Goal: Task Accomplishment & Management: Complete application form

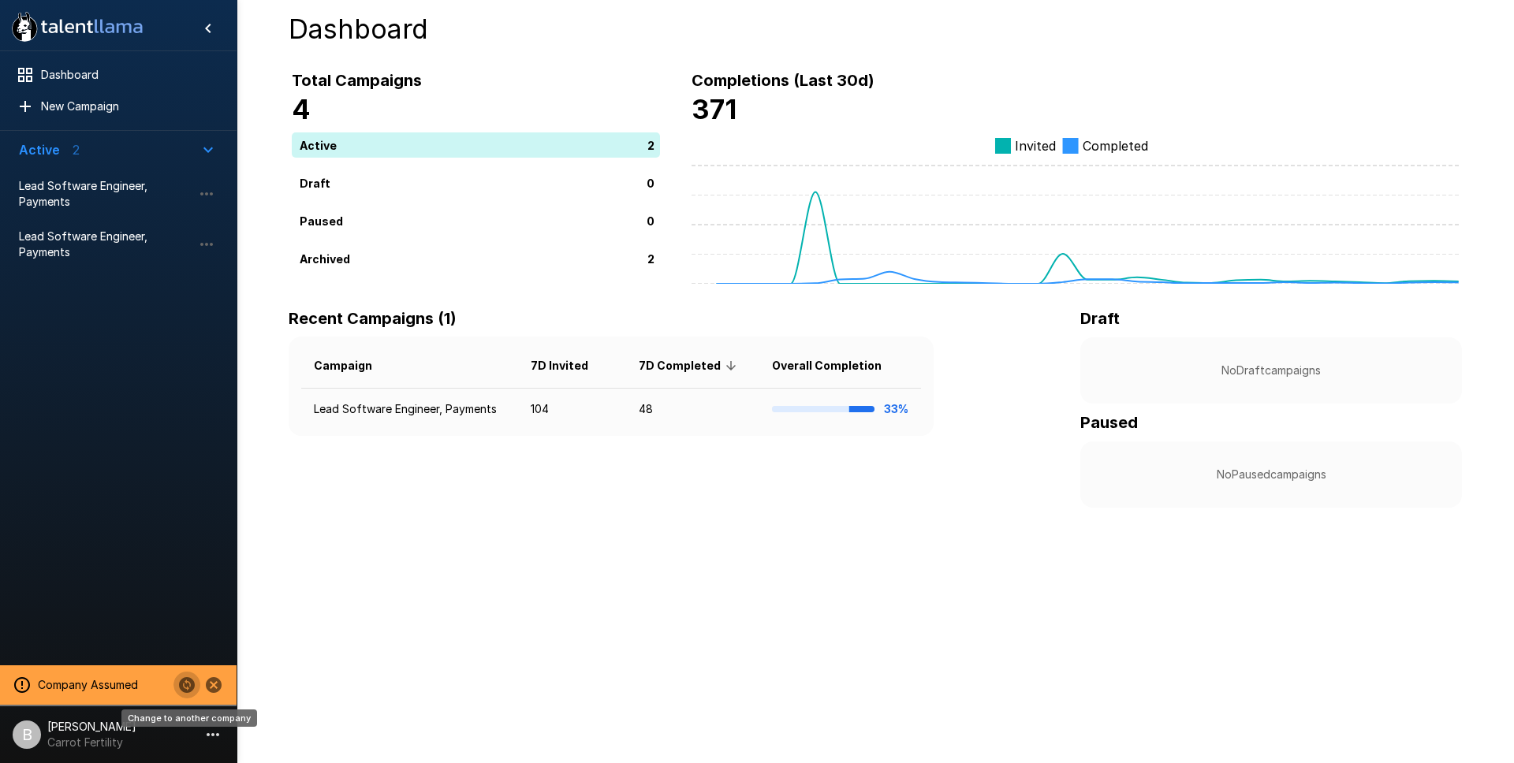
click at [188, 685] on icon "Change to another company" at bounding box center [187, 685] width 16 height 16
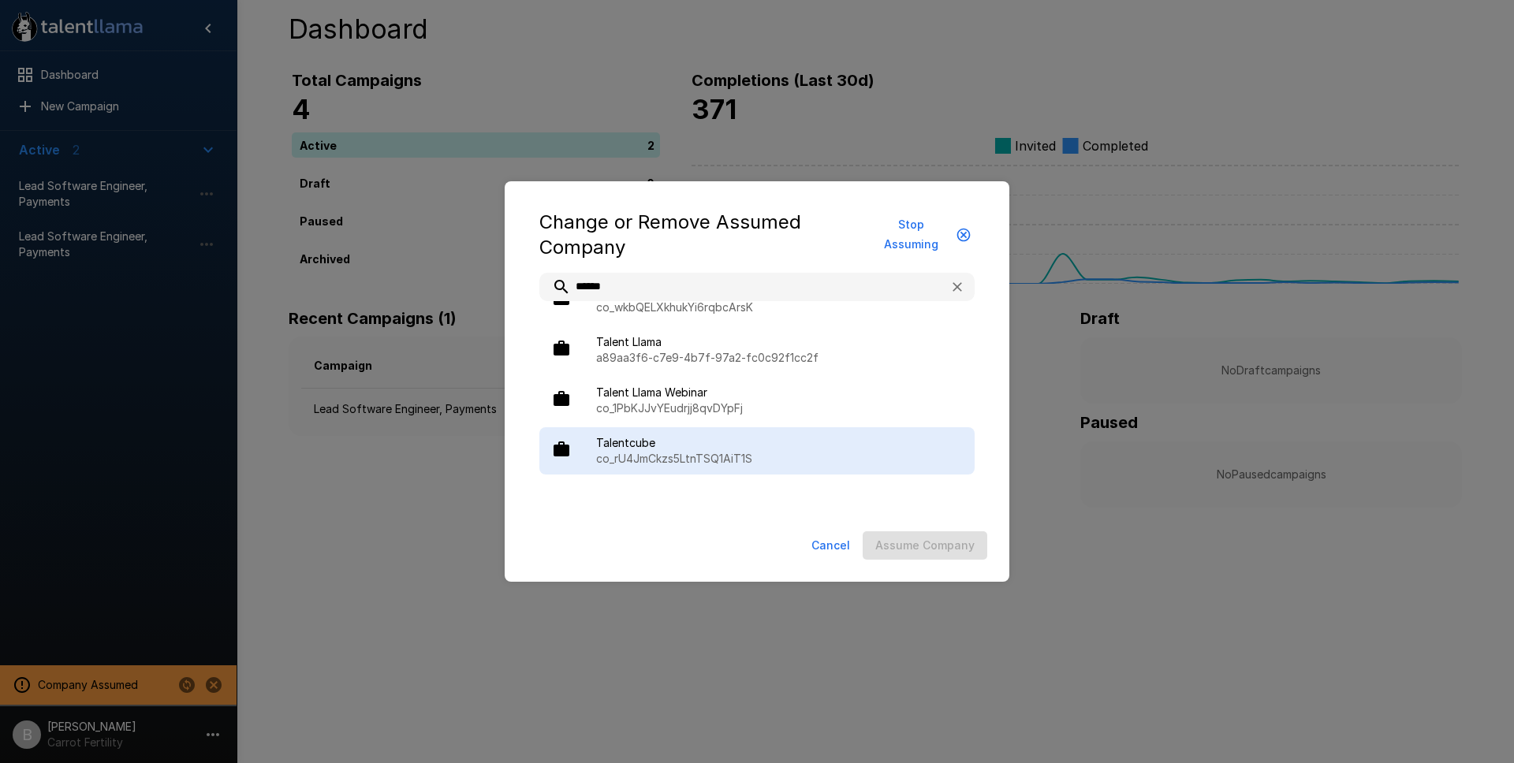
scroll to position [389, 0]
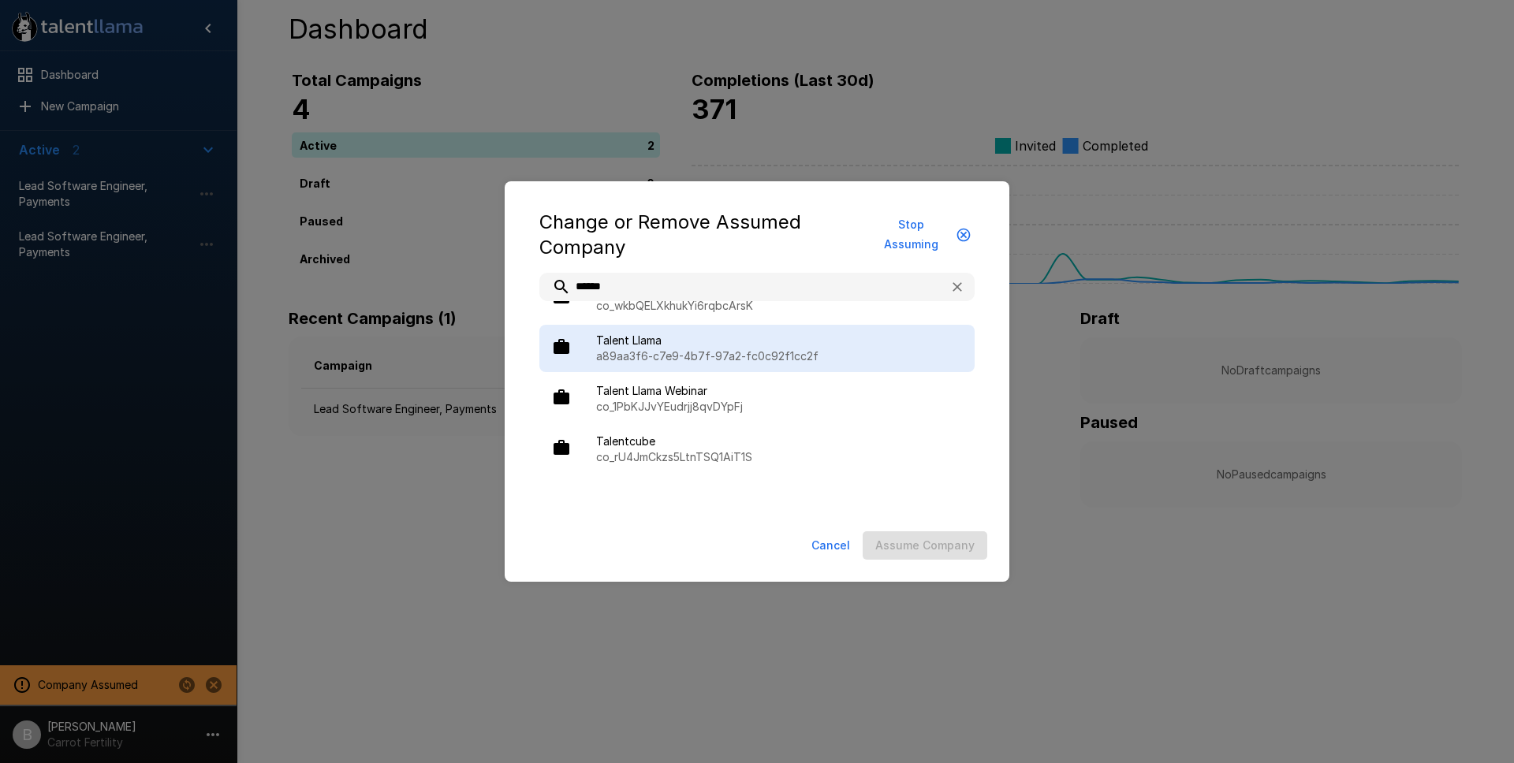
type input "******"
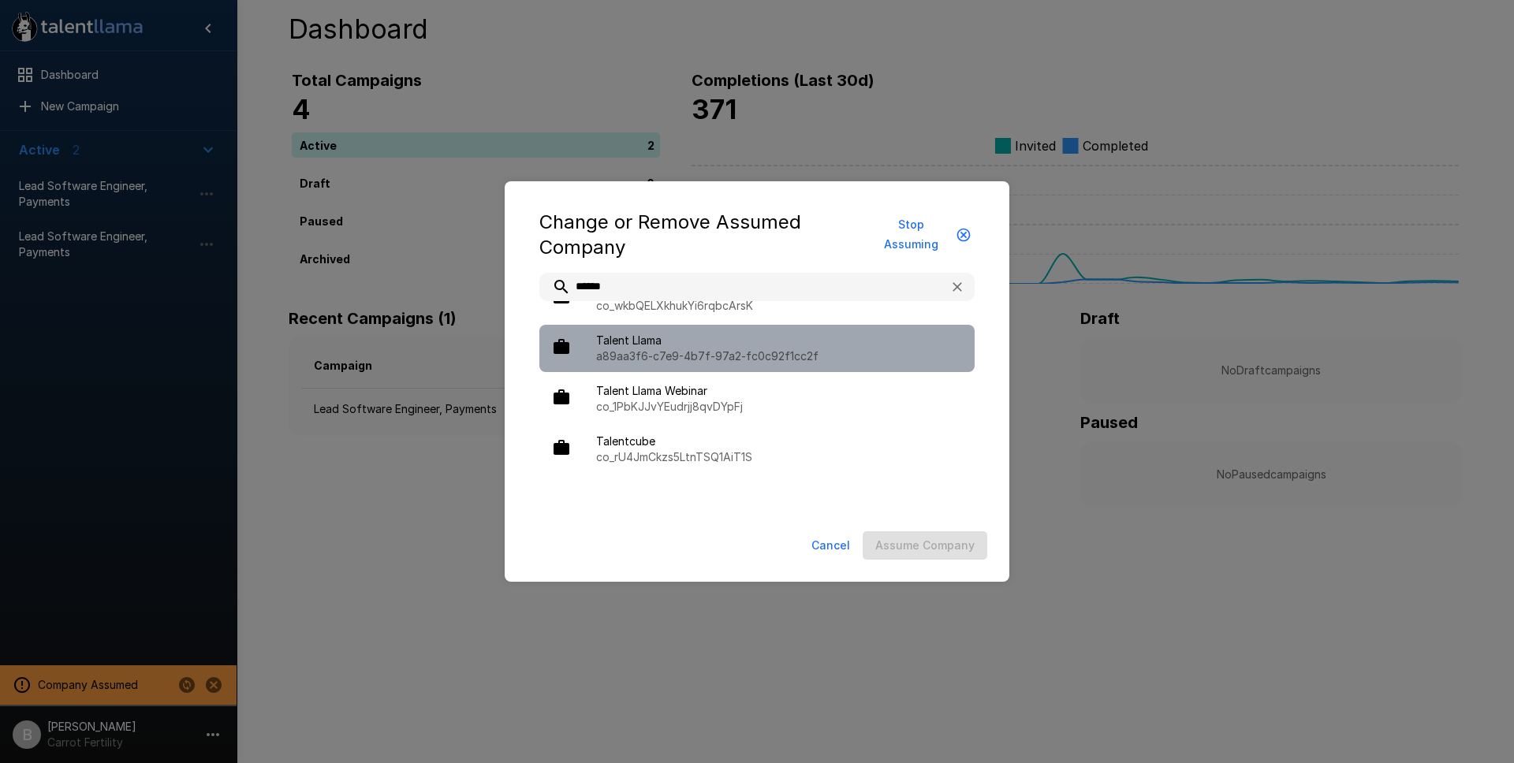
click at [794, 344] on span "Talent Llama" at bounding box center [779, 341] width 366 height 16
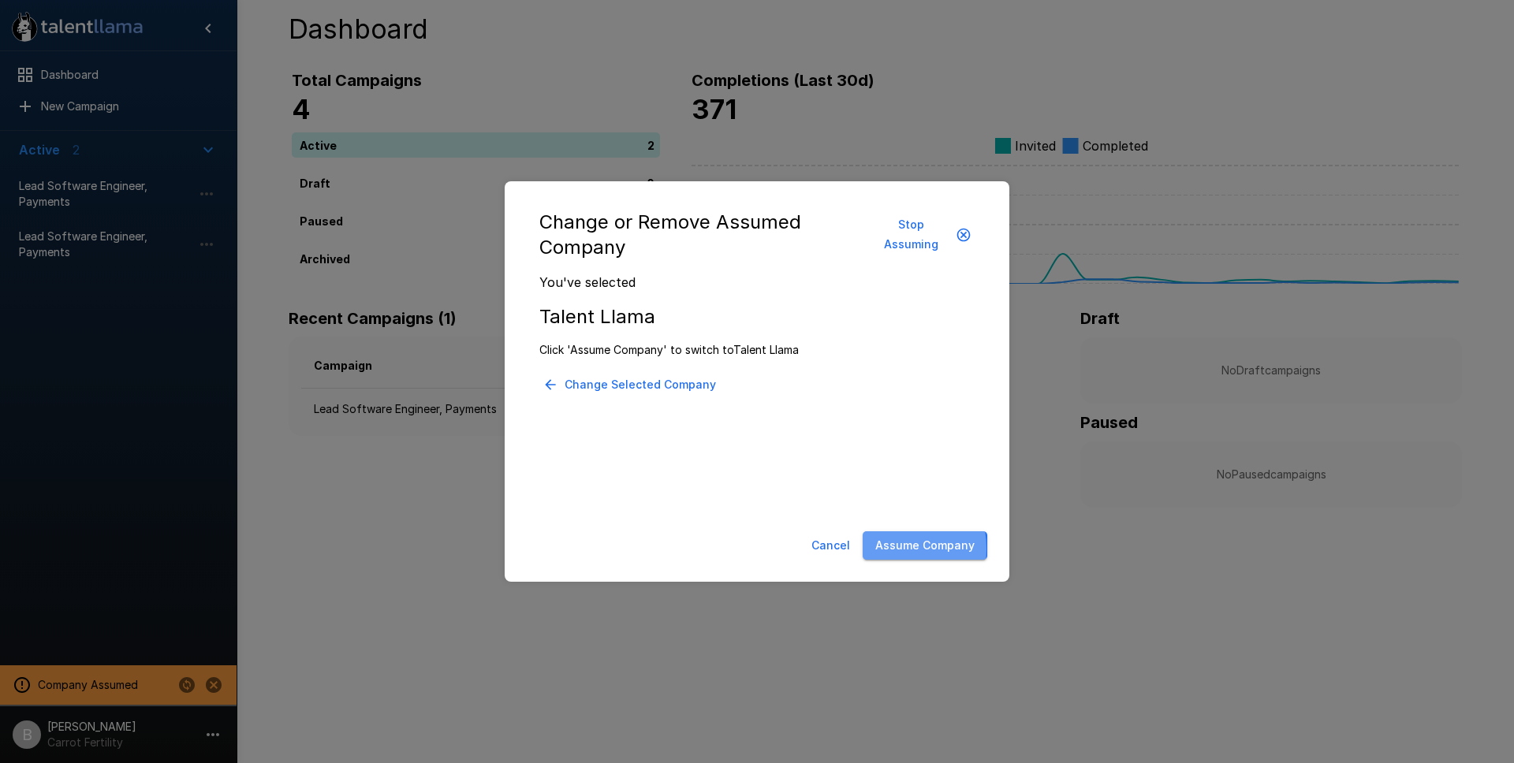
click at [884, 549] on button "Assume Company" at bounding box center [924, 545] width 125 height 29
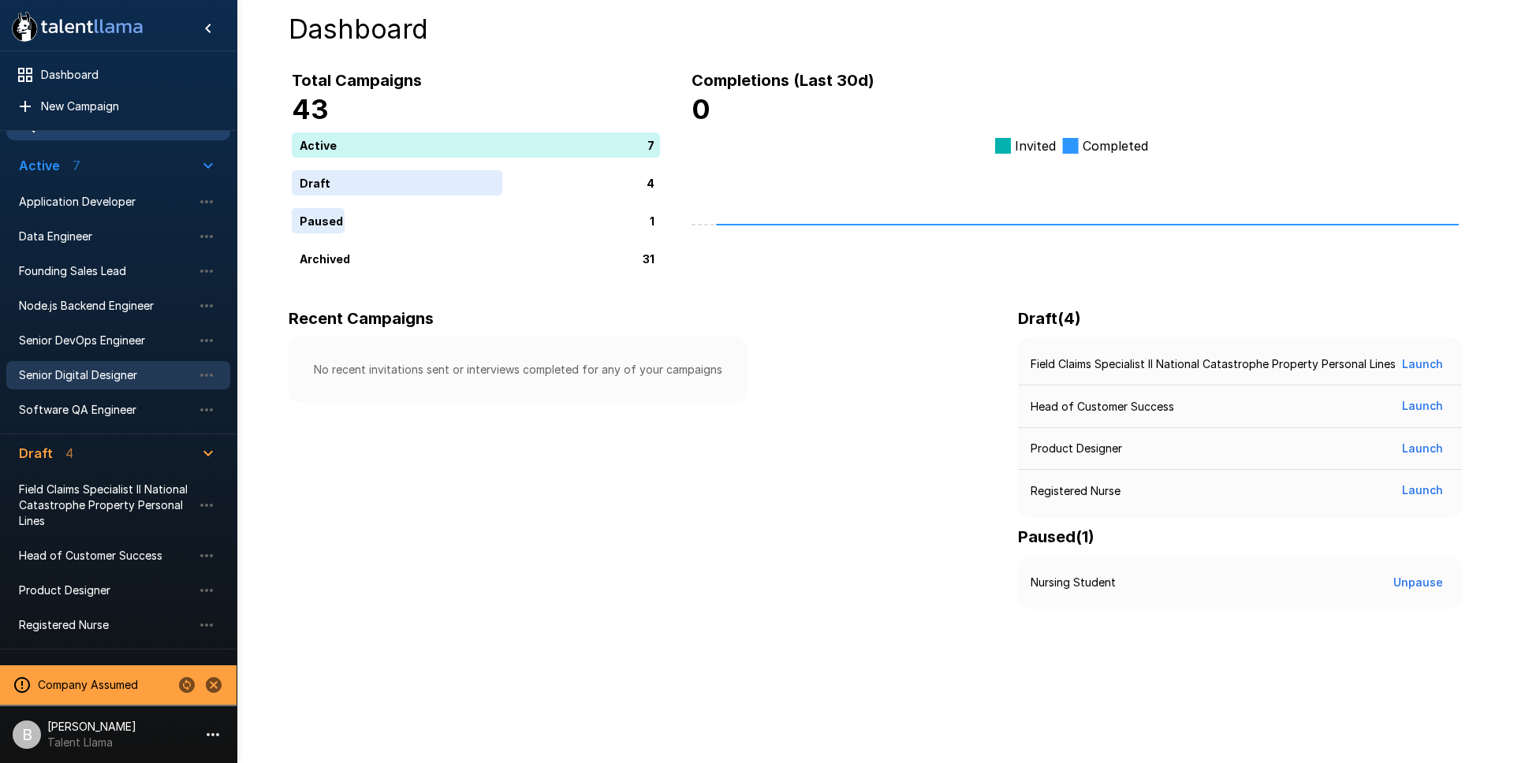
scroll to position [59, 0]
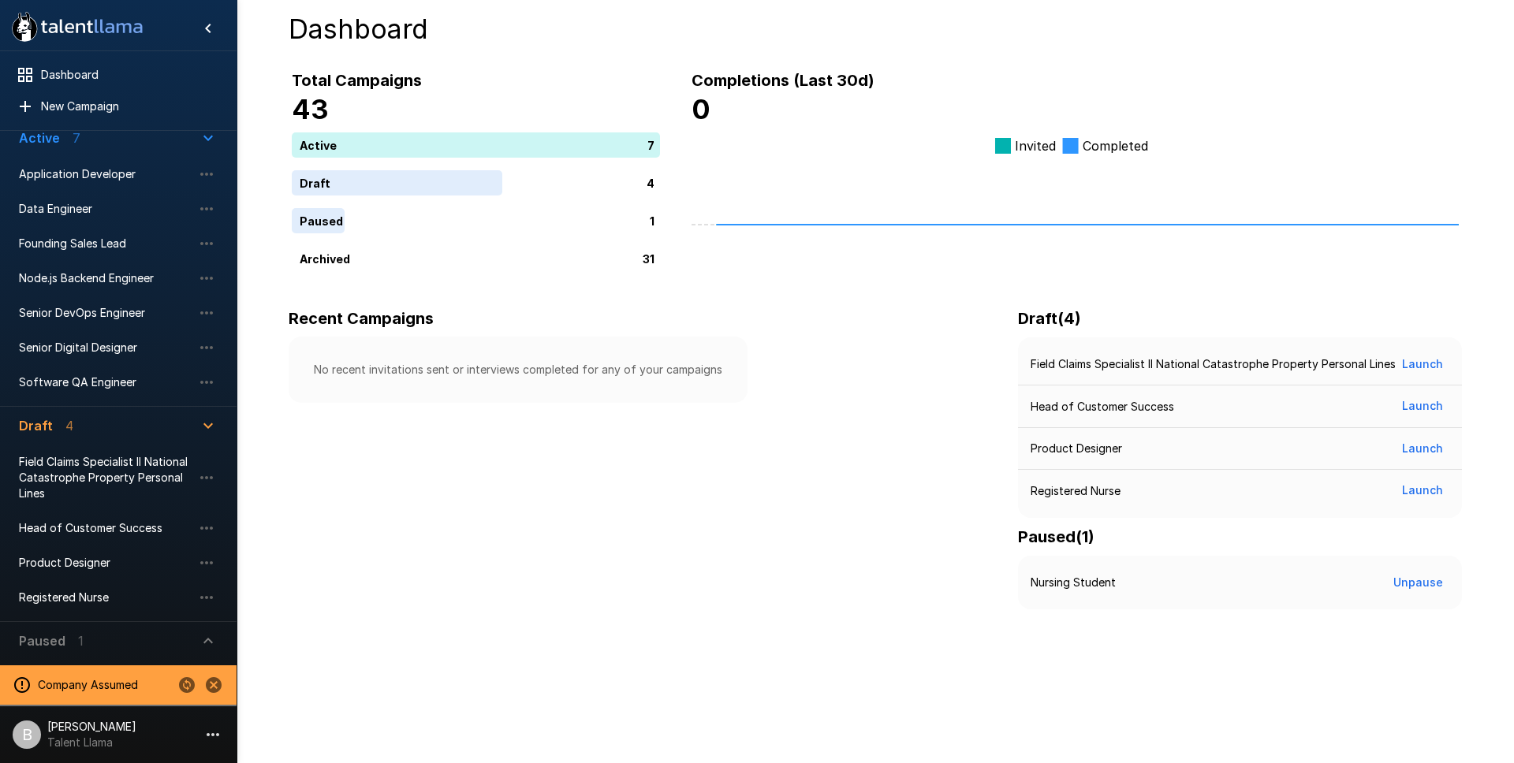
click at [165, 636] on span "Paused 1" at bounding box center [109, 640] width 180 height 19
click at [121, 631] on span "Paused 1" at bounding box center [109, 640] width 180 height 19
drag, startPoint x: 57, startPoint y: 657, endPoint x: 69, endPoint y: 643, distance: 18.5
click at [57, 657] on ul "Nursing Student" at bounding box center [118, 676] width 224 height 47
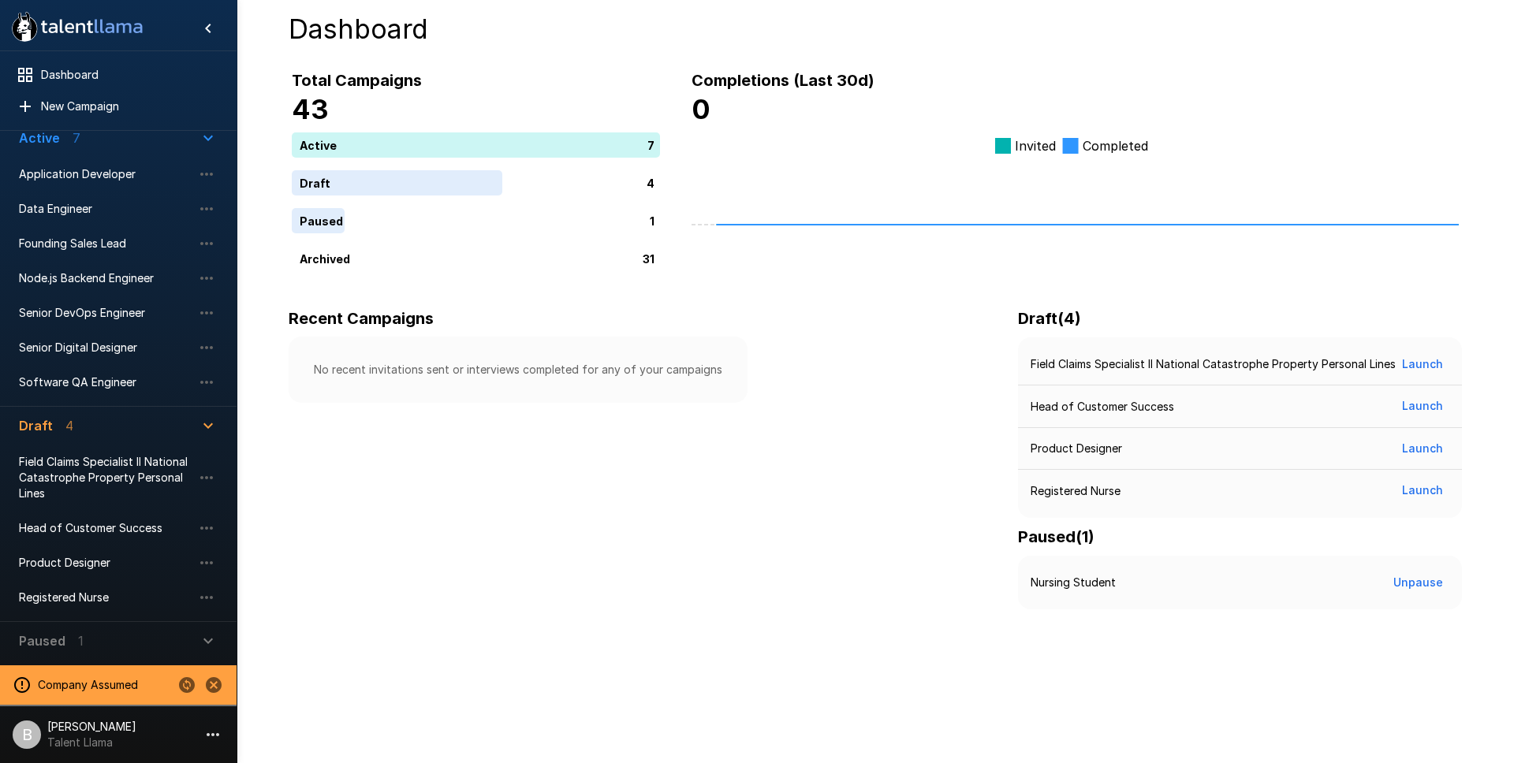
click at [69, 643] on div "Paused 1" at bounding box center [51, 640] width 65 height 19
click at [165, 651] on button "Paused 1" at bounding box center [118, 641] width 224 height 38
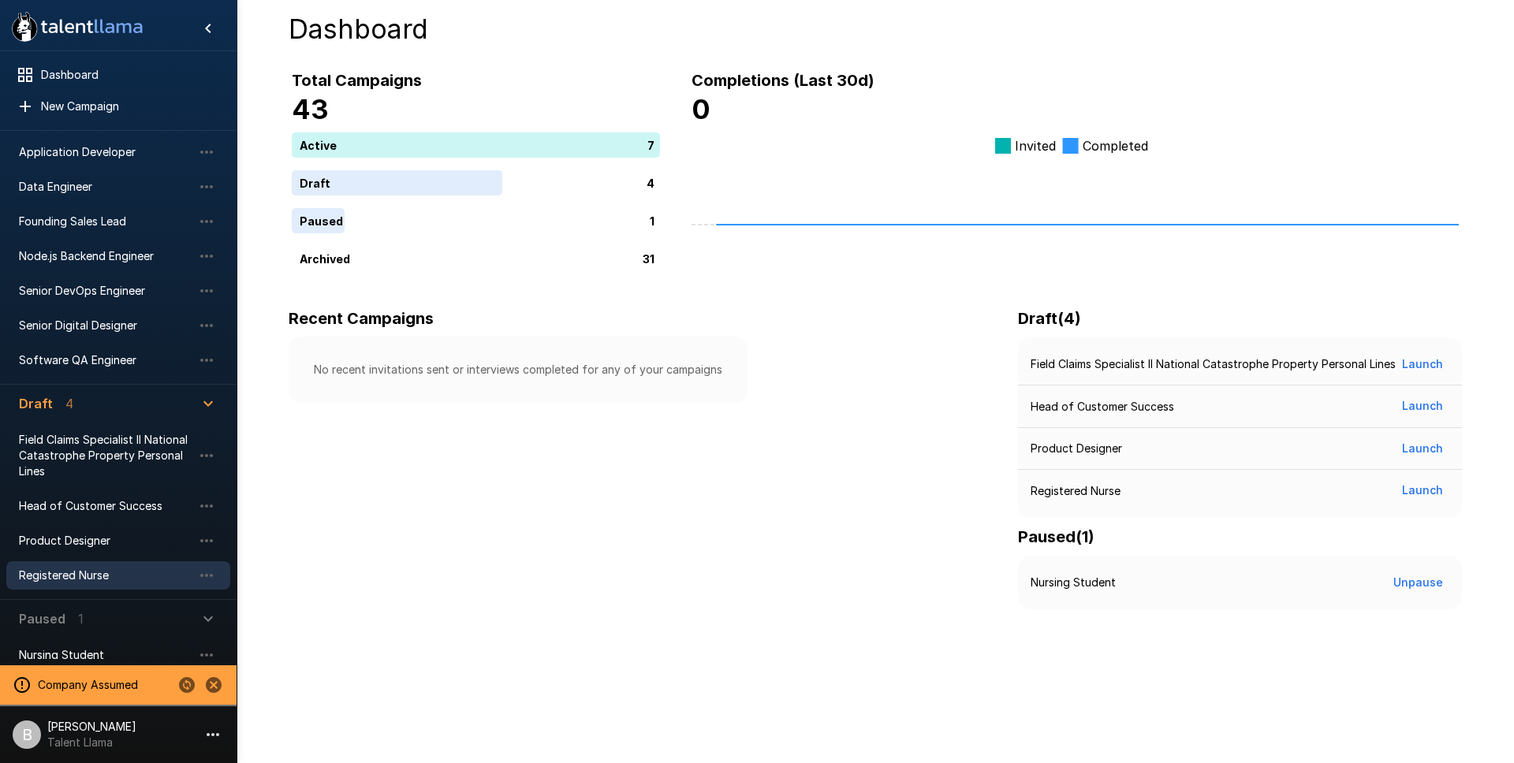
scroll to position [100, 0]
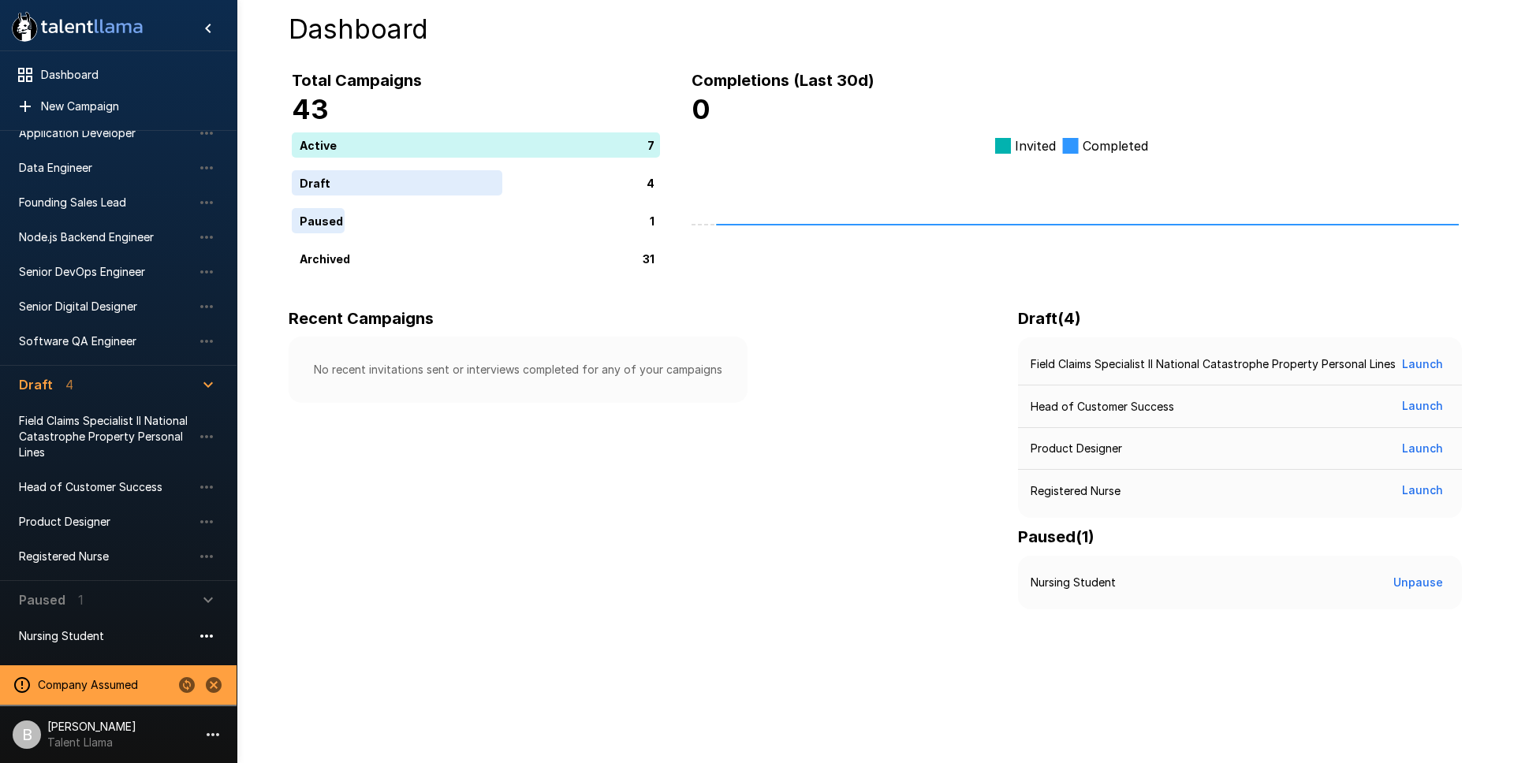
click at [195, 636] on button "button" at bounding box center [206, 636] width 27 height 27
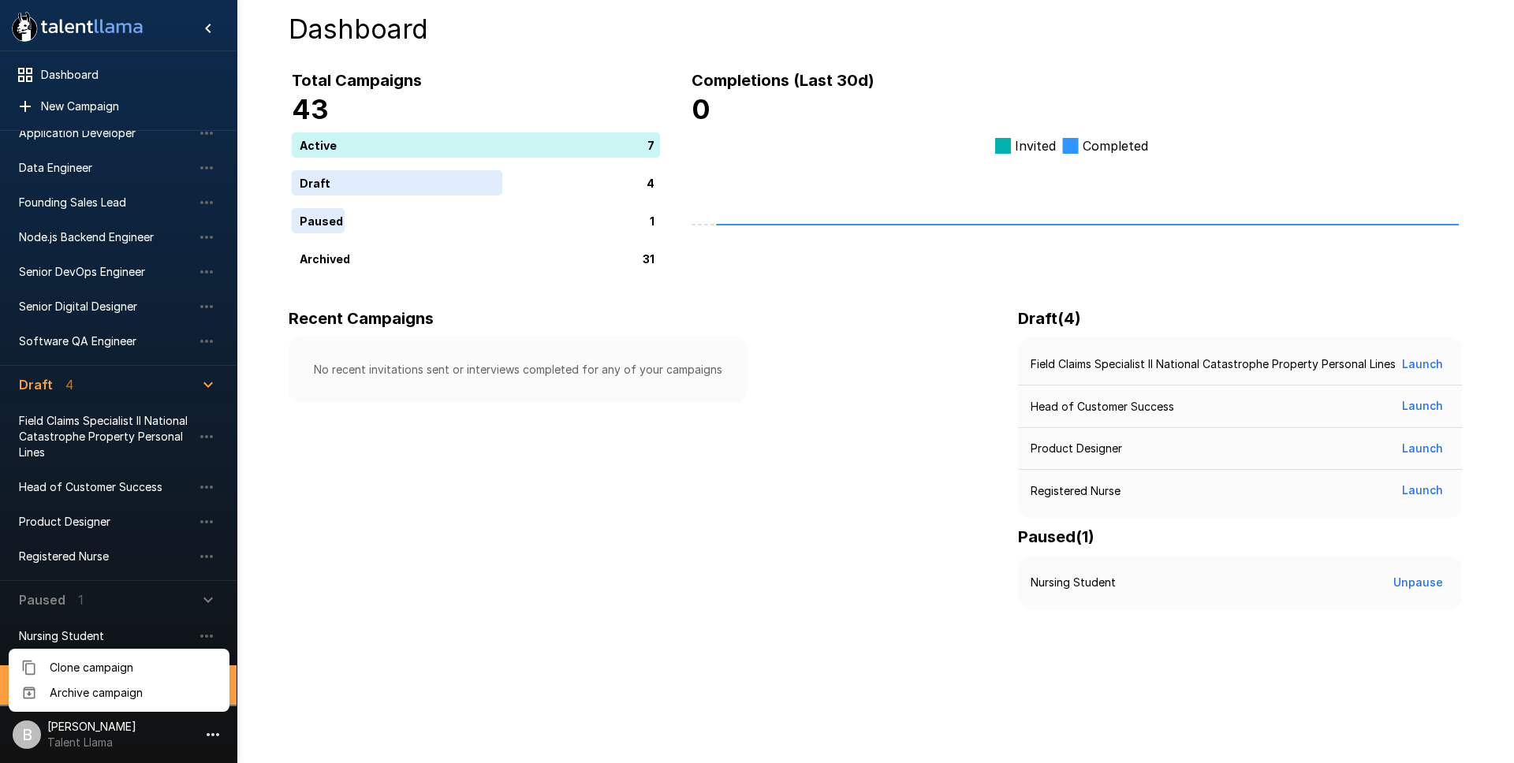
click at [199, 635] on div at bounding box center [757, 381] width 1514 height 763
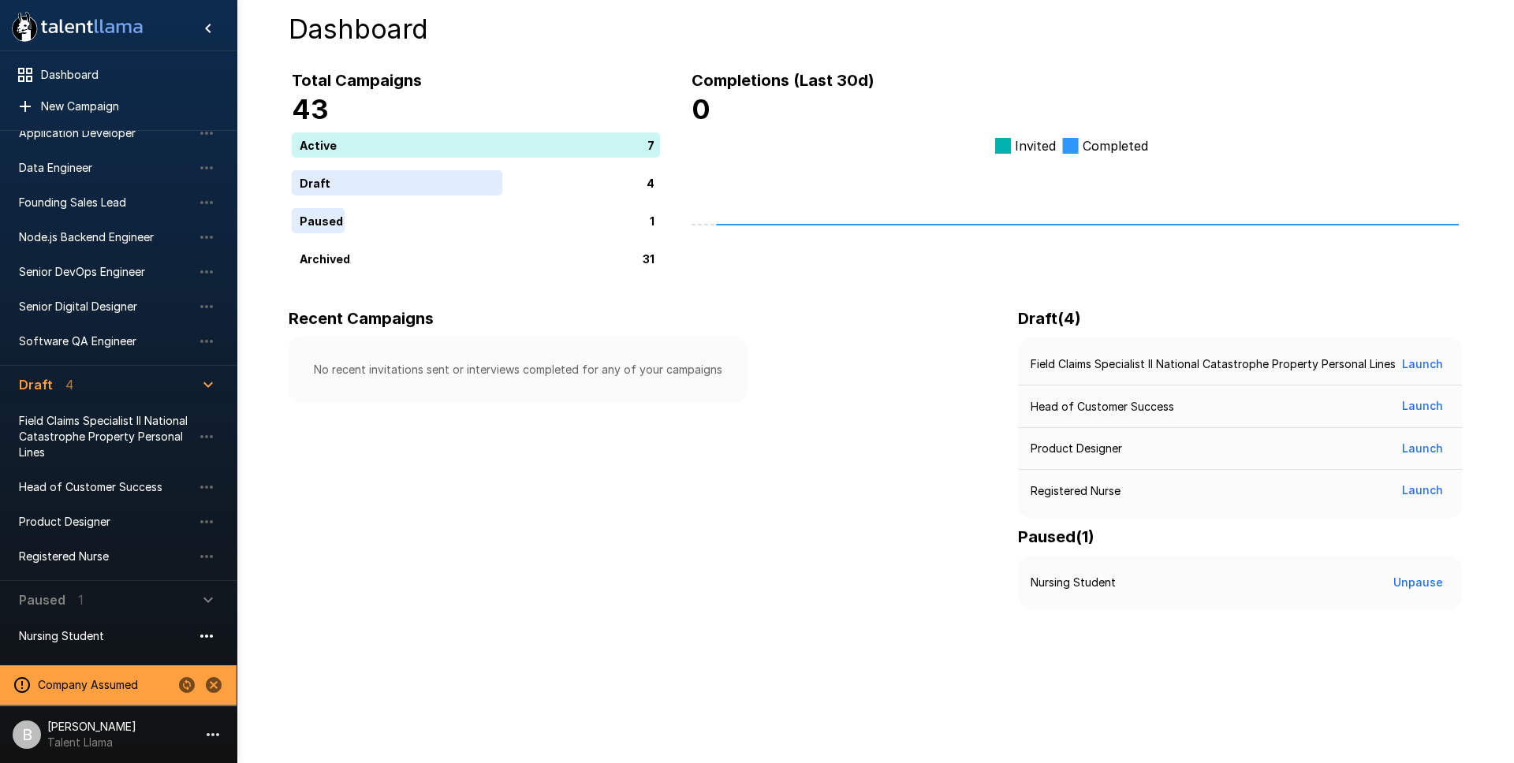
click at [216, 628] on button "button" at bounding box center [206, 636] width 27 height 27
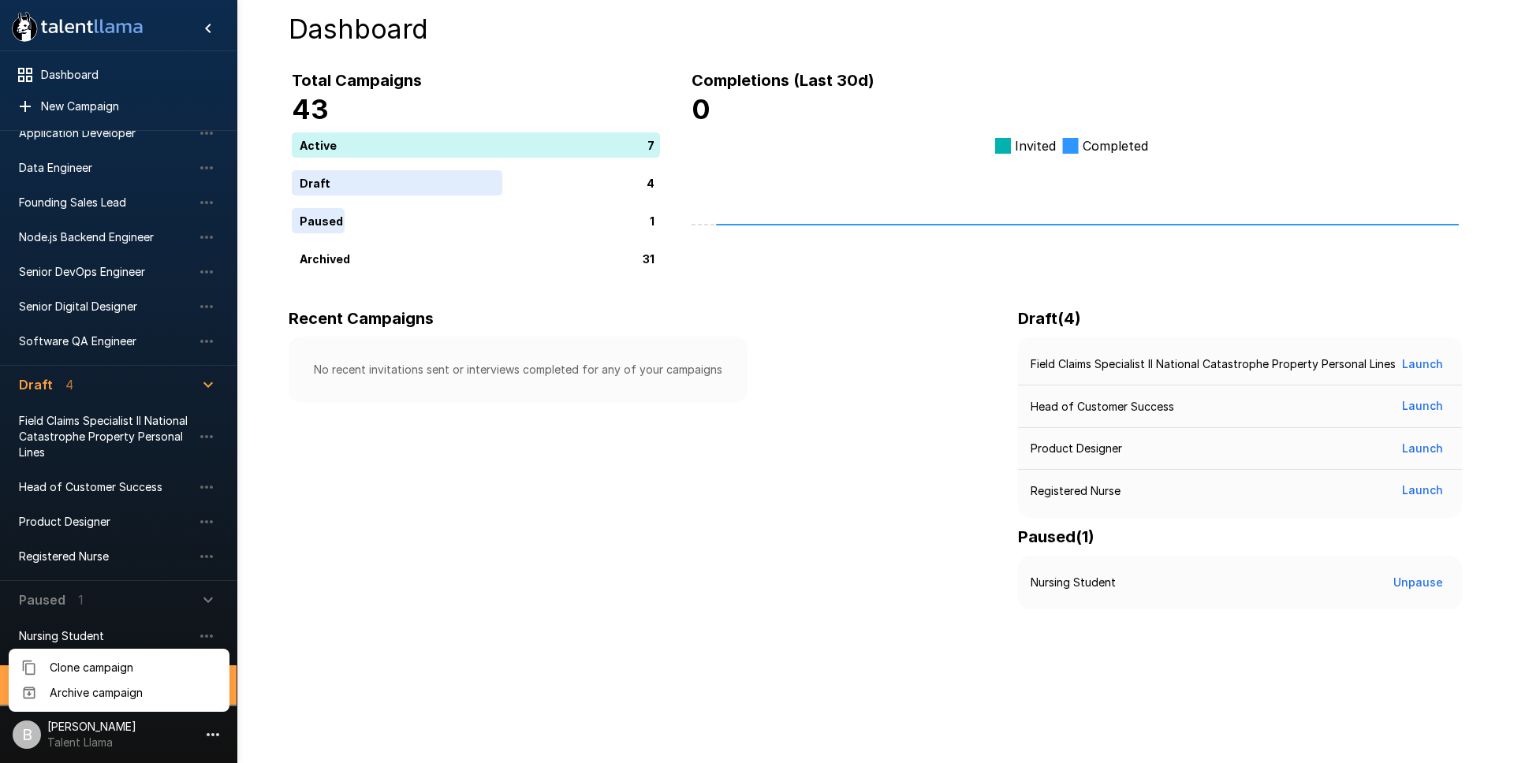
click at [321, 606] on div at bounding box center [757, 381] width 1514 height 763
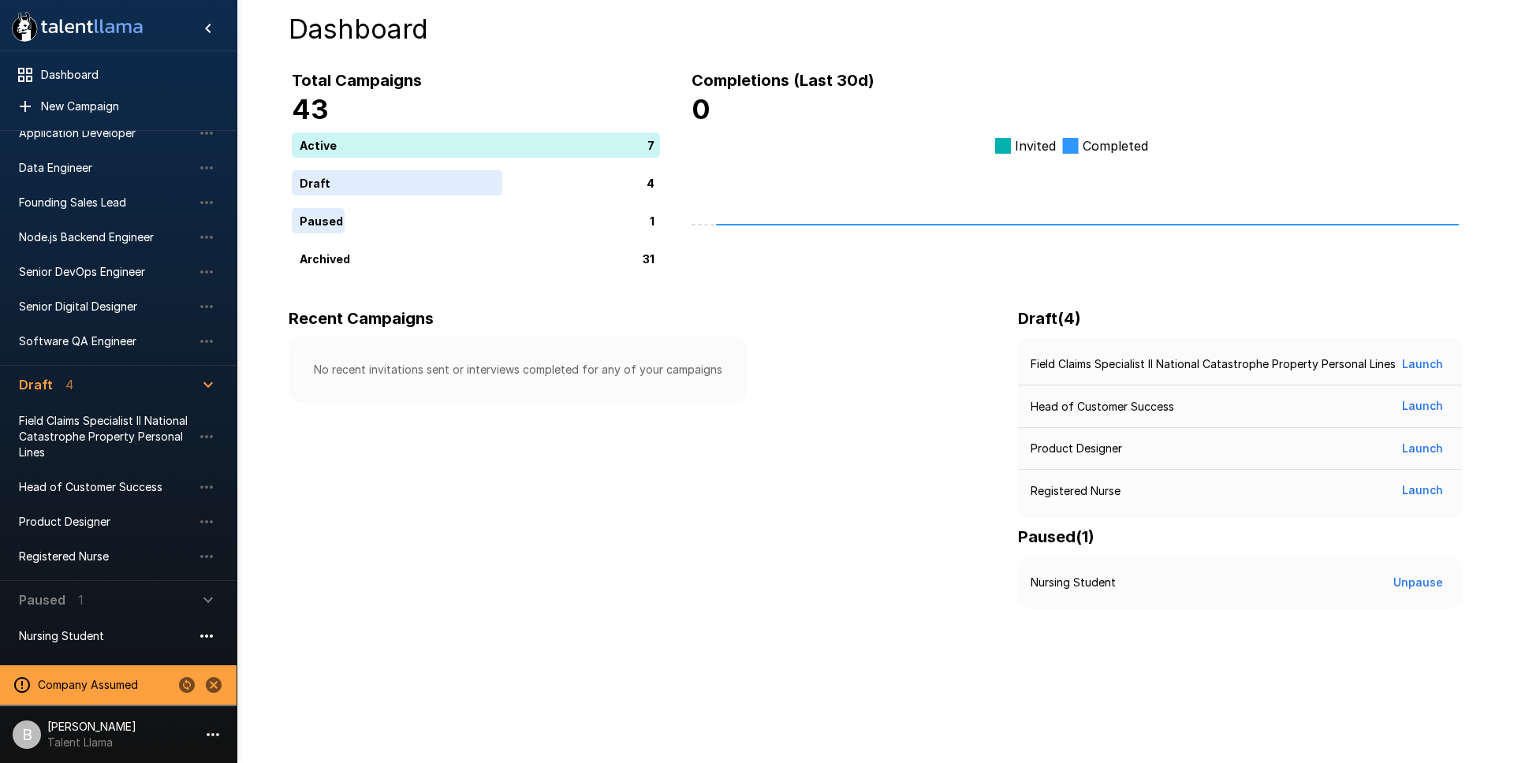
click at [211, 631] on icon "button" at bounding box center [206, 636] width 19 height 19
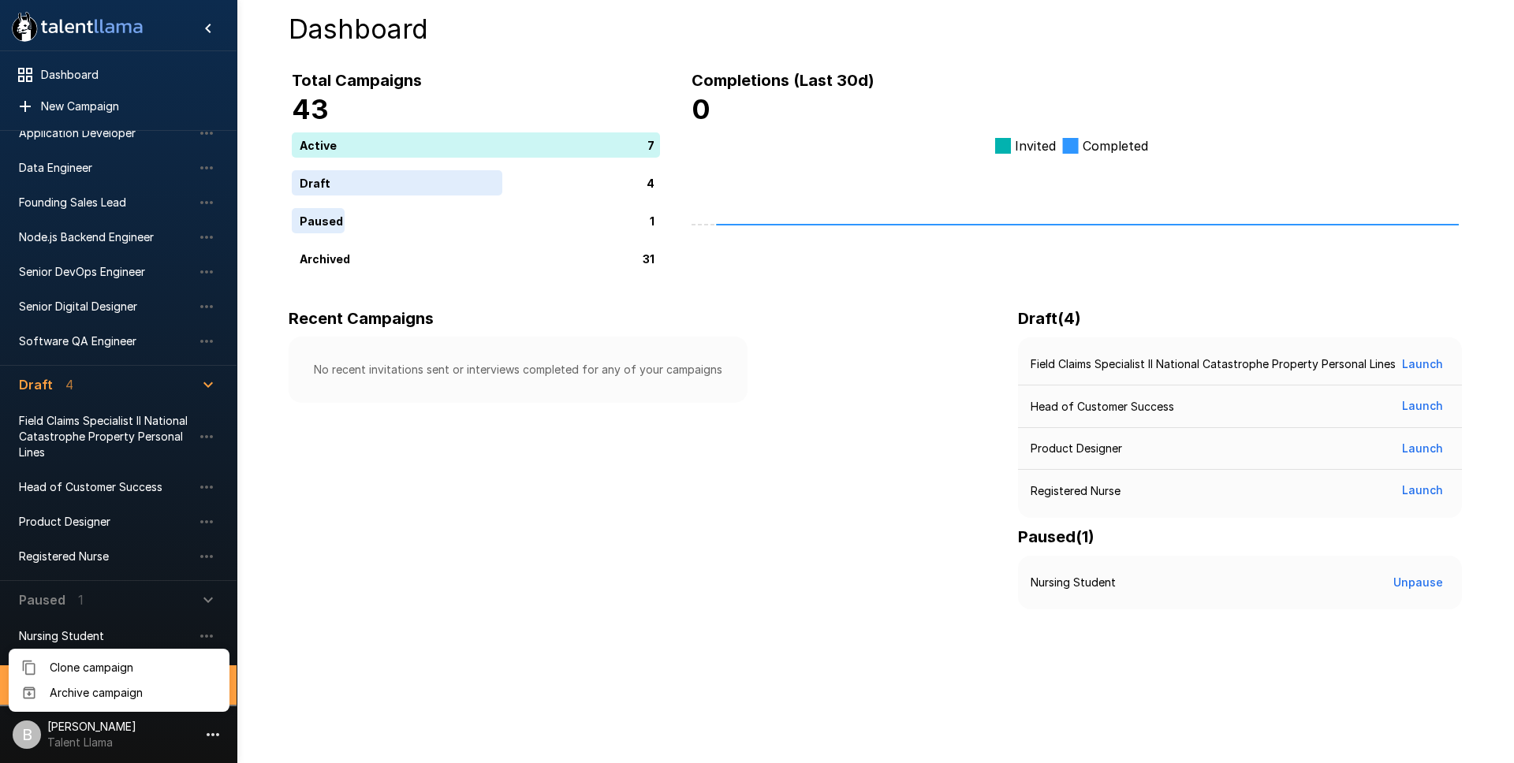
click at [121, 690] on span "Archive campaign" at bounding box center [133, 693] width 167 height 16
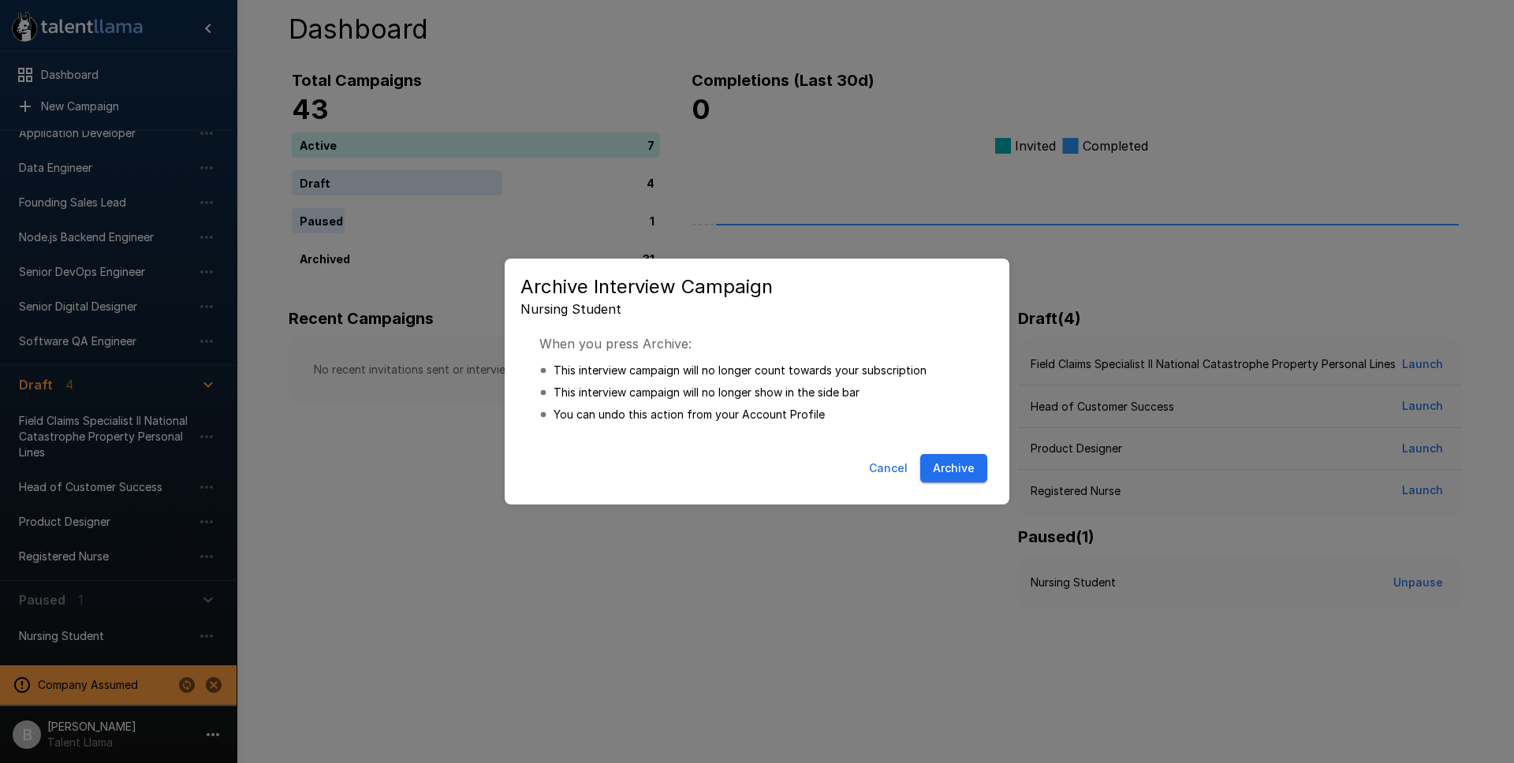
click at [946, 462] on button "Archive" at bounding box center [953, 468] width 67 height 29
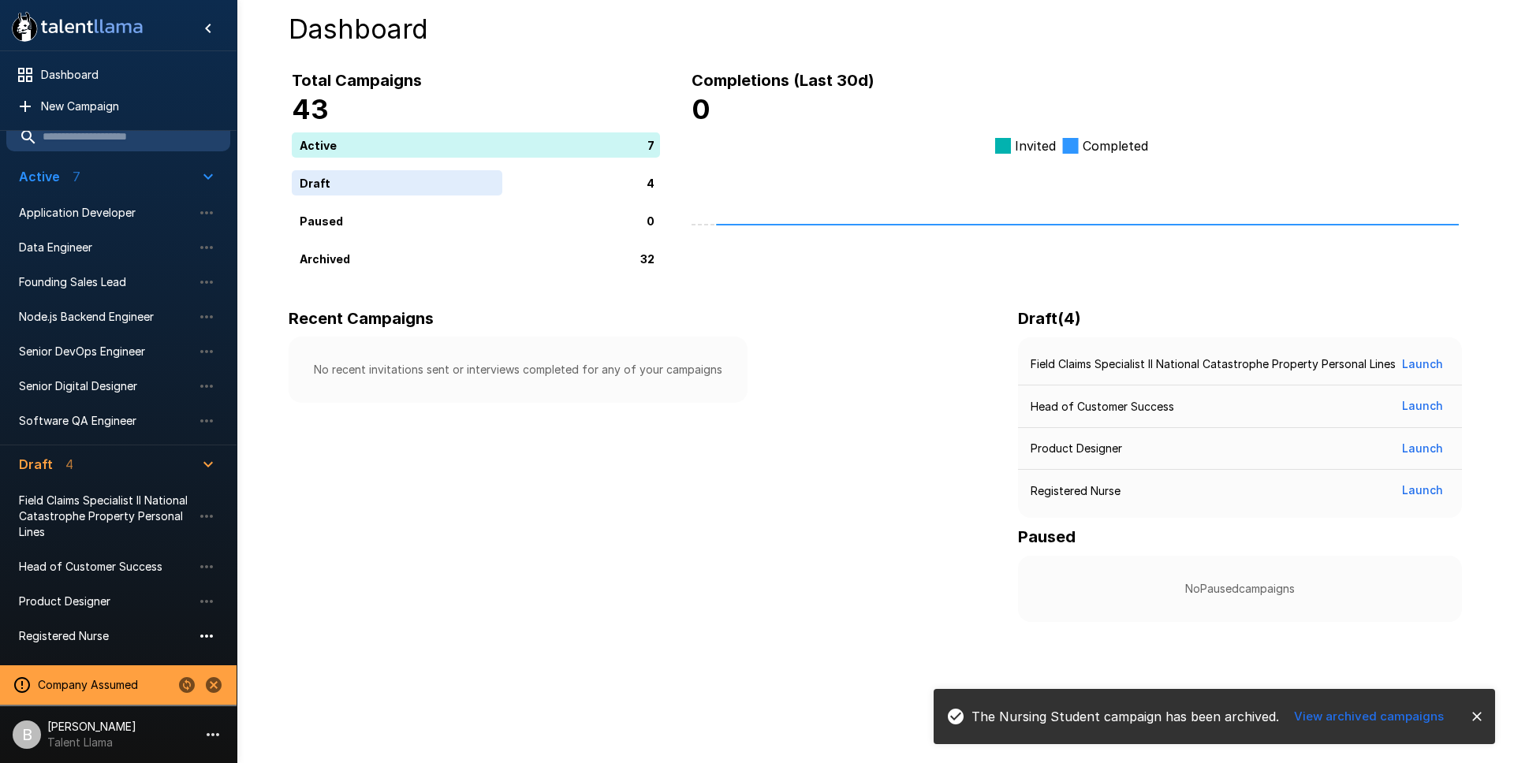
click at [210, 632] on icon "button" at bounding box center [206, 636] width 19 height 19
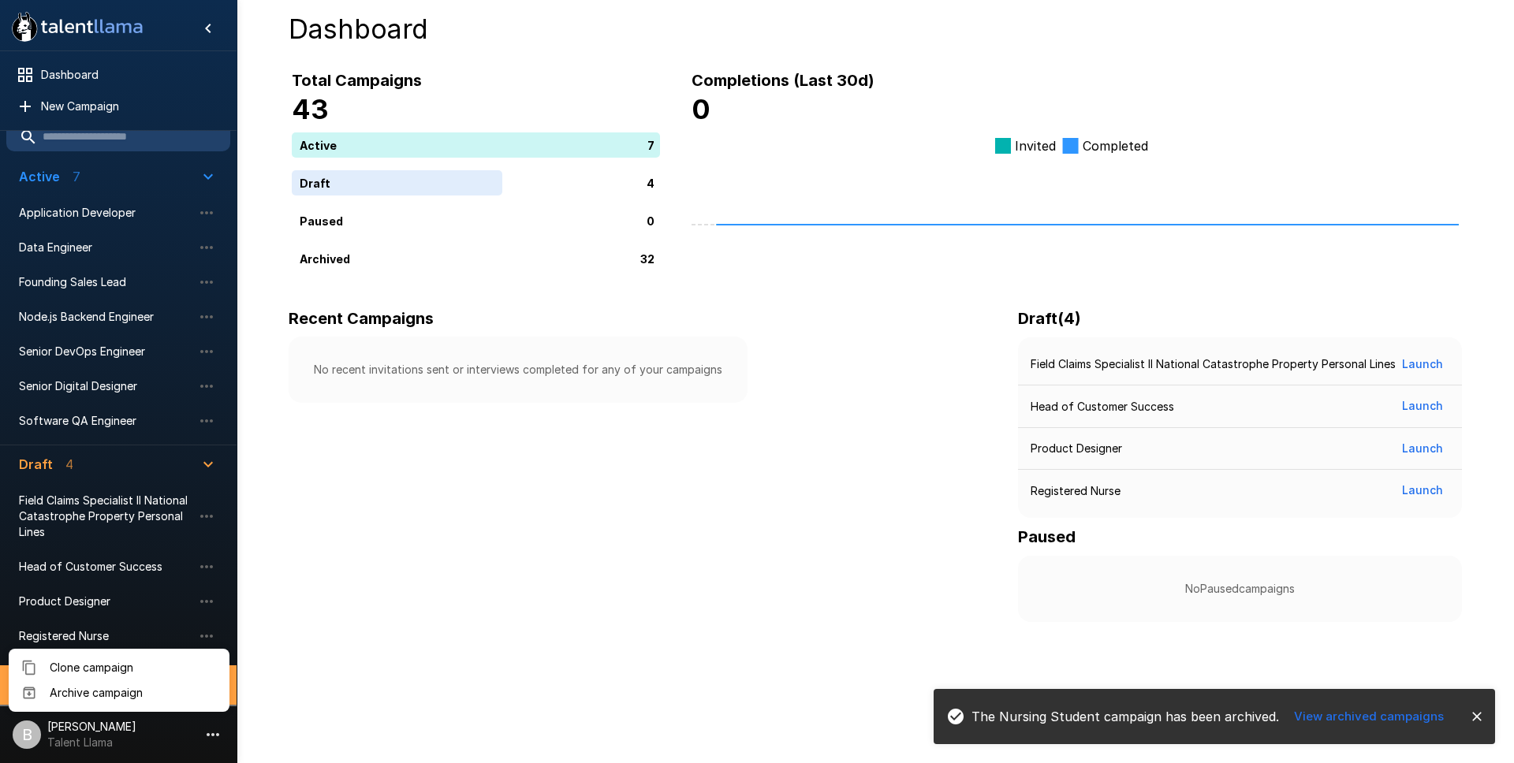
click at [157, 690] on span "Archive campaign" at bounding box center [133, 693] width 167 height 16
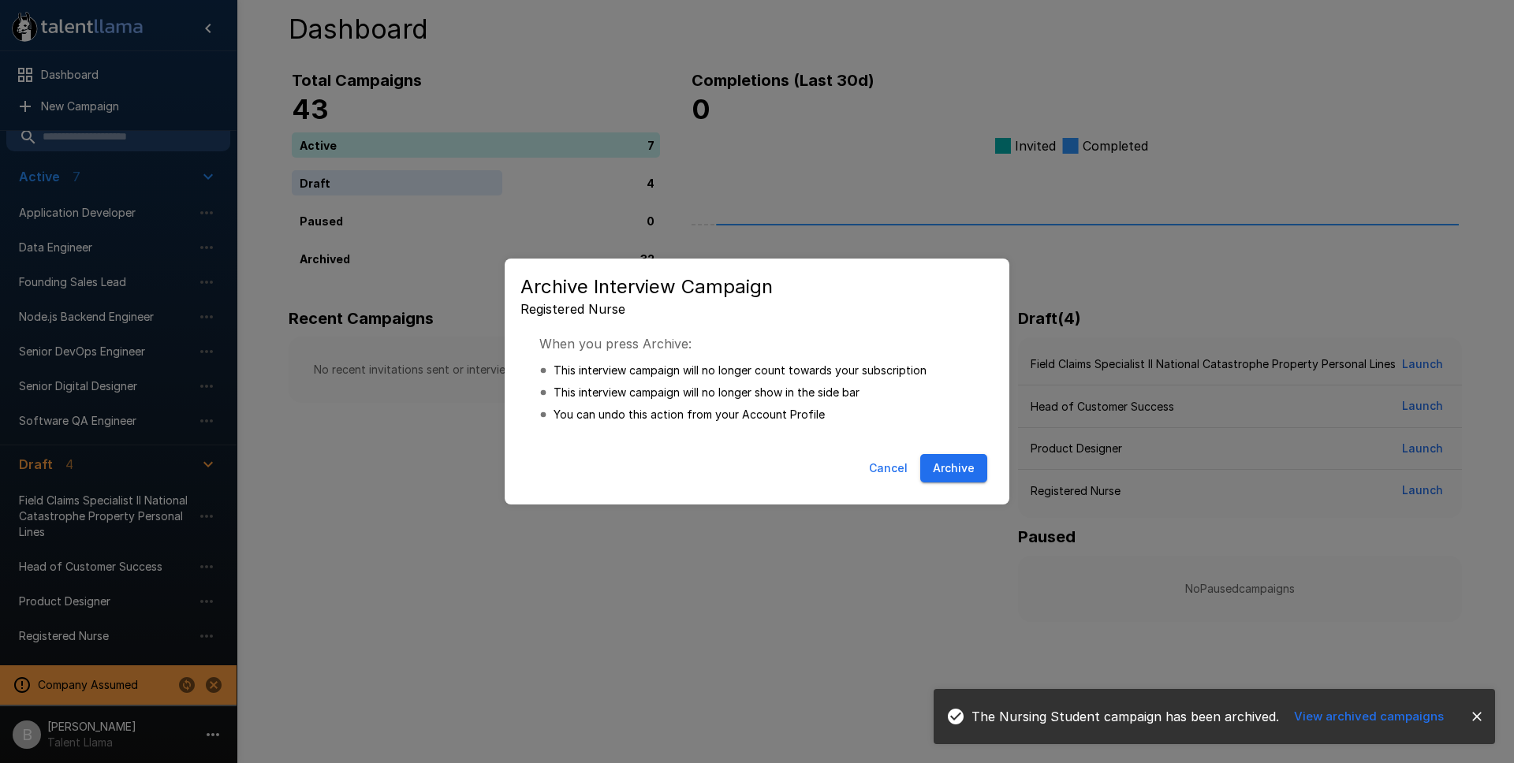
click at [944, 463] on button "Archive" at bounding box center [953, 468] width 67 height 29
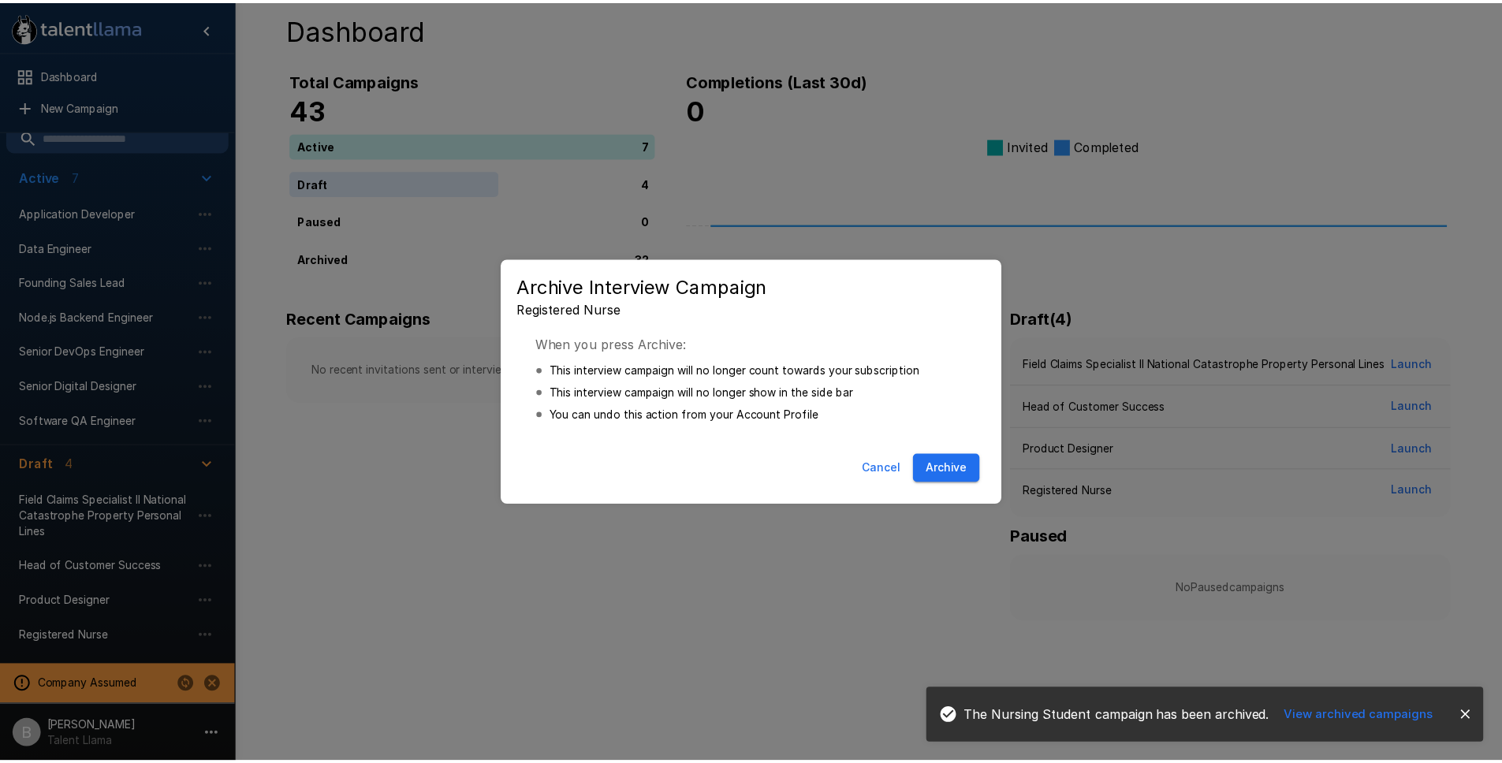
scroll to position [0, 0]
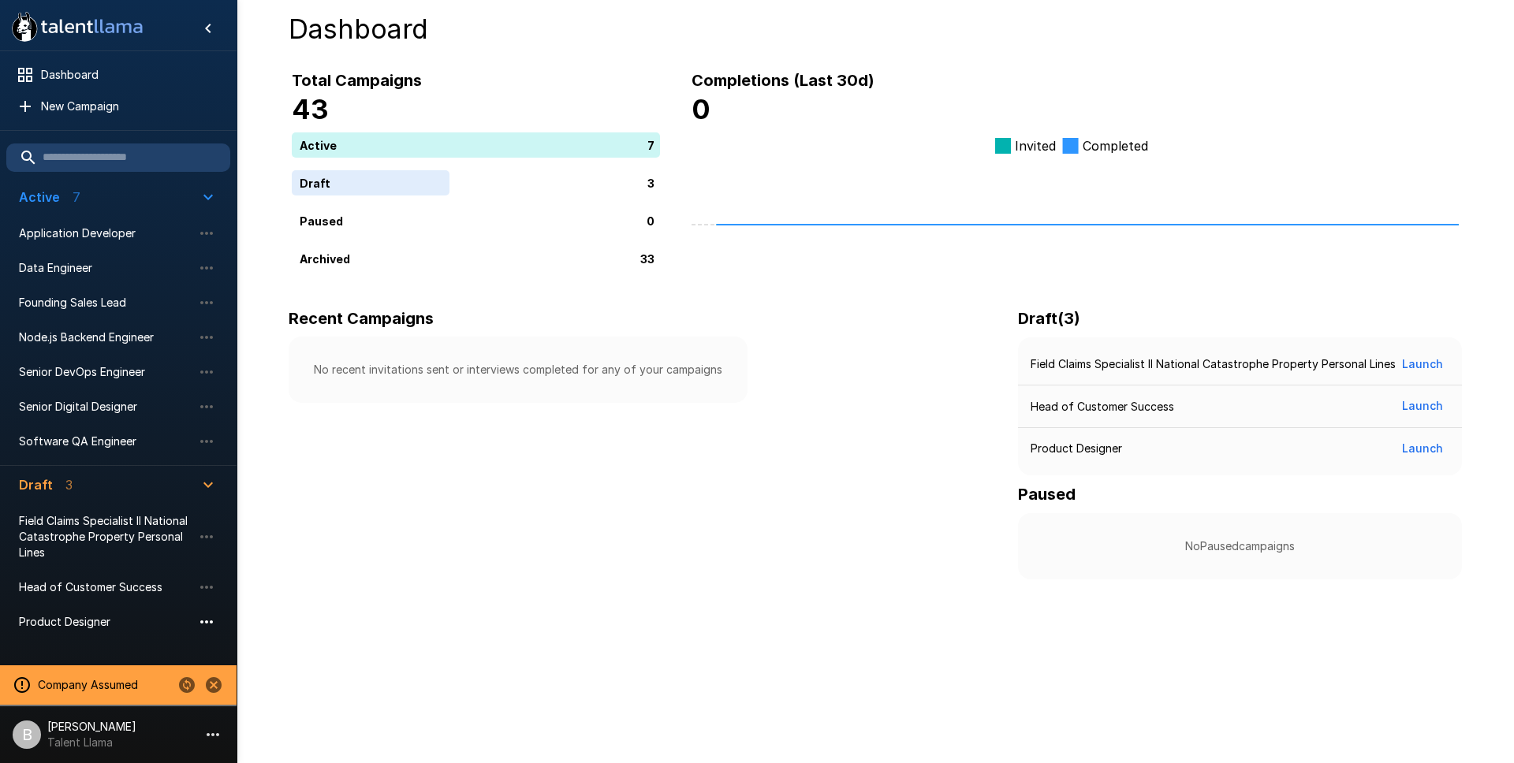
click at [201, 612] on icon "button" at bounding box center [206, 621] width 19 height 19
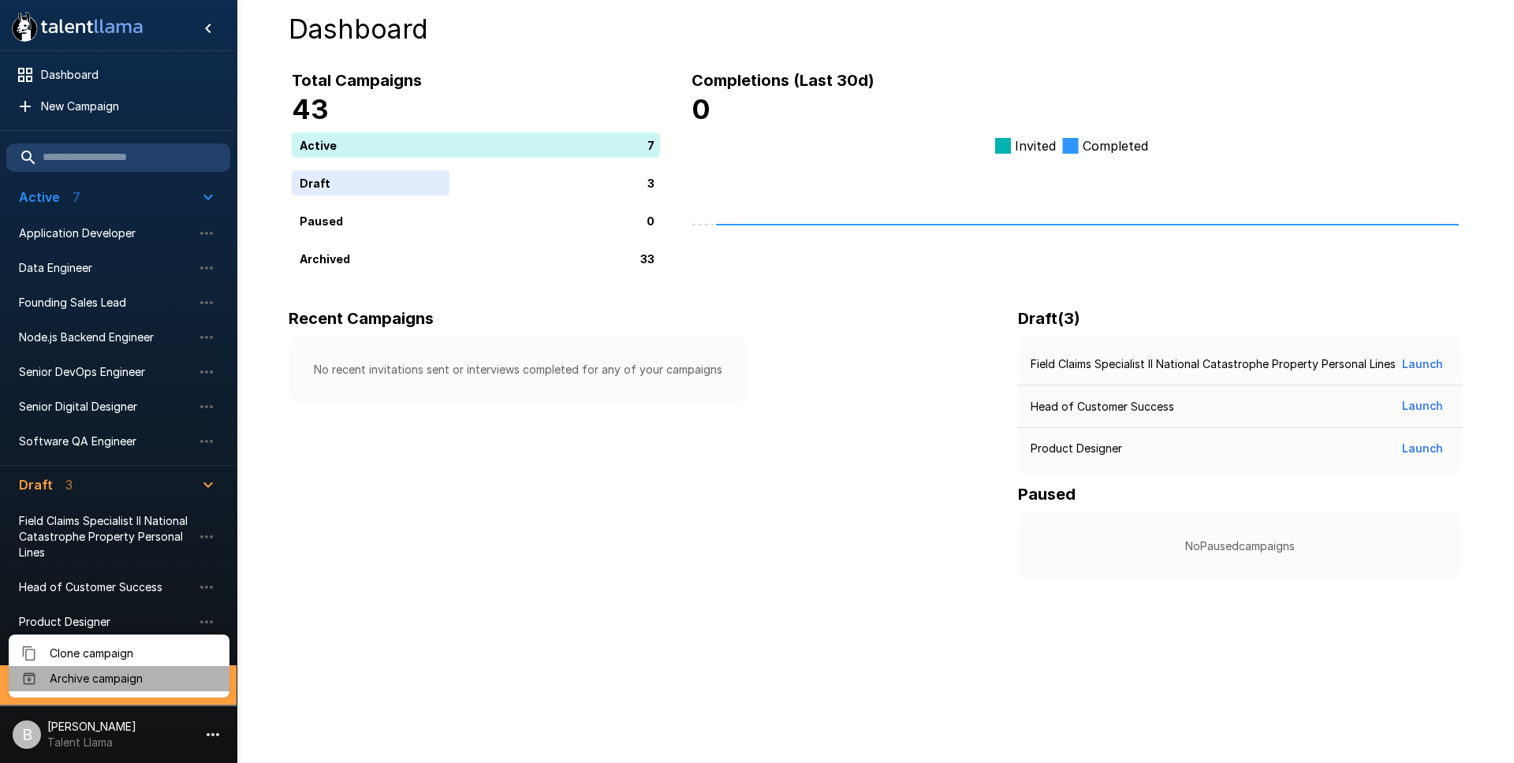
click at [176, 682] on span "Archive campaign" at bounding box center [133, 679] width 167 height 16
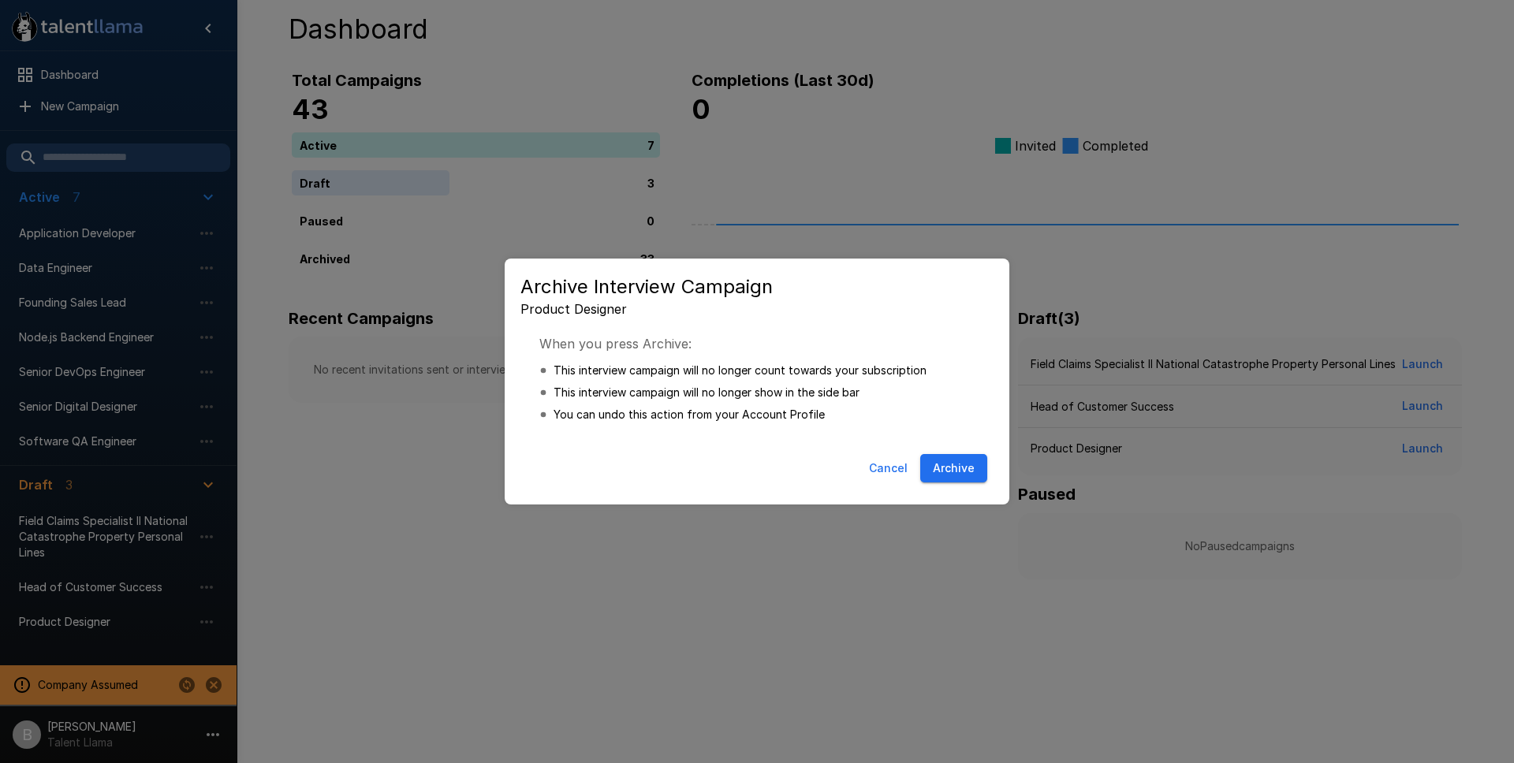
click at [963, 467] on button "Archive" at bounding box center [953, 468] width 67 height 29
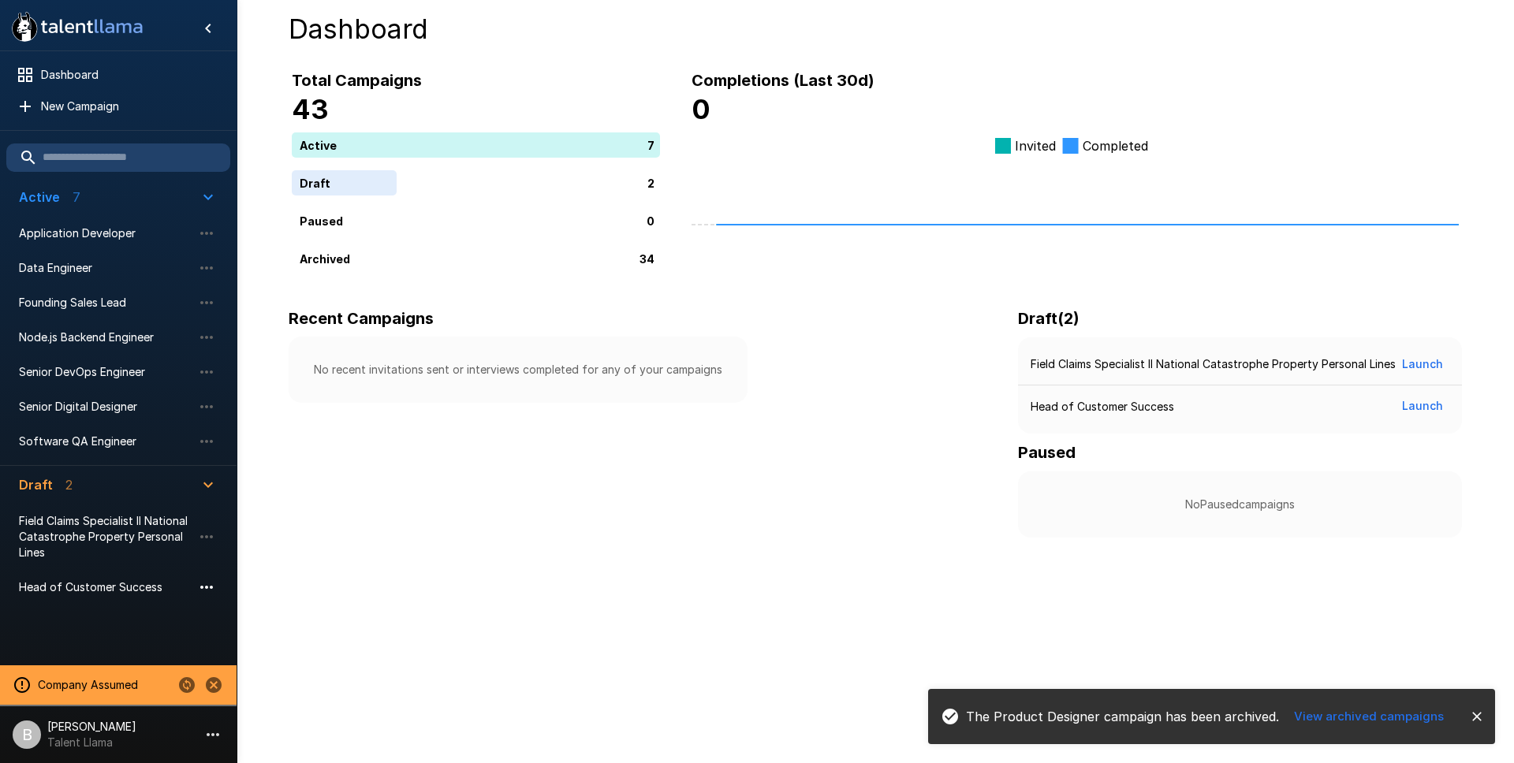
click at [203, 587] on icon "button" at bounding box center [206, 587] width 19 height 19
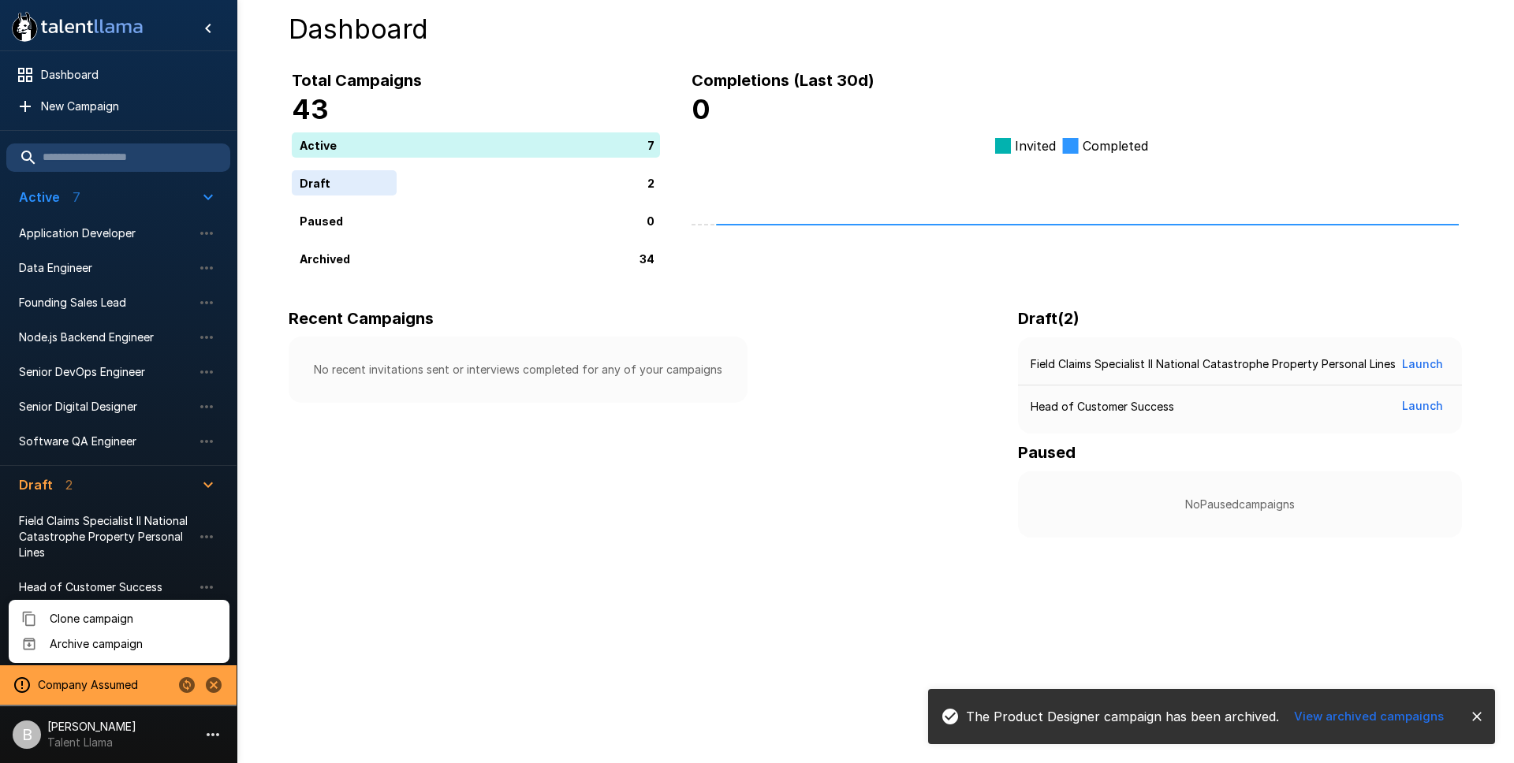
click at [169, 646] on span "Archive campaign" at bounding box center [133, 644] width 167 height 16
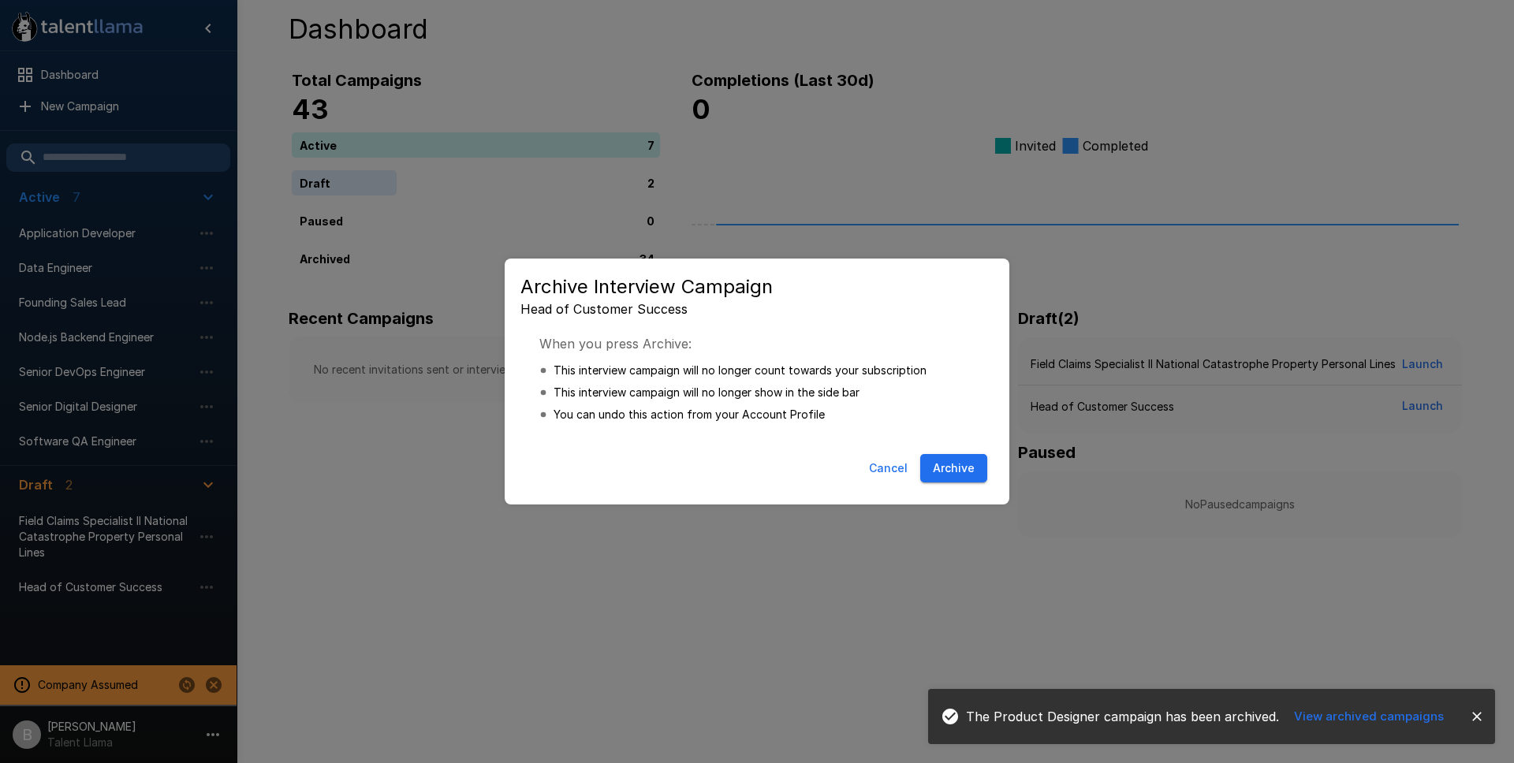
click at [960, 465] on button "Archive" at bounding box center [953, 468] width 67 height 29
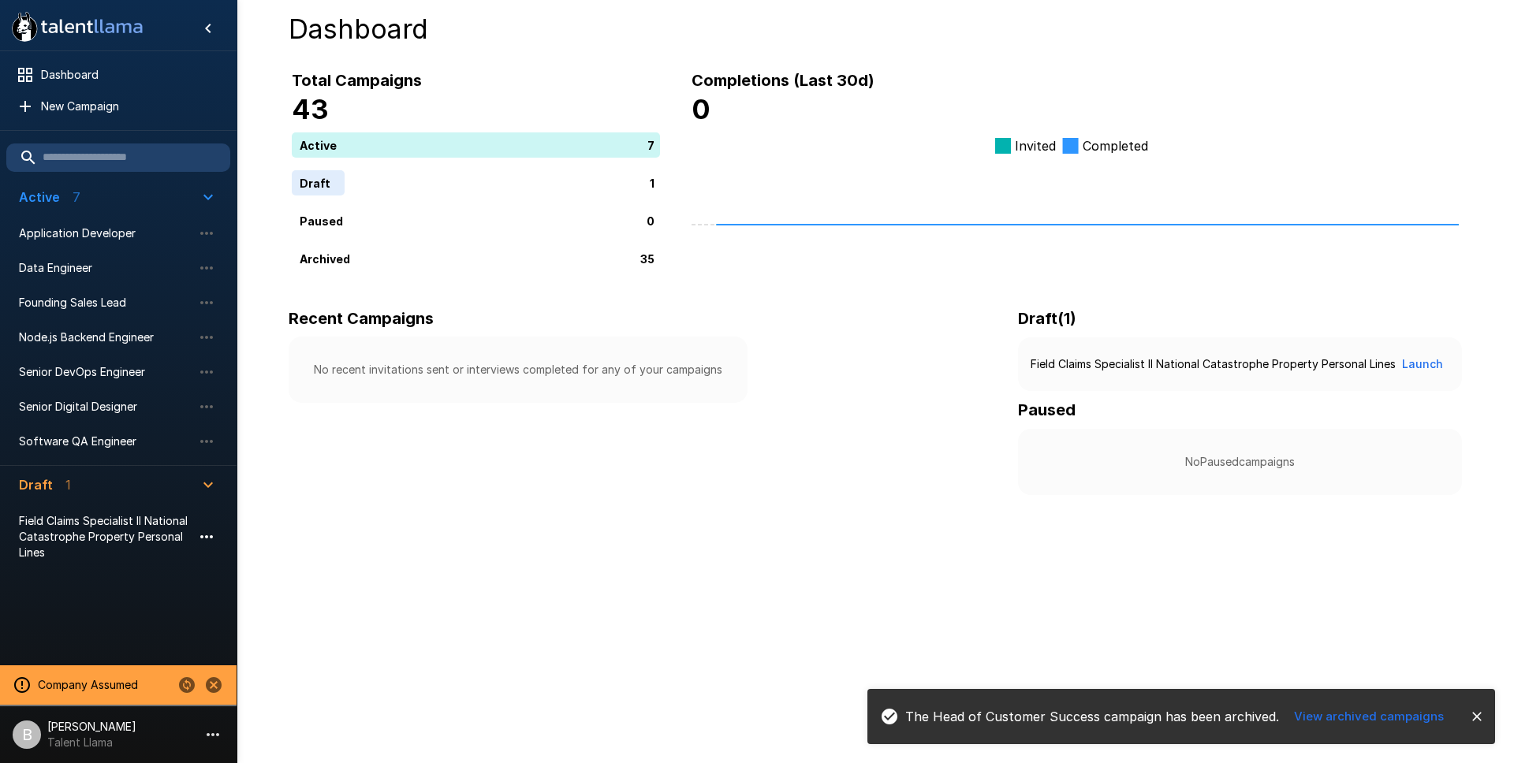
click at [201, 529] on icon "button" at bounding box center [206, 536] width 19 height 19
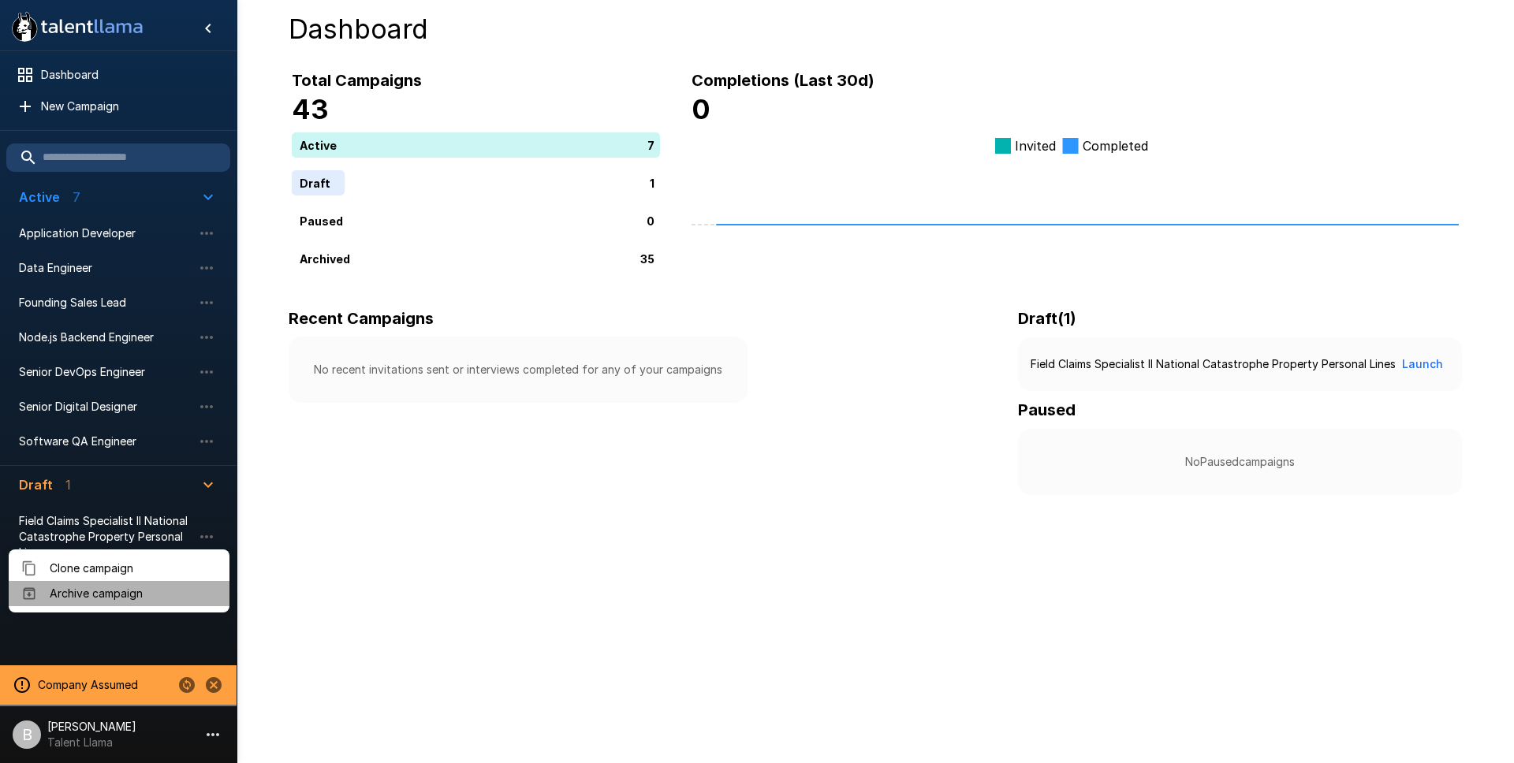
click at [103, 588] on span "Archive campaign" at bounding box center [133, 594] width 167 height 16
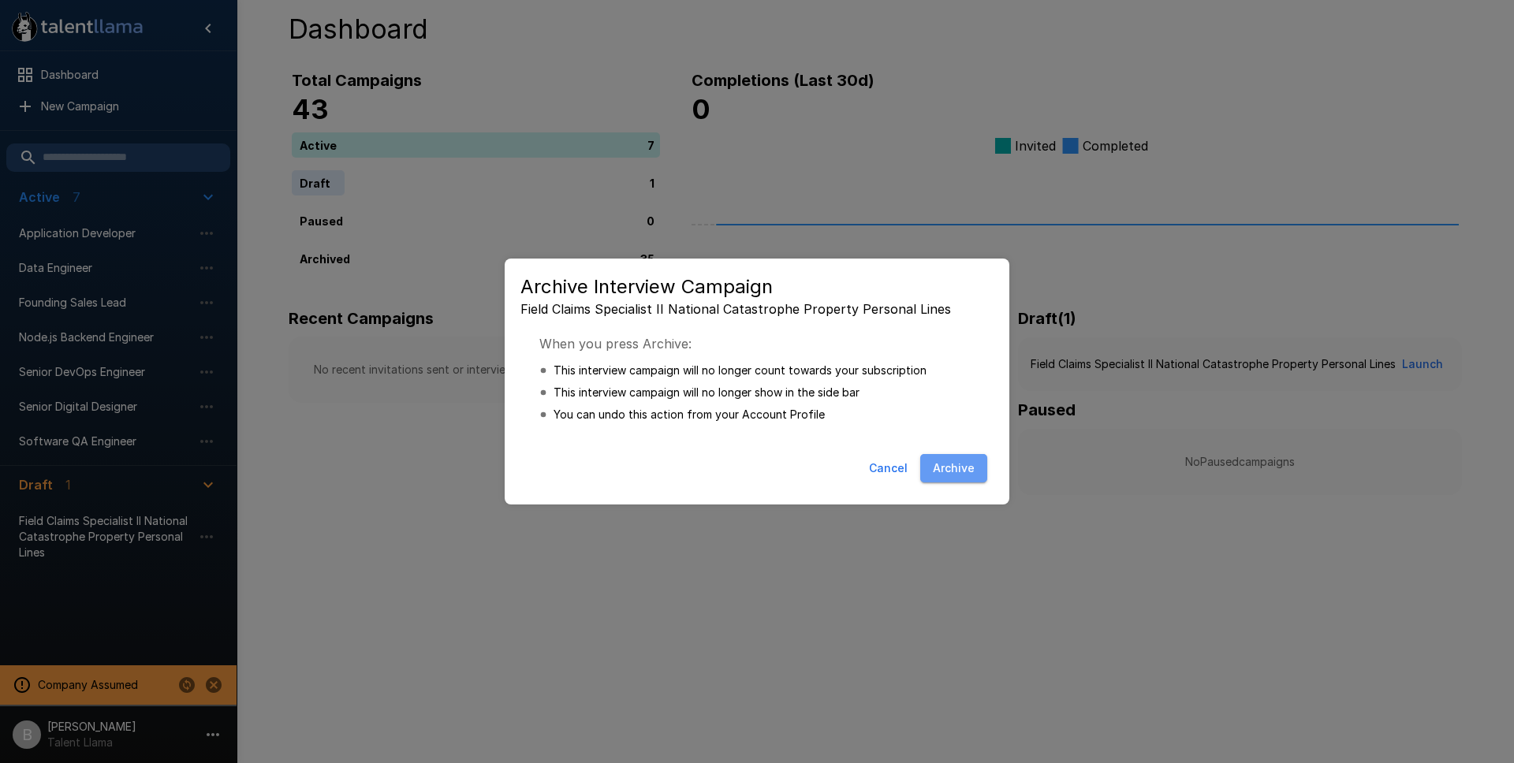
click at [935, 460] on button "Archive" at bounding box center [953, 468] width 67 height 29
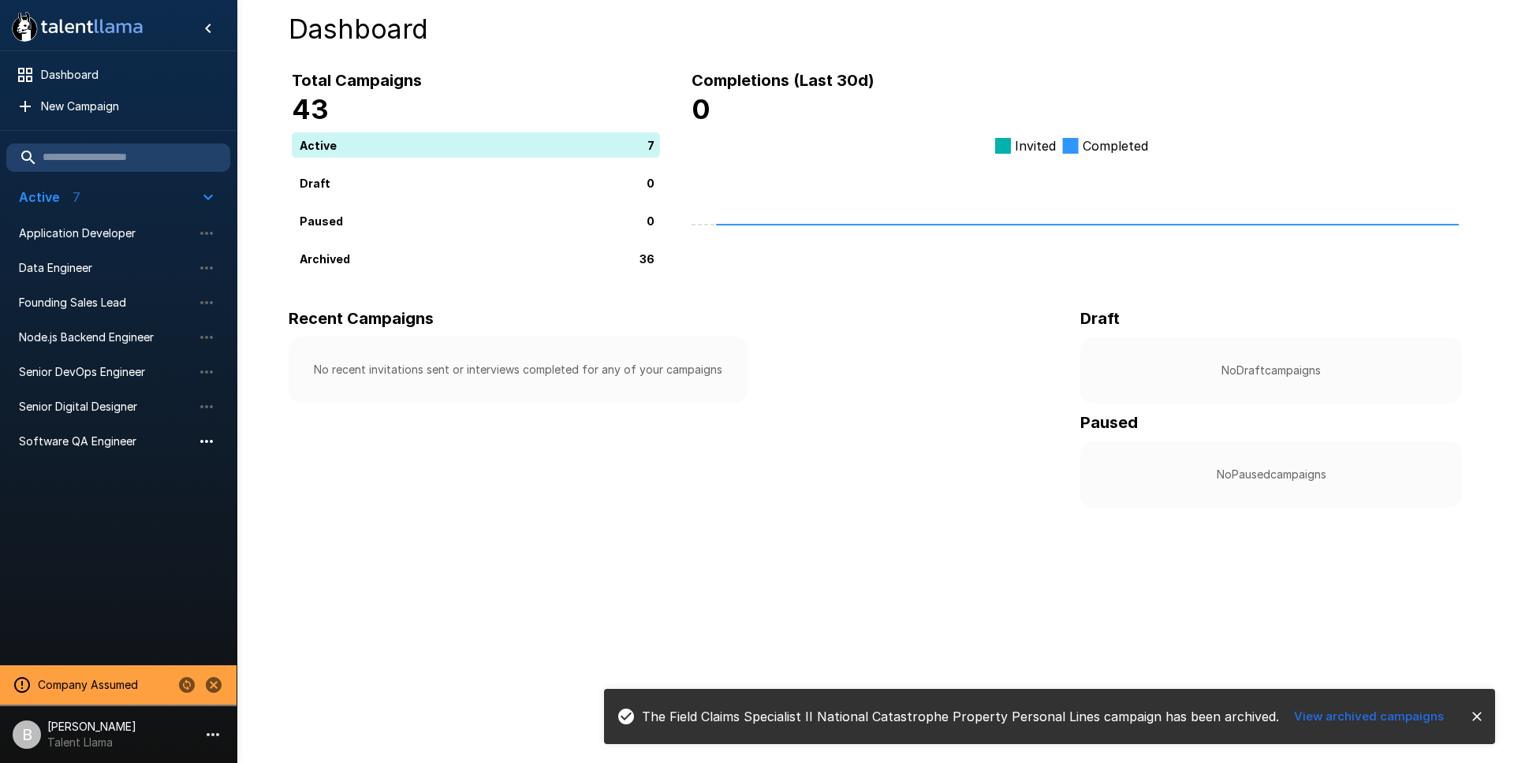
click at [200, 434] on icon "button" at bounding box center [206, 441] width 19 height 19
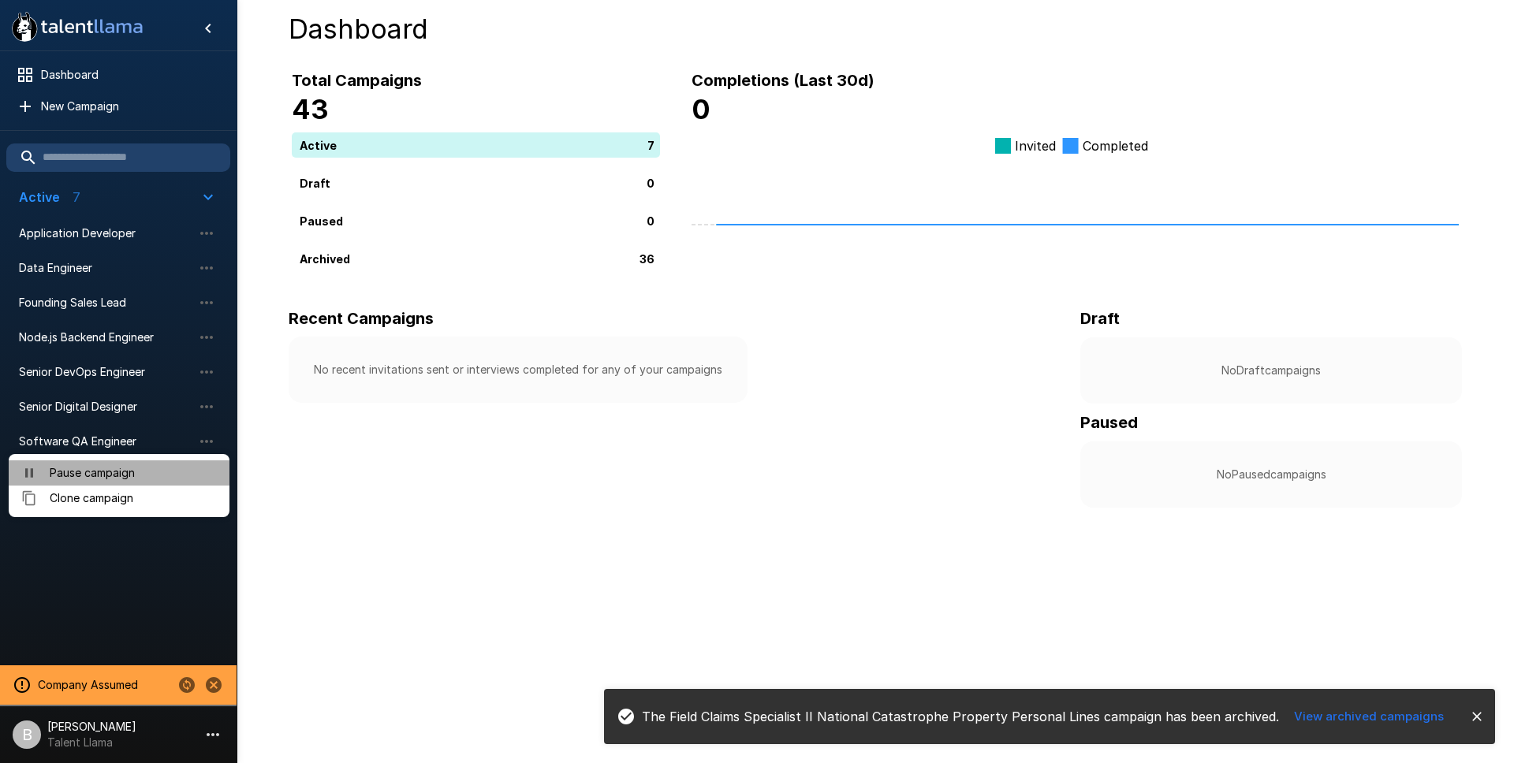
click at [148, 471] on span "Pause campaign" at bounding box center [133, 473] width 167 height 16
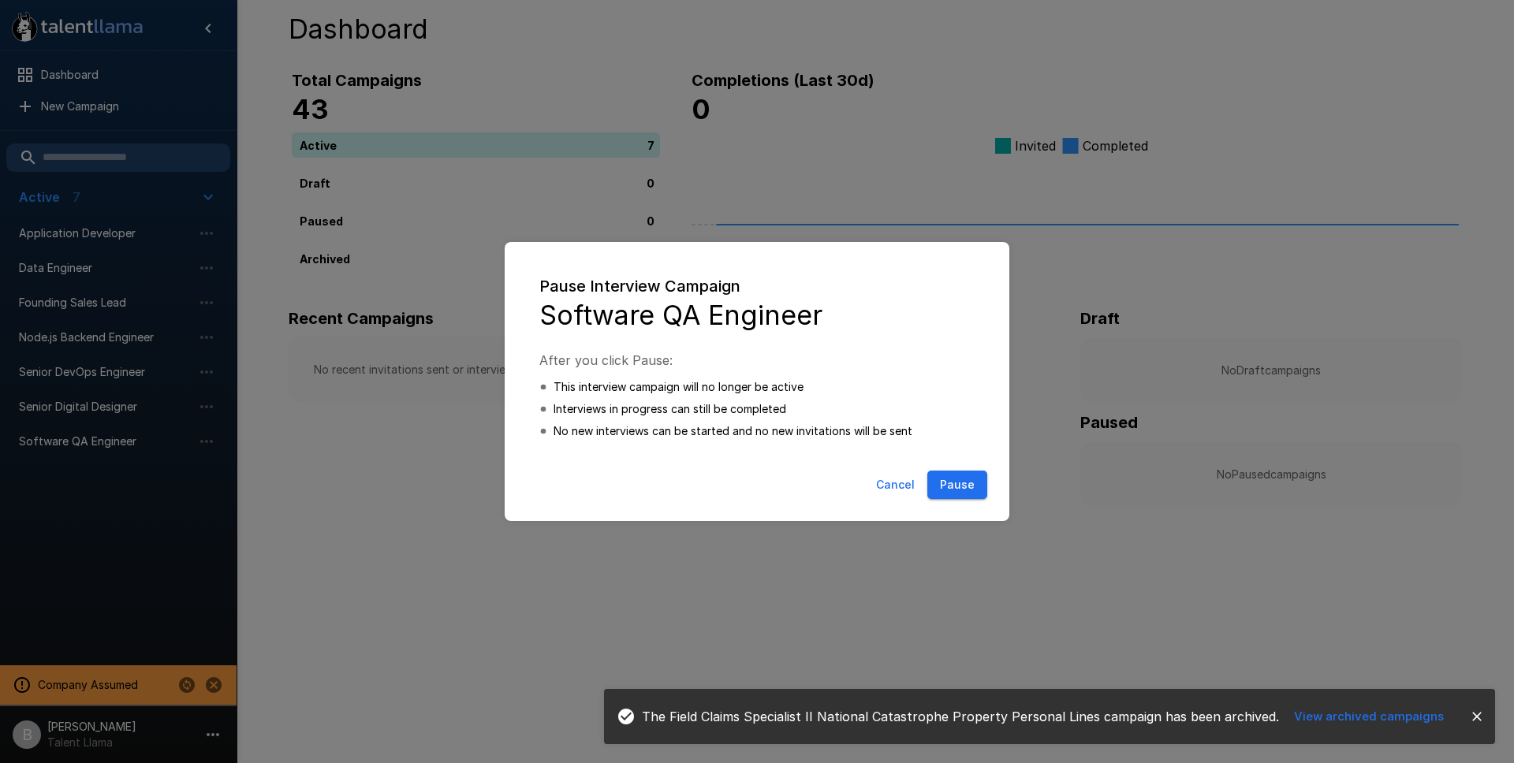
click at [960, 483] on button "Pause" at bounding box center [957, 485] width 60 height 29
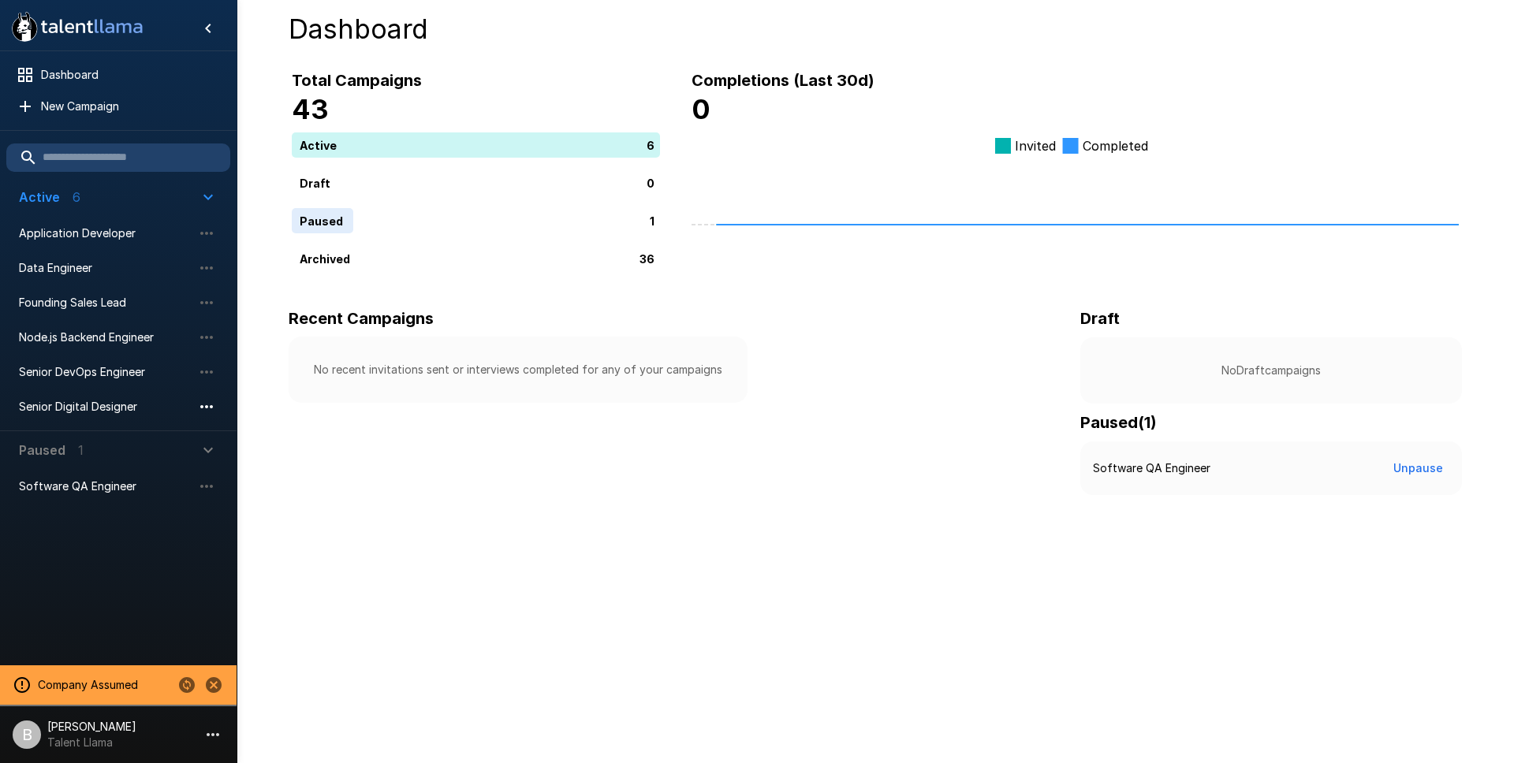
click at [208, 403] on icon "button" at bounding box center [206, 406] width 19 height 19
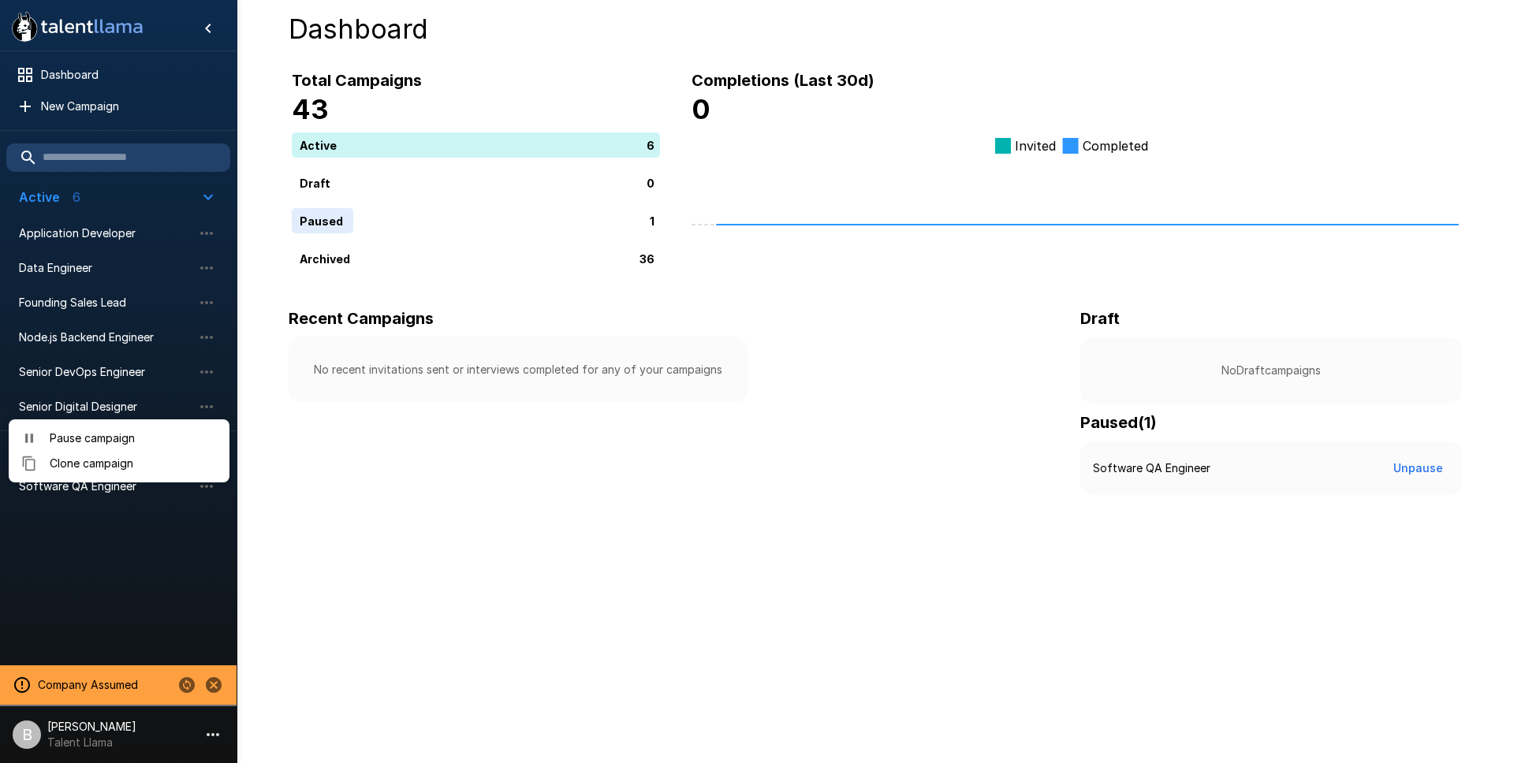
click at [132, 441] on span "Pause campaign" at bounding box center [133, 438] width 167 height 16
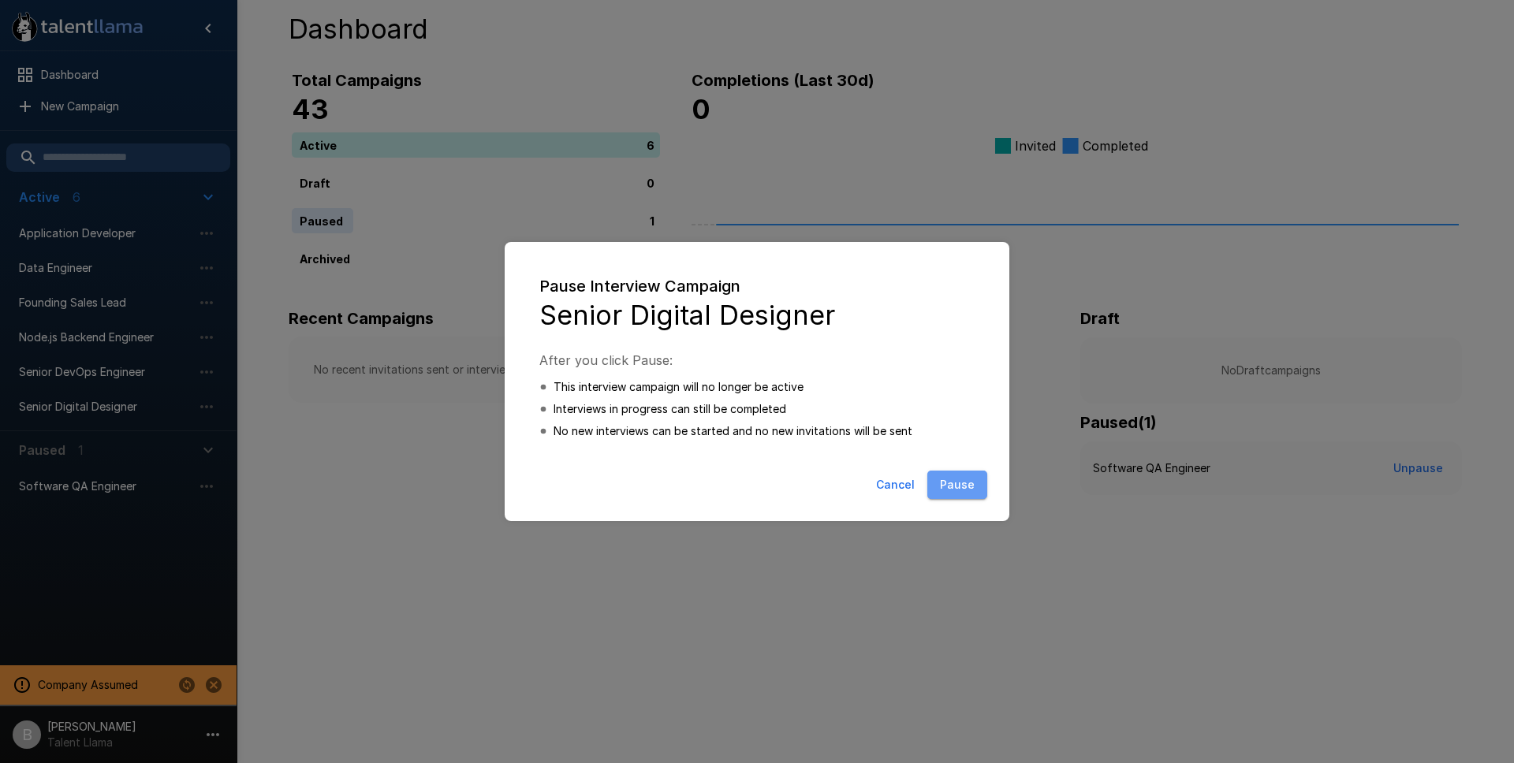
click at [956, 489] on button "Pause" at bounding box center [957, 485] width 60 height 29
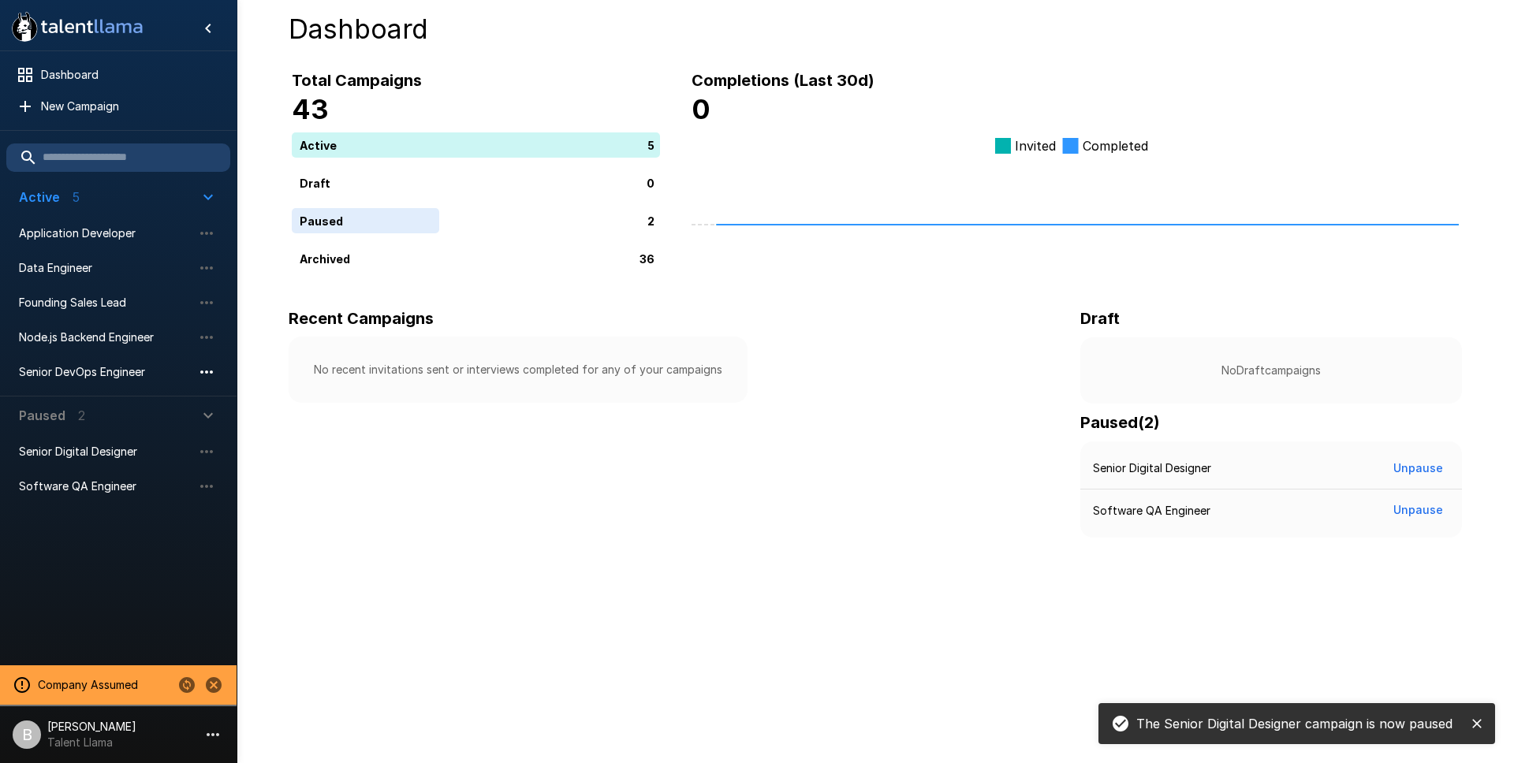
click at [202, 369] on icon "button" at bounding box center [206, 372] width 19 height 19
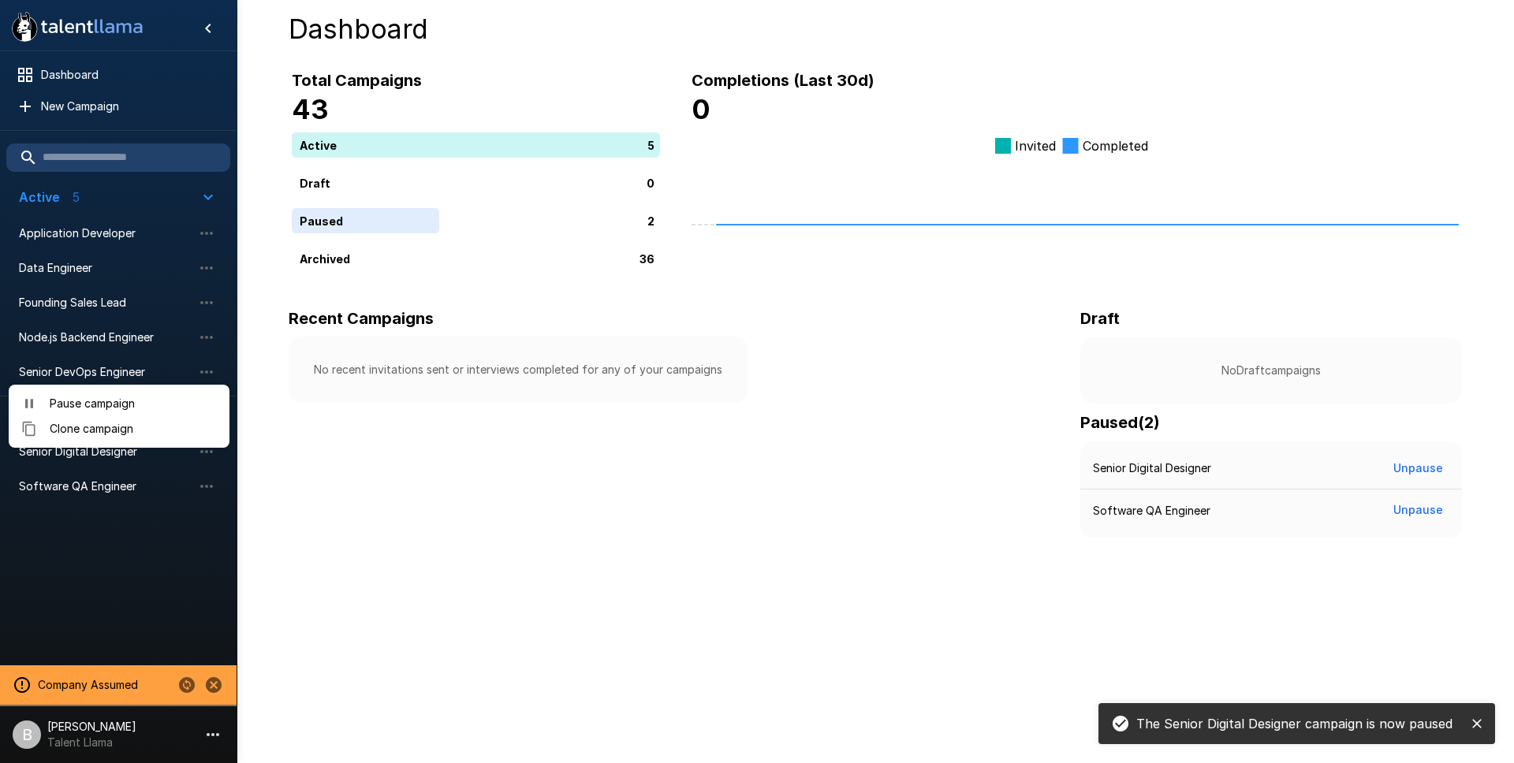
click at [129, 403] on span "Pause campaign" at bounding box center [133, 404] width 167 height 16
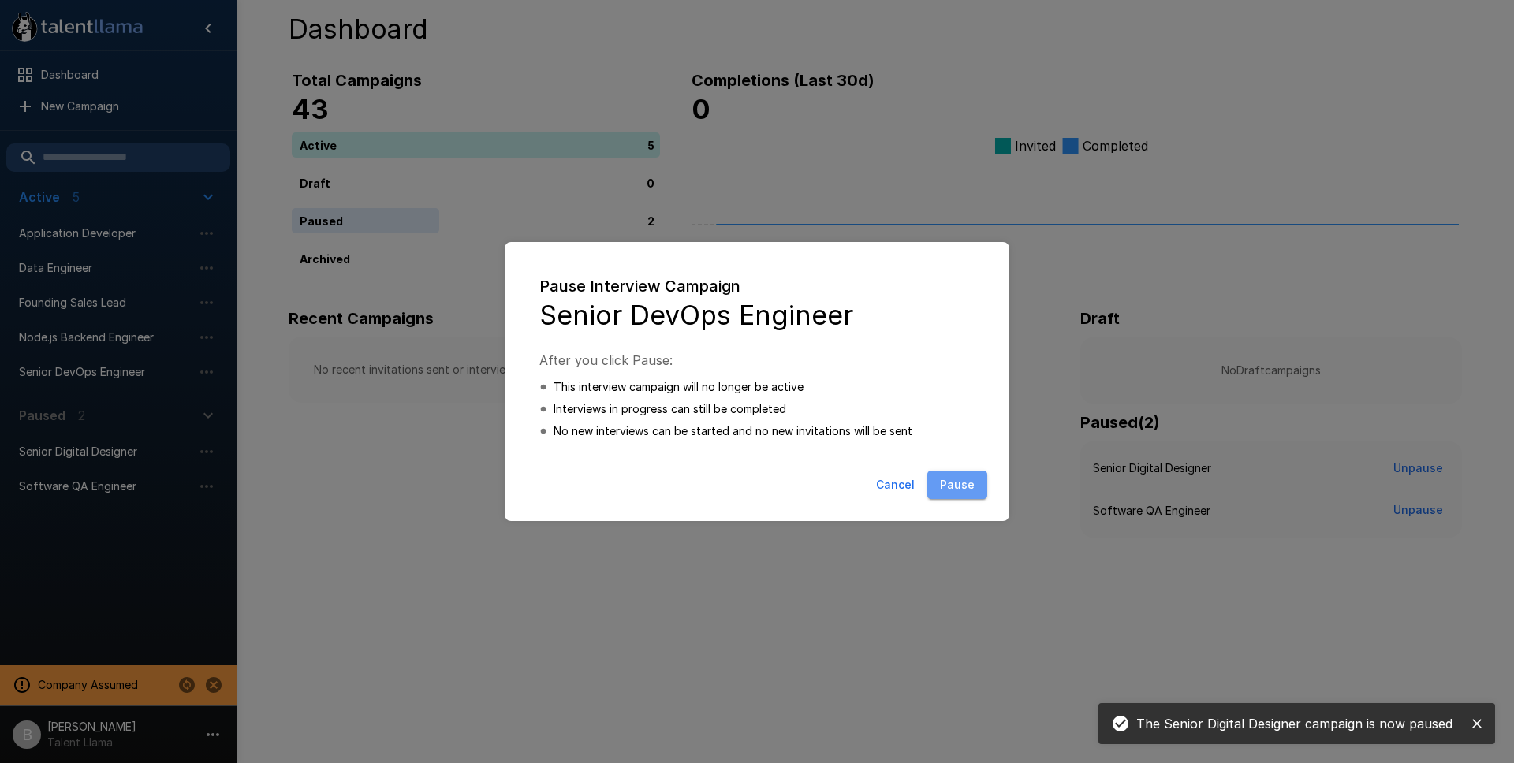
click at [965, 488] on button "Pause" at bounding box center [957, 485] width 60 height 29
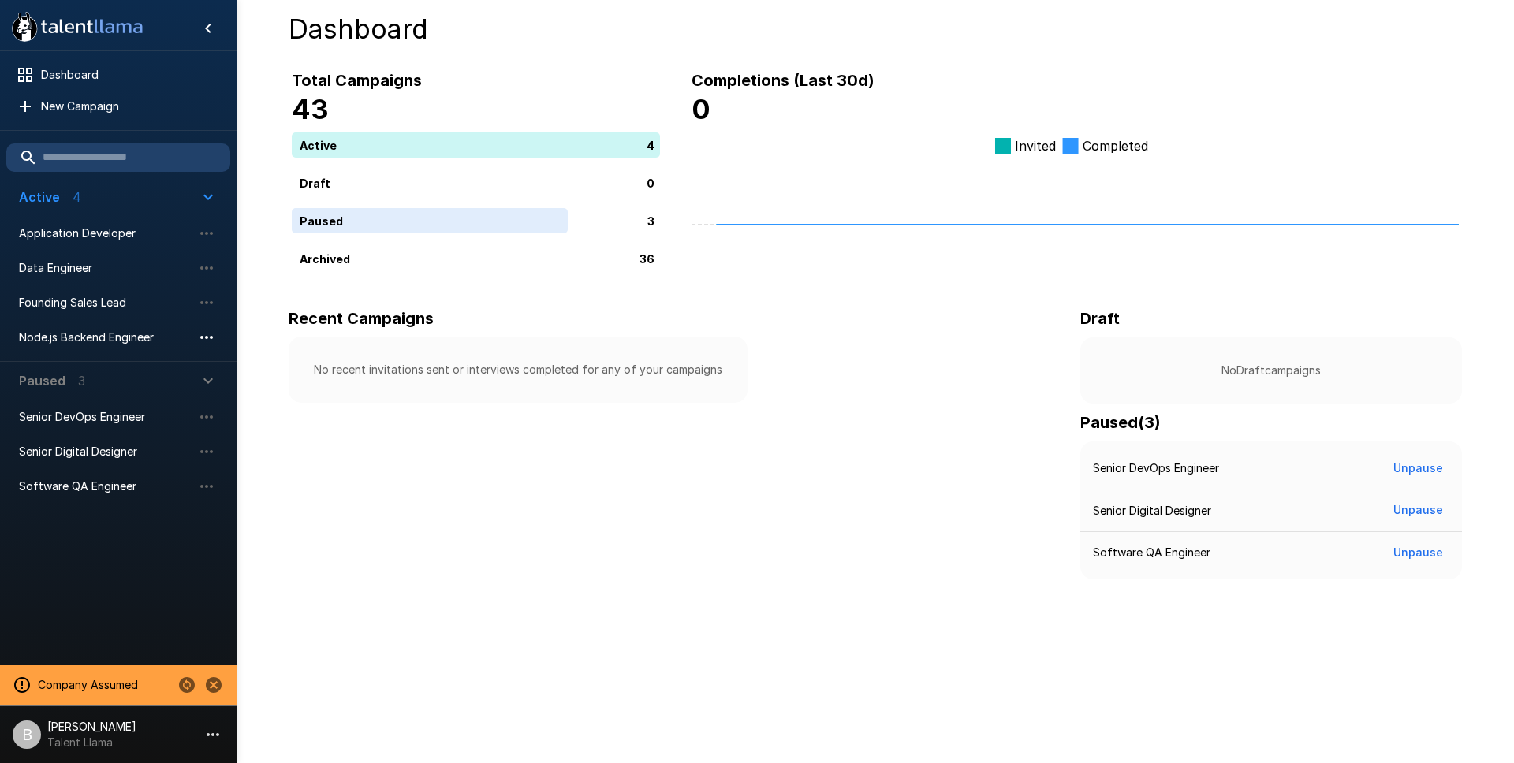
click at [202, 334] on icon "button" at bounding box center [206, 337] width 19 height 19
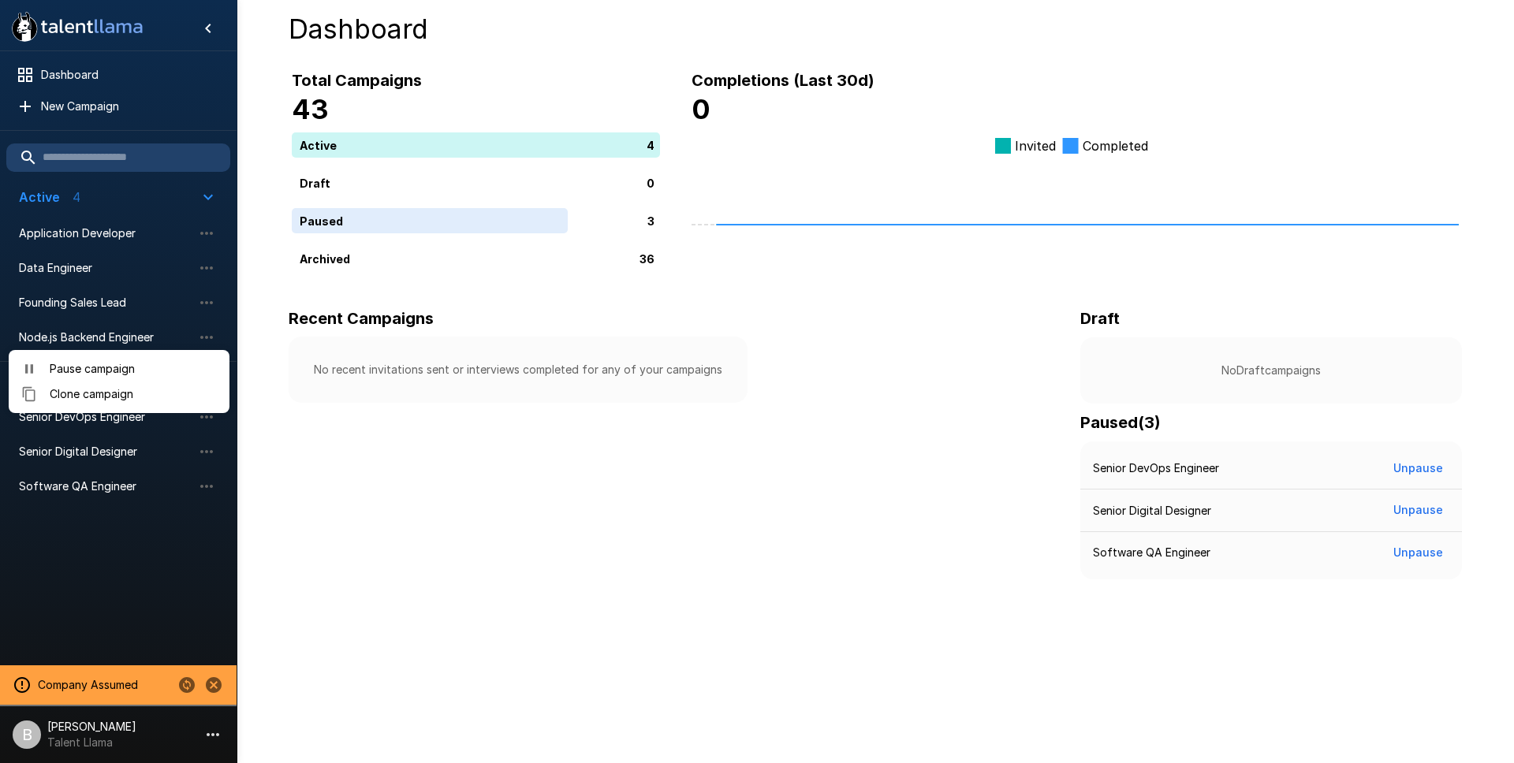
click at [141, 371] on span "Pause campaign" at bounding box center [133, 369] width 167 height 16
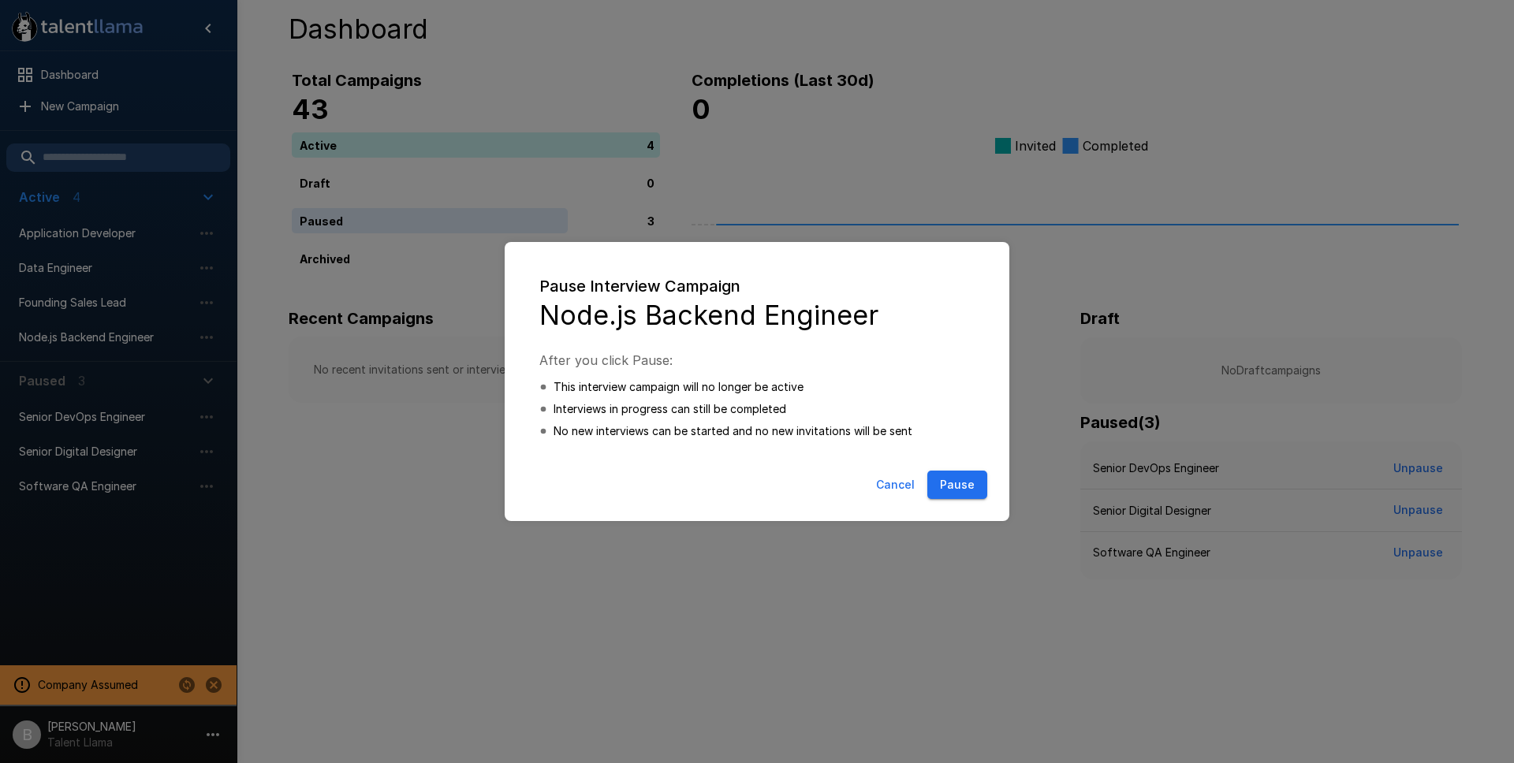
click at [943, 479] on button "Pause" at bounding box center [957, 485] width 60 height 29
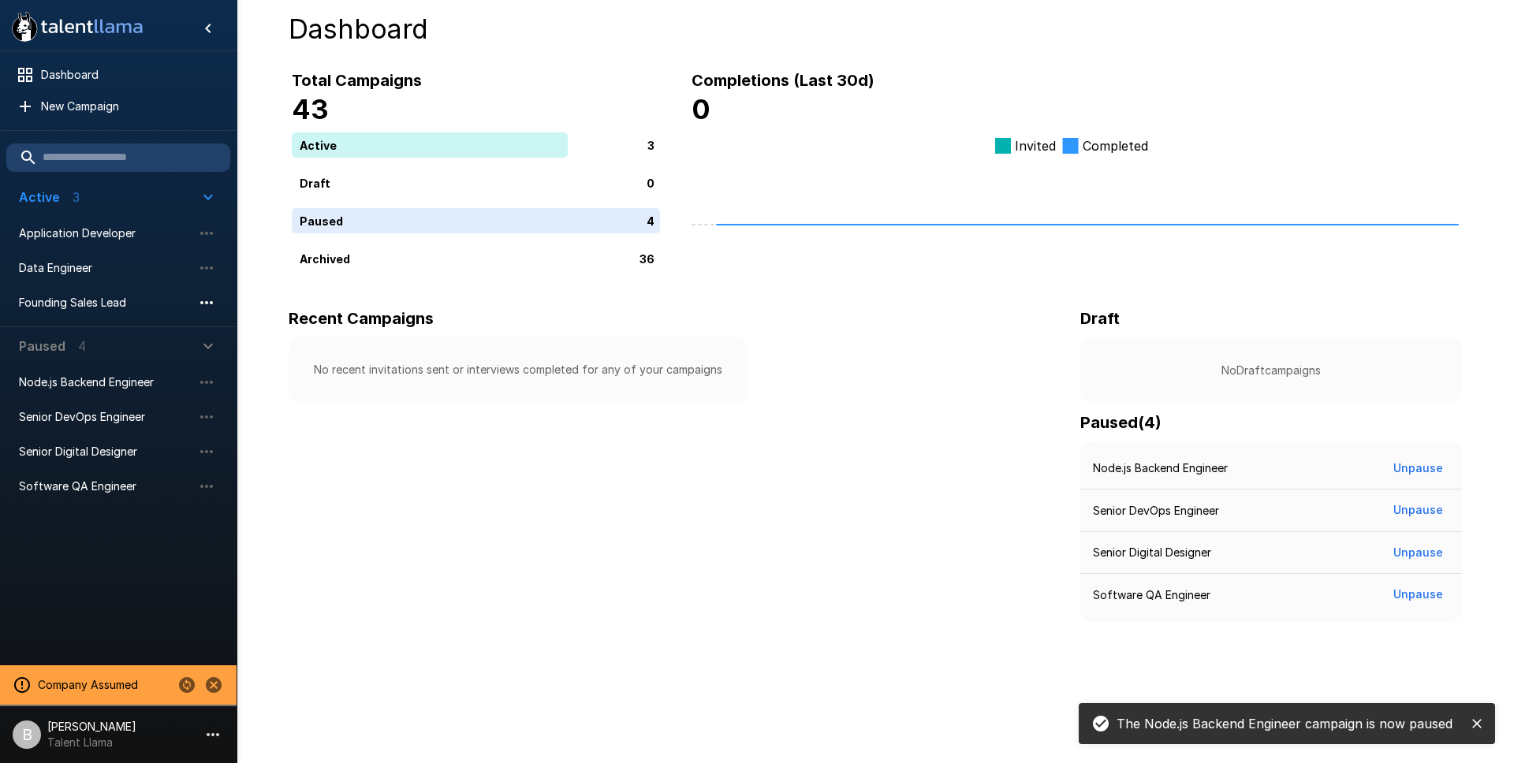
click at [210, 299] on icon "button" at bounding box center [206, 302] width 19 height 19
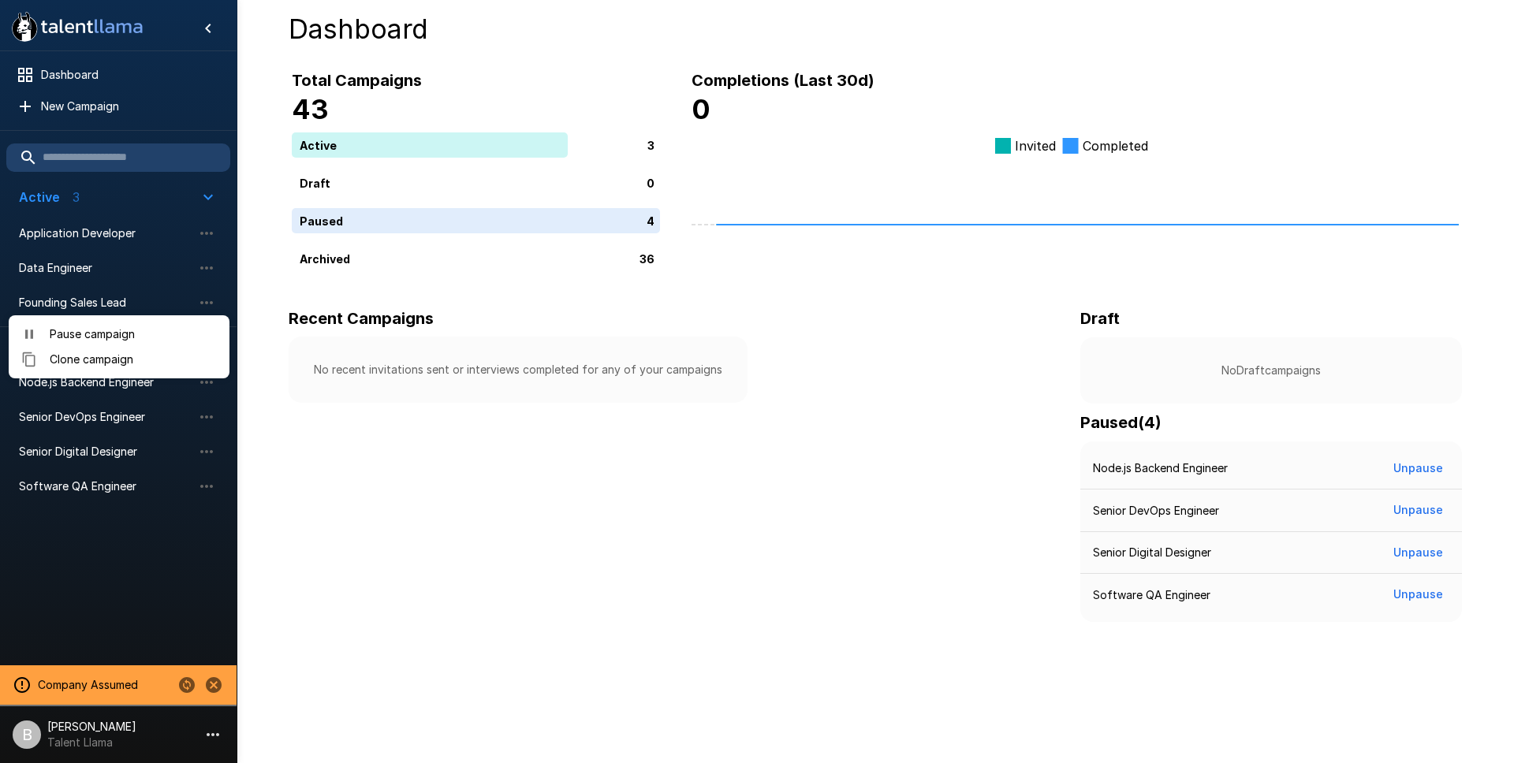
click at [122, 329] on span "Pause campaign" at bounding box center [133, 334] width 167 height 16
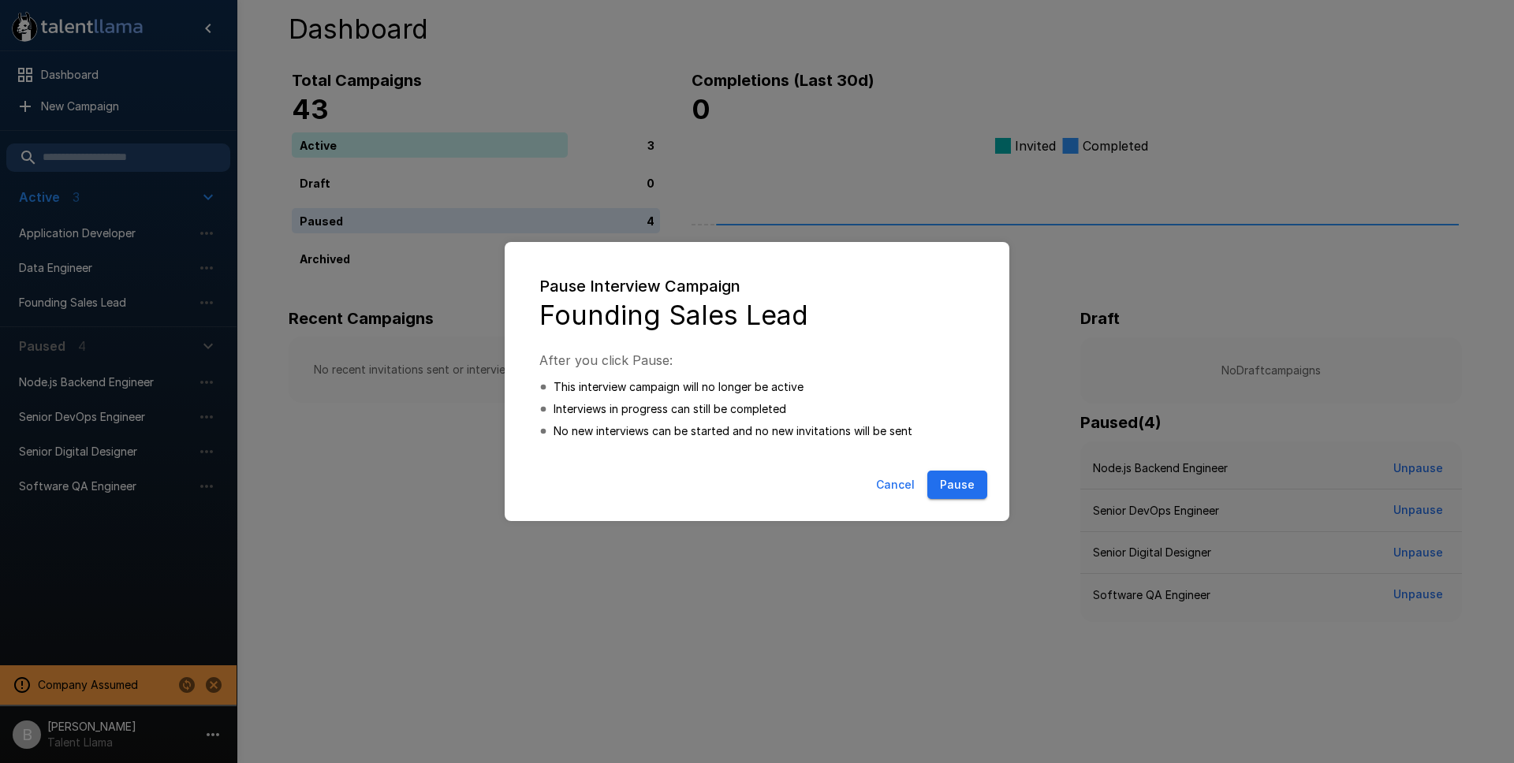
click at [970, 494] on button "Pause" at bounding box center [957, 485] width 60 height 29
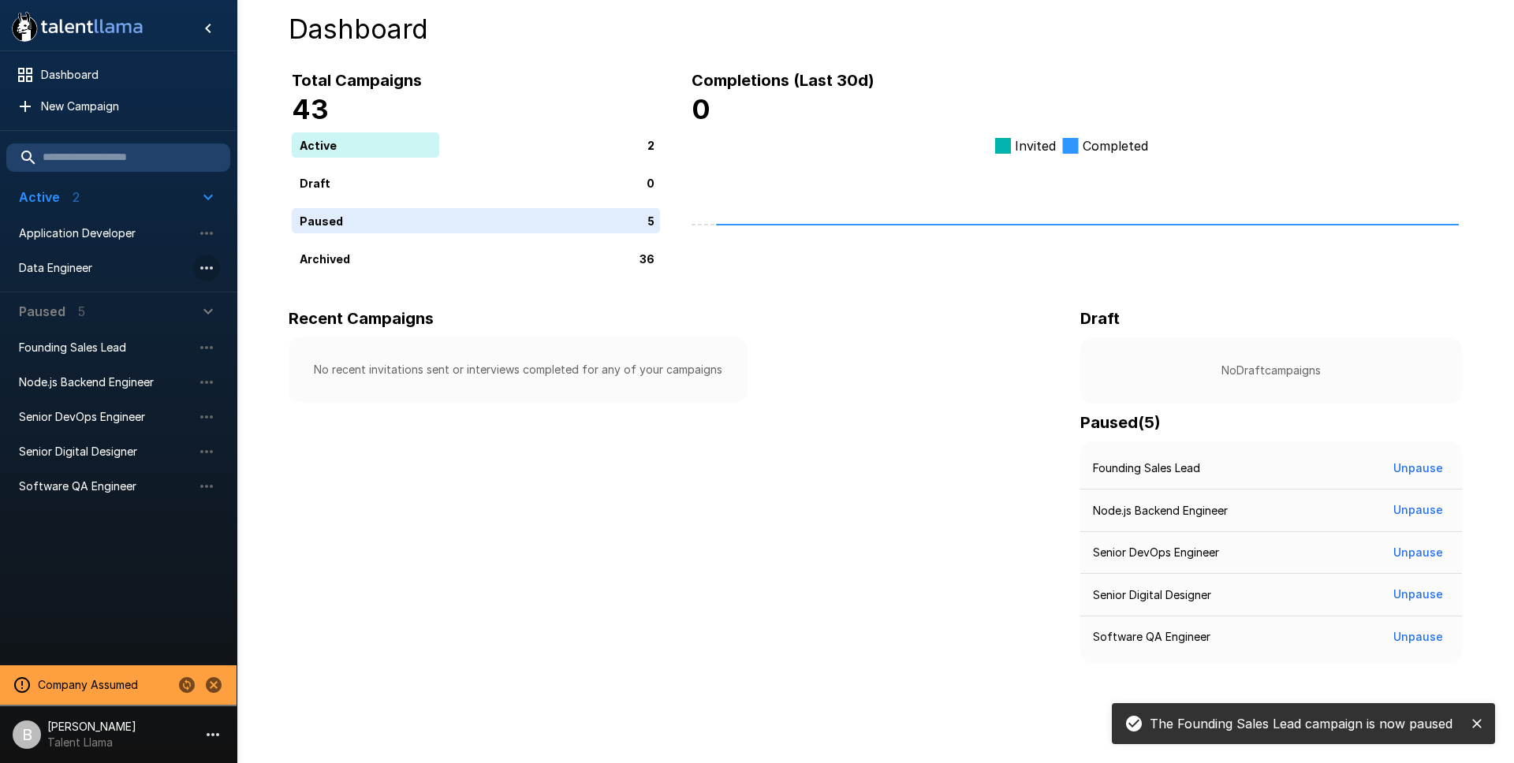
click at [210, 263] on icon "button" at bounding box center [206, 268] width 19 height 19
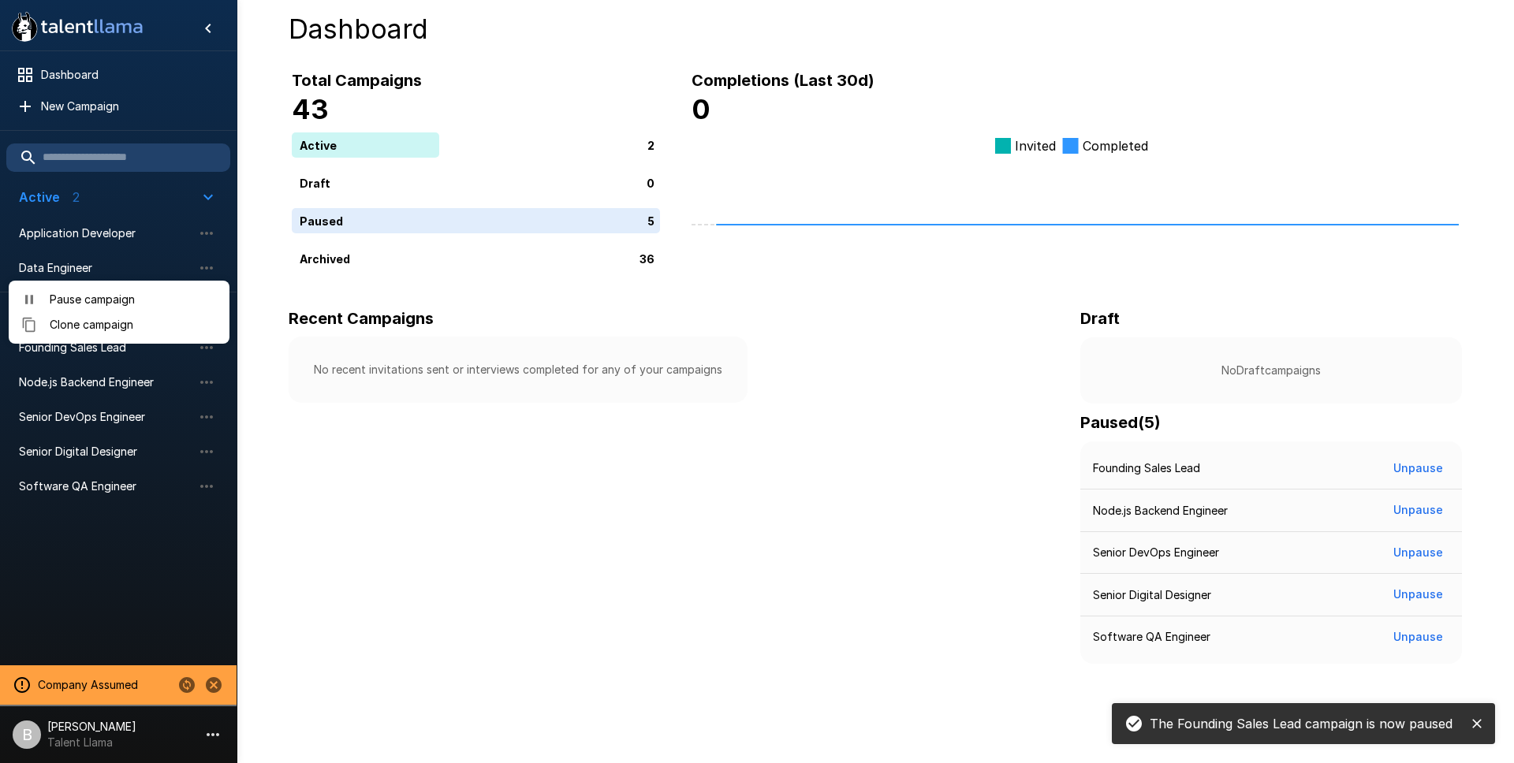
click at [156, 306] on span "Pause campaign" at bounding box center [133, 300] width 167 height 16
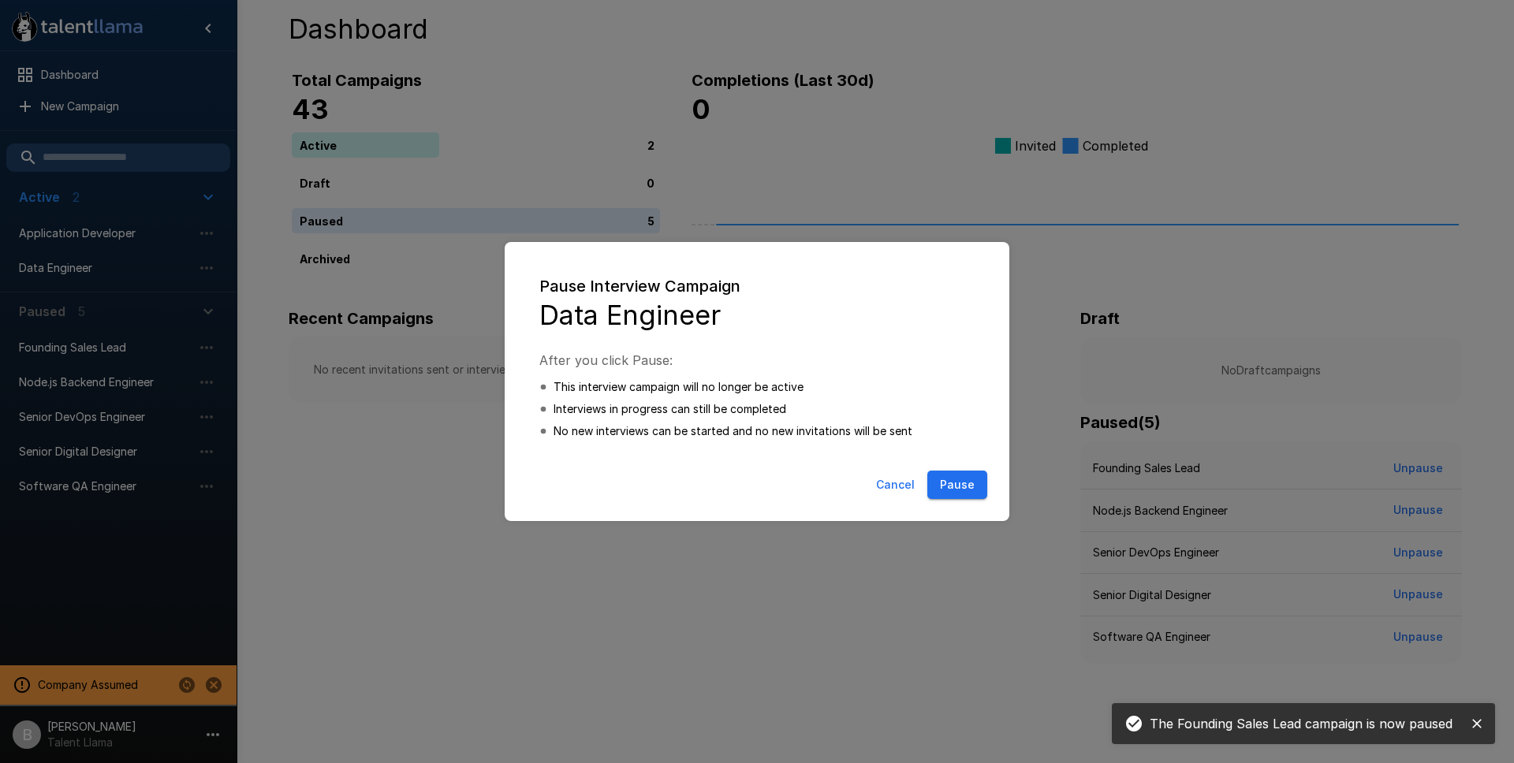
click at [974, 492] on button "Pause" at bounding box center [957, 485] width 60 height 29
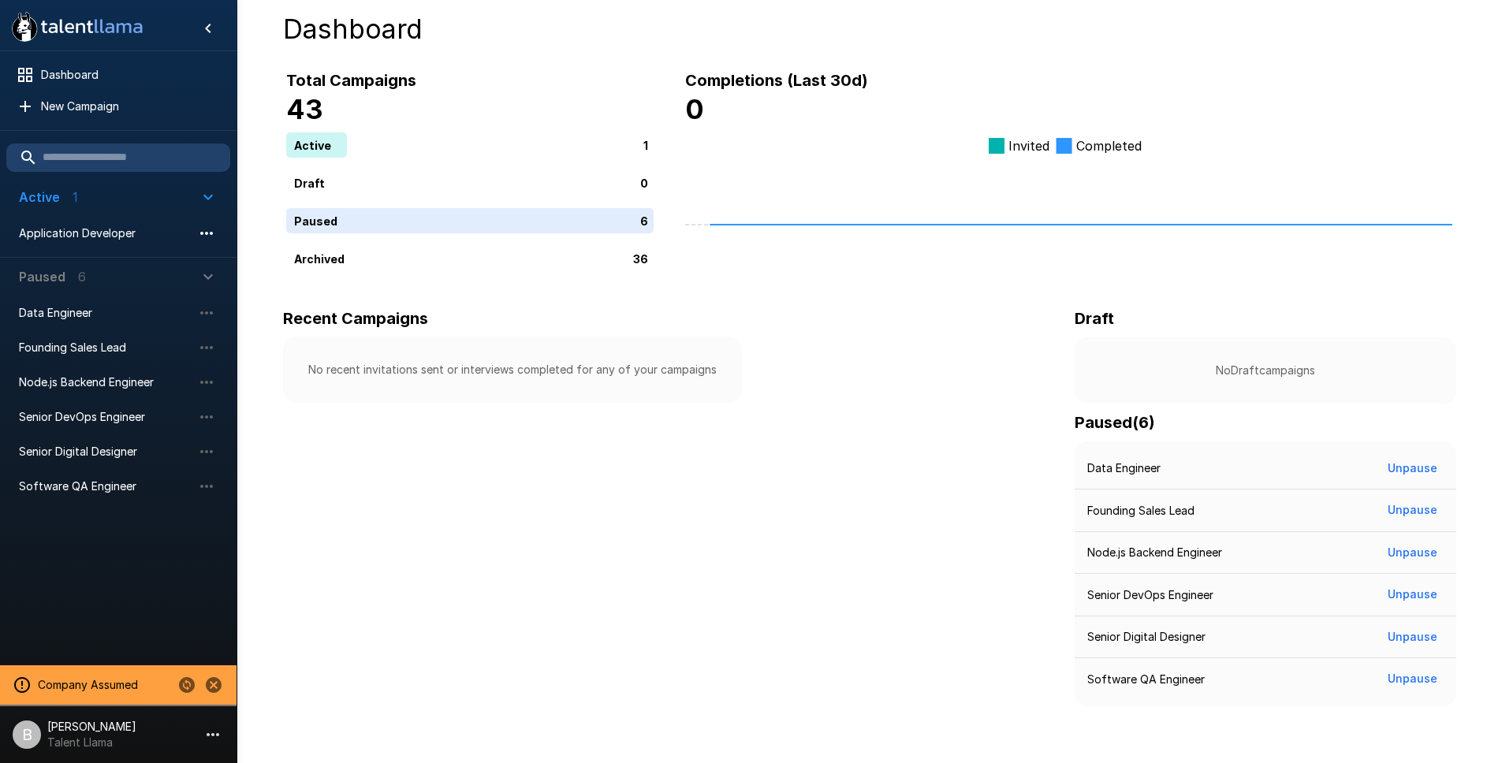
click at [210, 220] on button "button" at bounding box center [206, 233] width 27 height 27
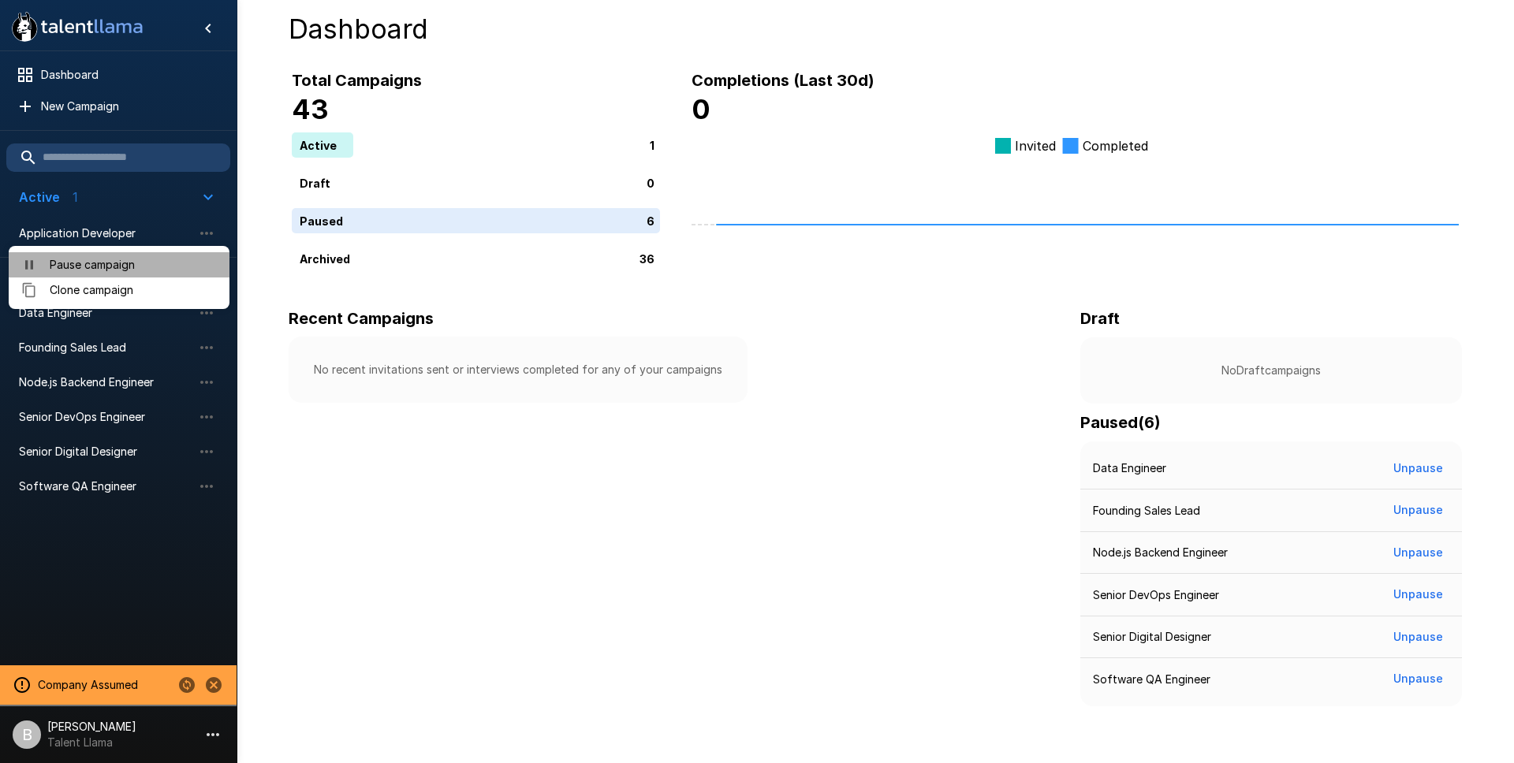
click at [138, 257] on span "Pause campaign" at bounding box center [133, 265] width 167 height 16
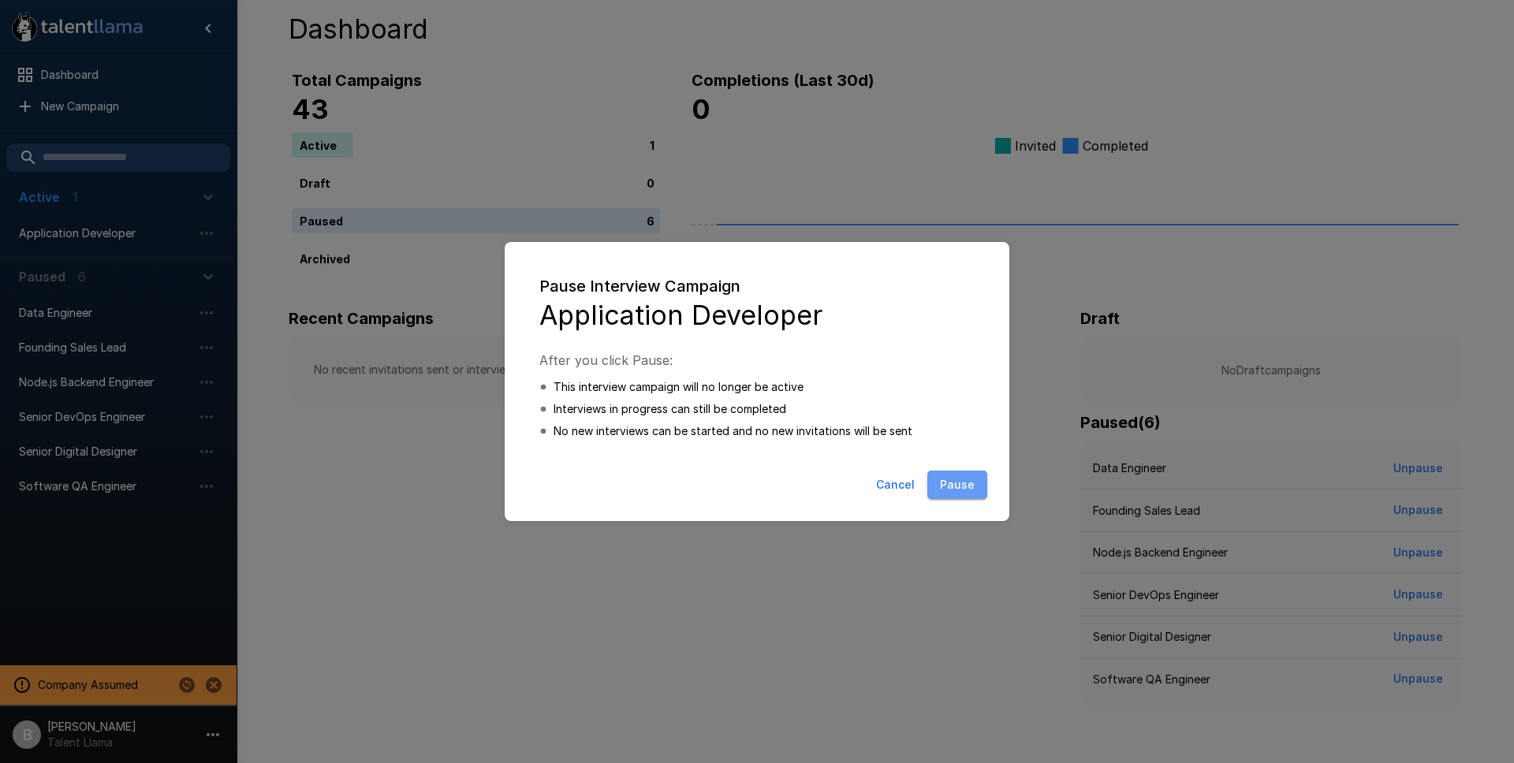
click at [941, 478] on button "Pause" at bounding box center [957, 485] width 60 height 29
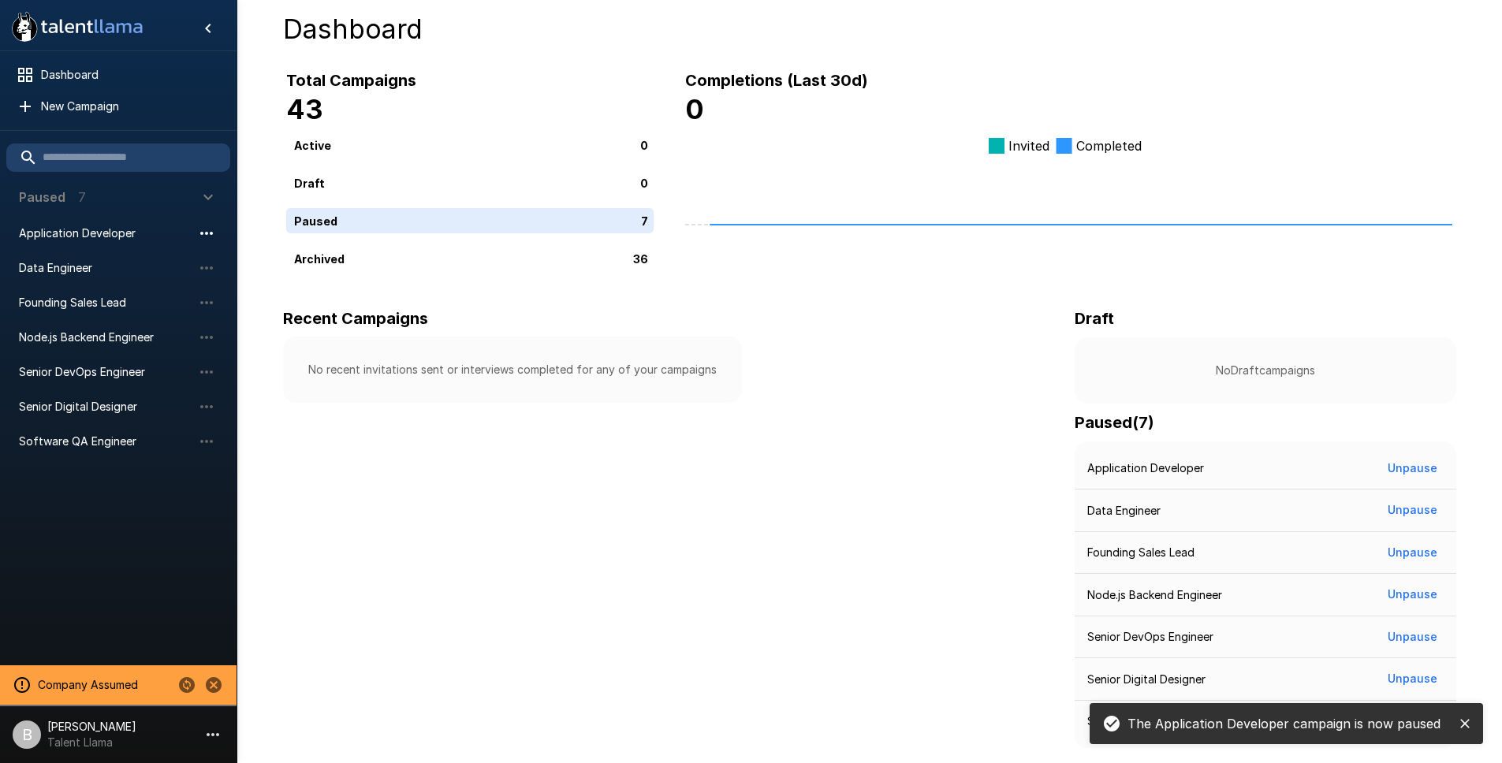
click at [208, 235] on icon "button" at bounding box center [206, 233] width 19 height 19
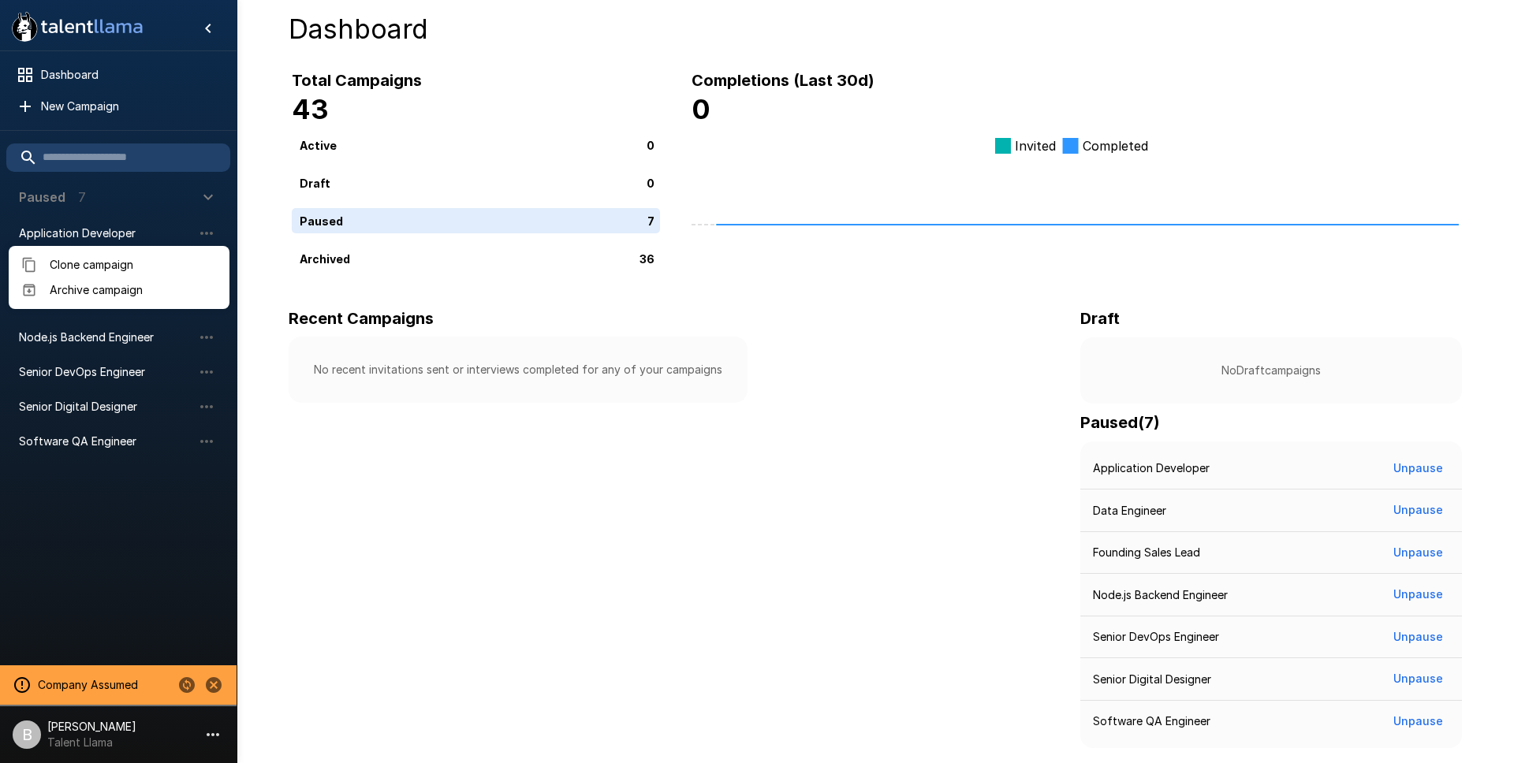
click at [103, 292] on span "Archive campaign" at bounding box center [133, 290] width 167 height 16
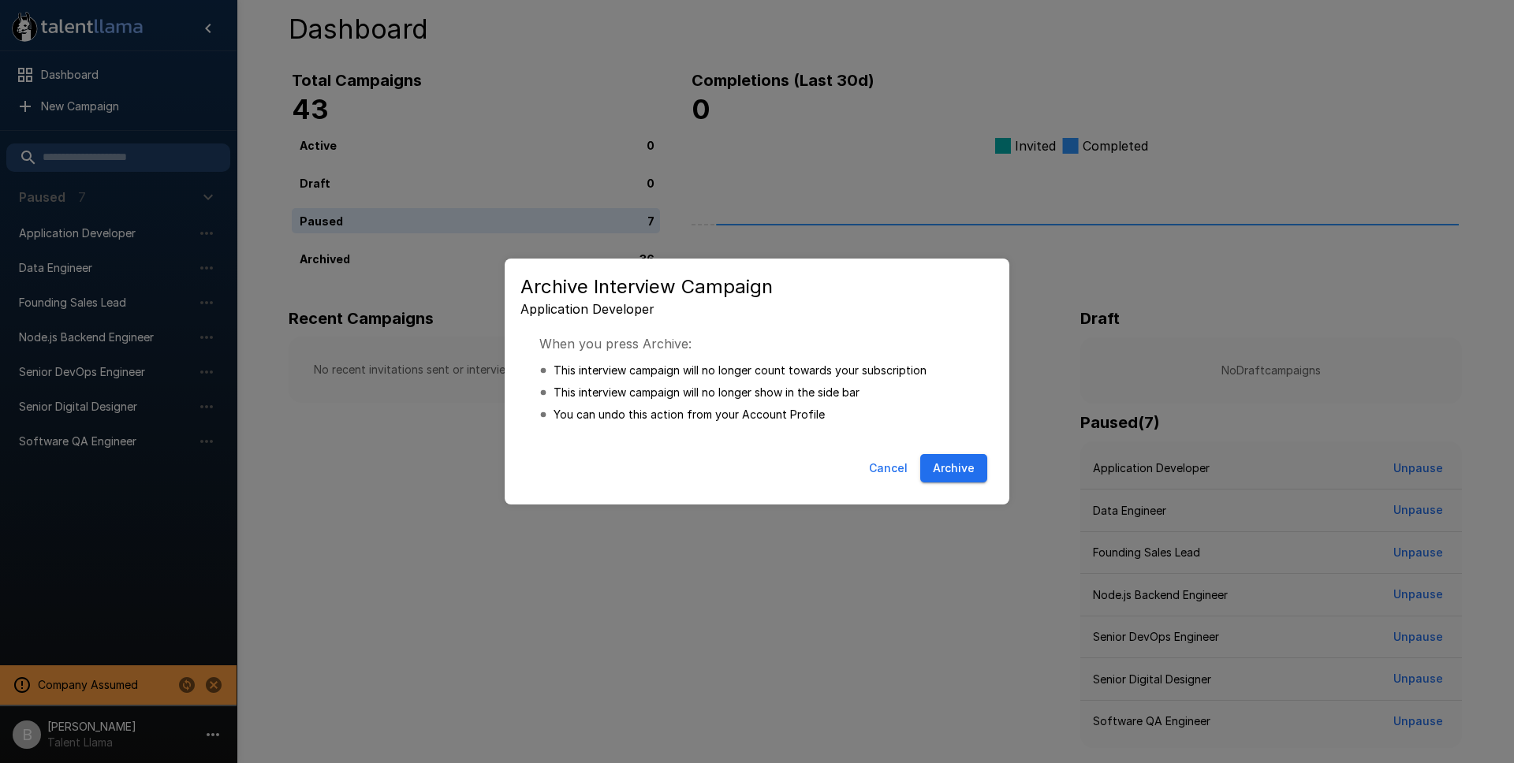
click at [957, 466] on button "Archive" at bounding box center [953, 468] width 67 height 29
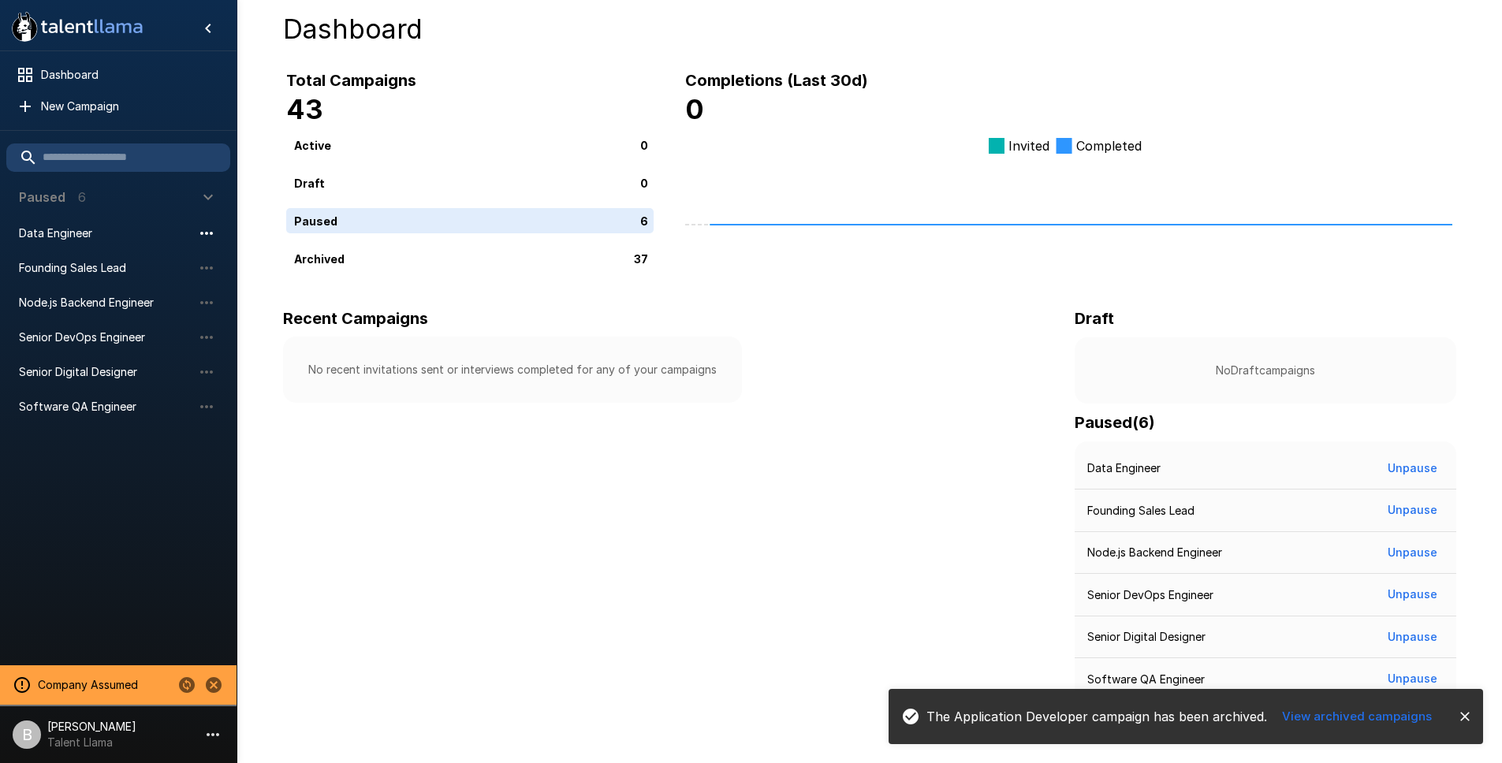
click at [216, 236] on button "button" at bounding box center [206, 233] width 27 height 27
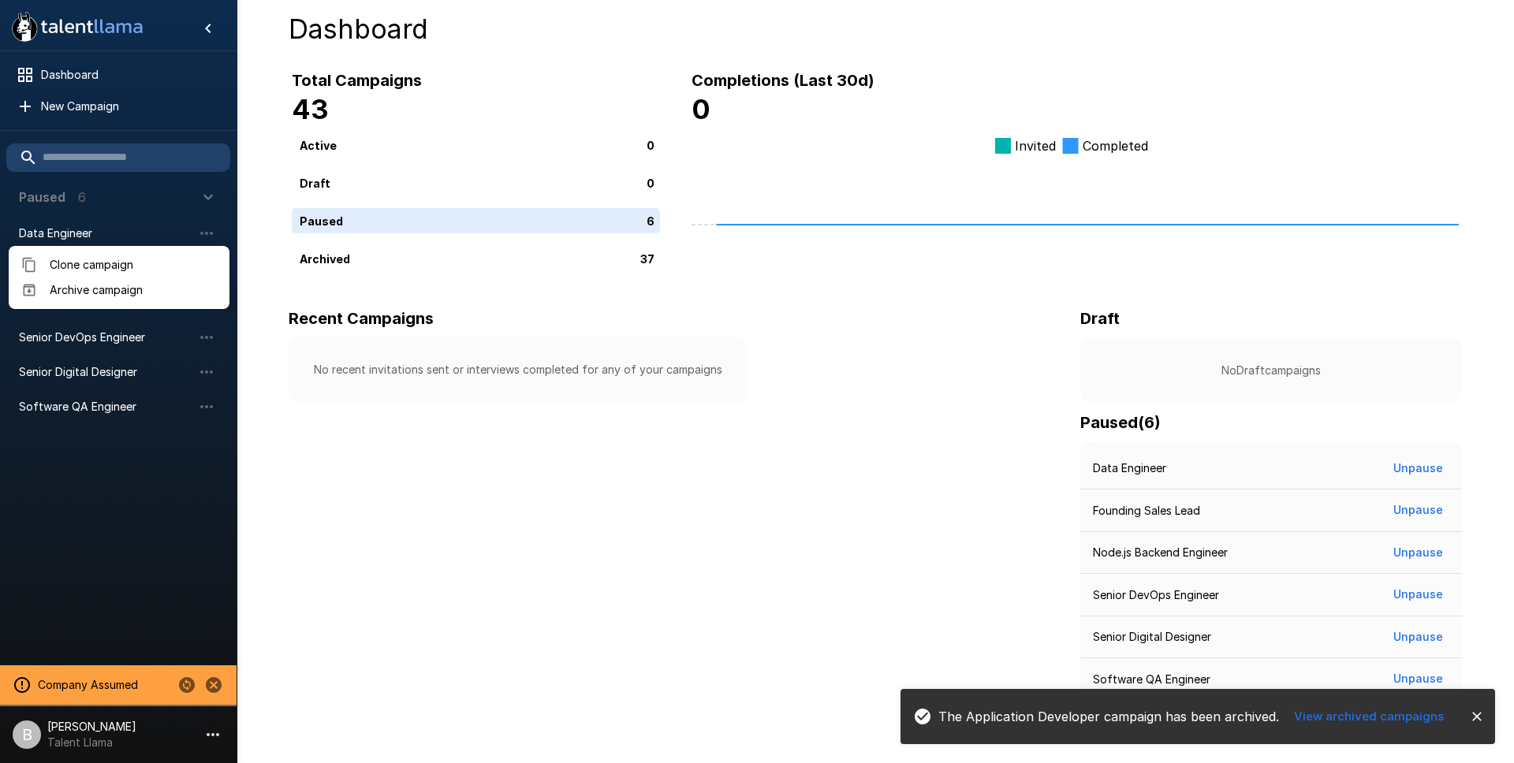
click at [146, 292] on span "Archive campaign" at bounding box center [133, 290] width 167 height 16
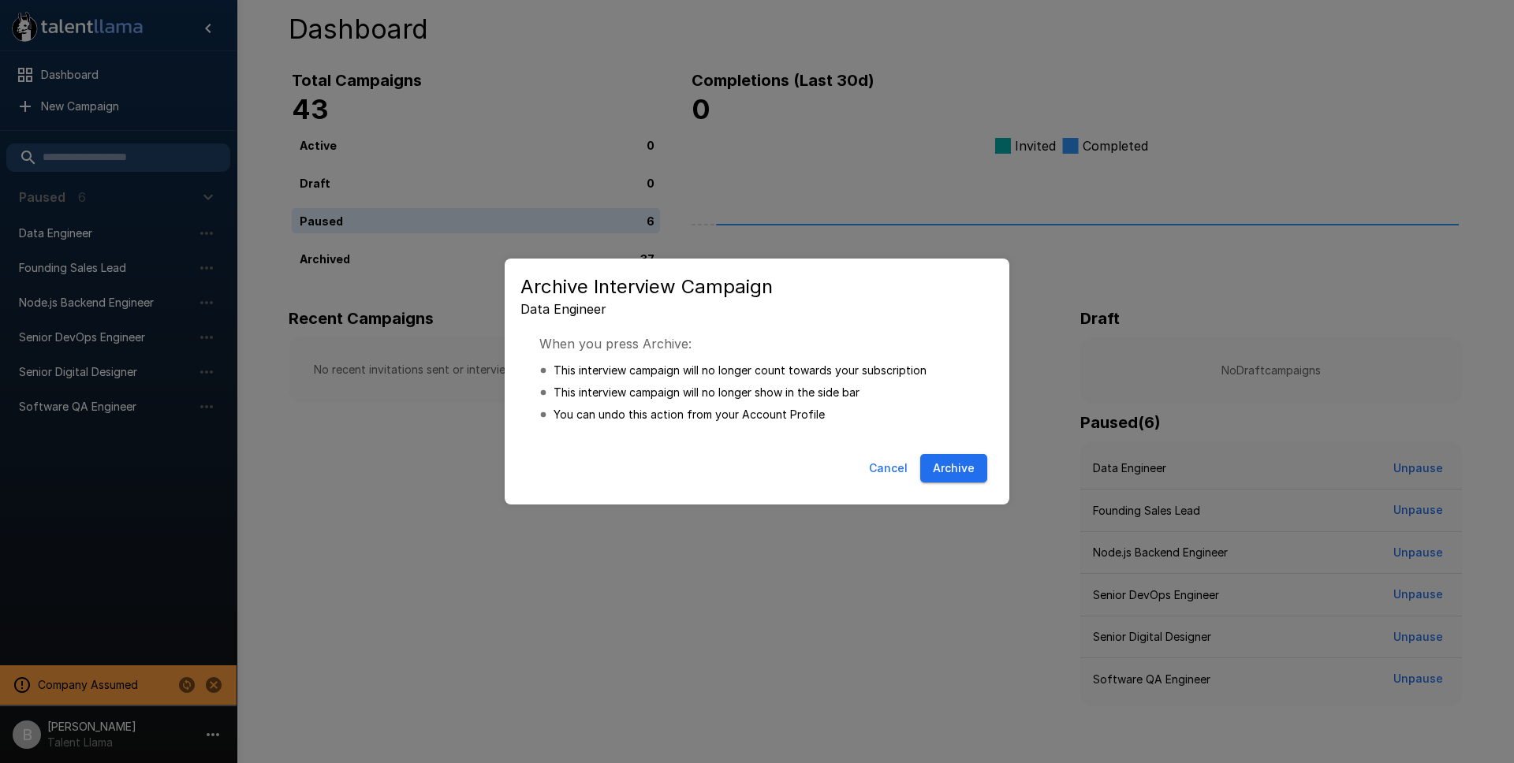
click at [948, 460] on button "Archive" at bounding box center [953, 468] width 67 height 29
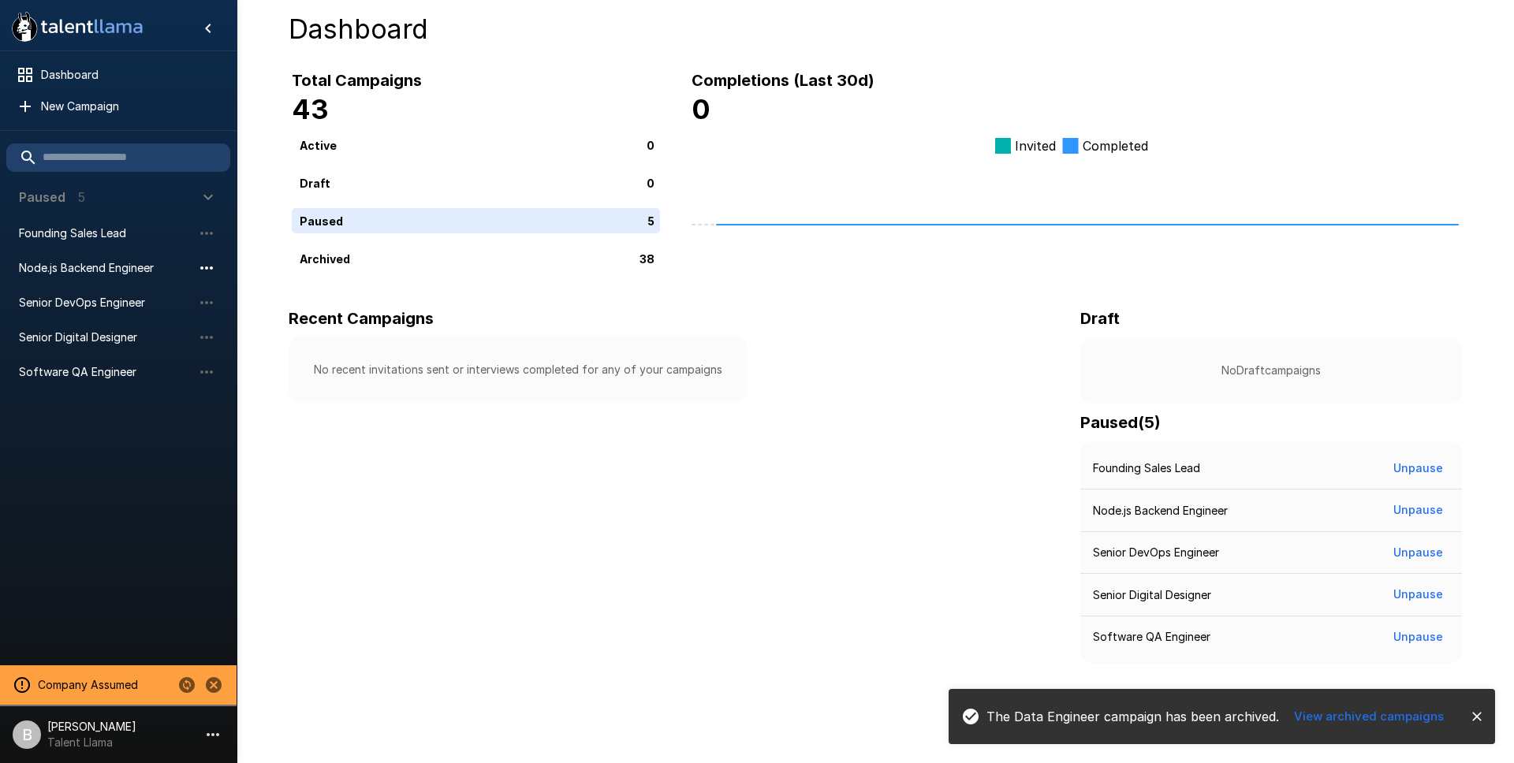
click at [203, 263] on icon "button" at bounding box center [206, 268] width 19 height 19
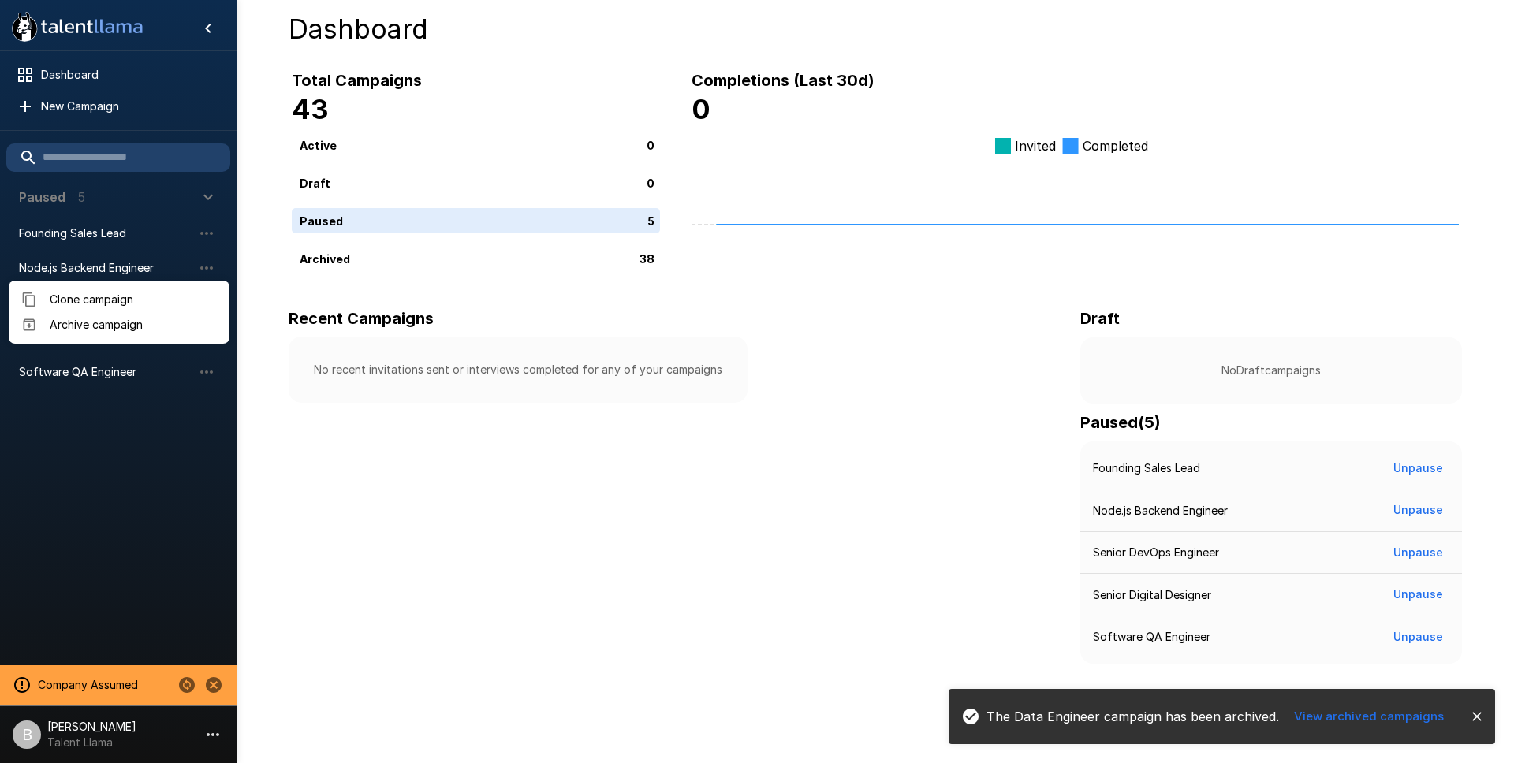
click at [131, 321] on span "Archive campaign" at bounding box center [133, 325] width 167 height 16
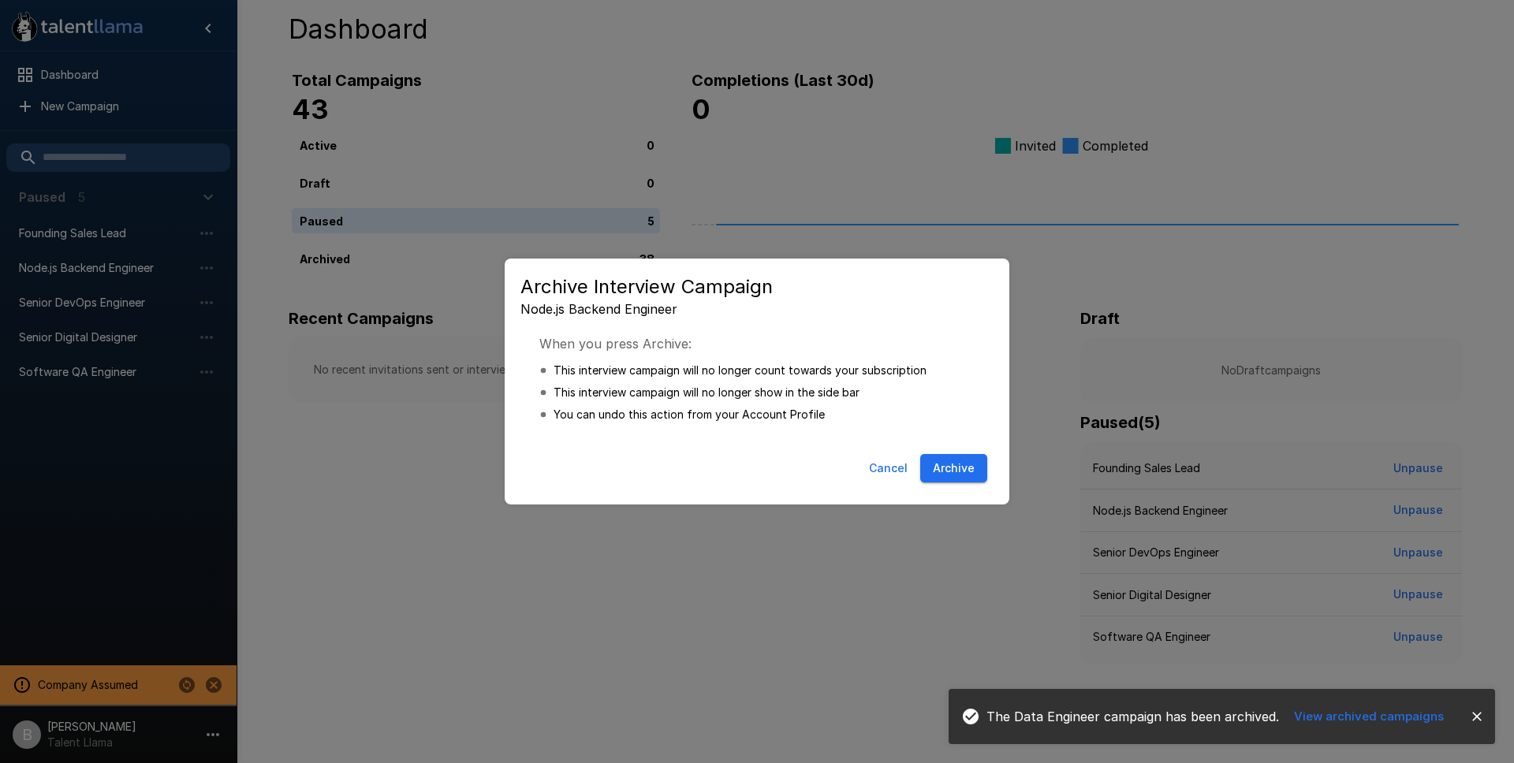
click at [944, 466] on button "Archive" at bounding box center [953, 468] width 67 height 29
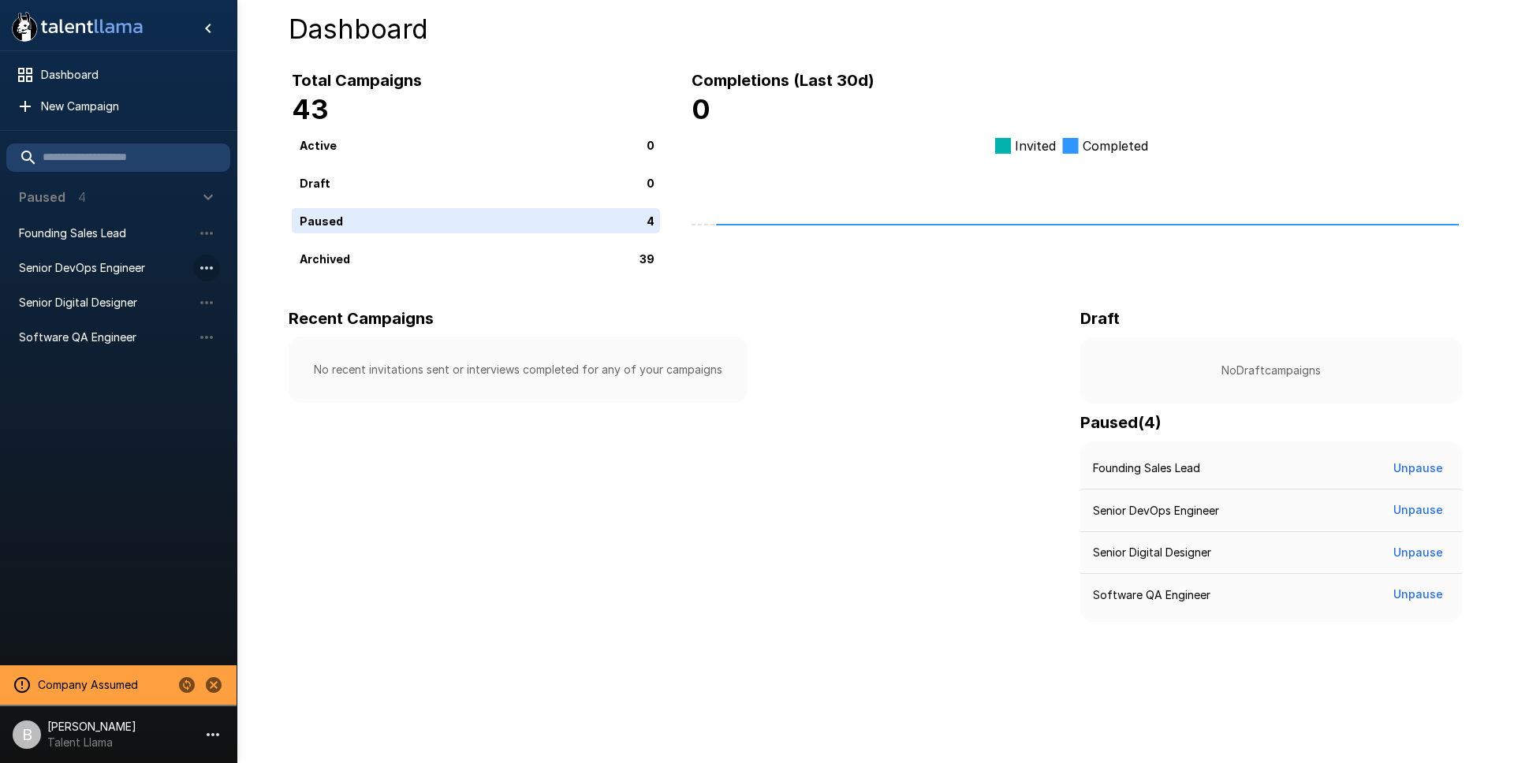
click at [204, 268] on icon "button" at bounding box center [206, 268] width 19 height 19
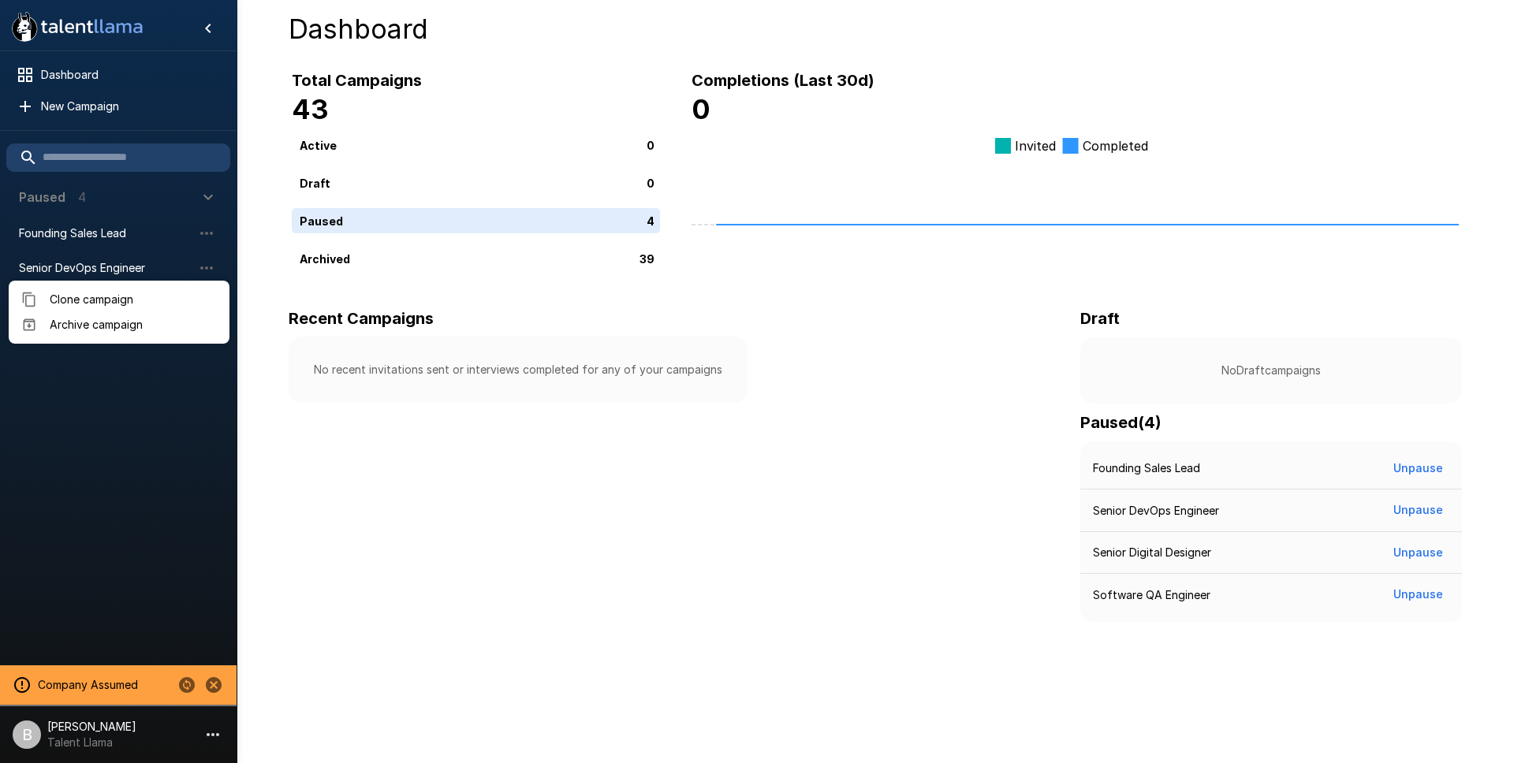
click at [111, 327] on span "Archive campaign" at bounding box center [133, 325] width 167 height 16
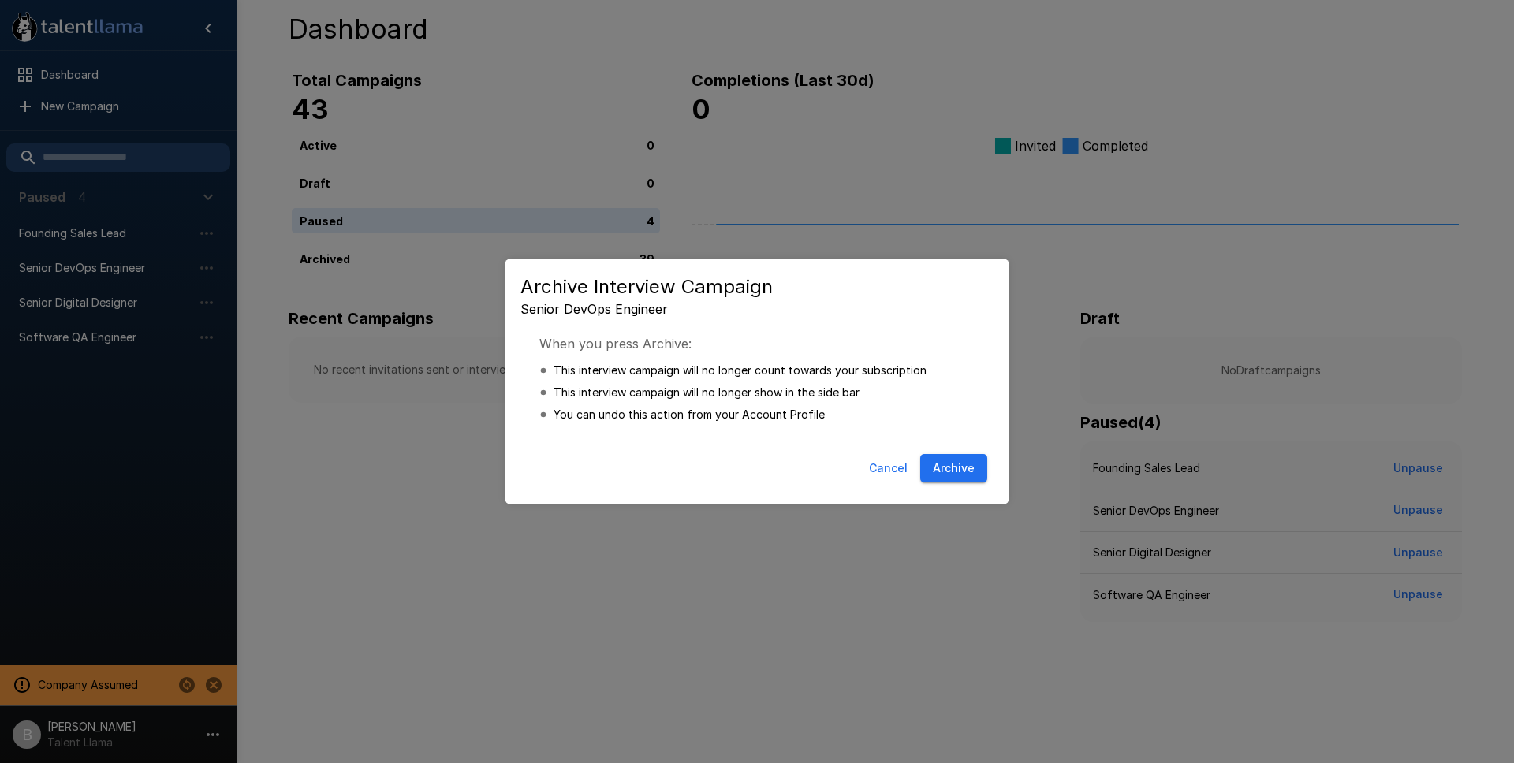
click at [956, 463] on button "Archive" at bounding box center [953, 468] width 67 height 29
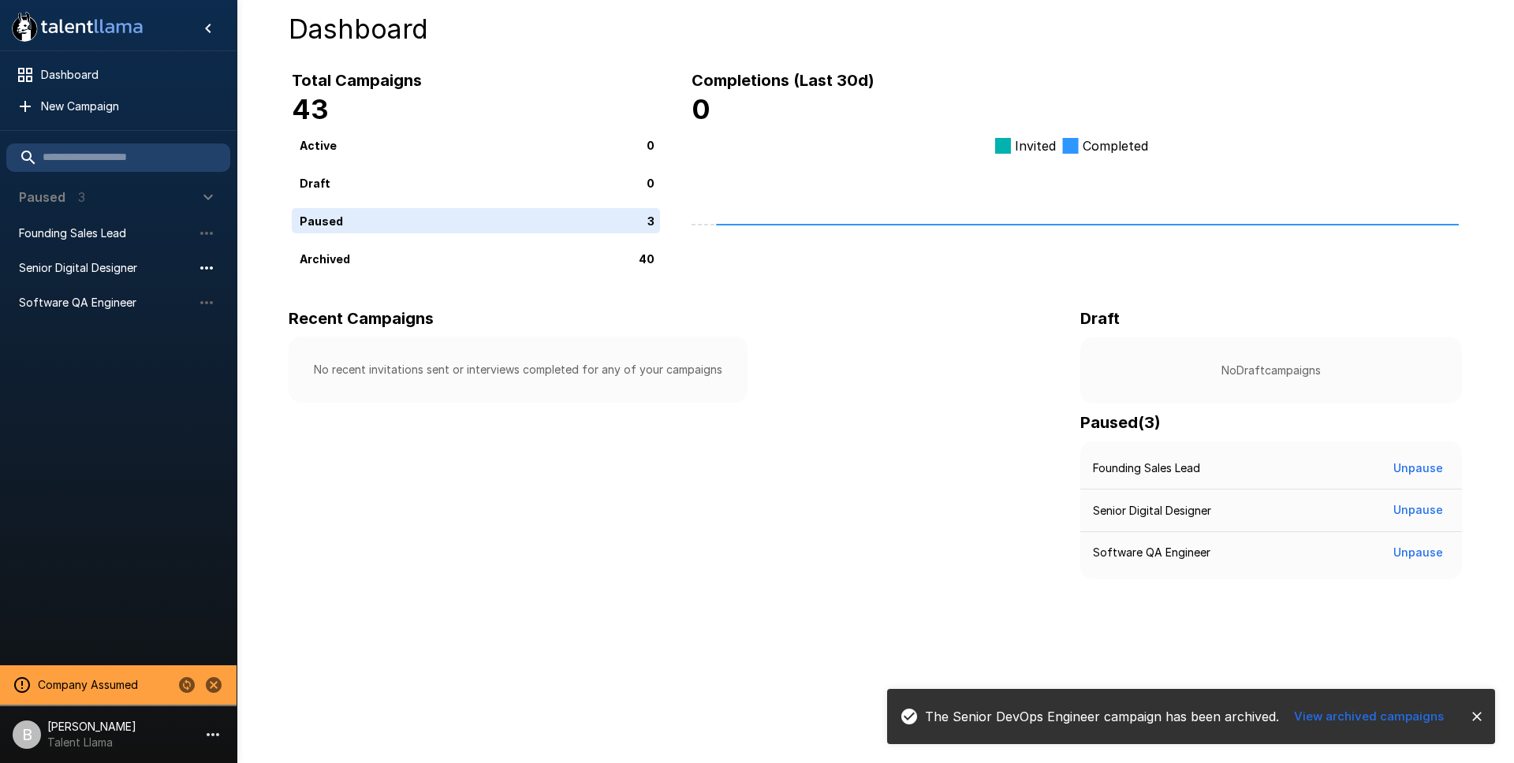
click at [209, 266] on icon "button" at bounding box center [206, 268] width 19 height 19
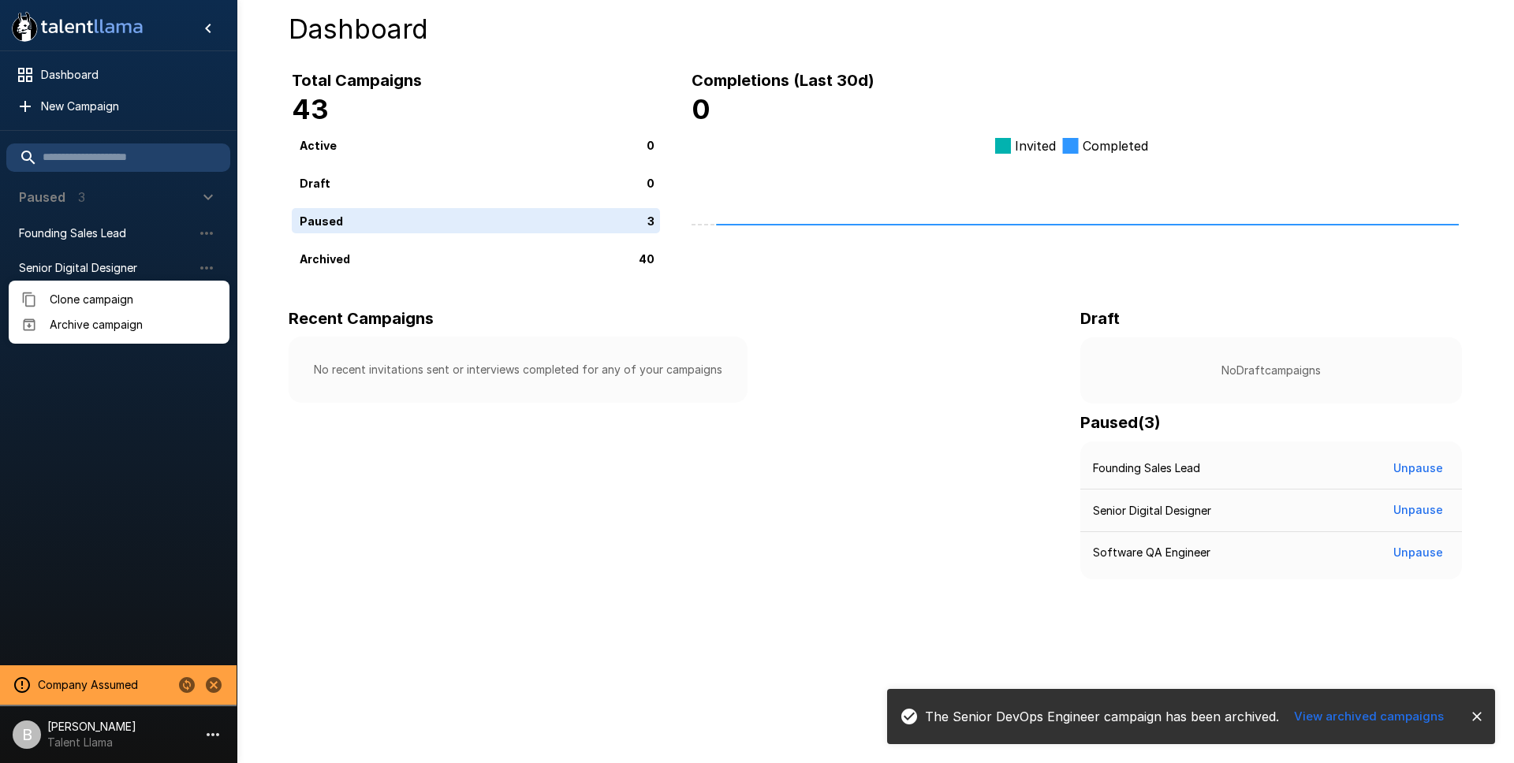
click at [122, 326] on span "Archive campaign" at bounding box center [133, 325] width 167 height 16
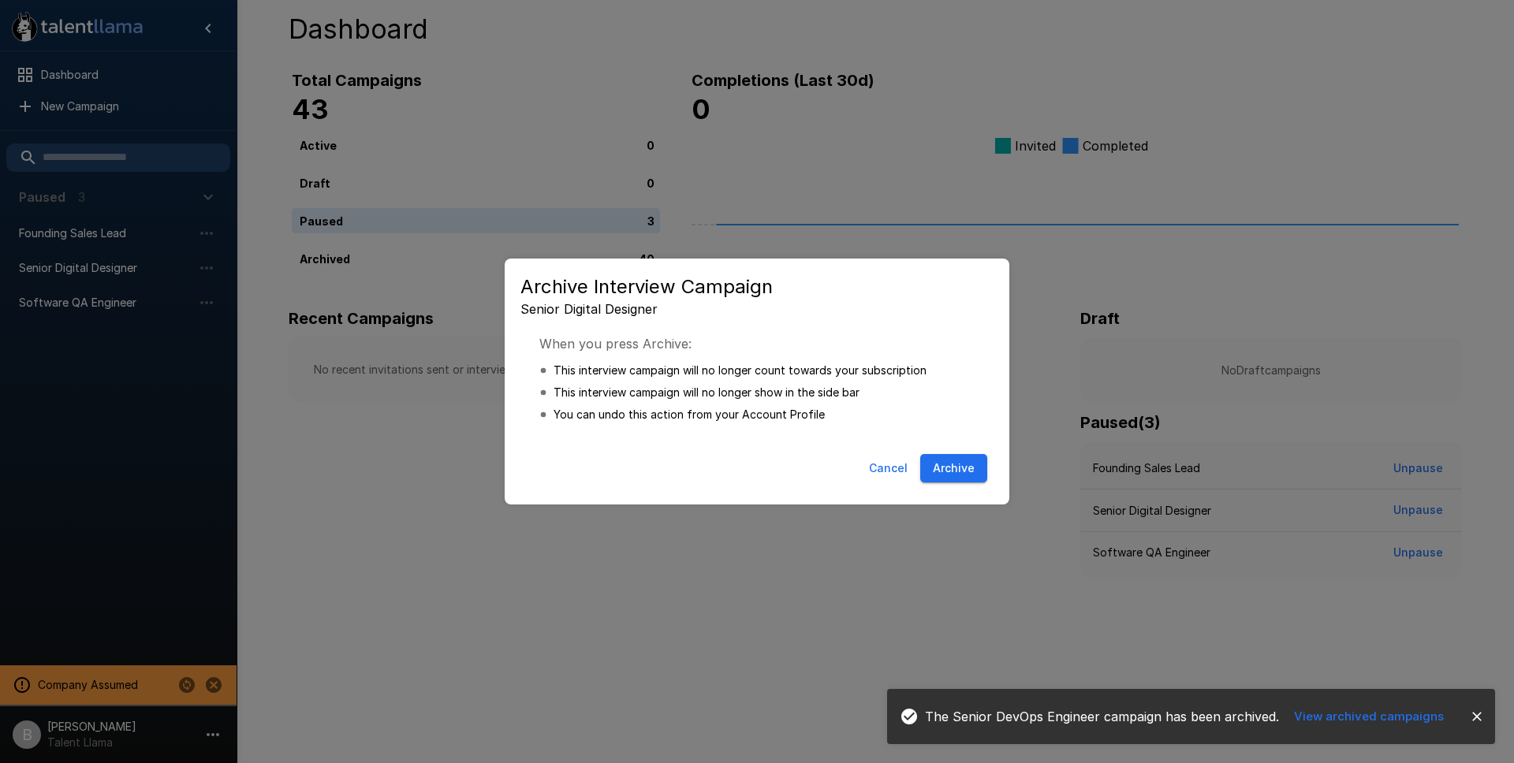
click at [952, 455] on button "Archive" at bounding box center [953, 468] width 67 height 29
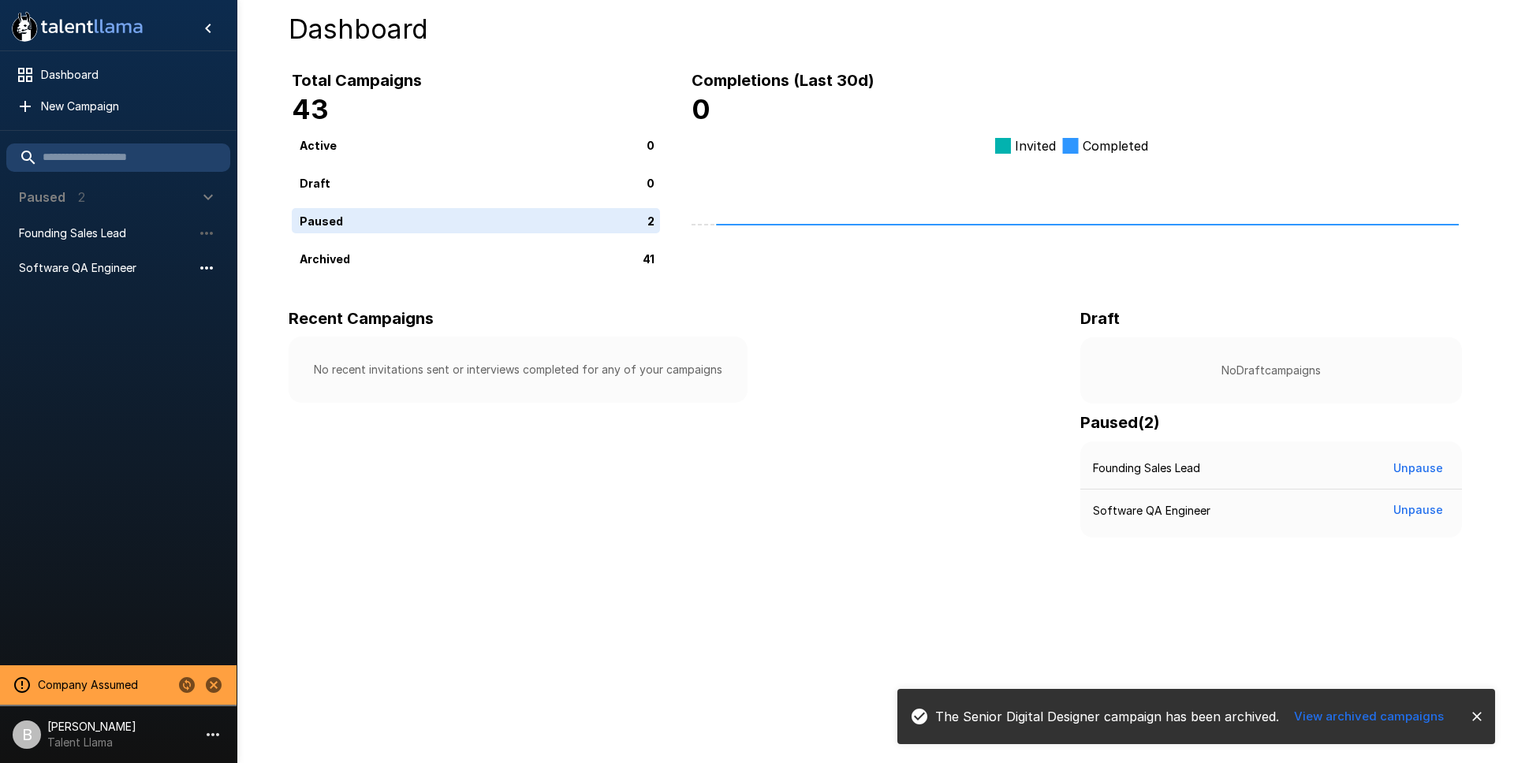
click at [197, 266] on icon "button" at bounding box center [206, 268] width 19 height 19
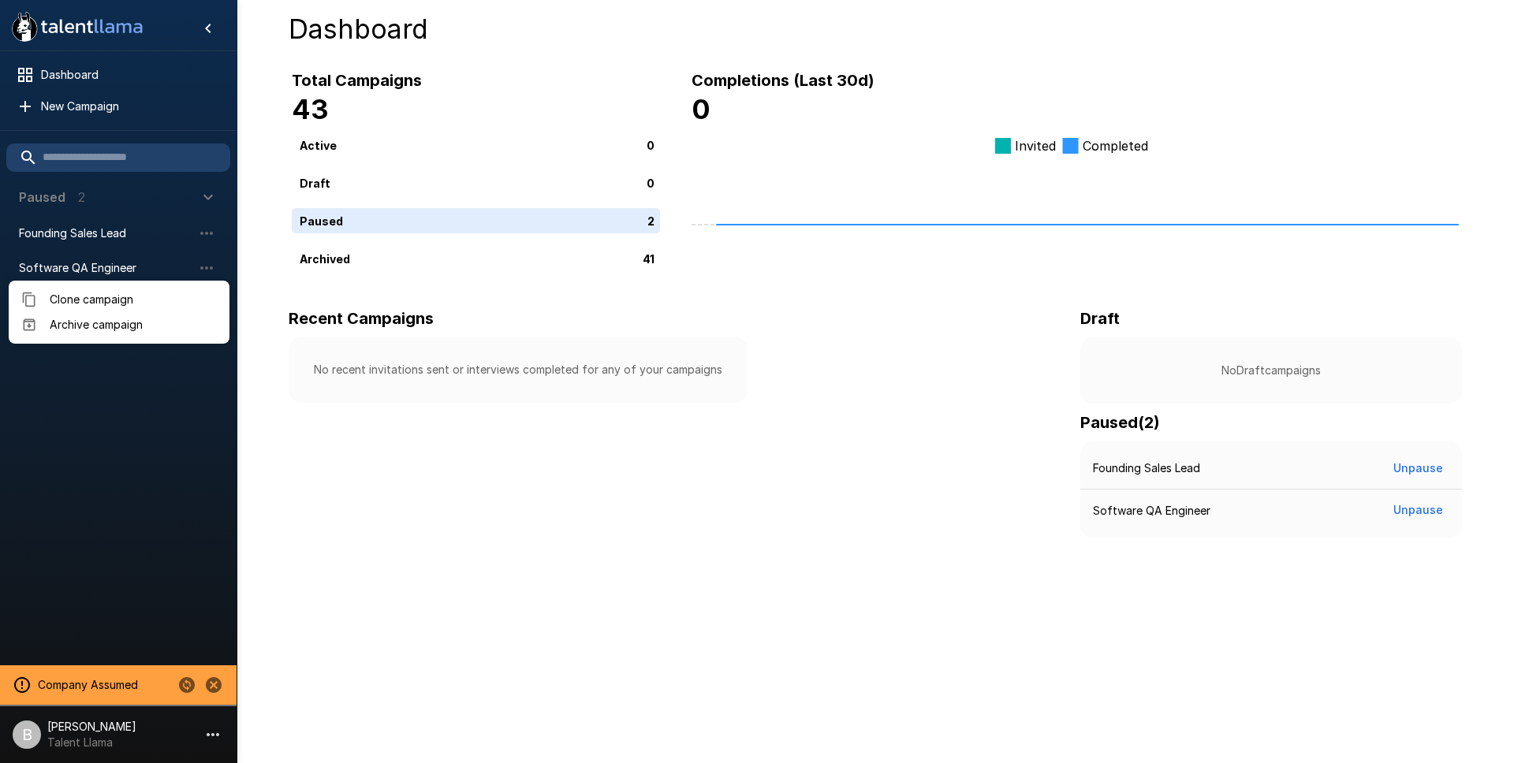
click at [123, 333] on li "Archive campaign" at bounding box center [119, 324] width 221 height 25
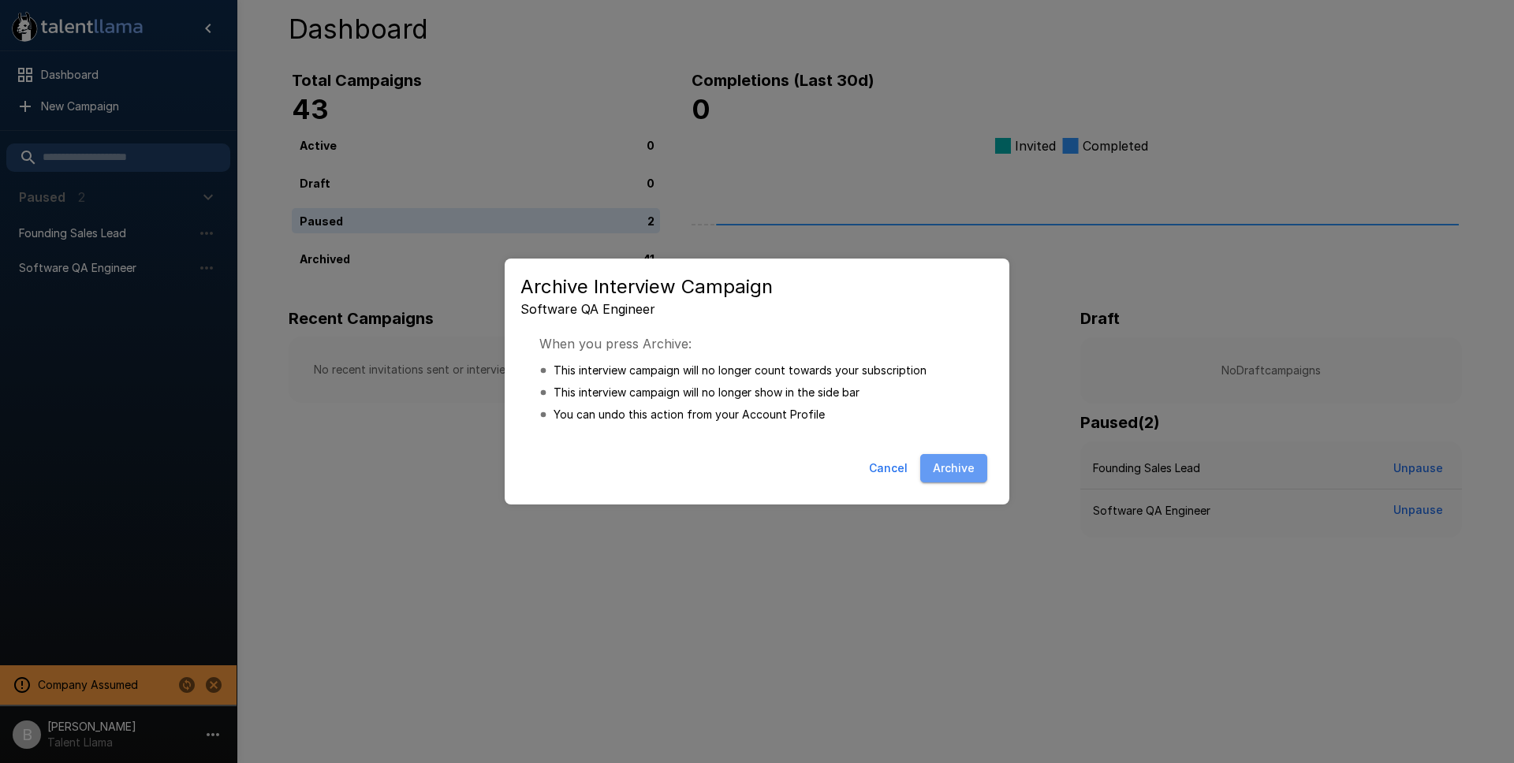
click at [942, 464] on button "Archive" at bounding box center [953, 468] width 67 height 29
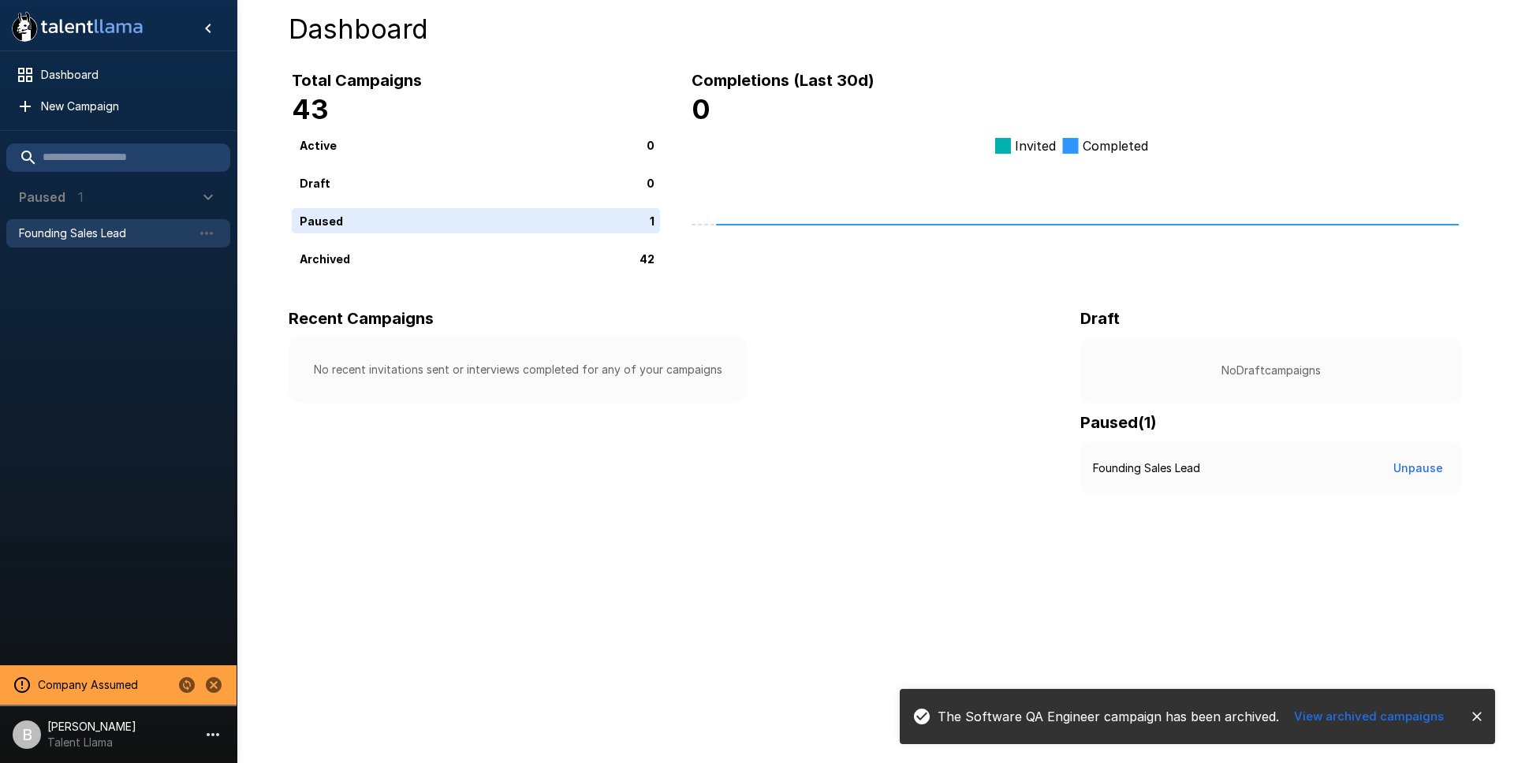
click at [99, 222] on div "Founding Sales Lead" at bounding box center [118, 233] width 224 height 28
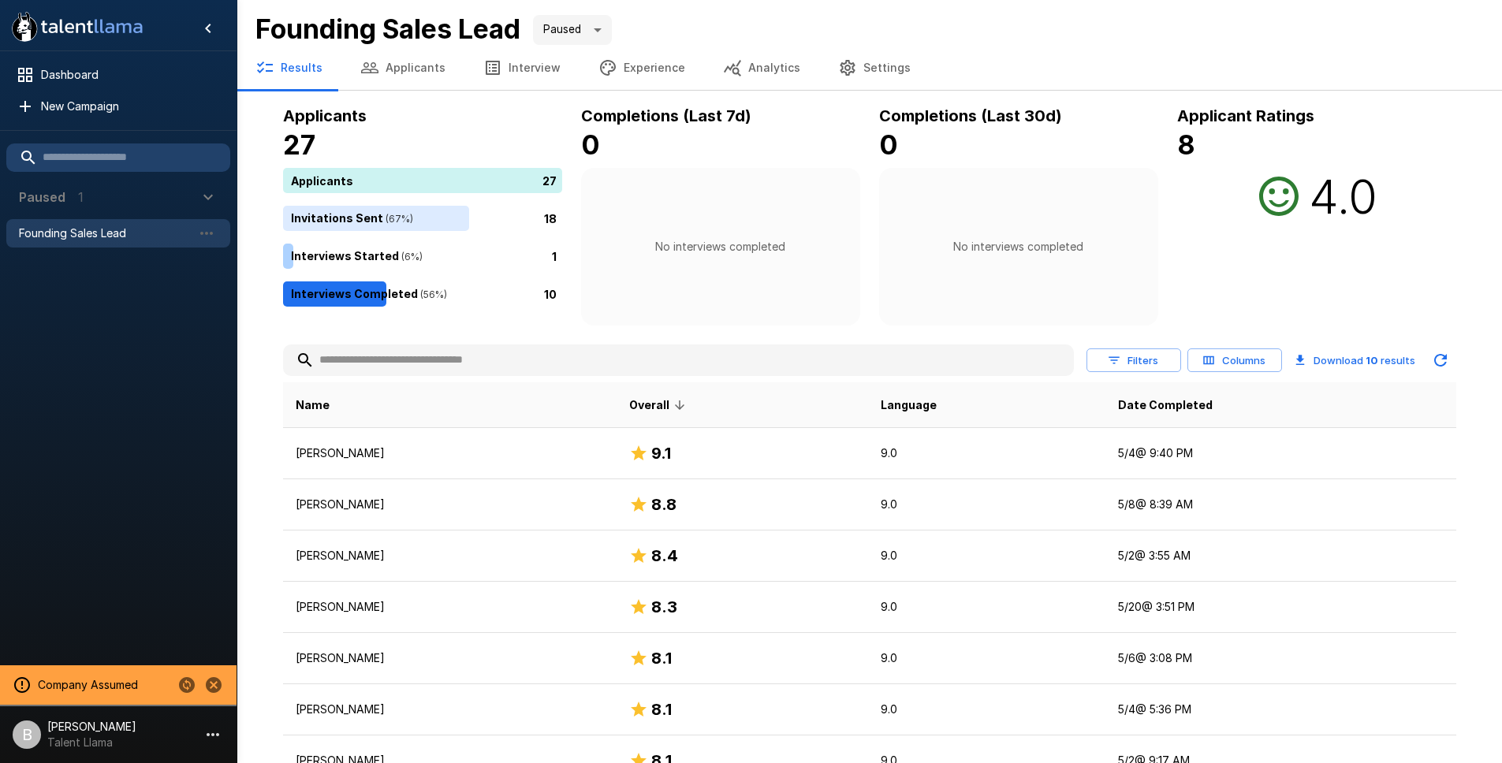
drag, startPoint x: 114, startPoint y: 593, endPoint x: 101, endPoint y: 590, distance: 13.6
click at [101, 590] on div at bounding box center [118, 458] width 236 height 402
click at [64, 106] on span "New Campaign" at bounding box center [129, 107] width 177 height 16
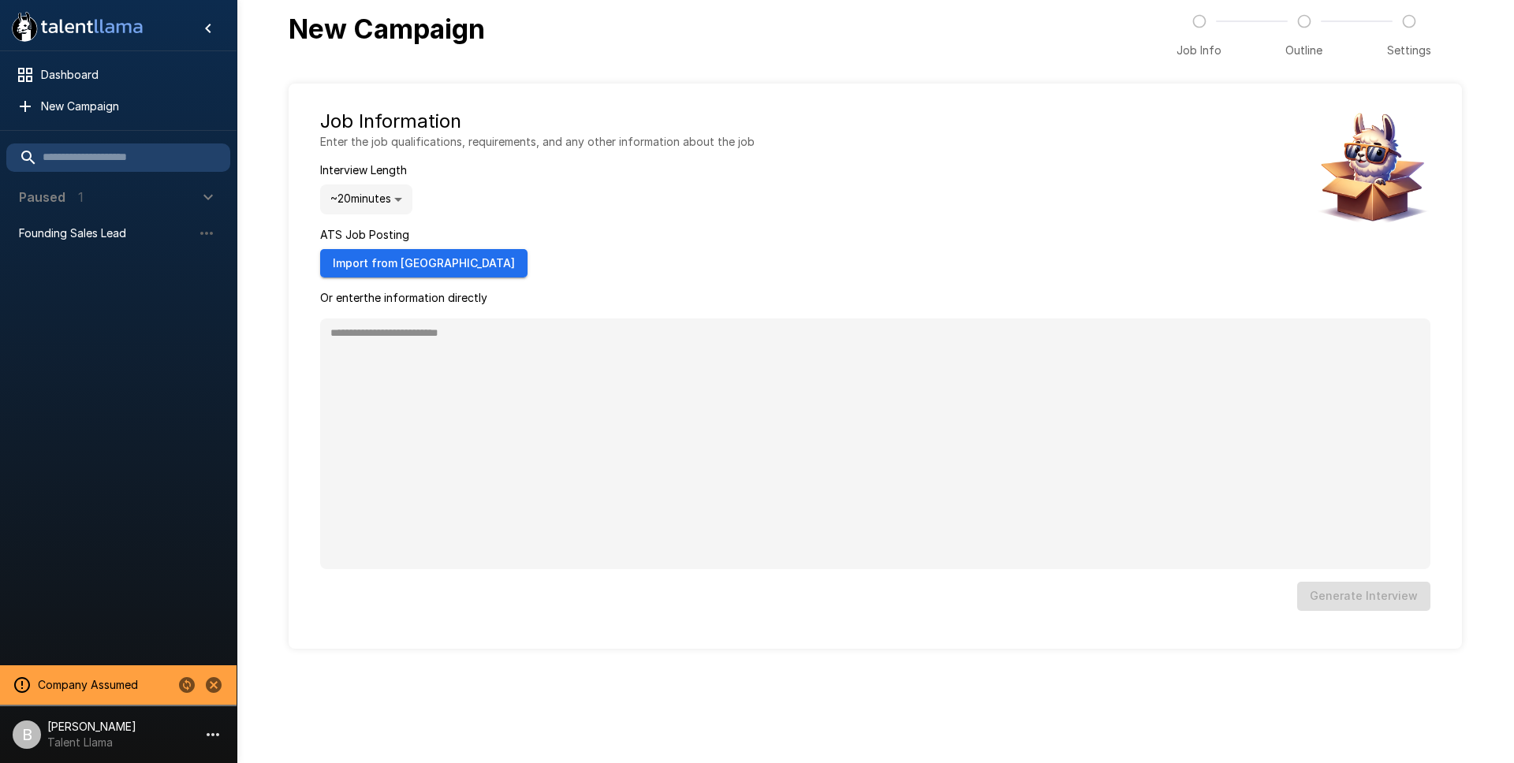
type textarea "*"
click at [410, 203] on body ".st0{fill:#FFFFFF;} .st1{fill:#76a4ed;} Dashboard New Campaign Paused 1 Foundin…" at bounding box center [757, 381] width 1514 height 763
click at [373, 311] on li "~ 40 minutes" at bounding box center [366, 320] width 98 height 28
type input "**"
type textarea "*"
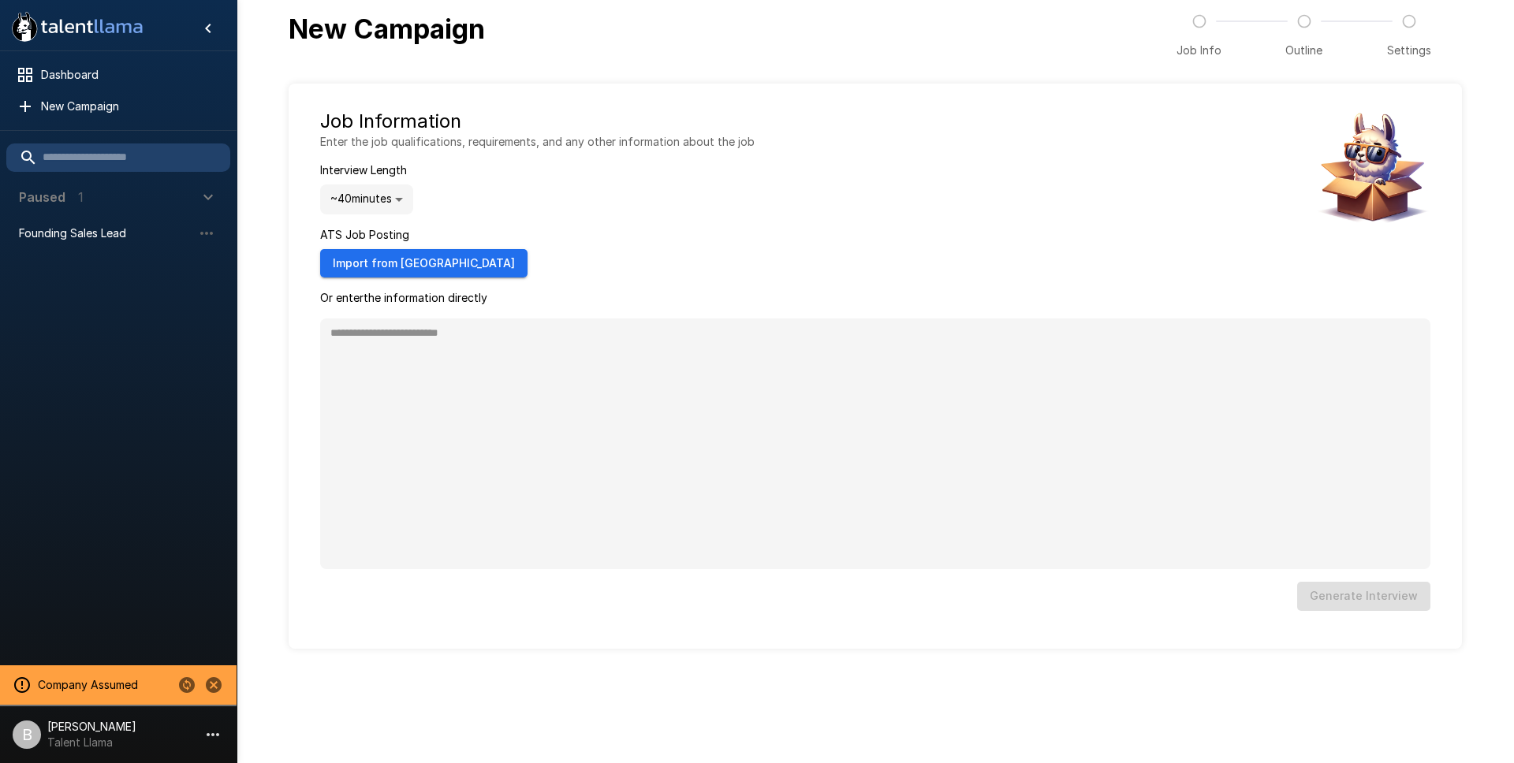
click at [497, 223] on div "Job Information Enter the job qualifications, requirements, and any other infor…" at bounding box center [537, 193] width 434 height 169
click at [400, 266] on button "Import from [GEOGRAPHIC_DATA]" at bounding box center [423, 263] width 207 height 29
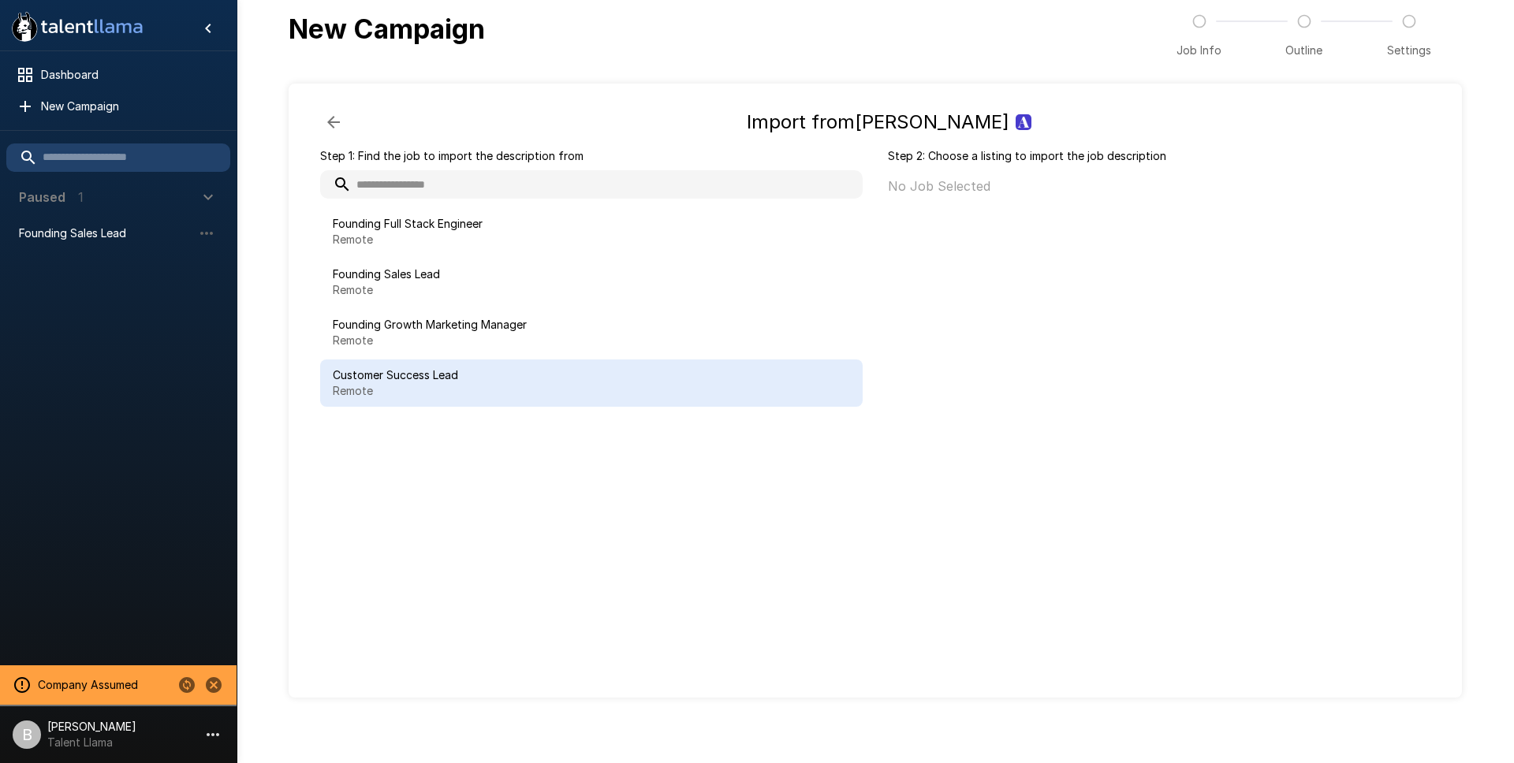
click at [438, 383] on p "Remote" at bounding box center [591, 391] width 517 height 16
click at [1383, 196] on button "Import" at bounding box center [1387, 191] width 61 height 29
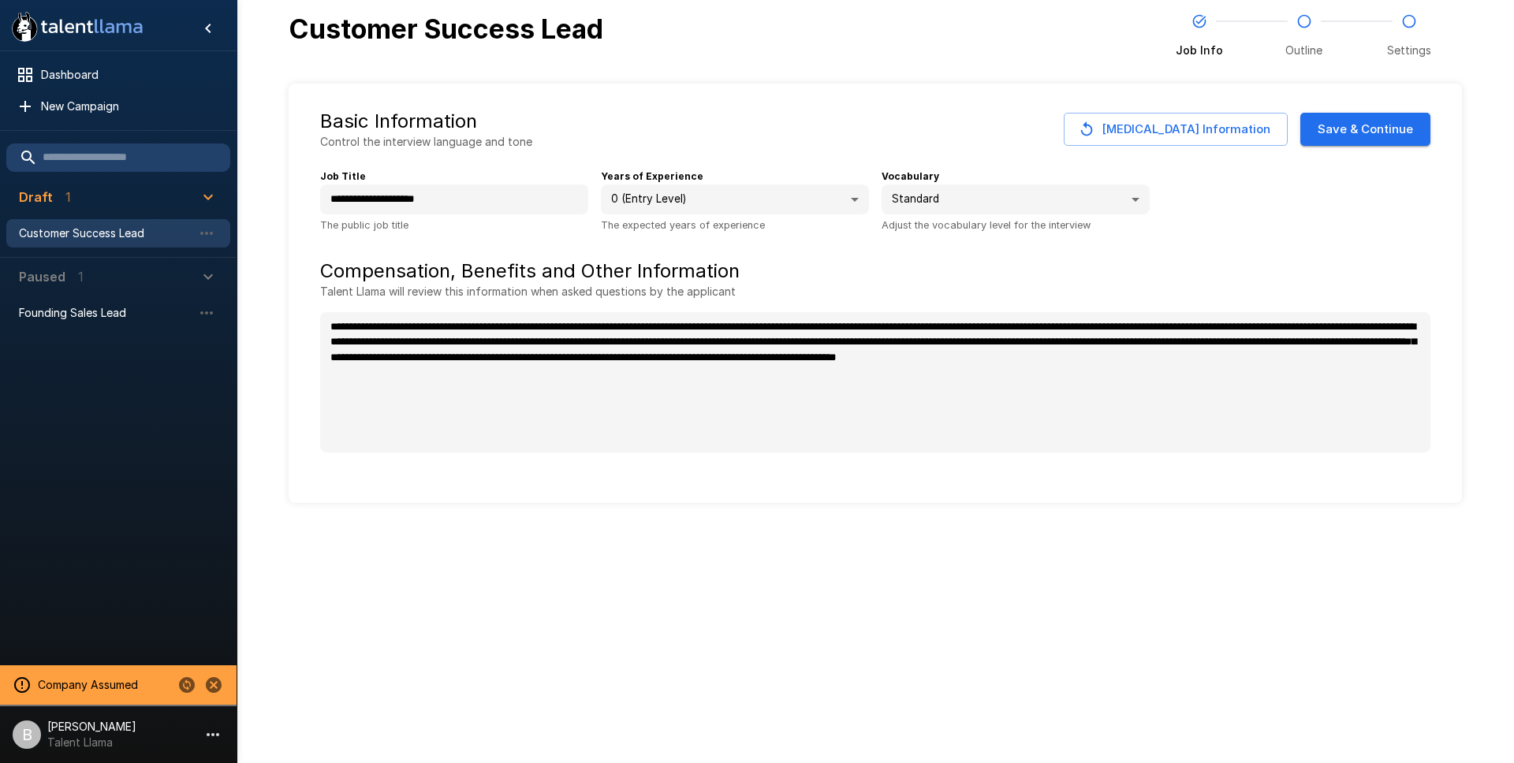
type textarea "*"
click at [1371, 123] on button "Save & Continue" at bounding box center [1365, 129] width 130 height 33
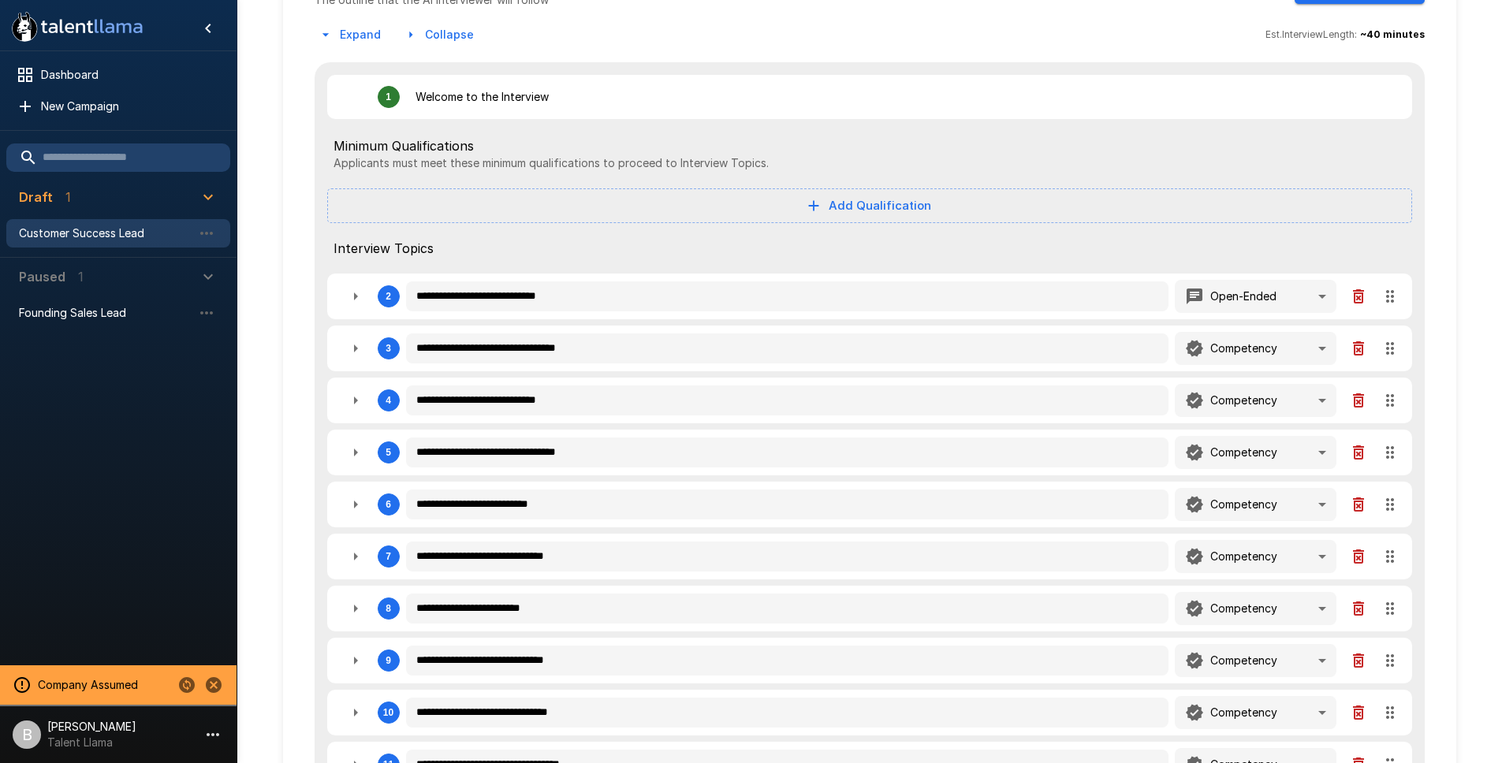
scroll to position [71, 0]
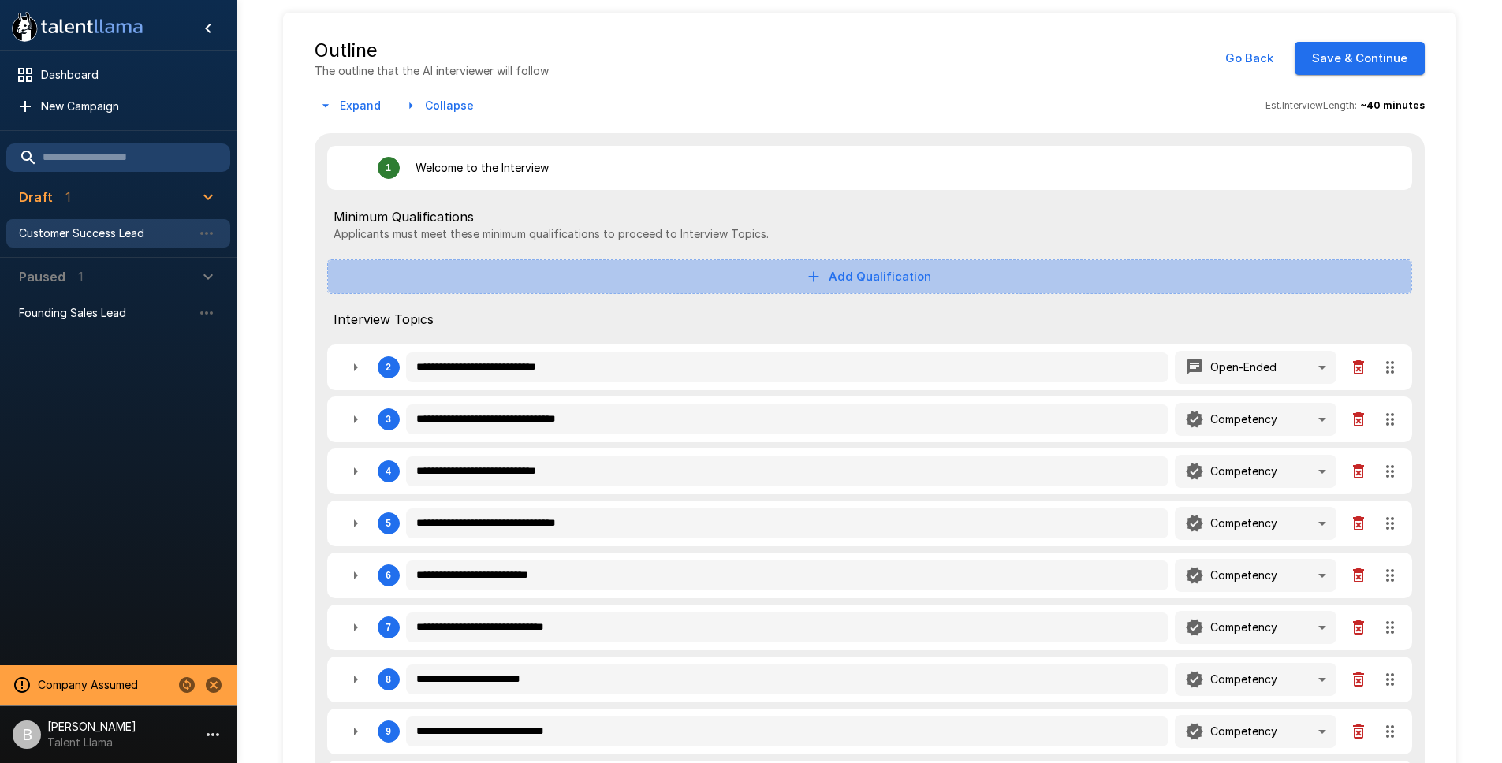
click at [884, 265] on button "Add Qualification" at bounding box center [869, 276] width 1085 height 35
type textarea "*"
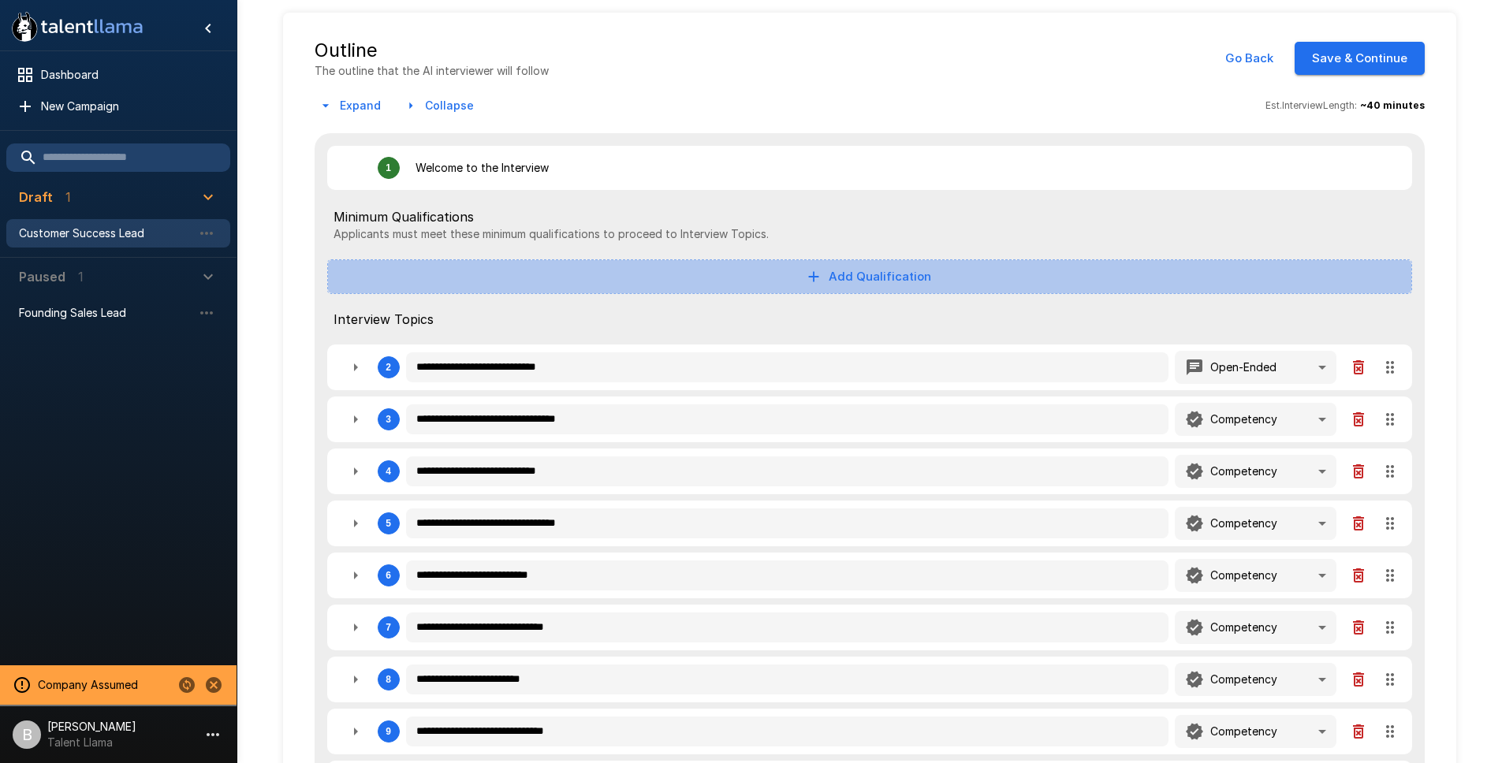
type textarea "*"
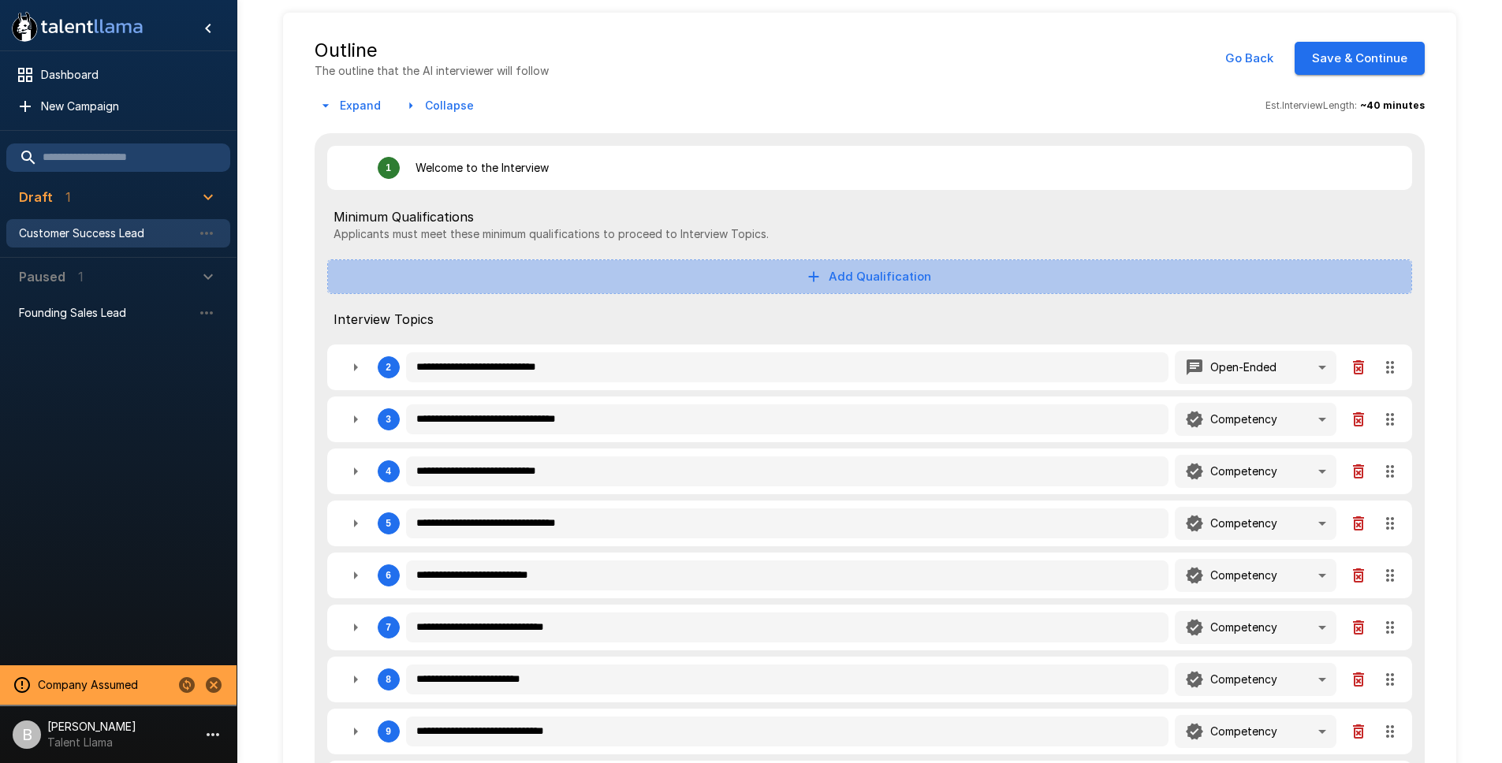
type textarea "*"
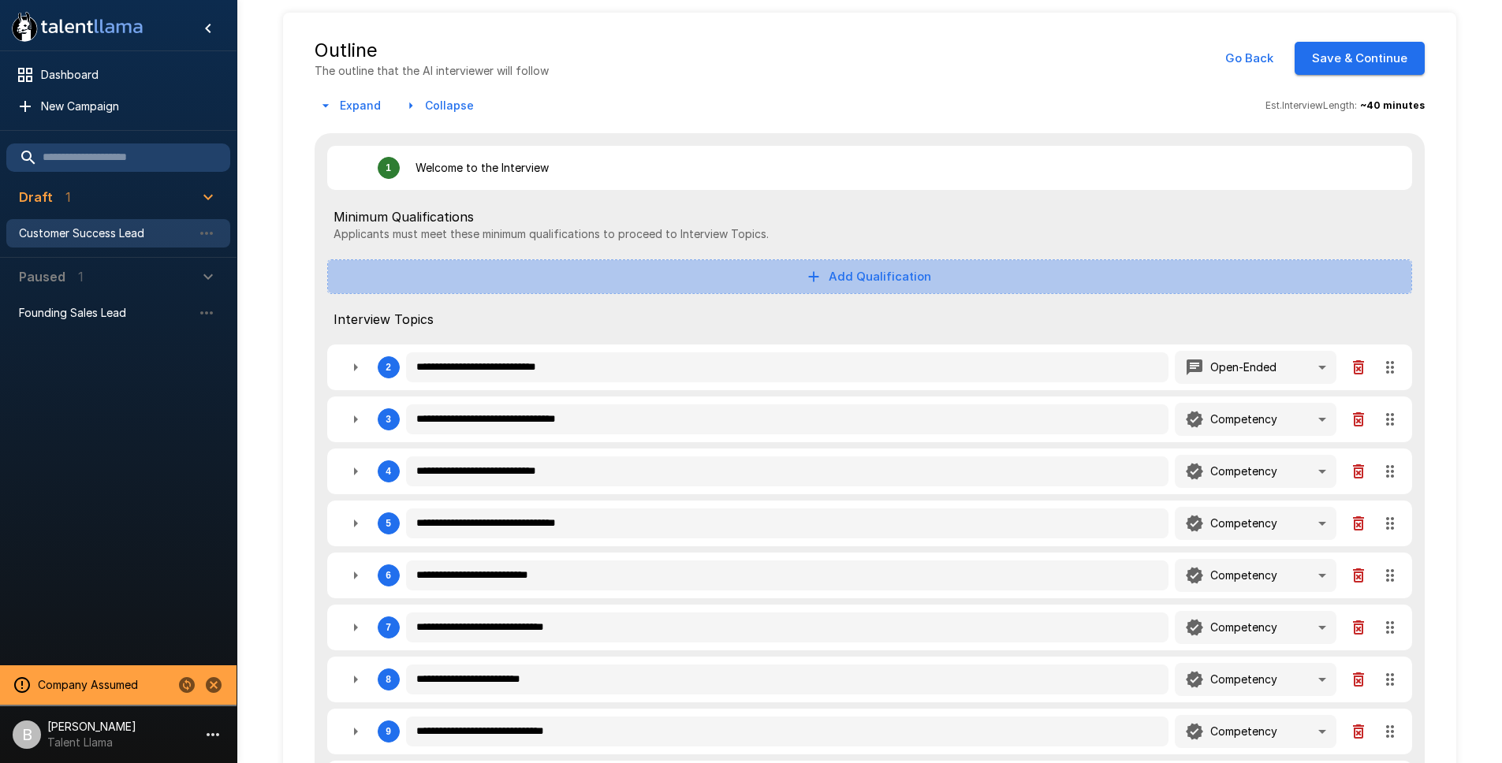
type textarea "*"
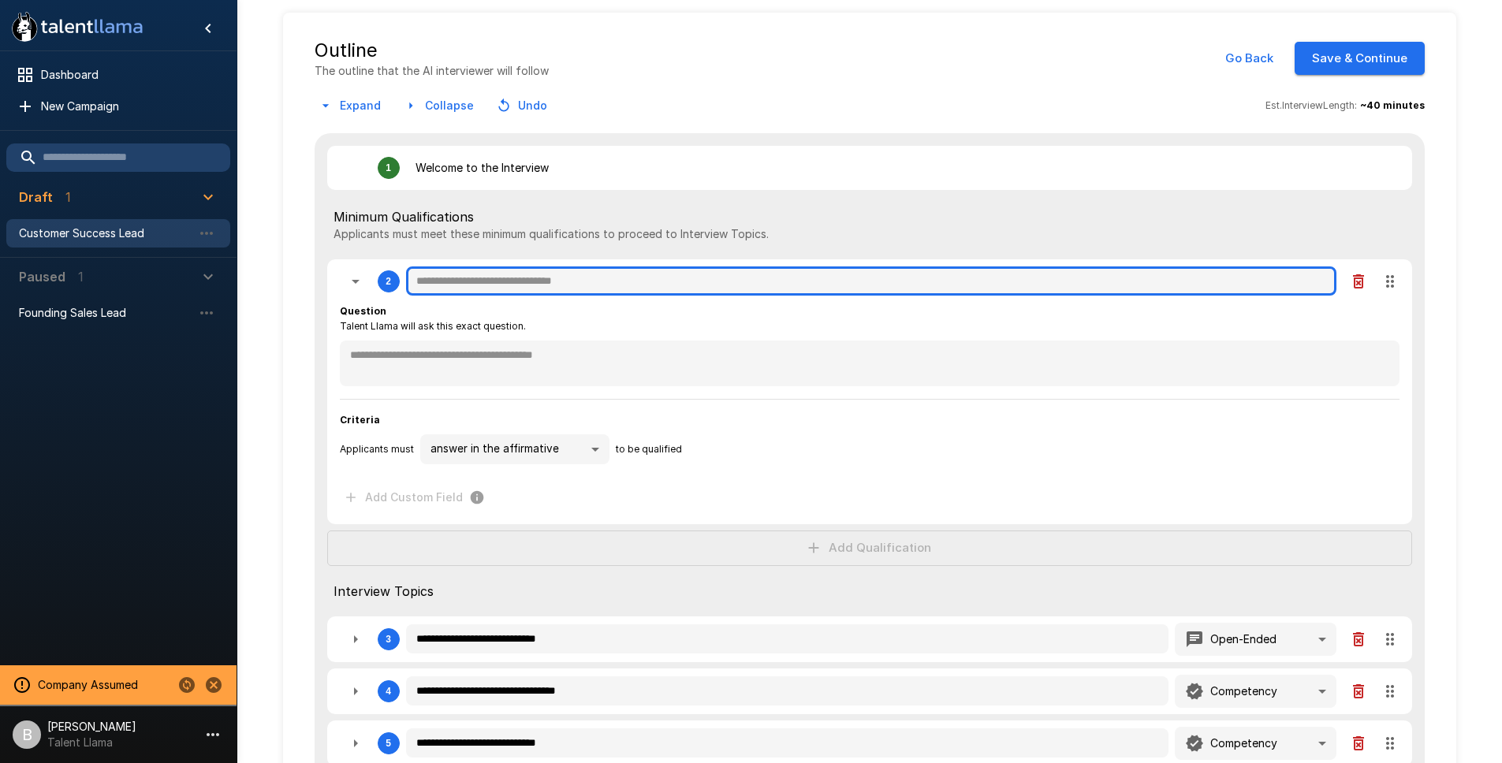
type textarea "*"
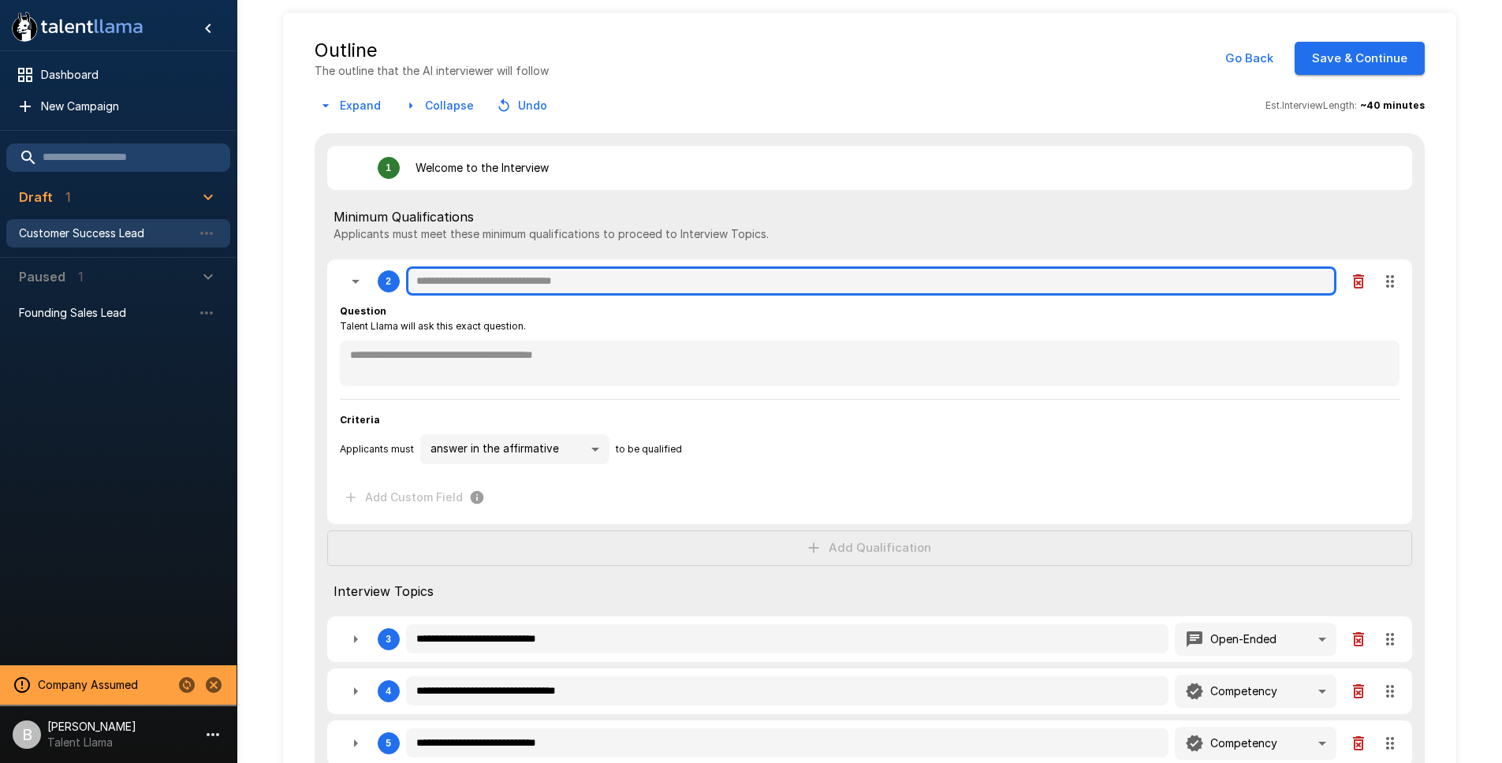
type textarea "*"
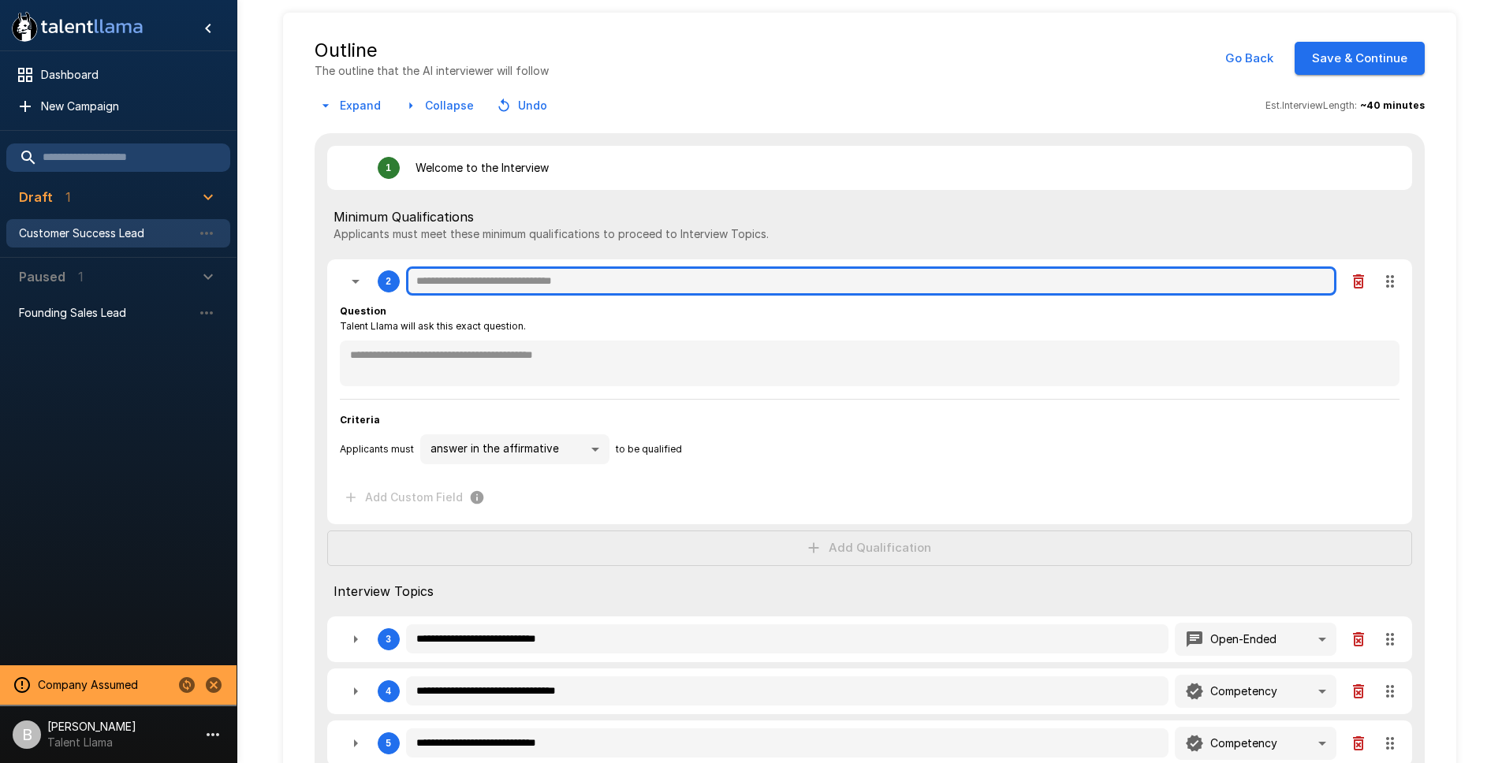
type textarea "*"
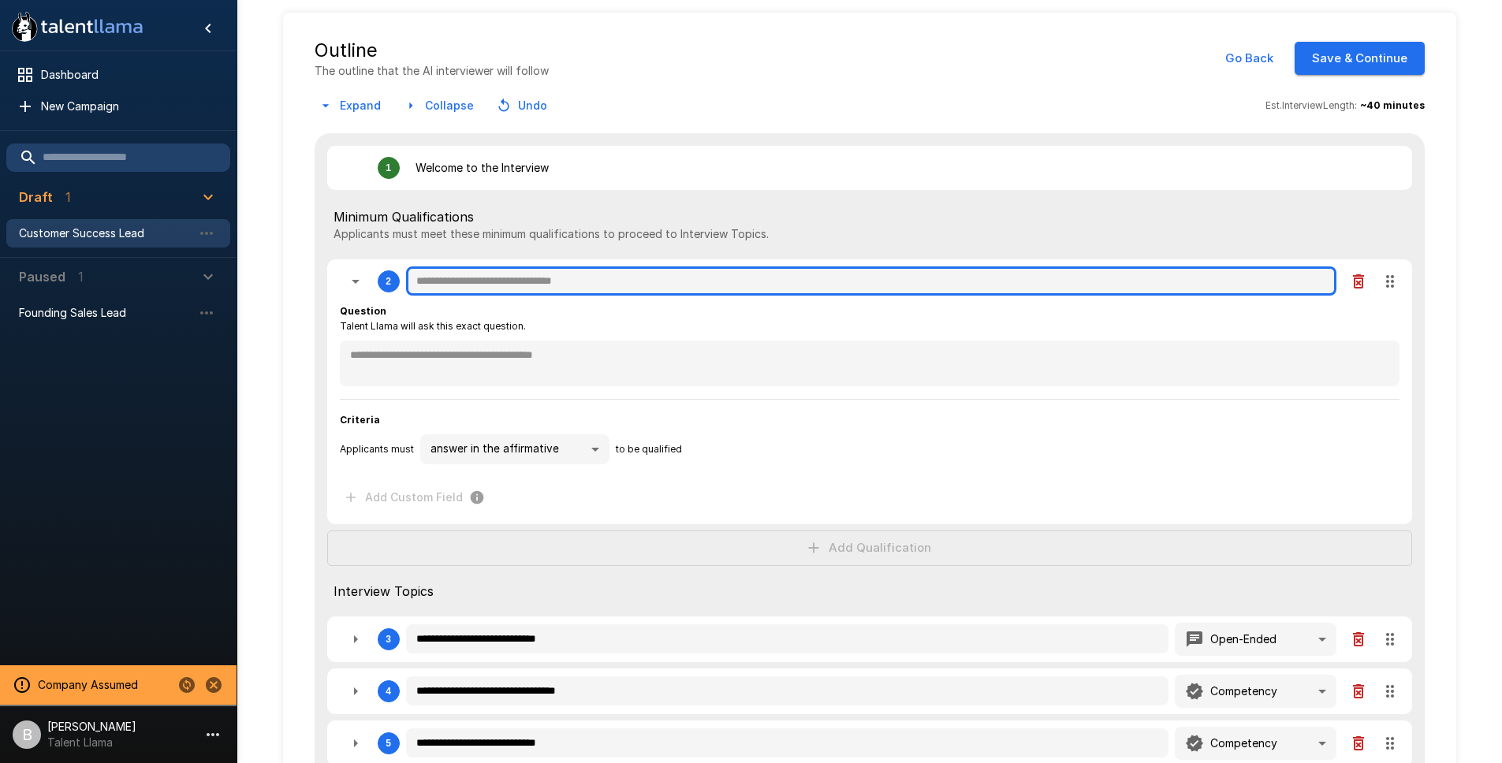
type textarea "*"
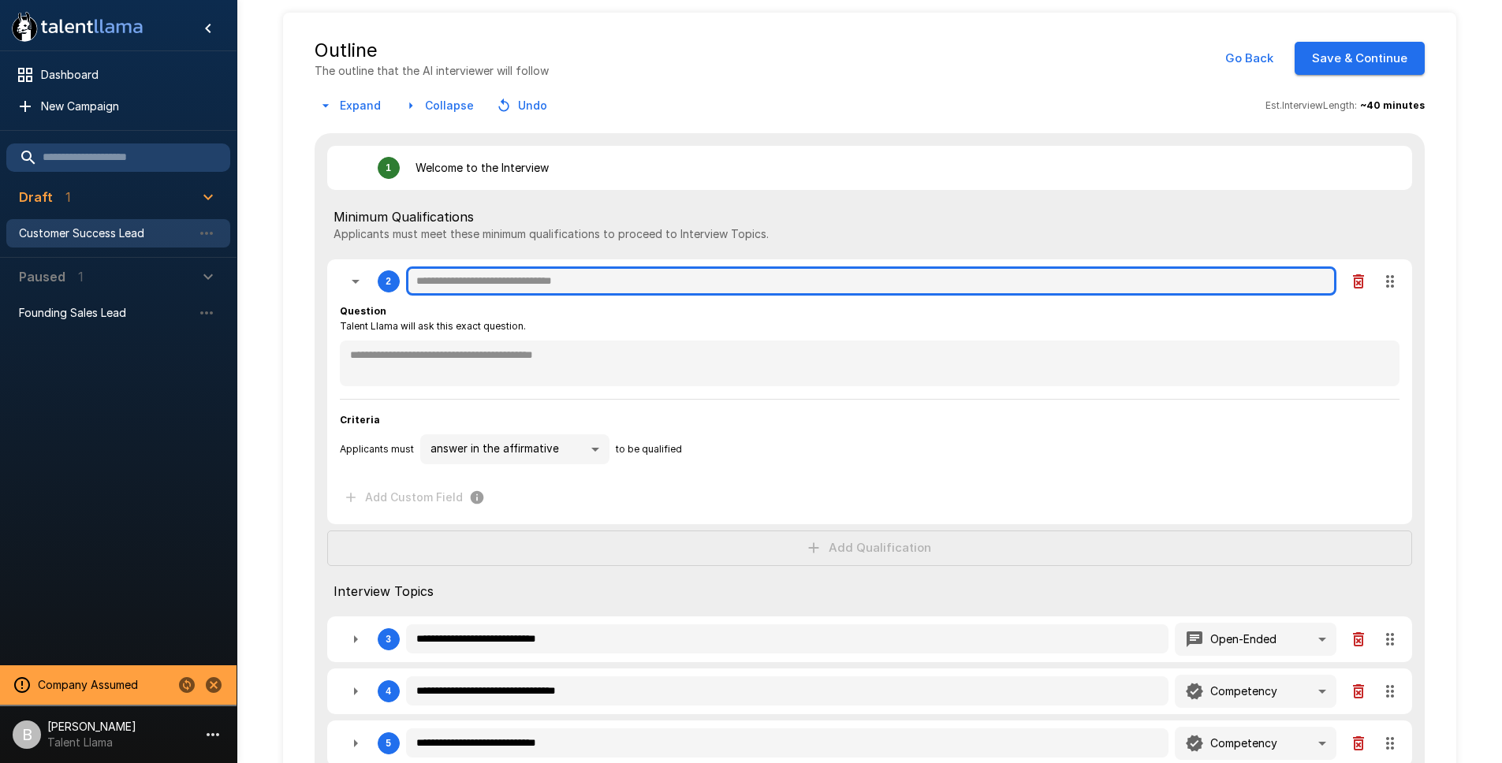
type textarea "*"
click at [493, 294] on input "text" at bounding box center [871, 281] width 930 height 30
type textarea "*"
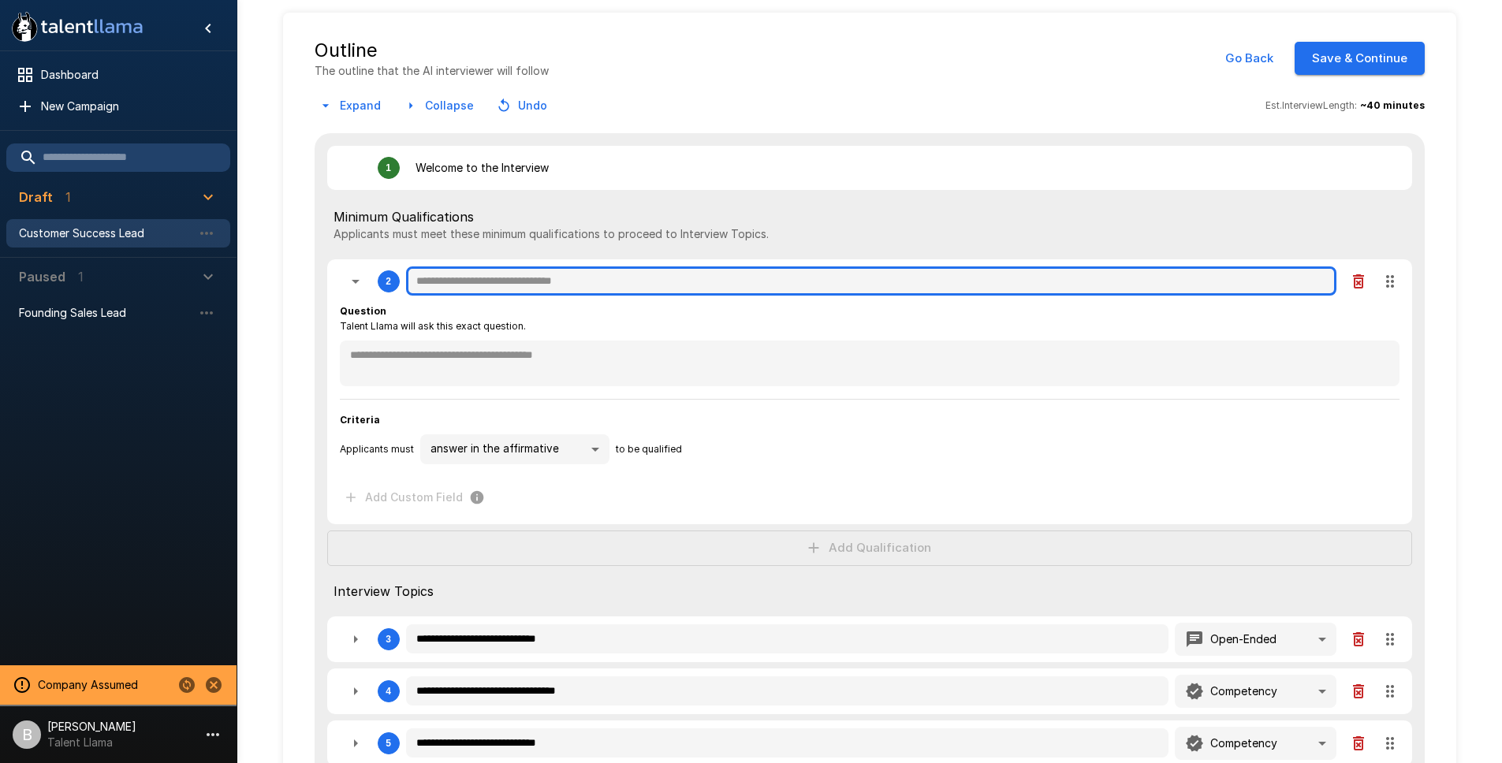
type textarea "*"
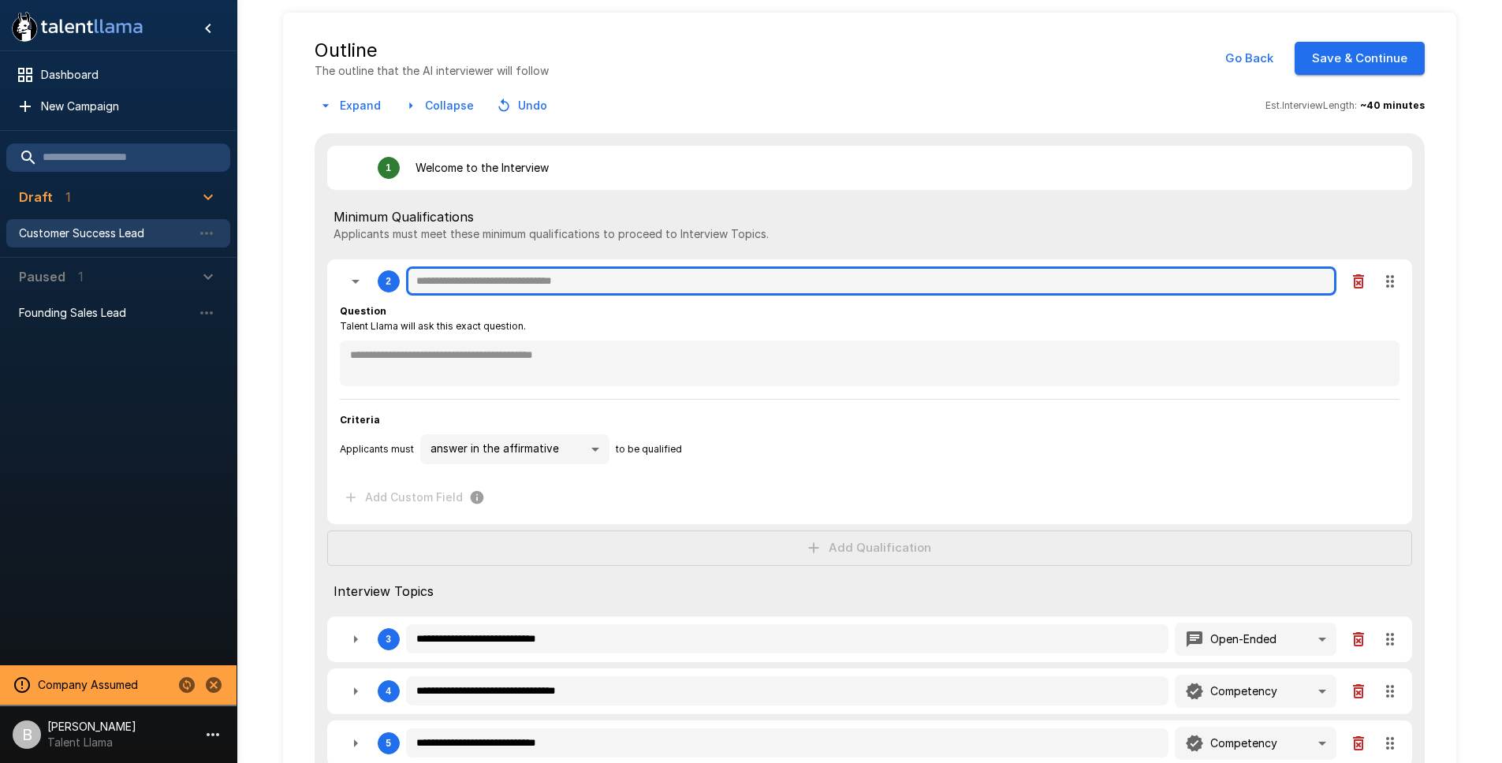
type textarea "*"
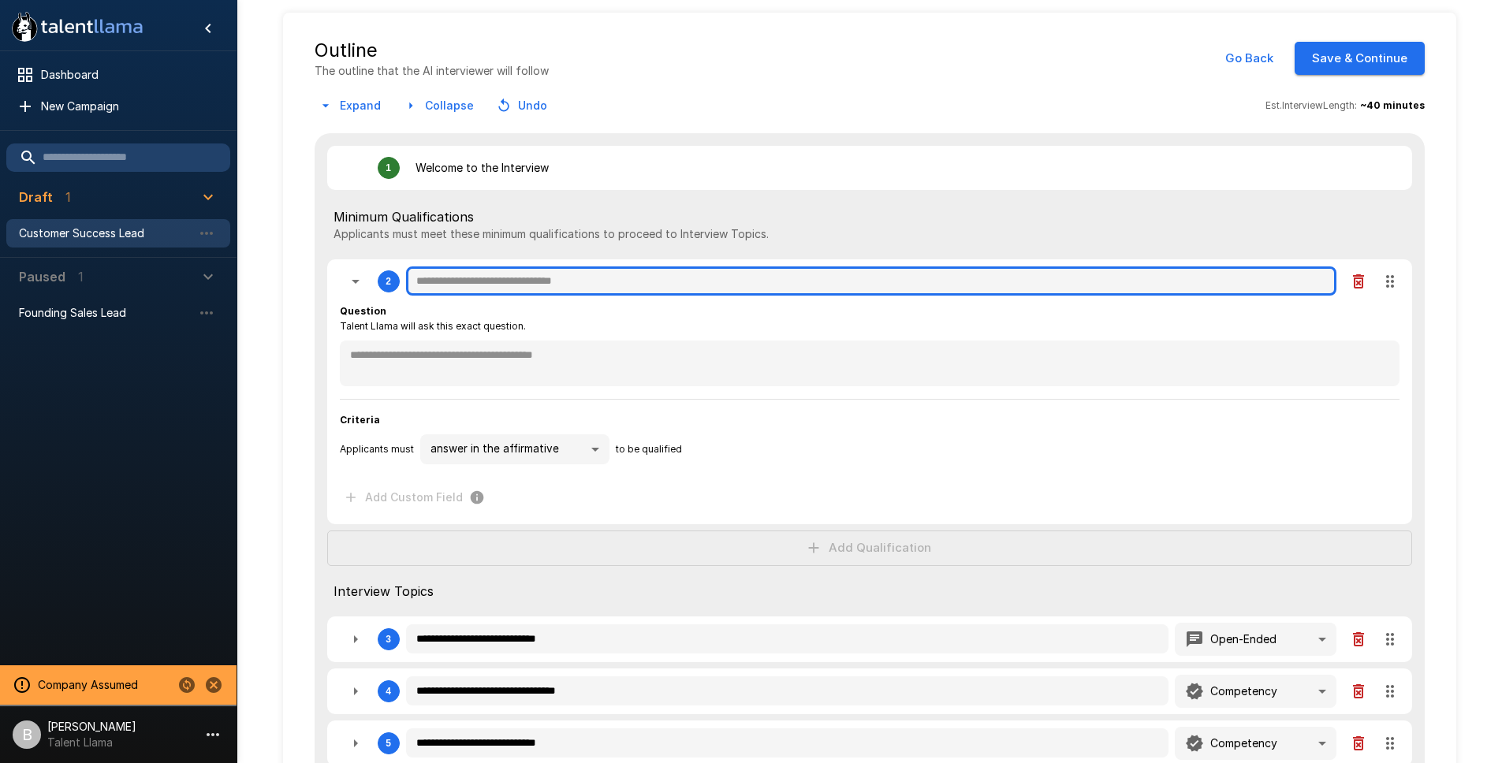
type textarea "*"
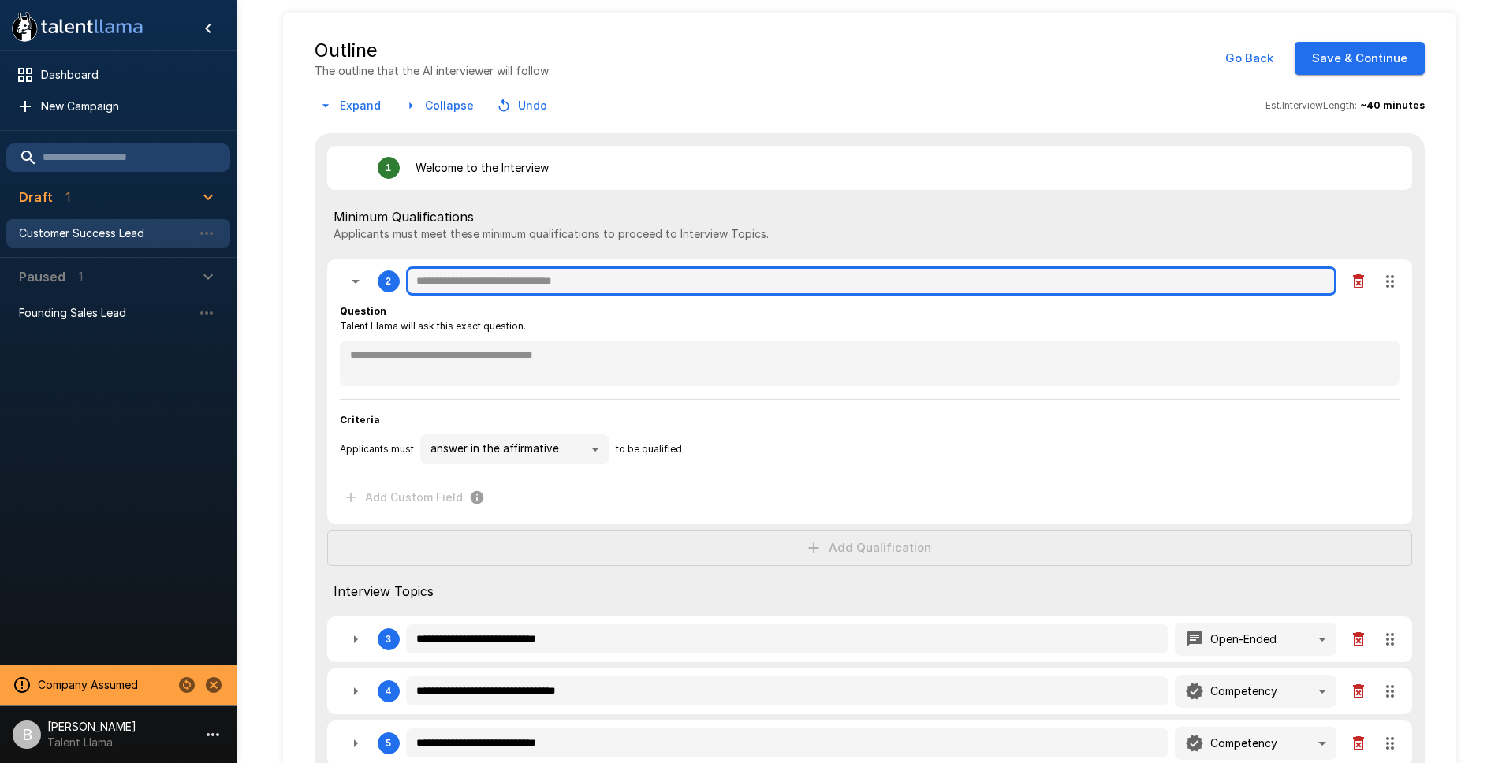
type textarea "*"
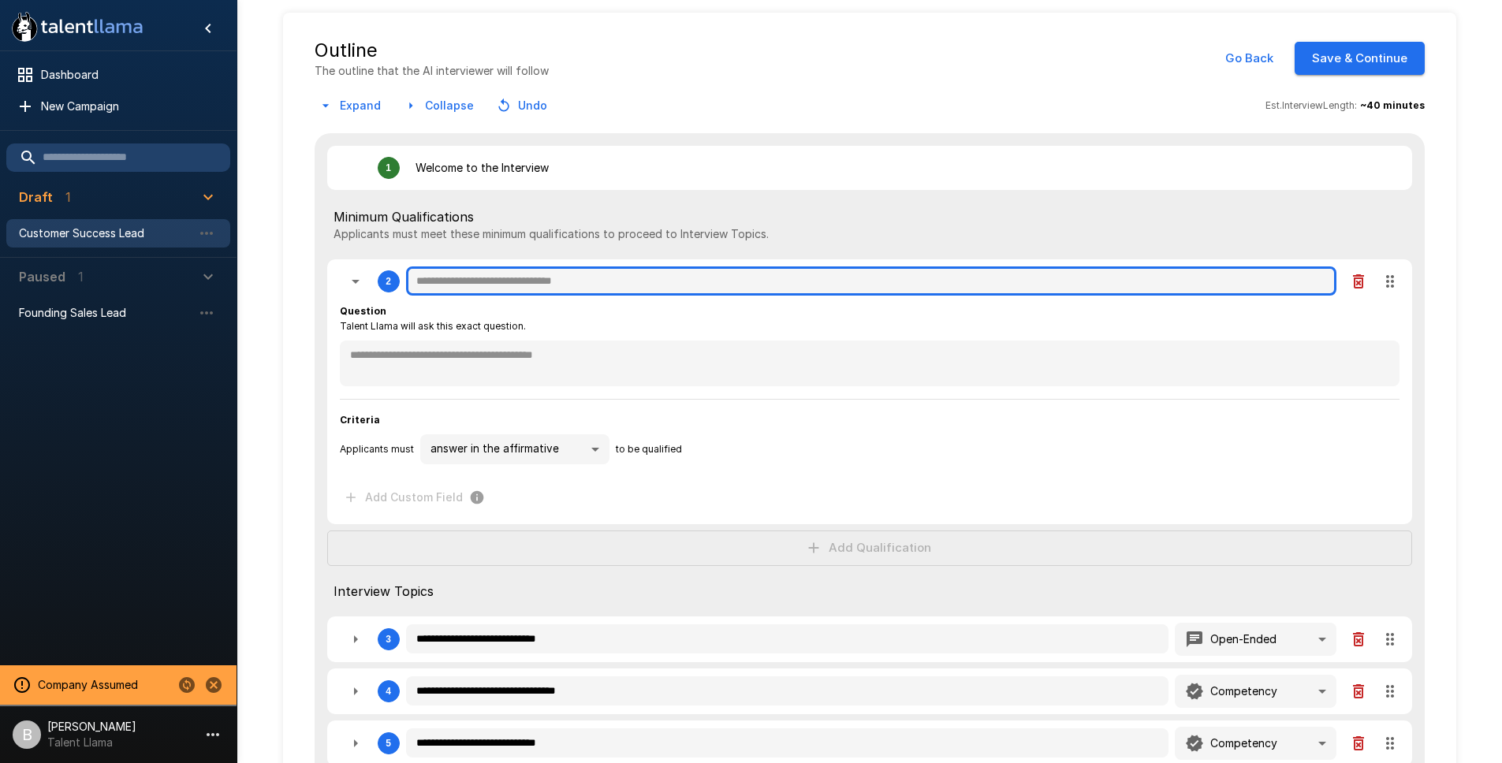
type textarea "*"
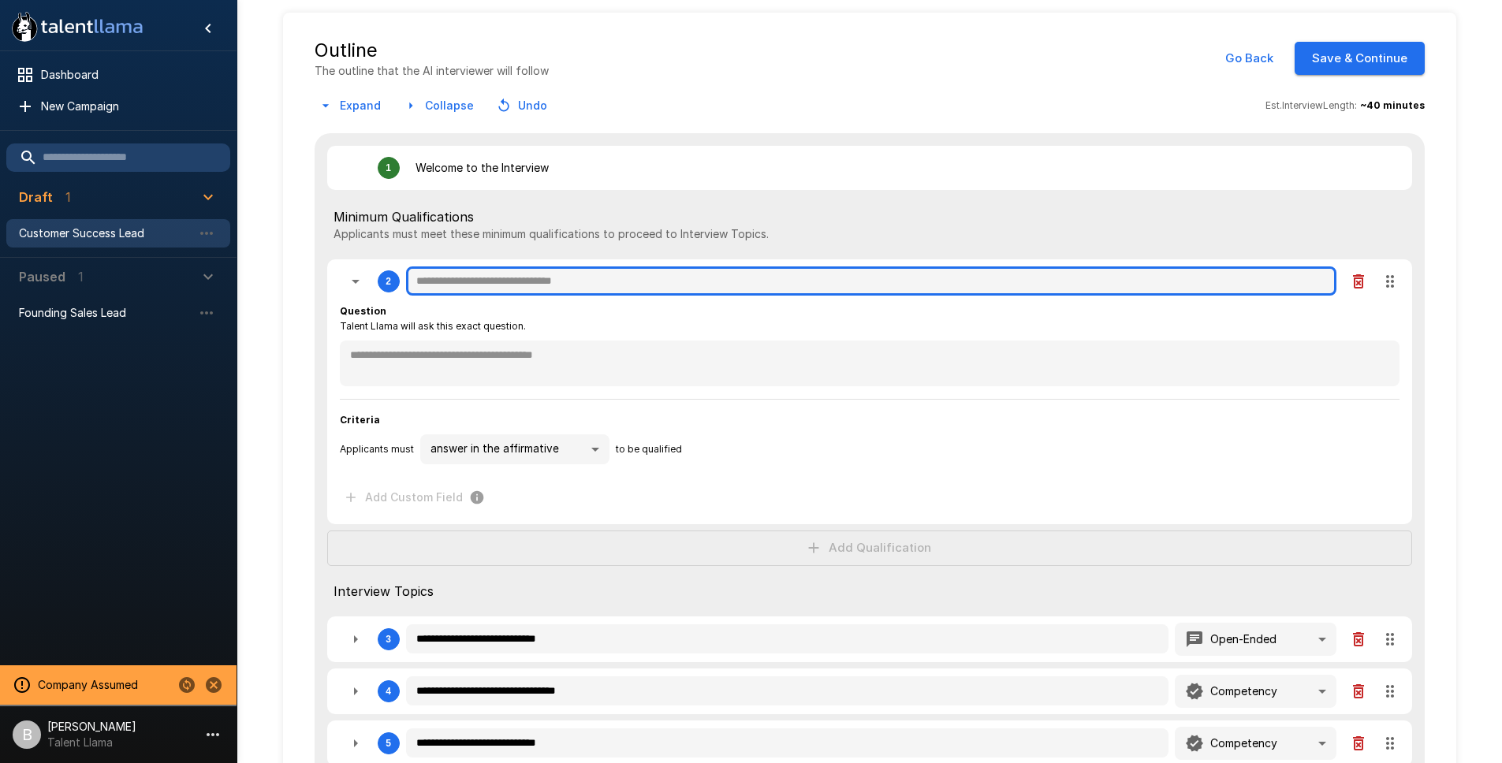
type textarea "*"
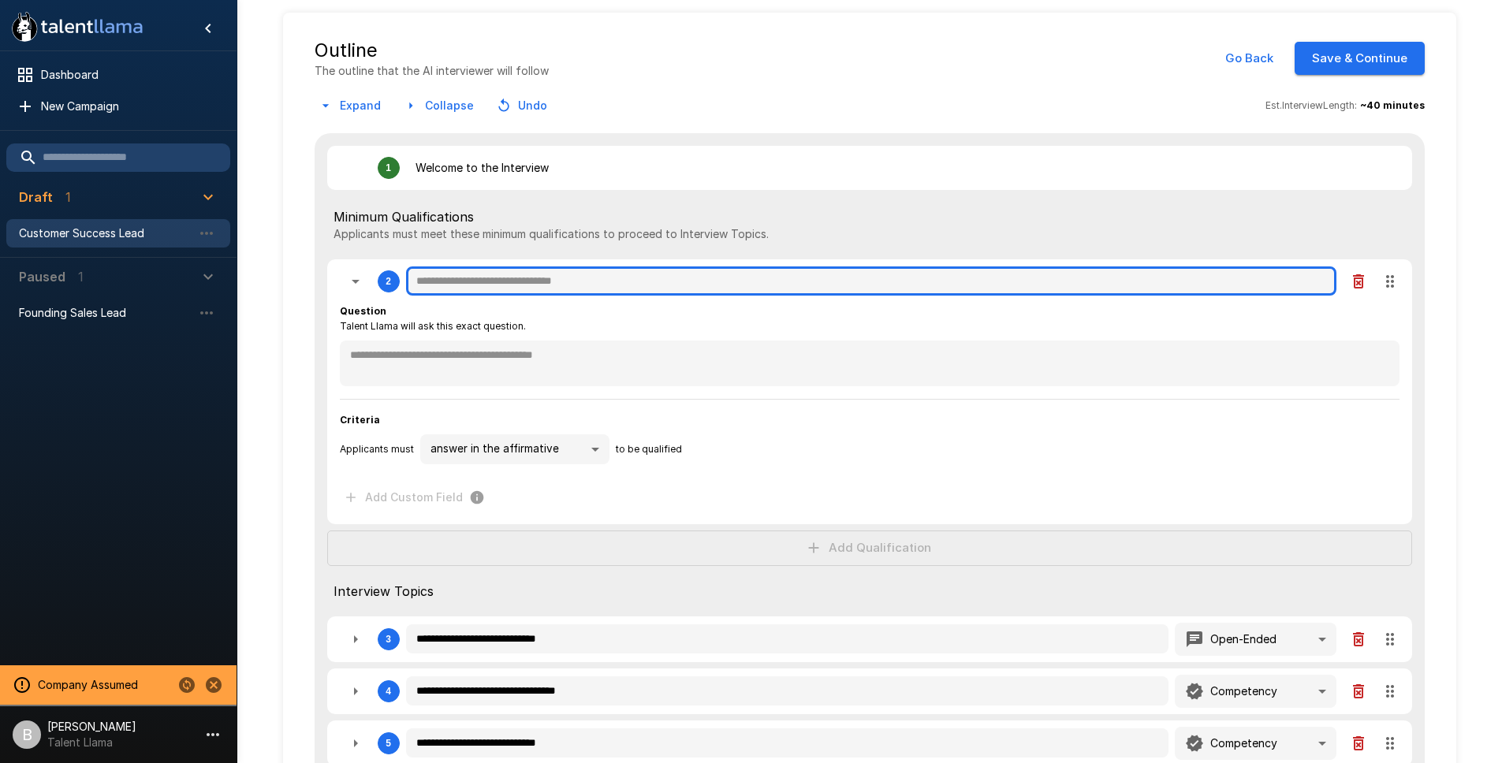
type textarea "*"
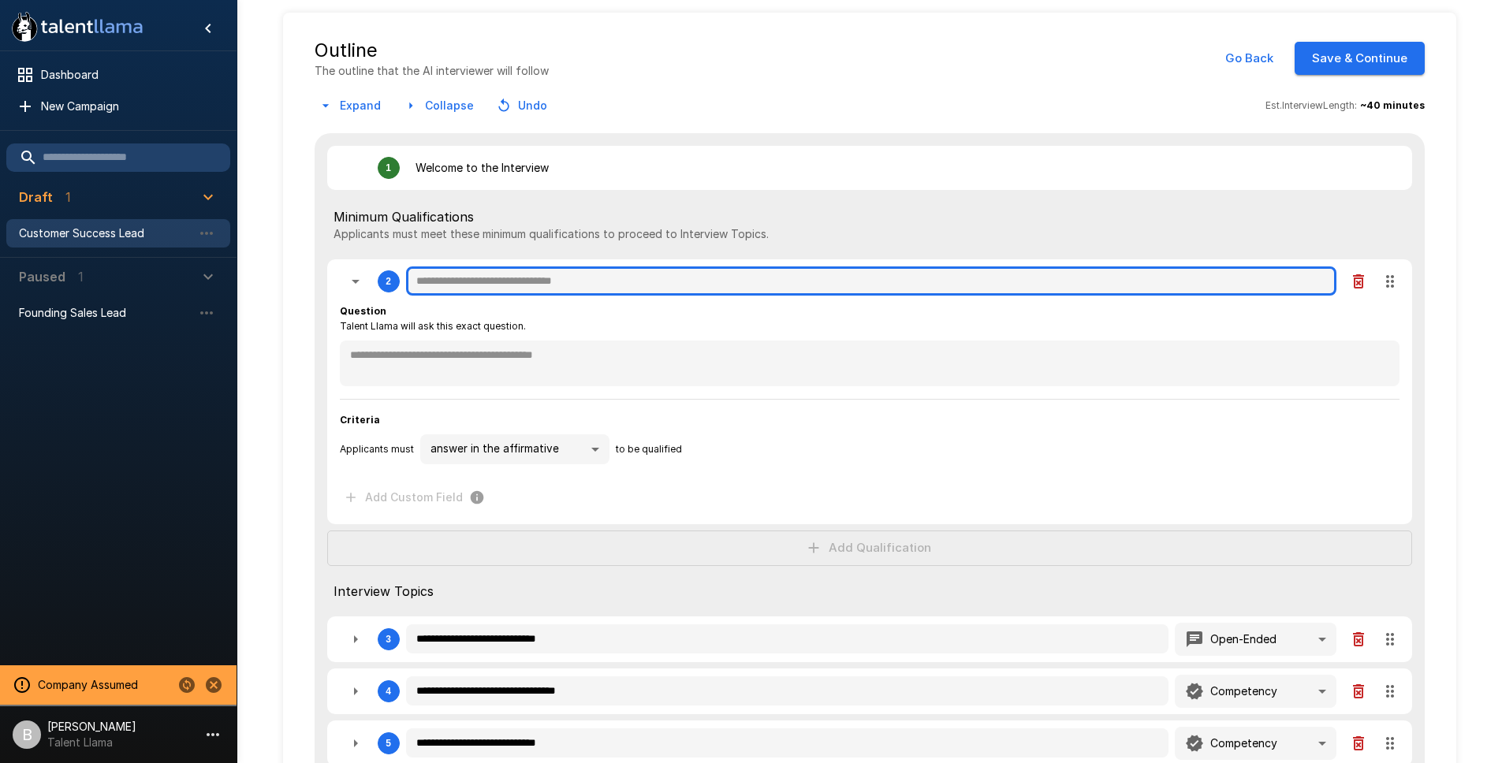
type textarea "*"
type input "*"
type textarea "*"
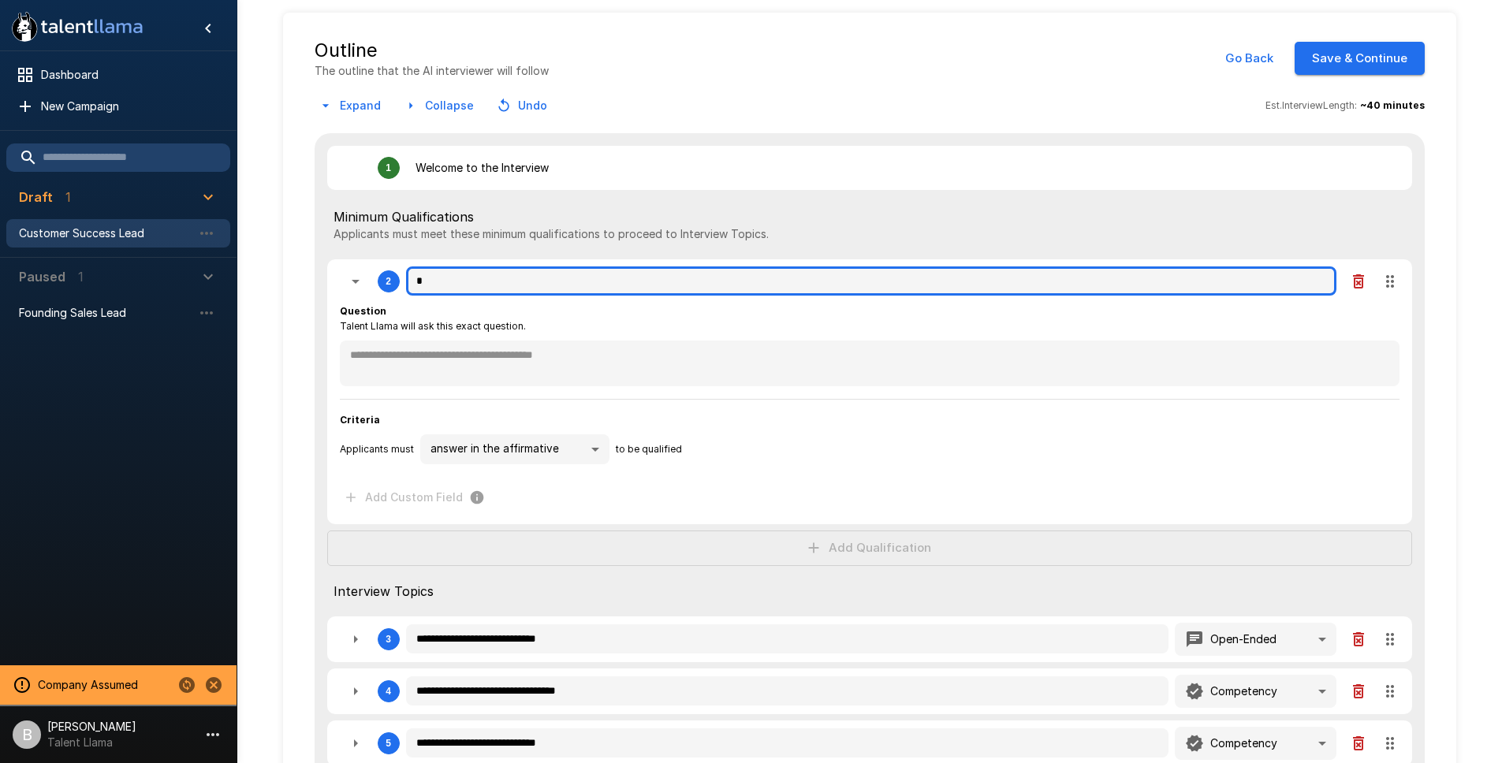
type textarea "*"
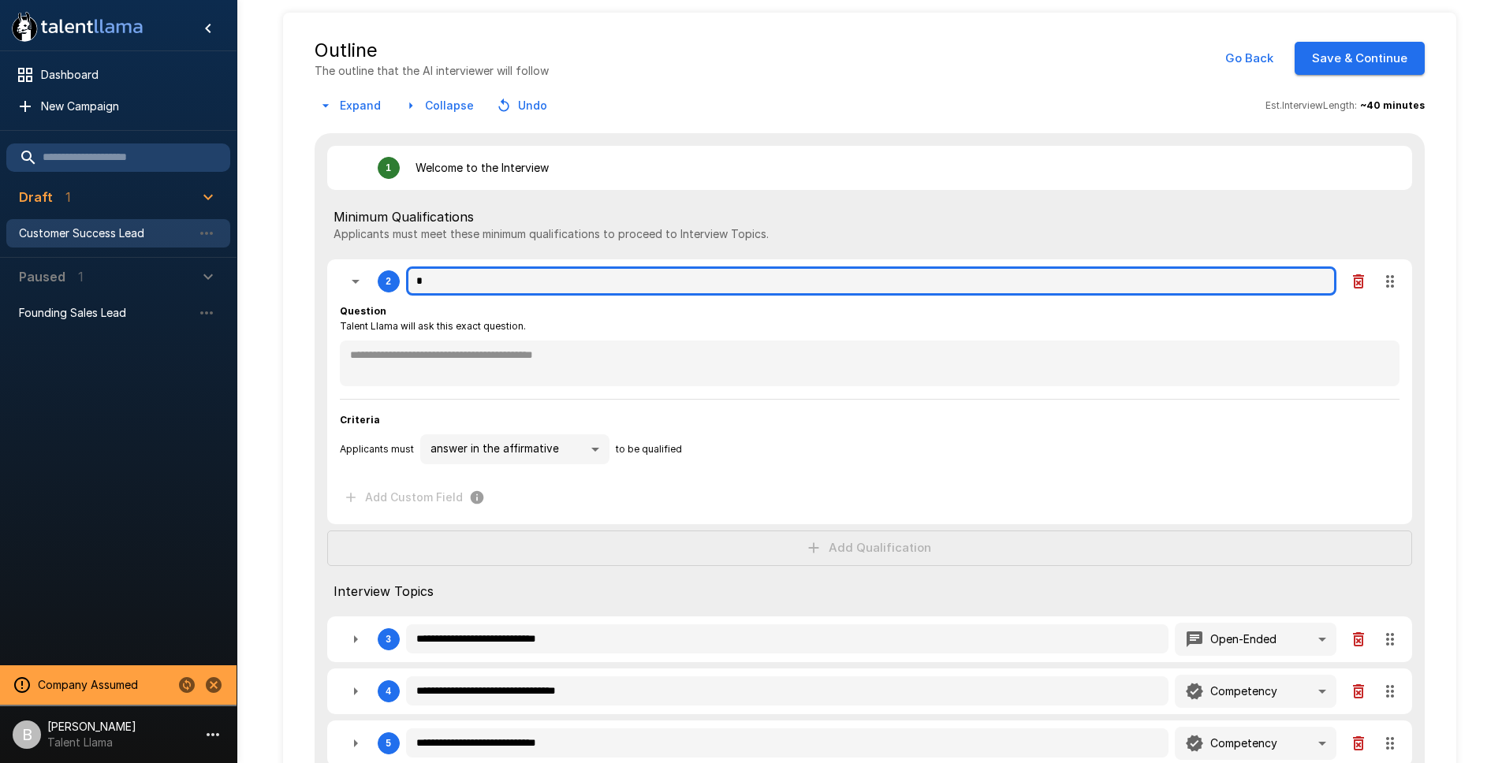
type textarea "*"
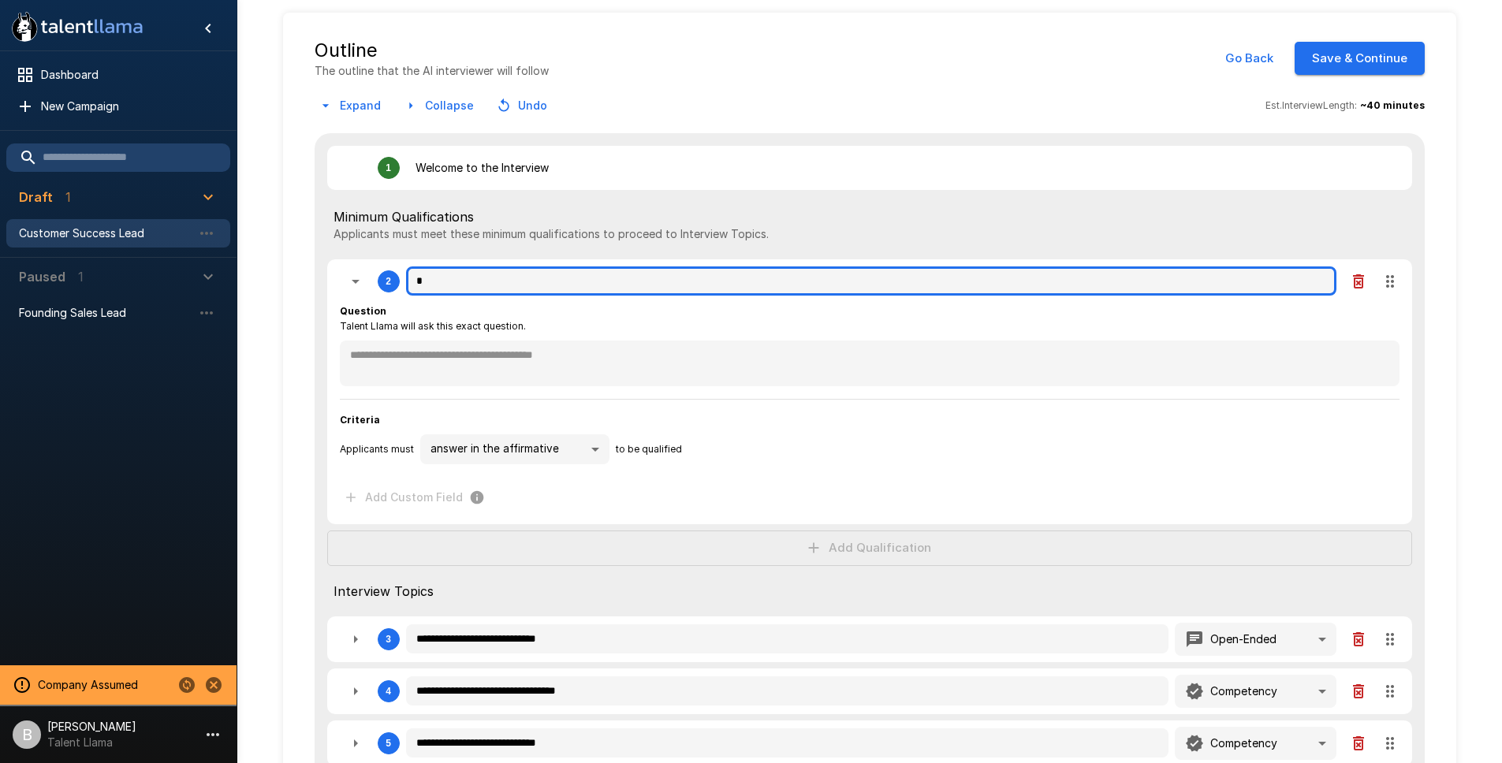
type textarea "*"
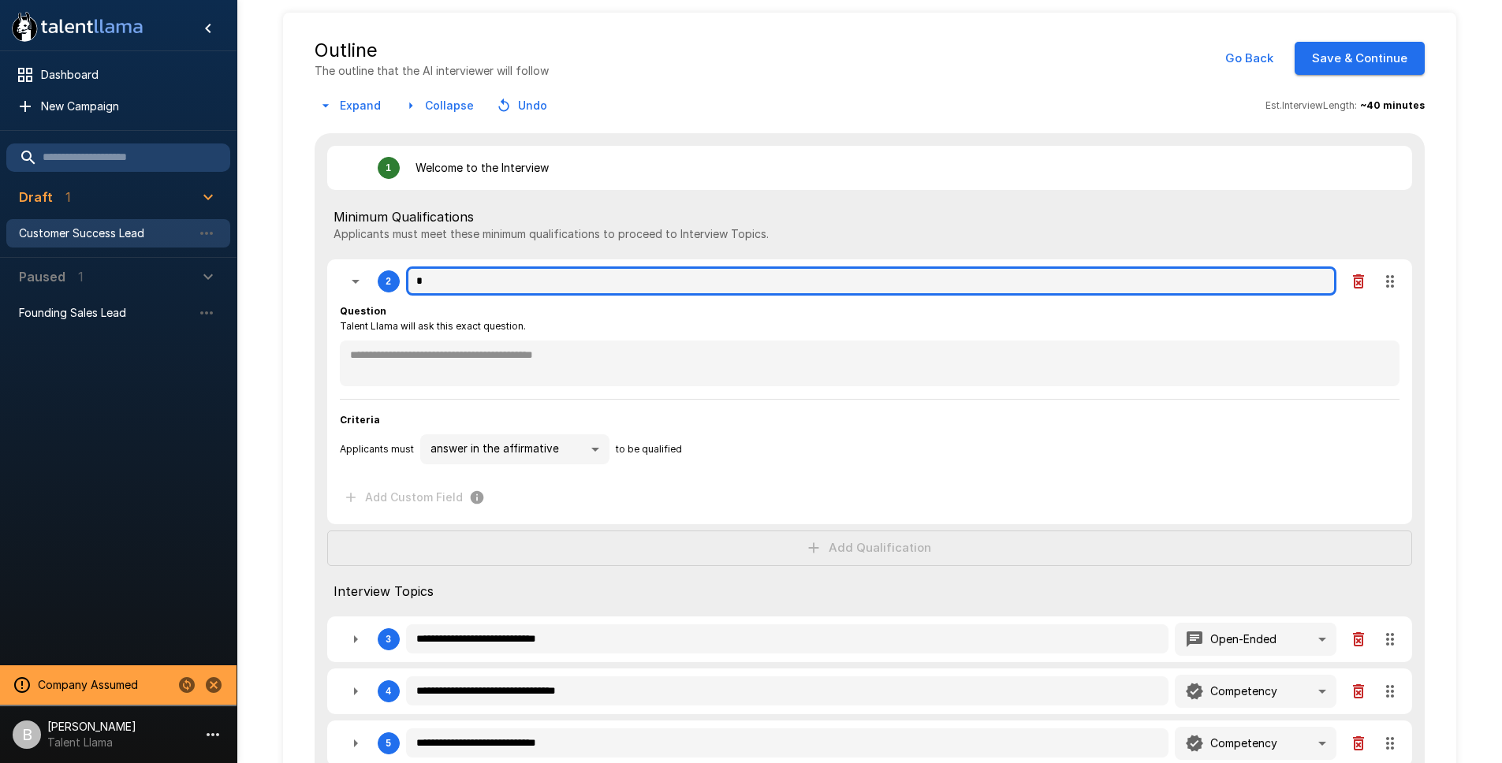
type textarea "*"
type input "**"
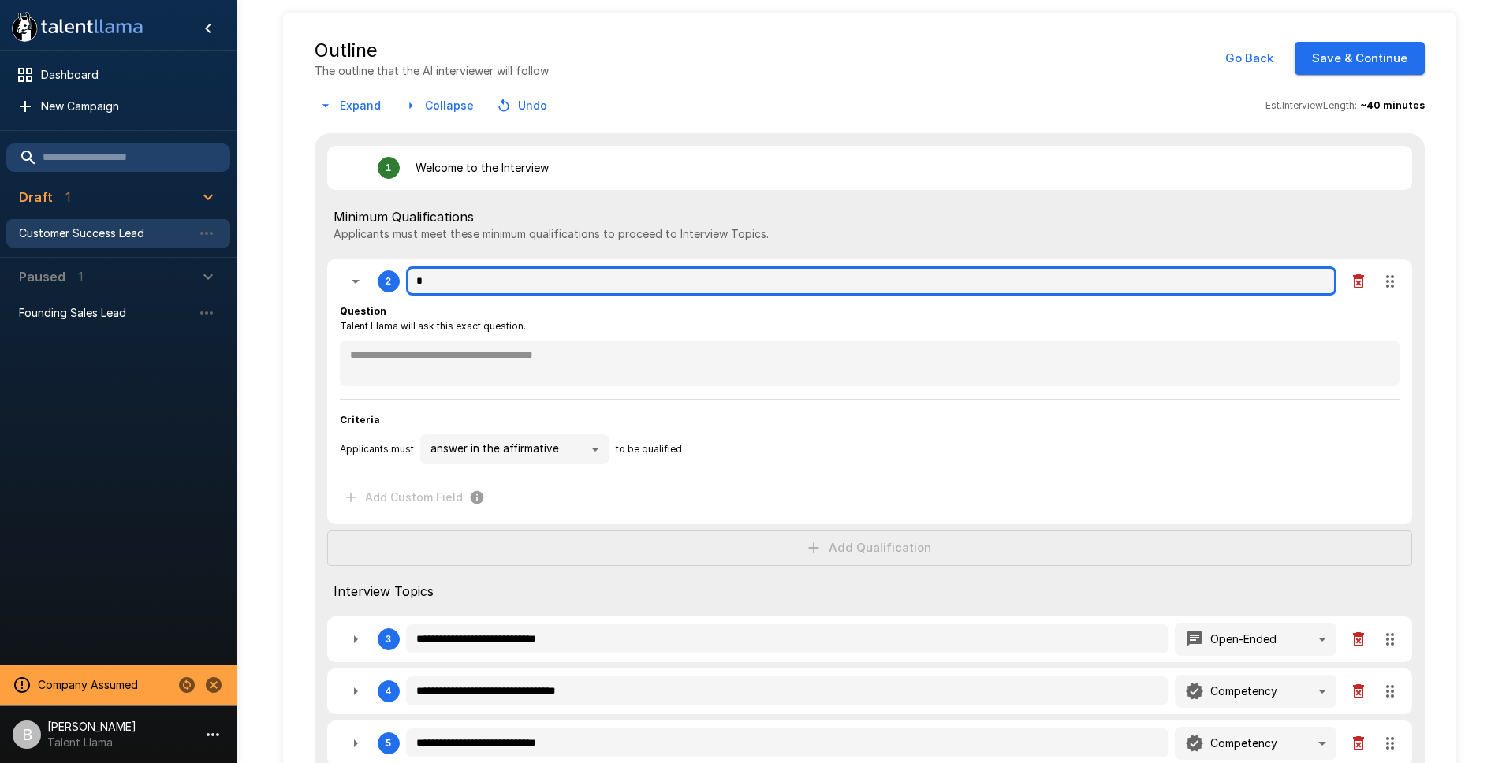
type textarea "*"
type input "***"
type textarea "*"
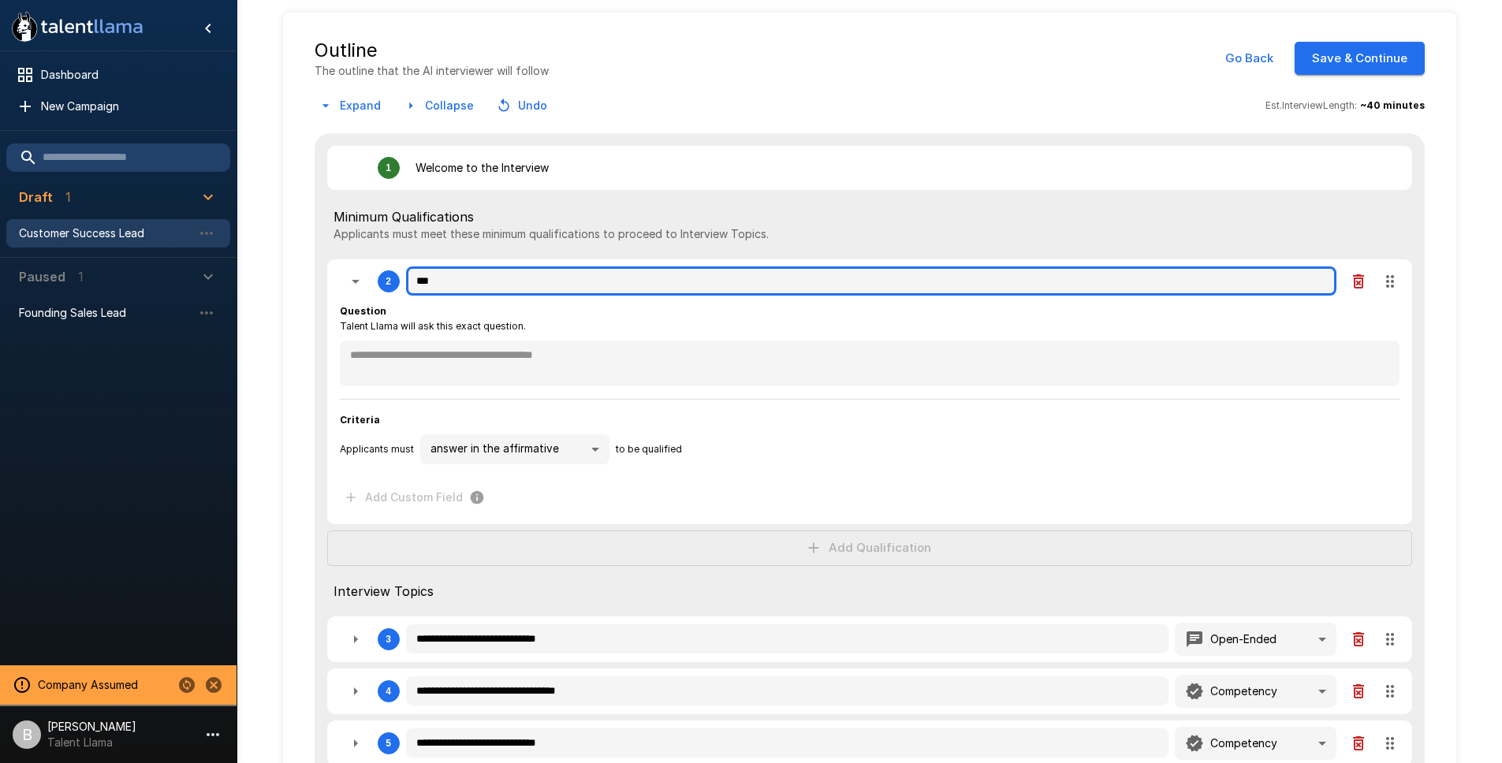
type textarea "*"
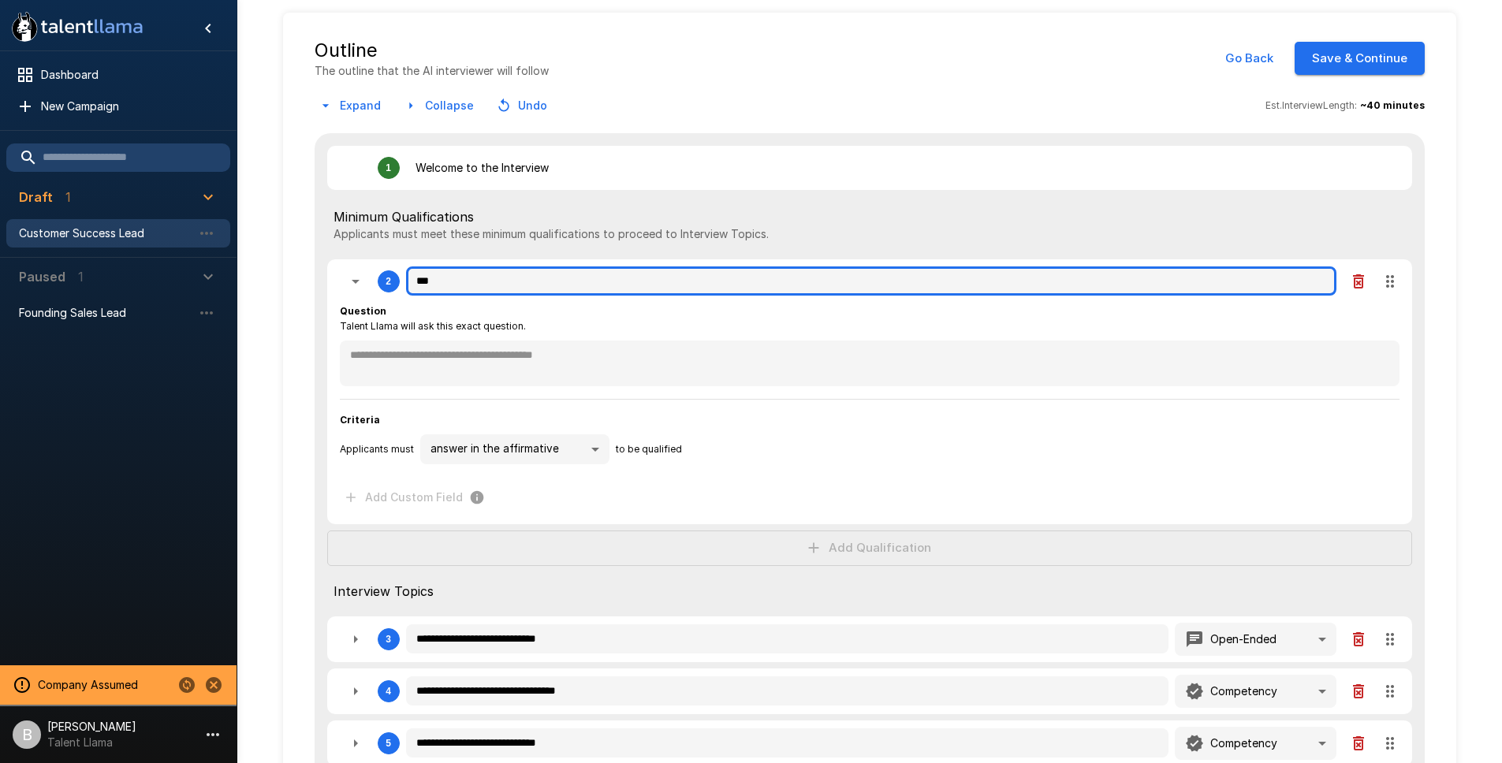
type textarea "*"
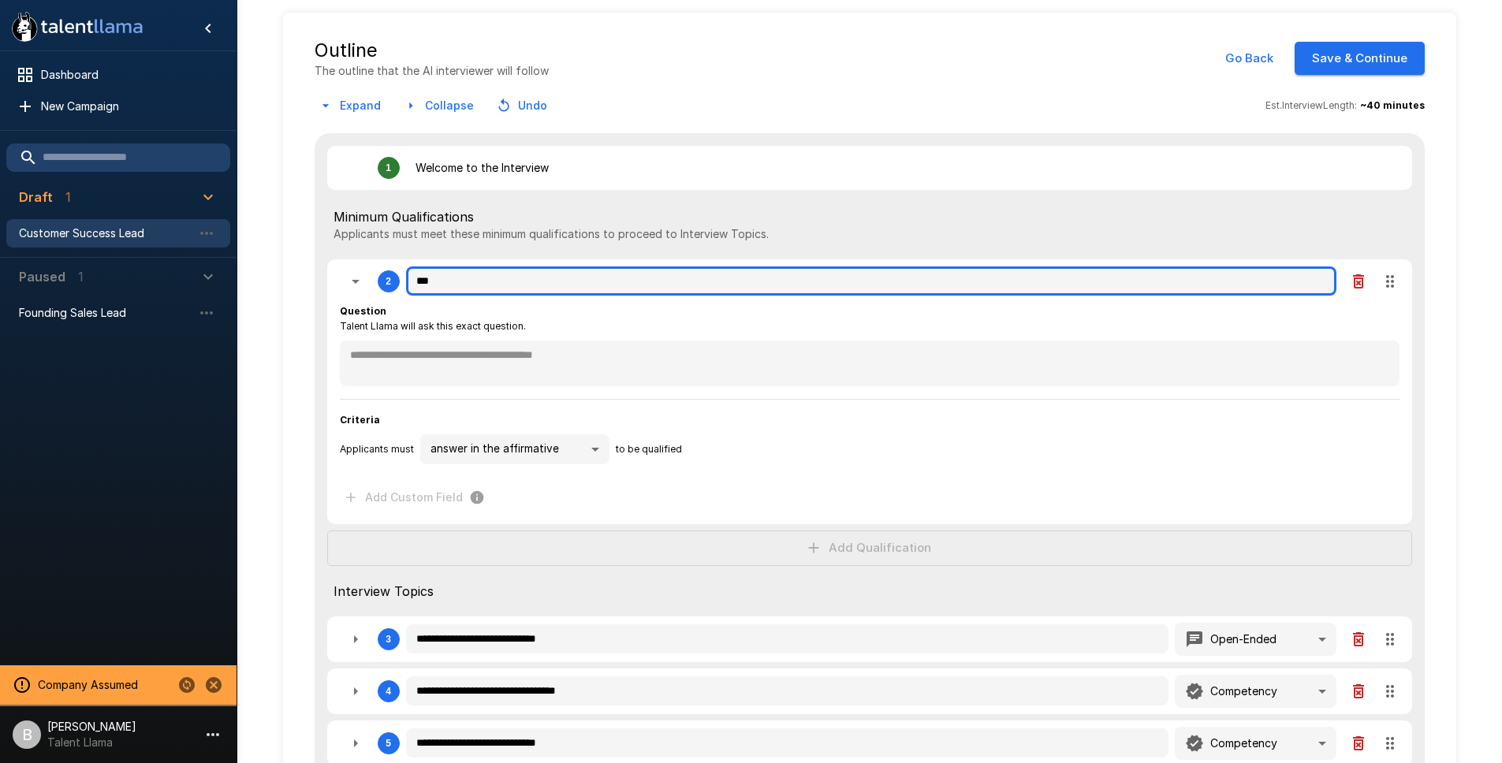
type textarea "*"
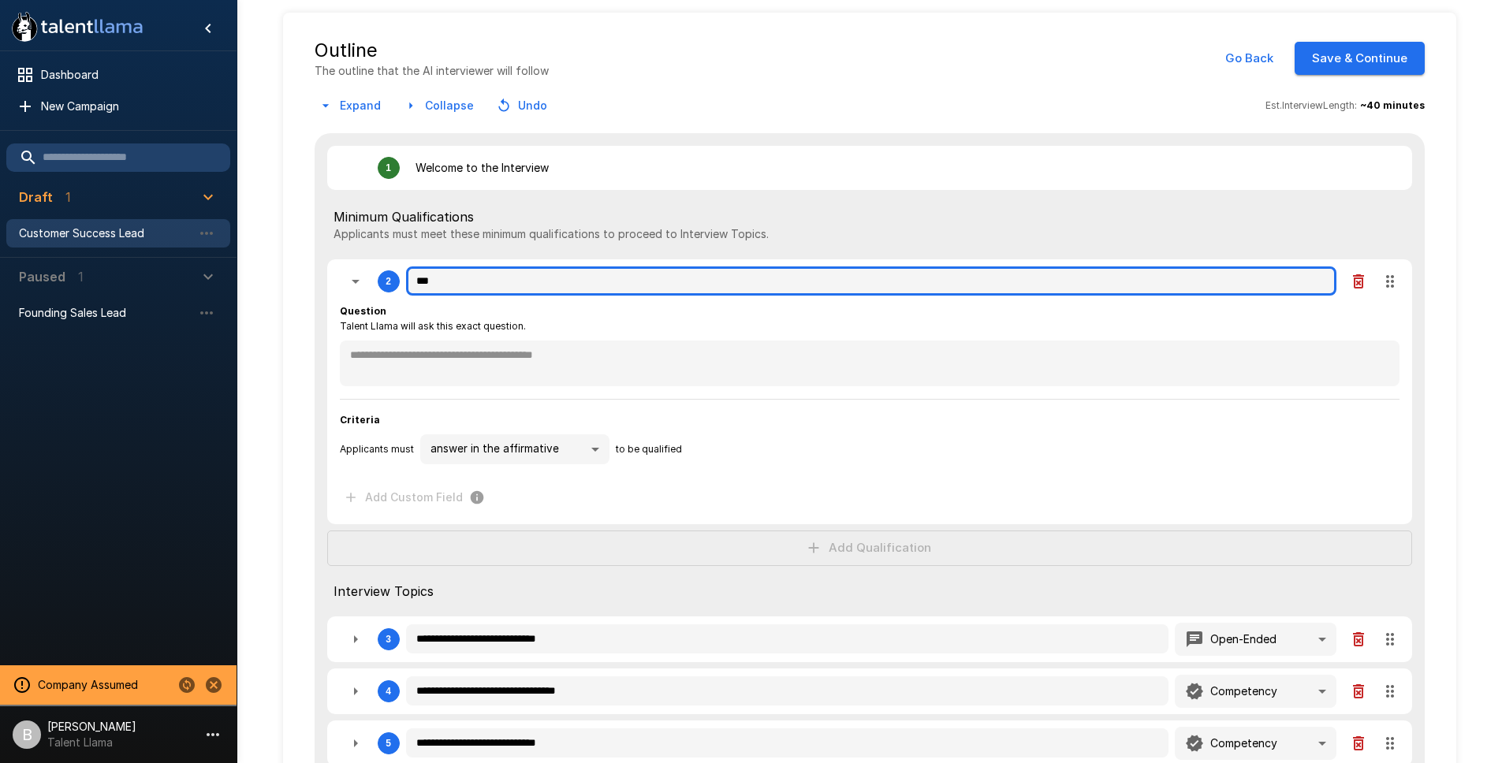
type textarea "*"
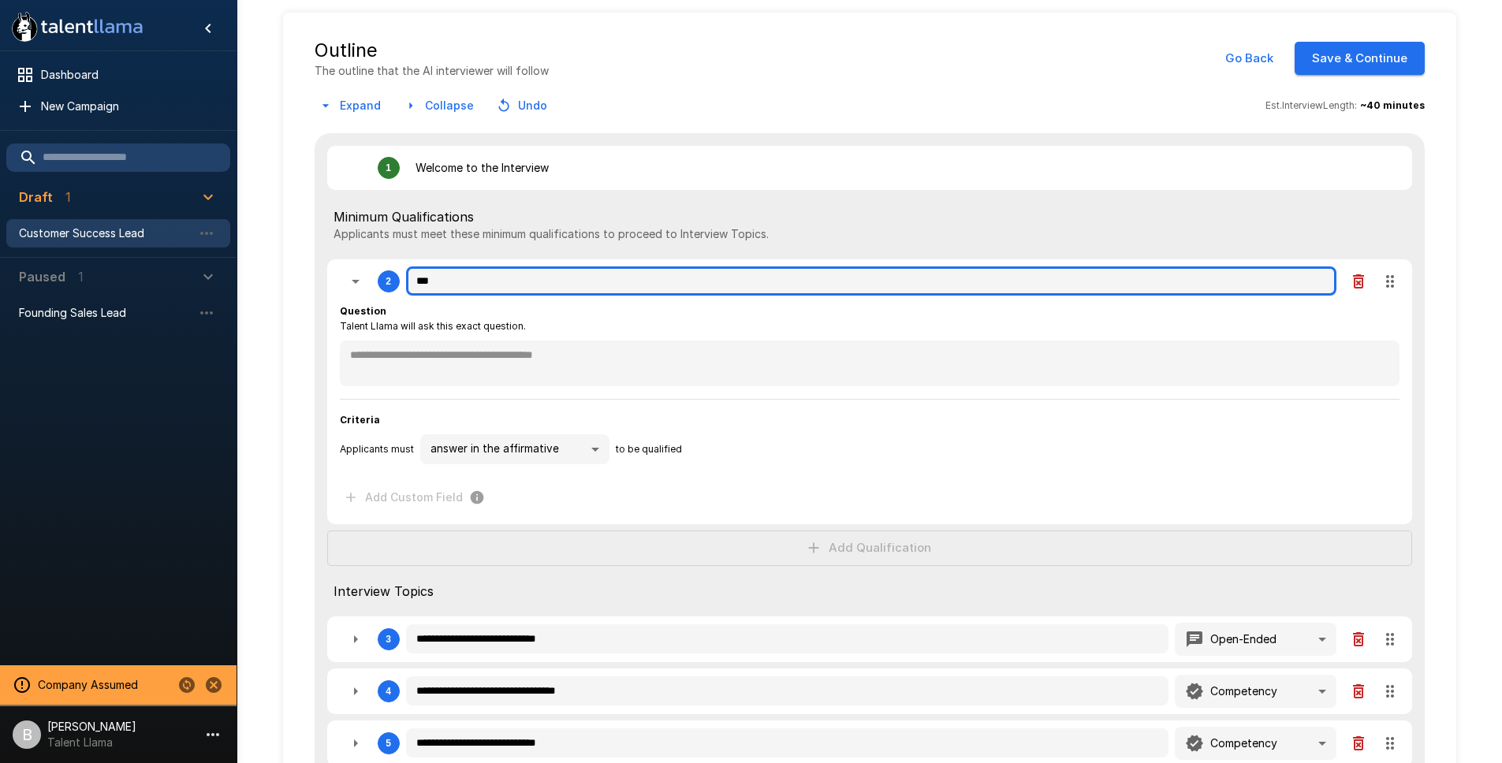
type textarea "*"
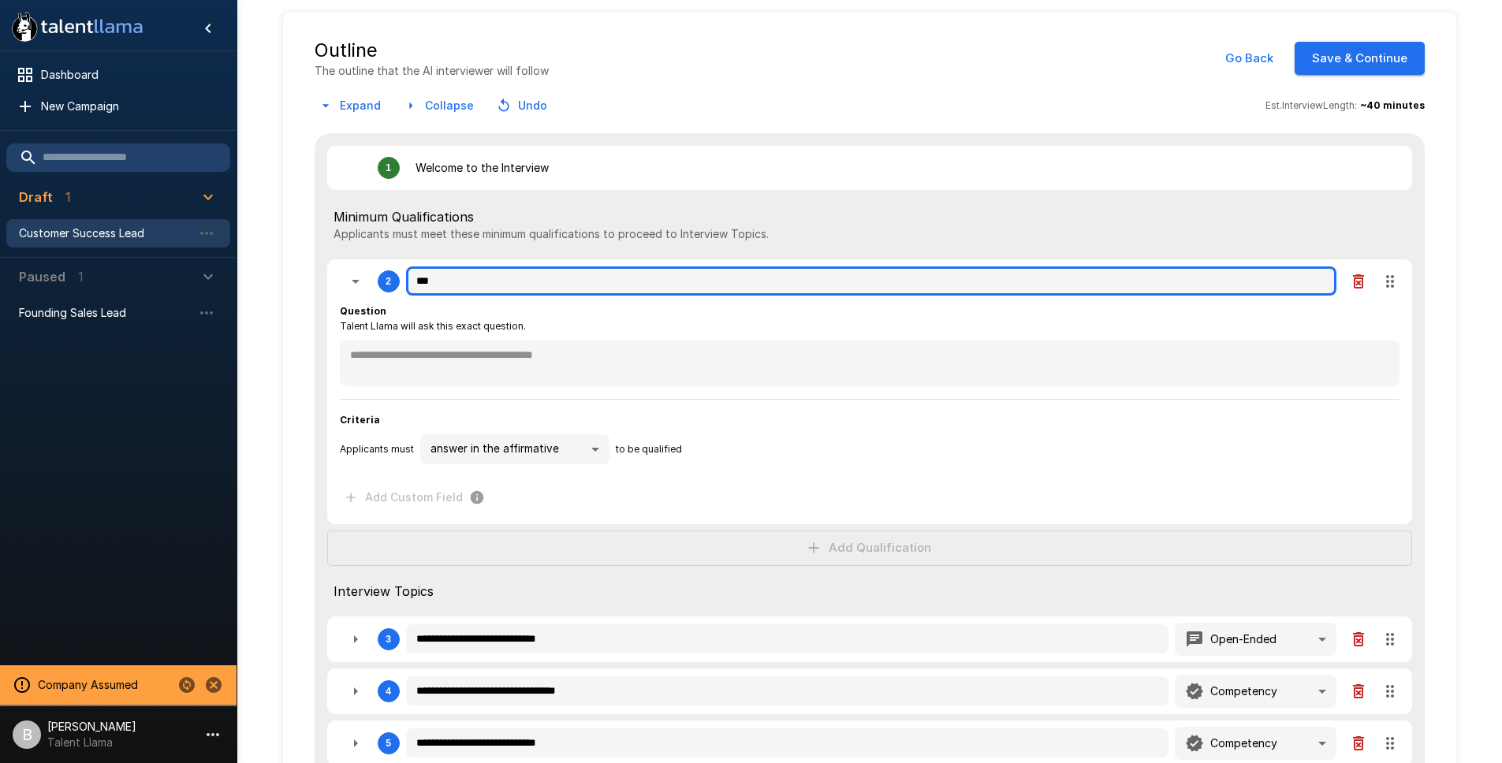
type textarea "*"
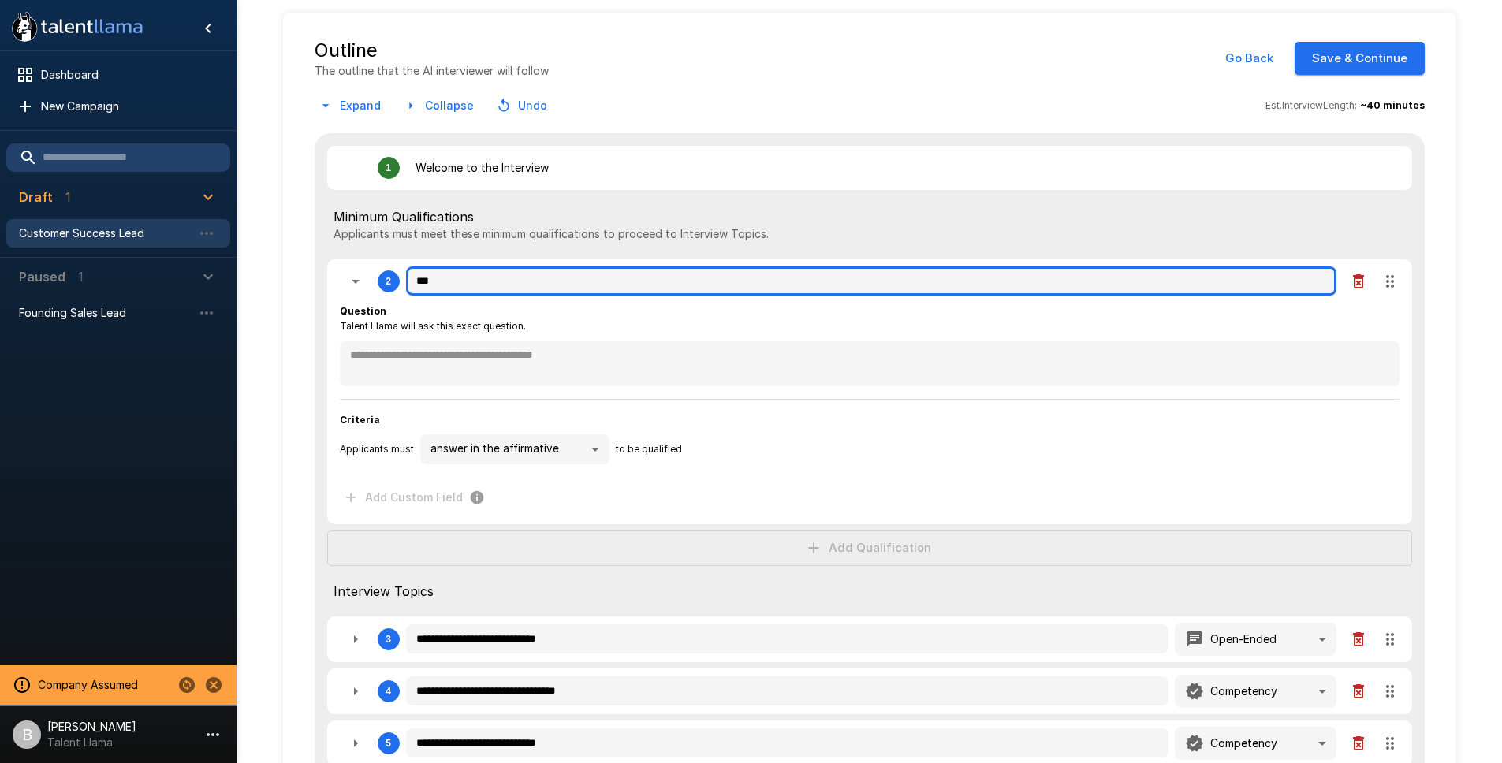
type textarea "*"
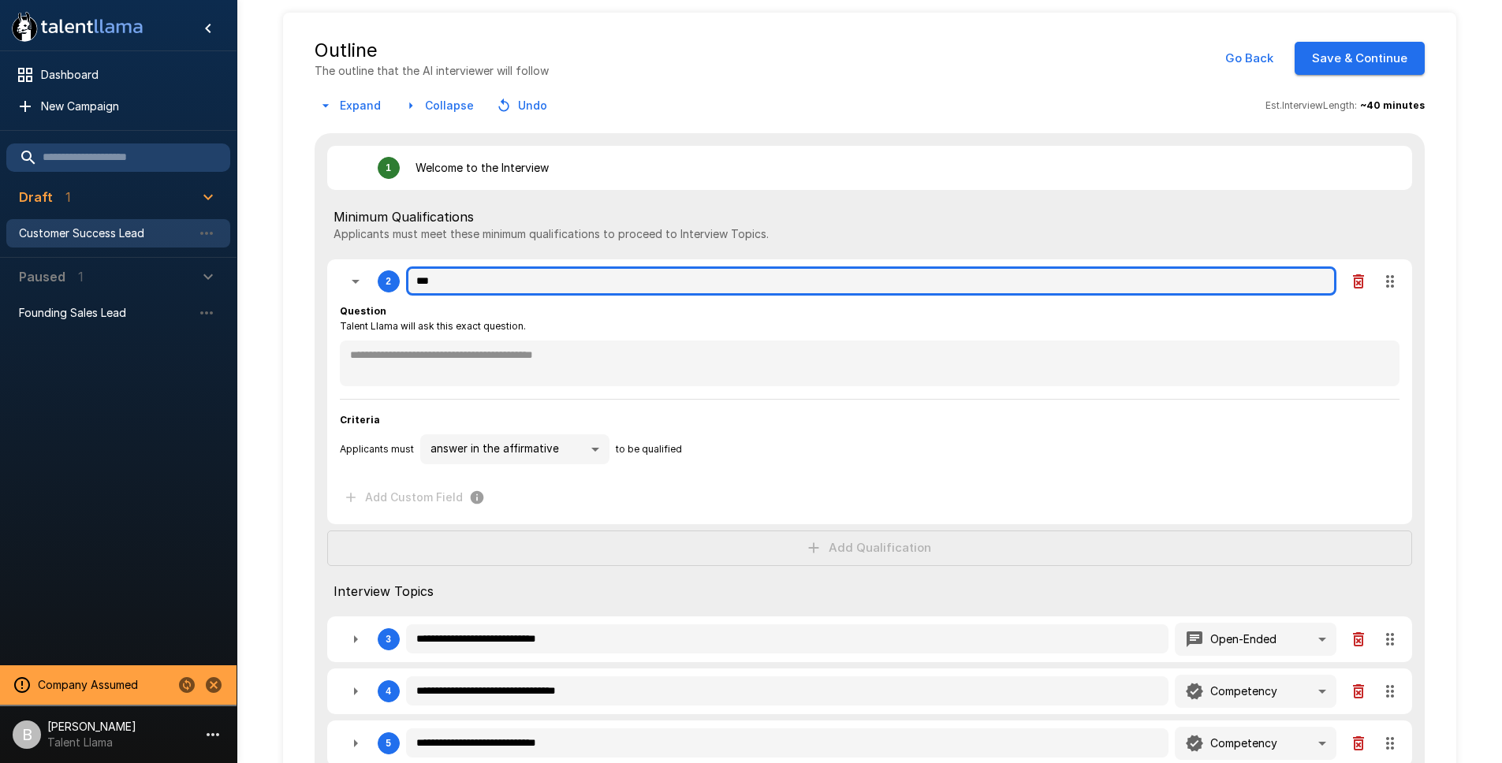
type textarea "*"
type input "****"
type textarea "*"
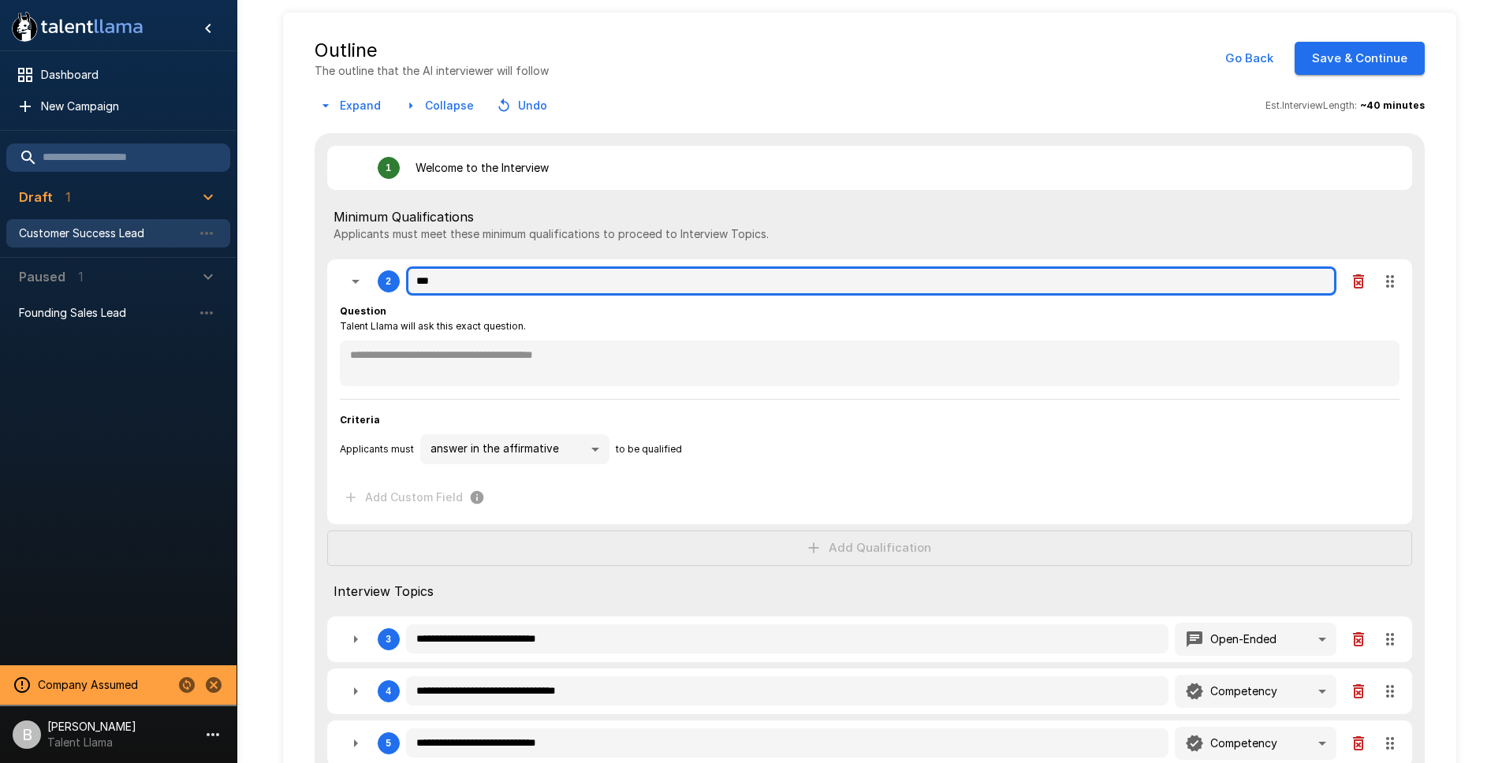
type textarea "*"
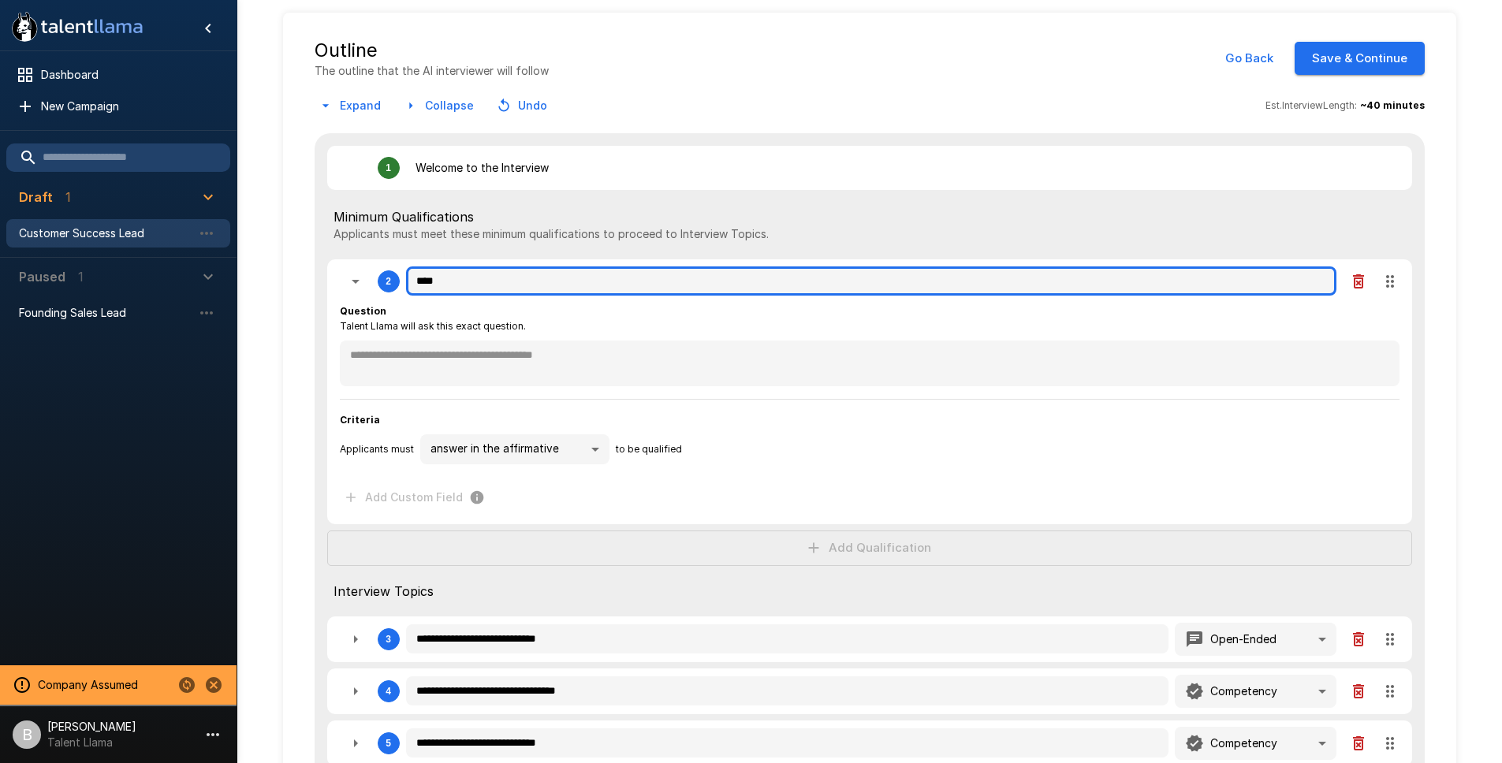
type textarea "*"
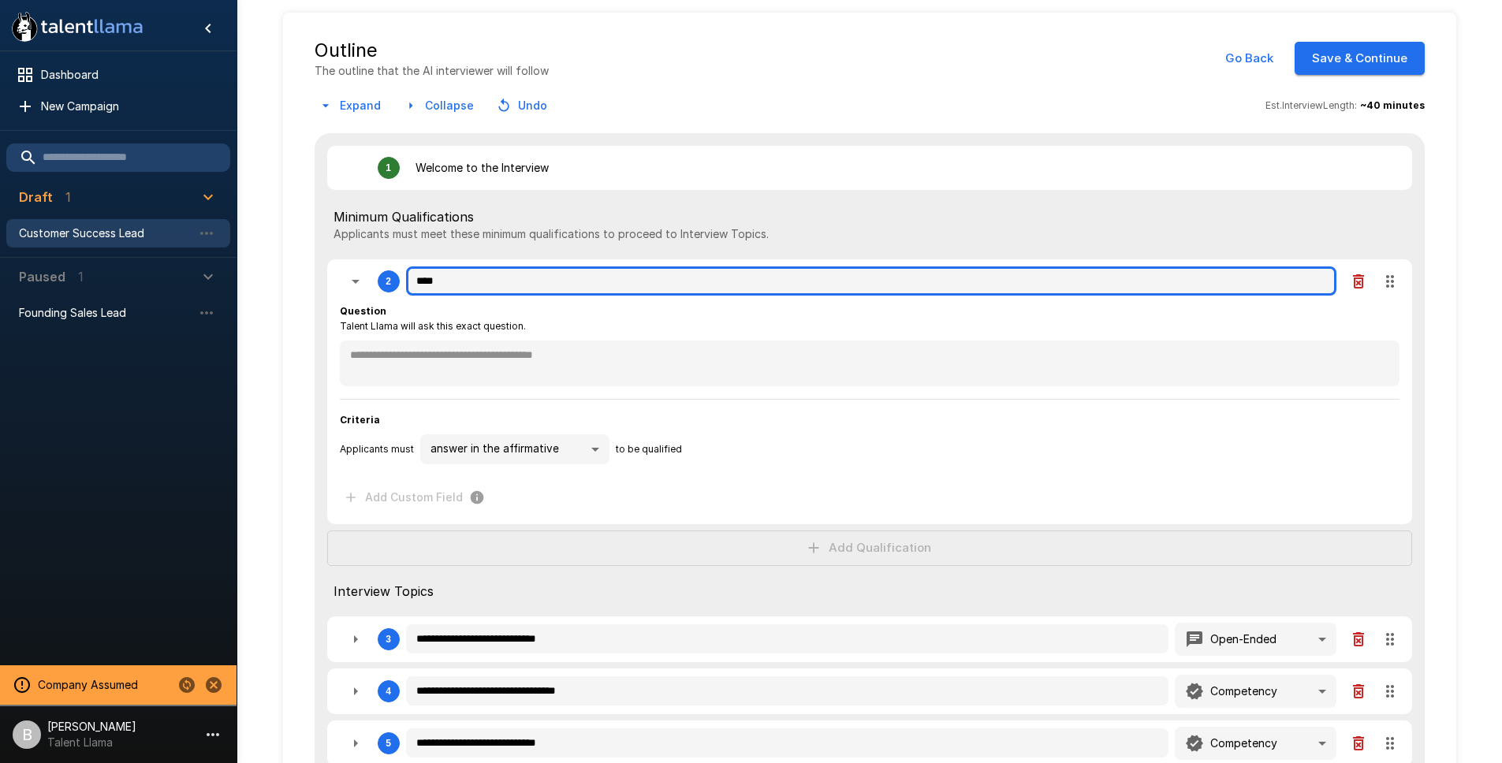
type textarea "*"
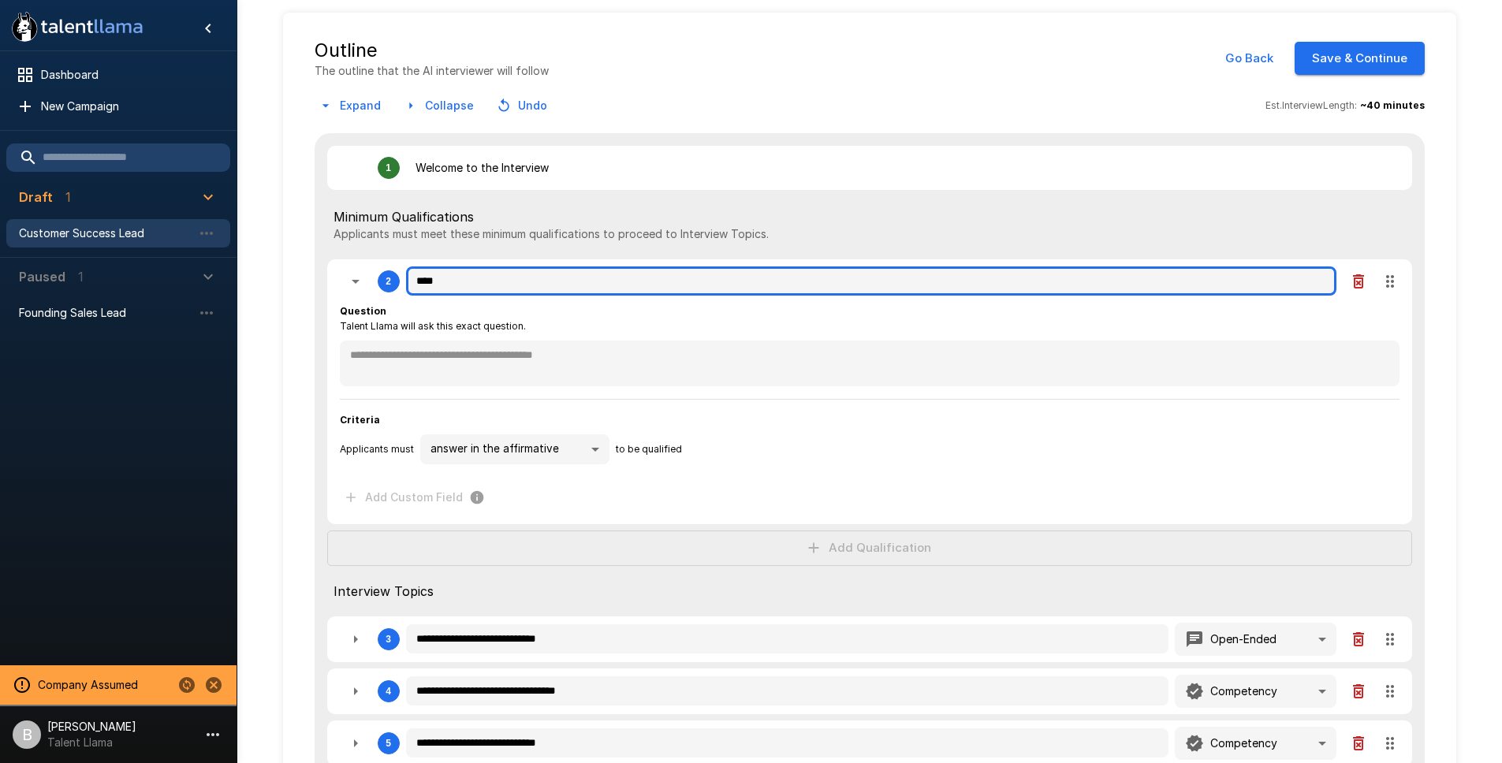
type textarea "*"
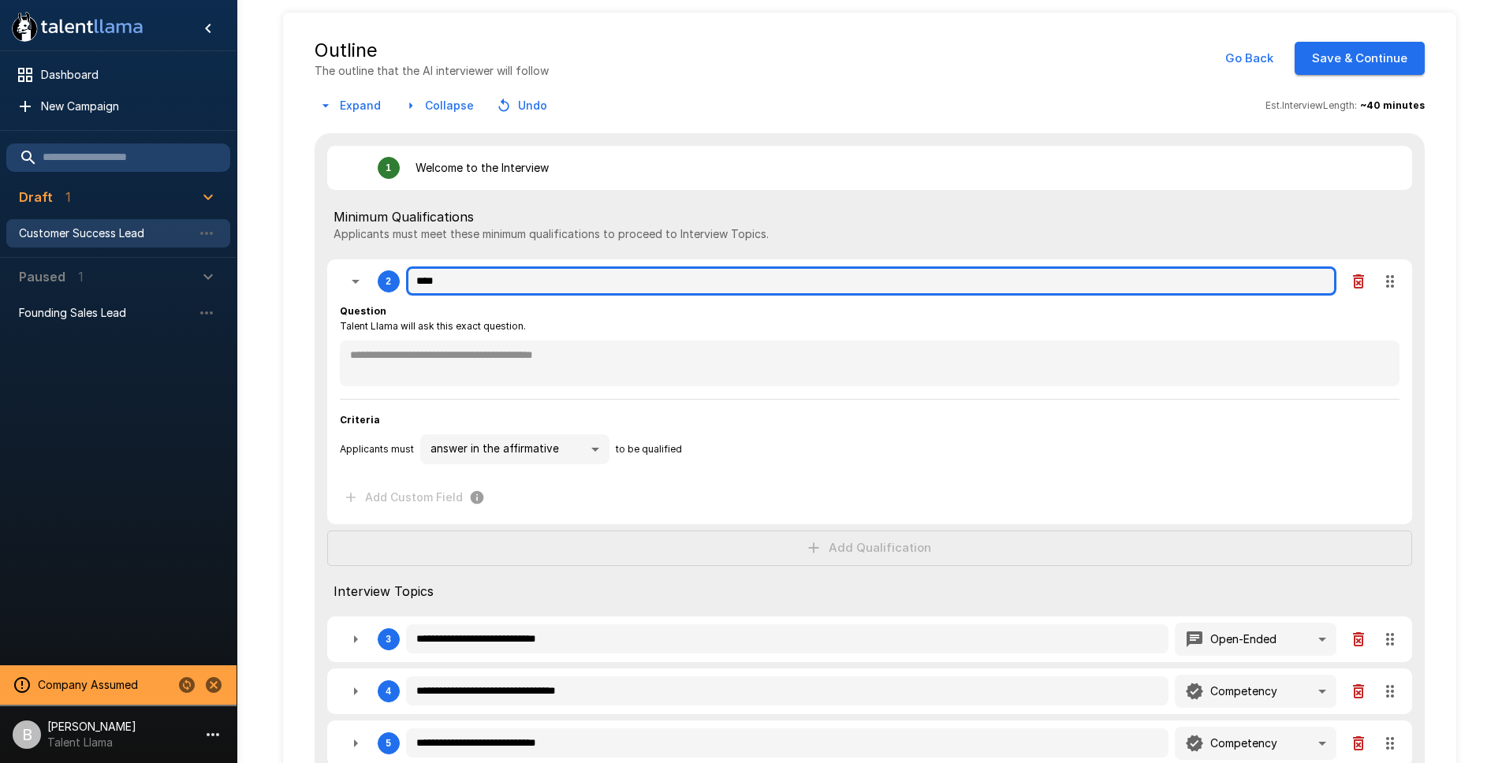
type input "****"
type textarea "*"
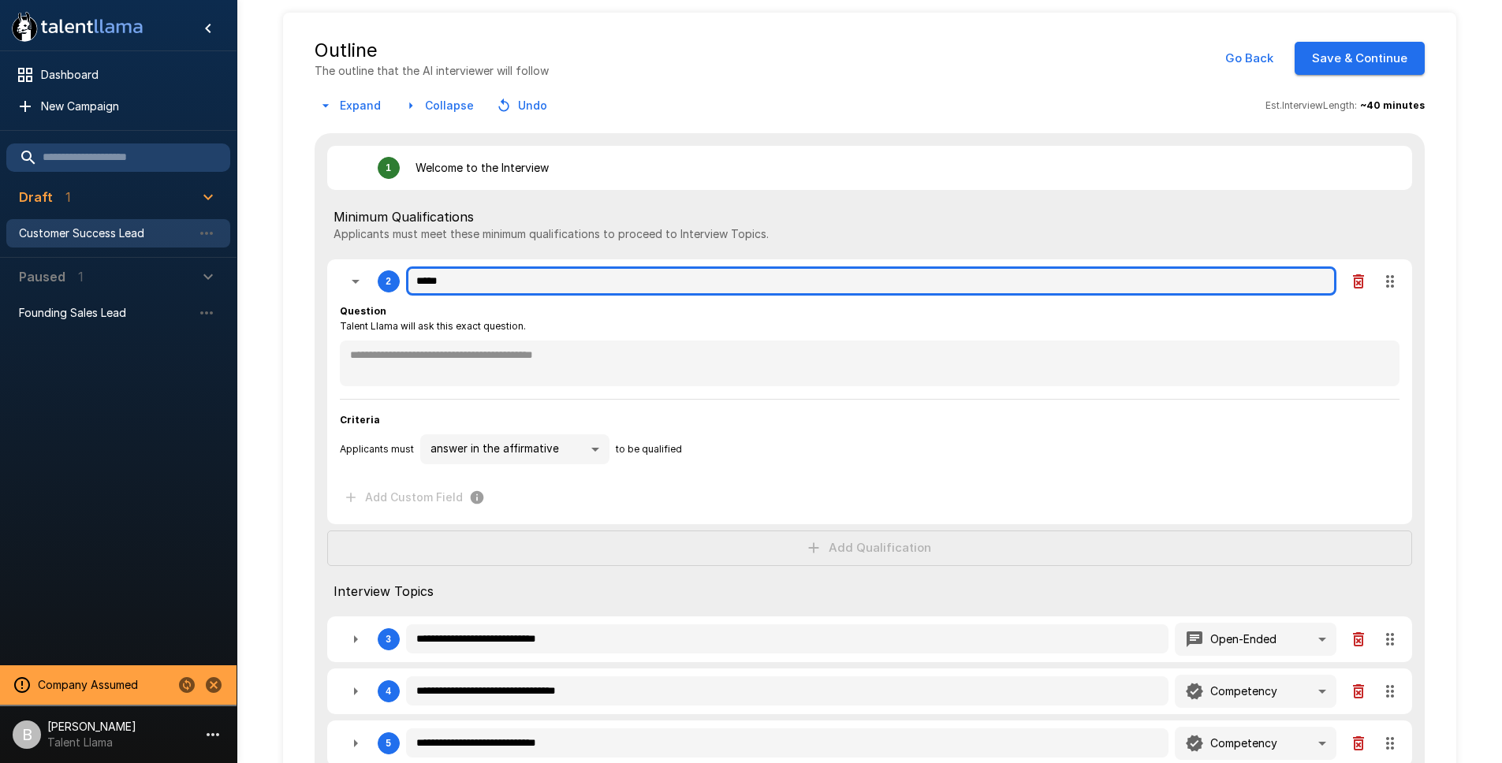
type textarea "*"
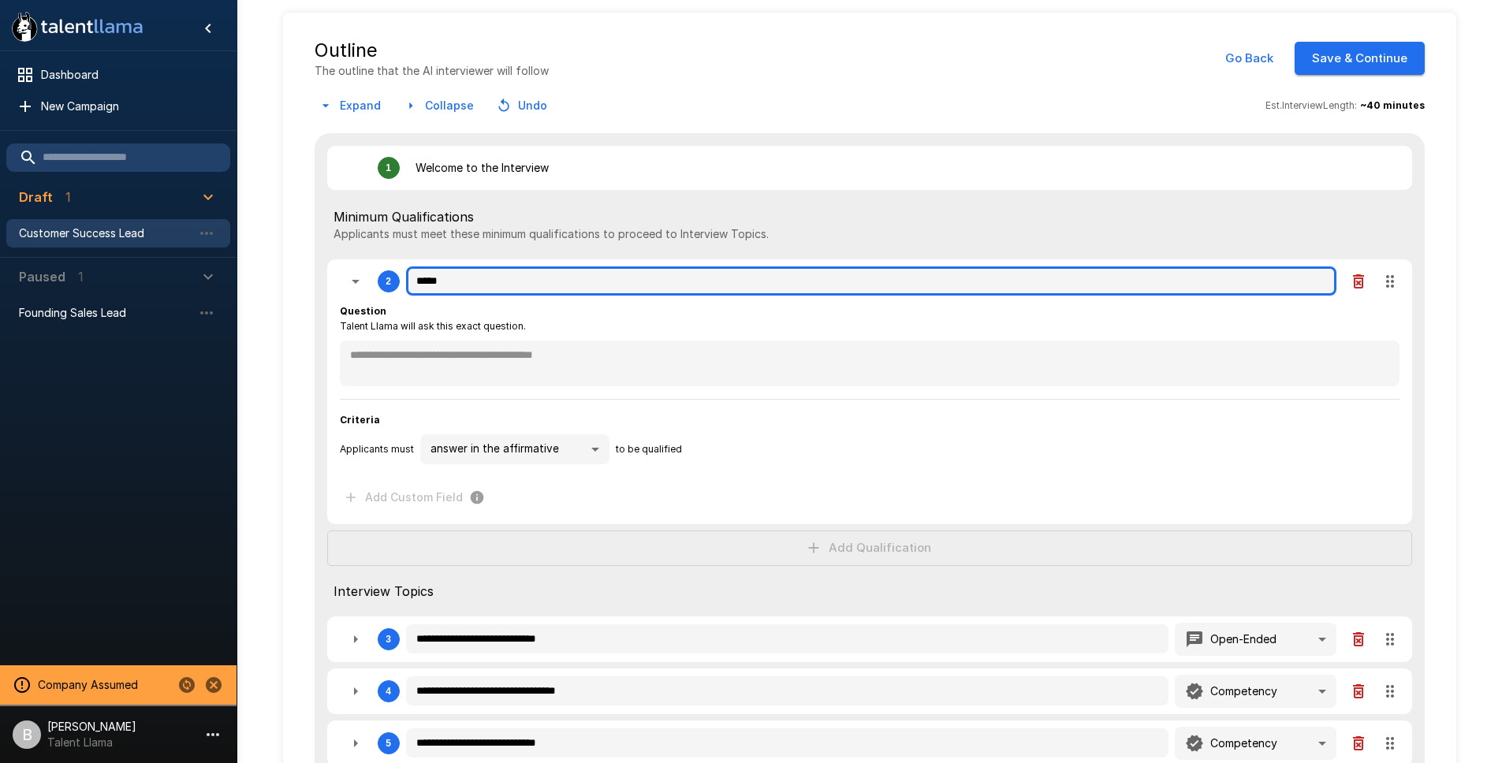
type textarea "*"
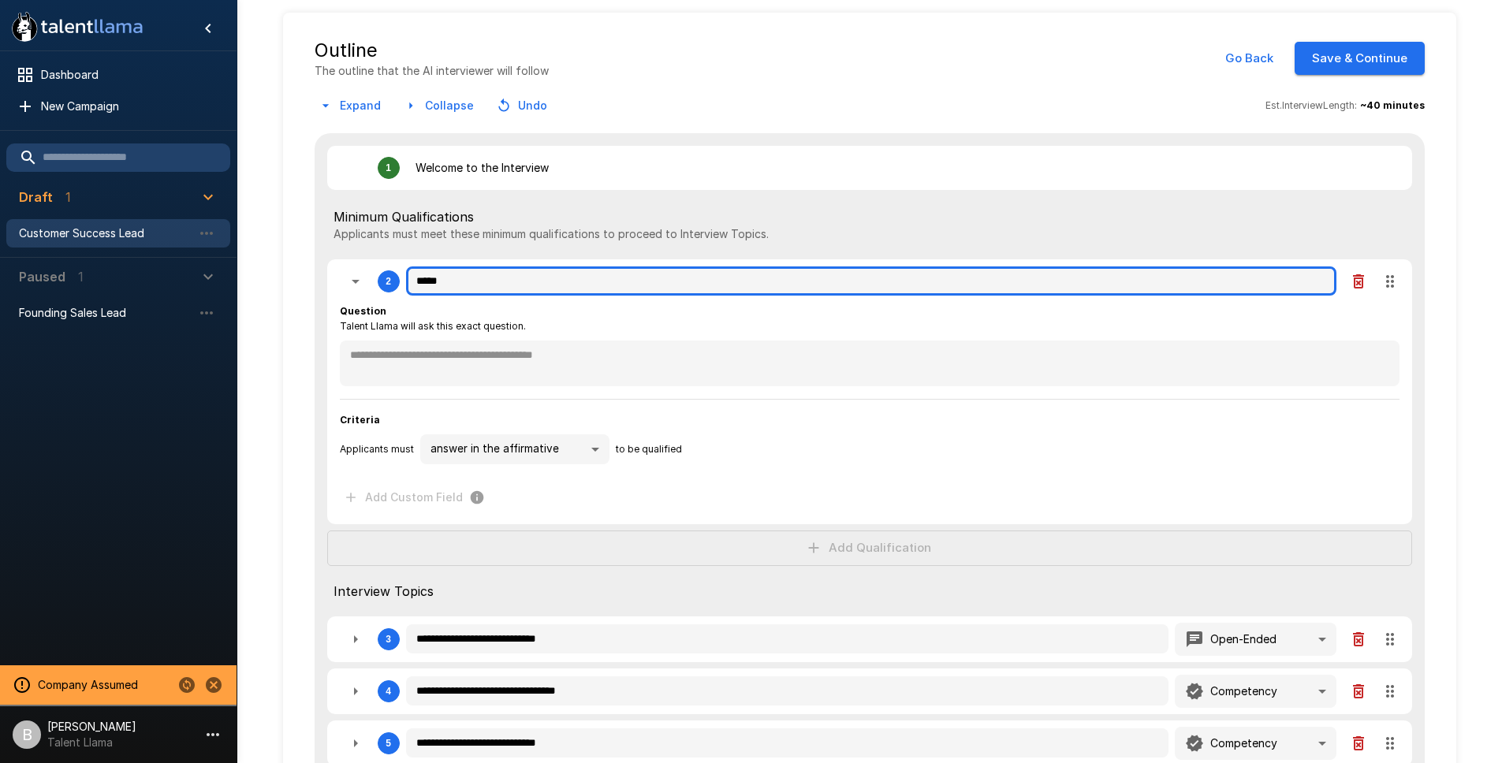
type textarea "*"
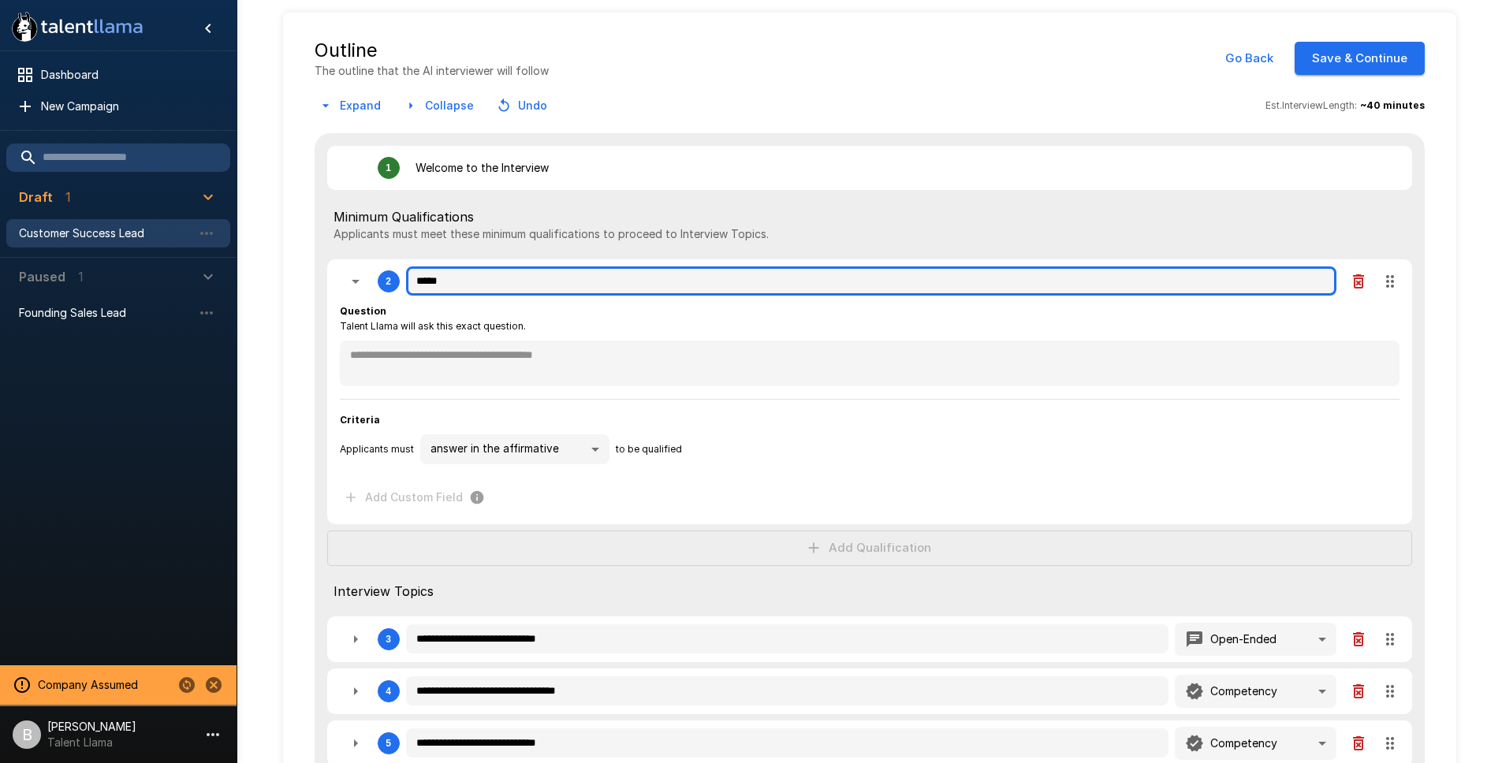
type textarea "*"
type input "******"
type textarea "*"
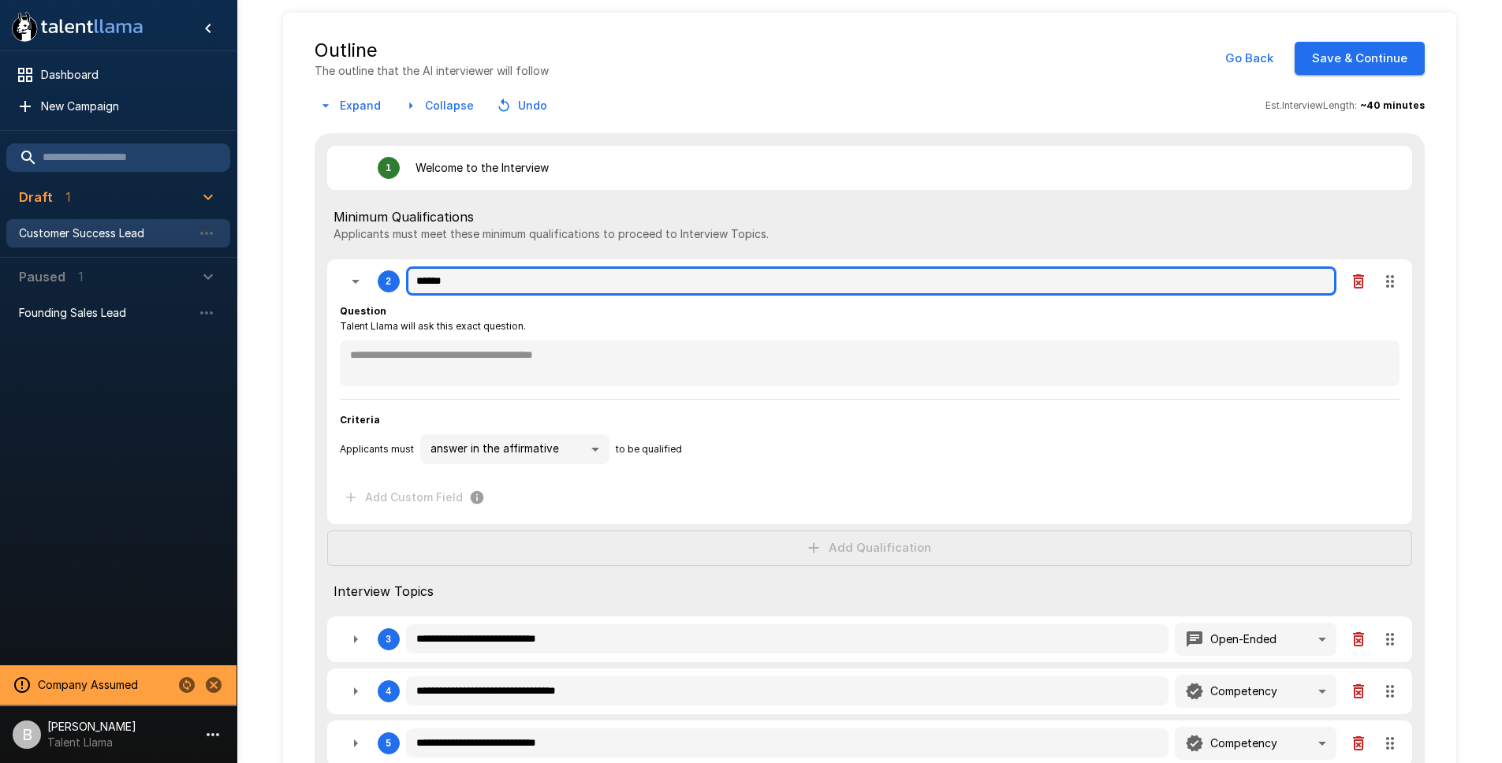
type textarea "*"
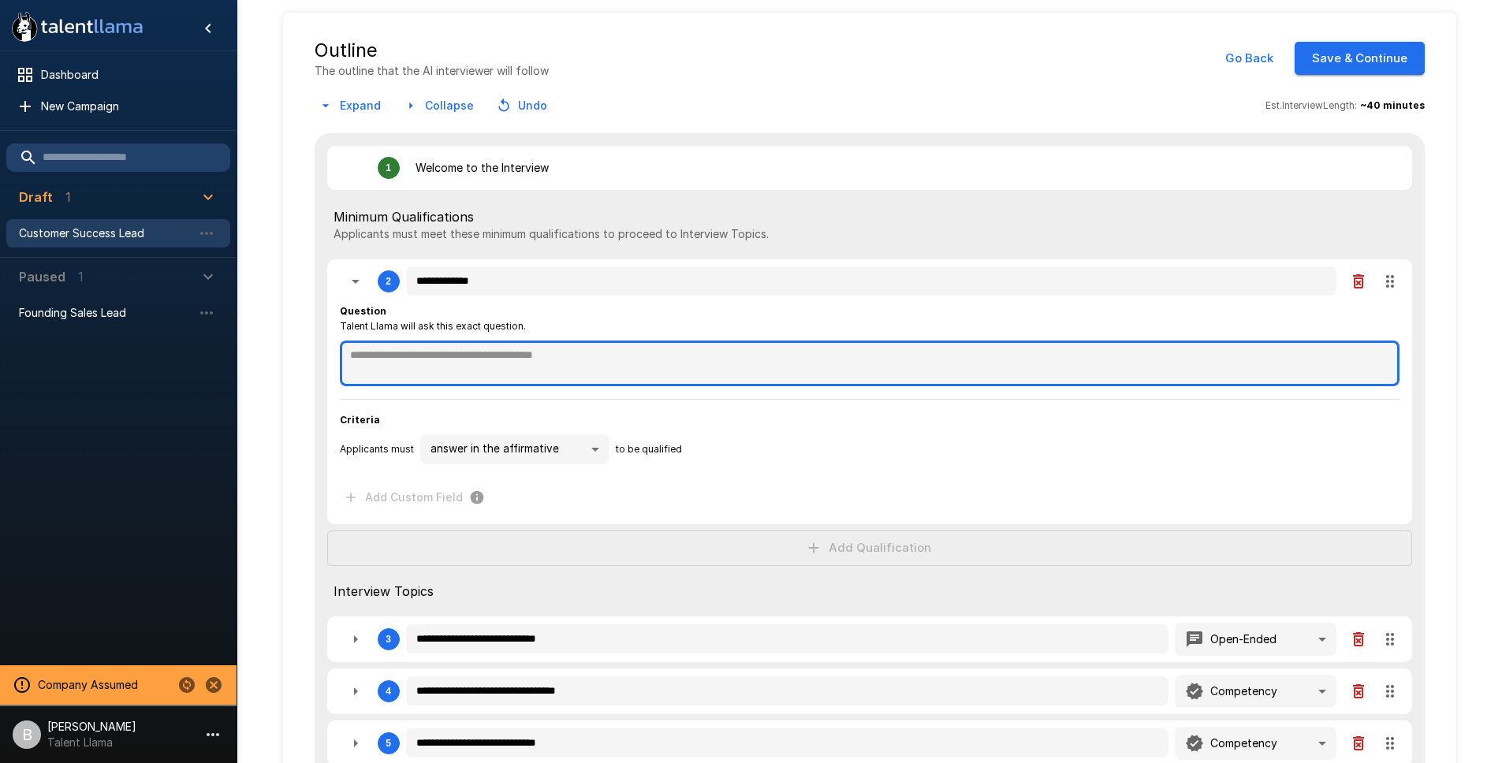
click at [456, 366] on textarea at bounding box center [869, 364] width 1059 height 46
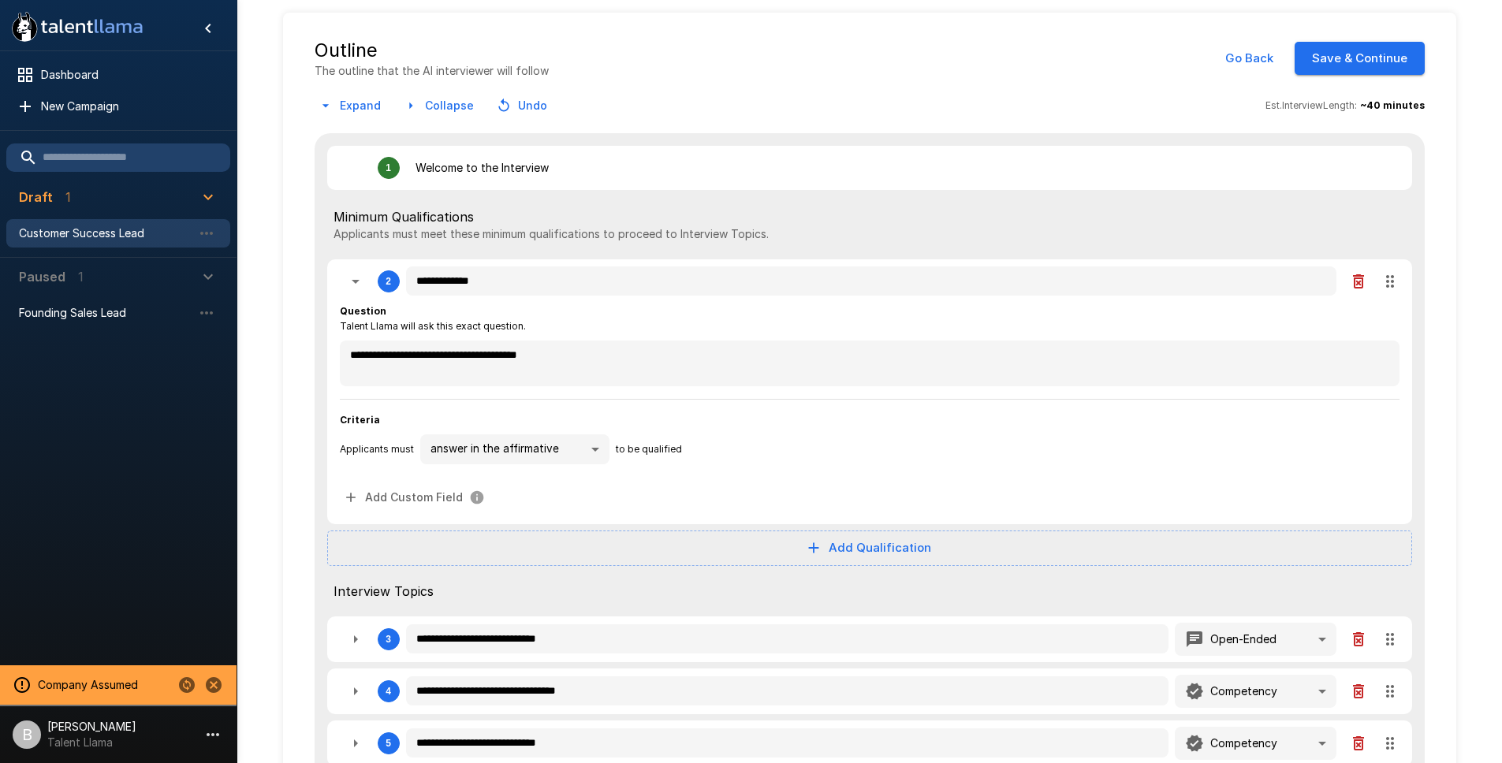
click at [467, 448] on body "**********" at bounding box center [751, 310] width 1502 height 763
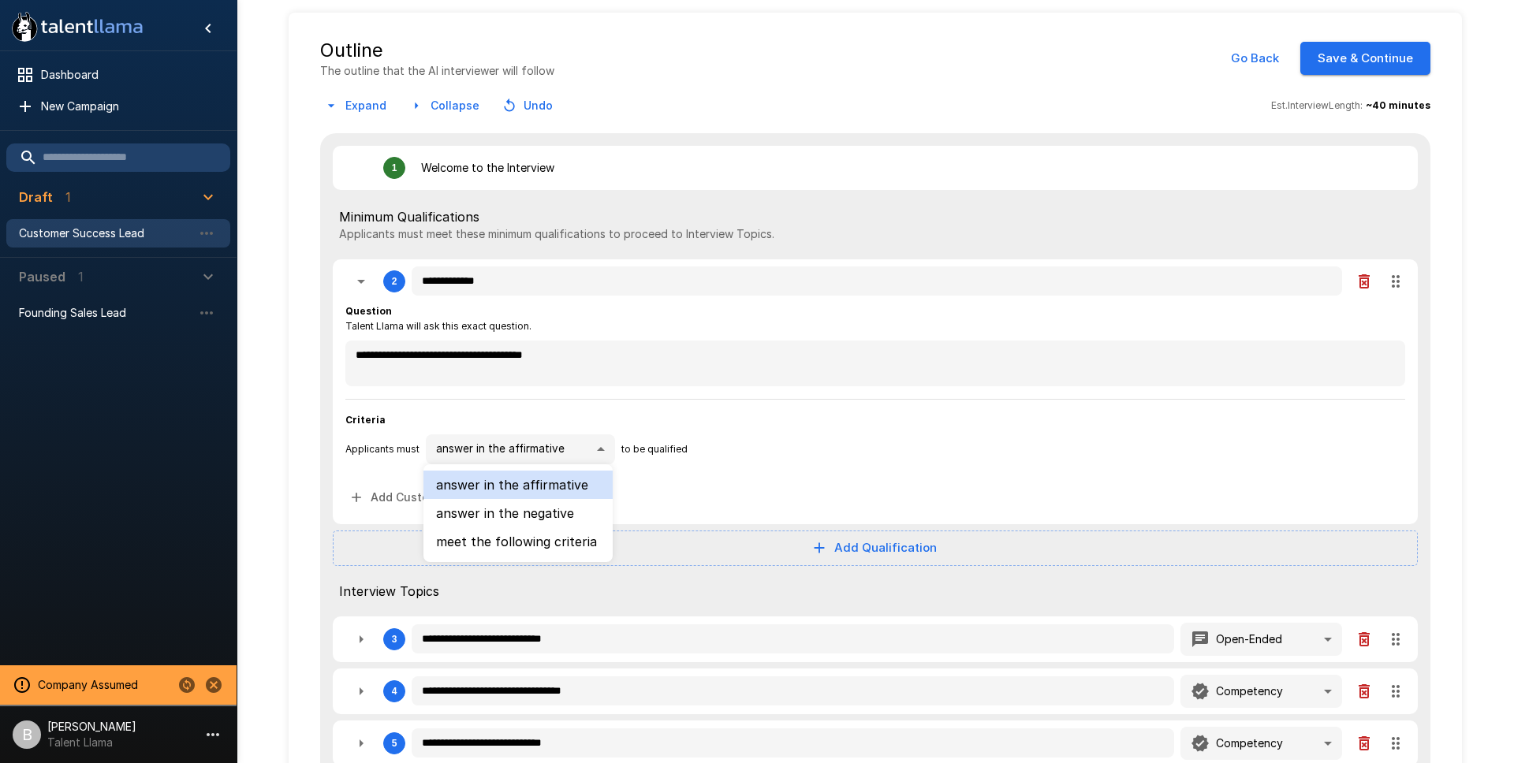
click at [518, 544] on li "meet the following criteria" at bounding box center [517, 541] width 189 height 28
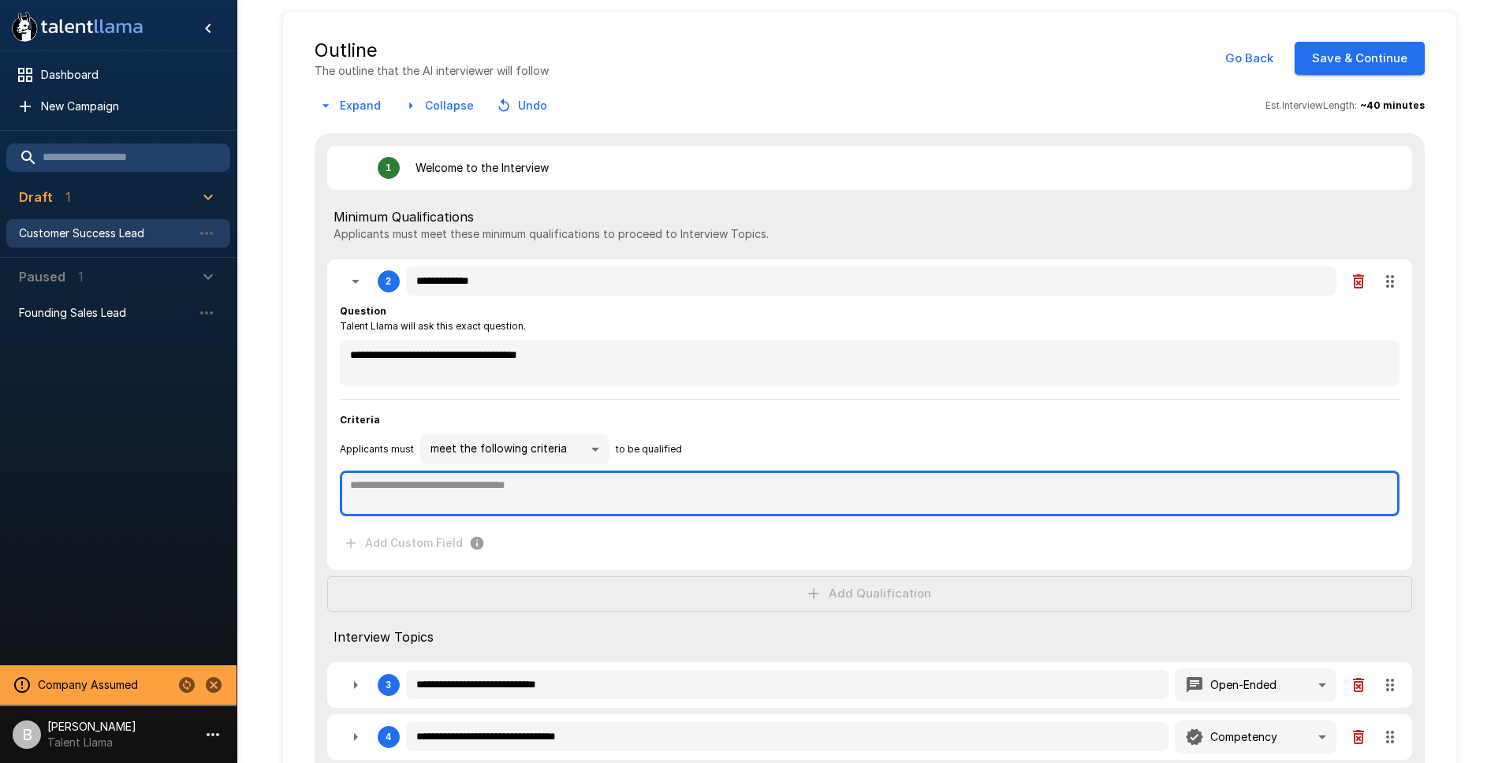
click at [446, 512] on textarea at bounding box center [869, 494] width 1059 height 46
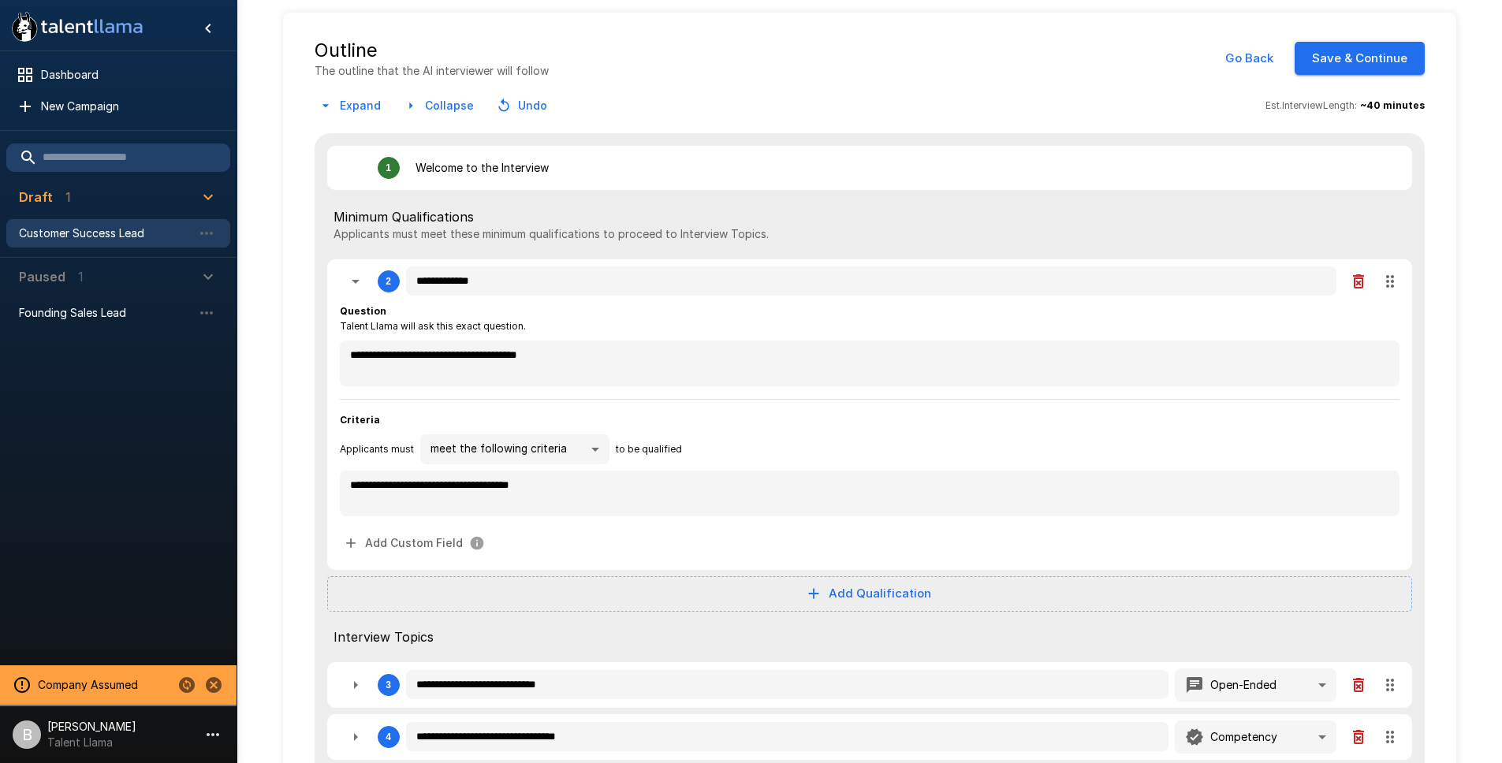
click at [359, 278] on icon "button" at bounding box center [355, 281] width 19 height 19
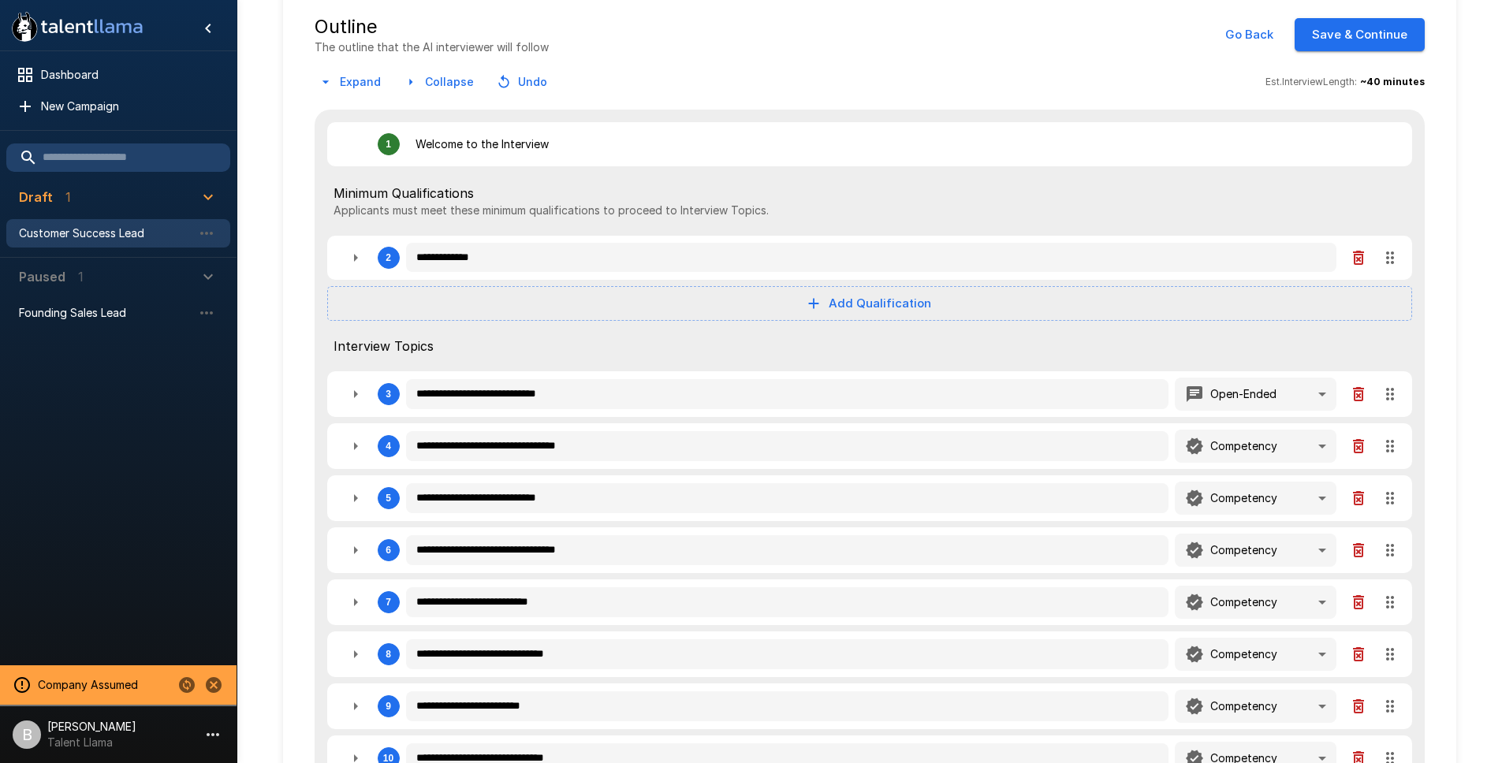
scroll to position [267, 0]
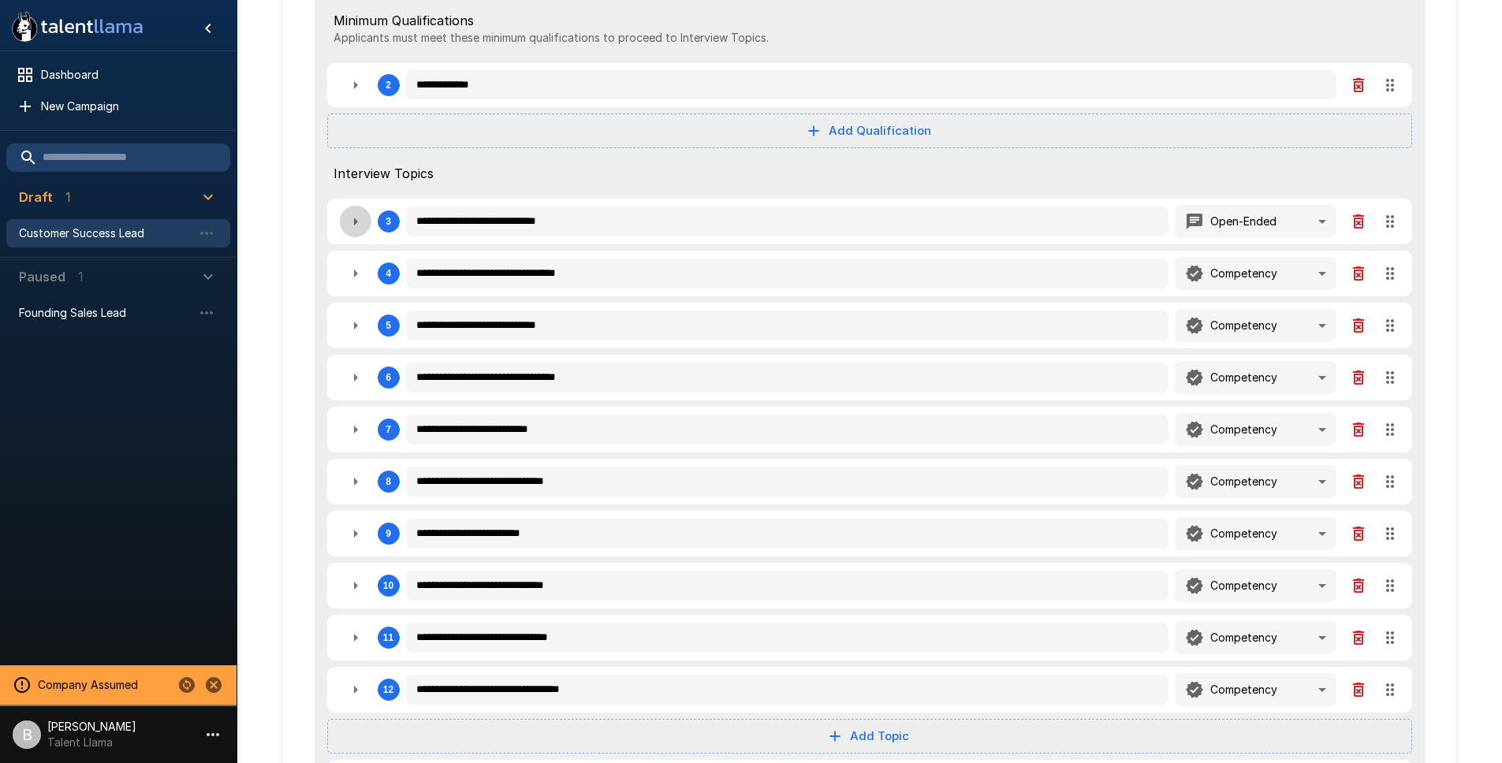
click at [351, 221] on icon "button" at bounding box center [355, 221] width 19 height 19
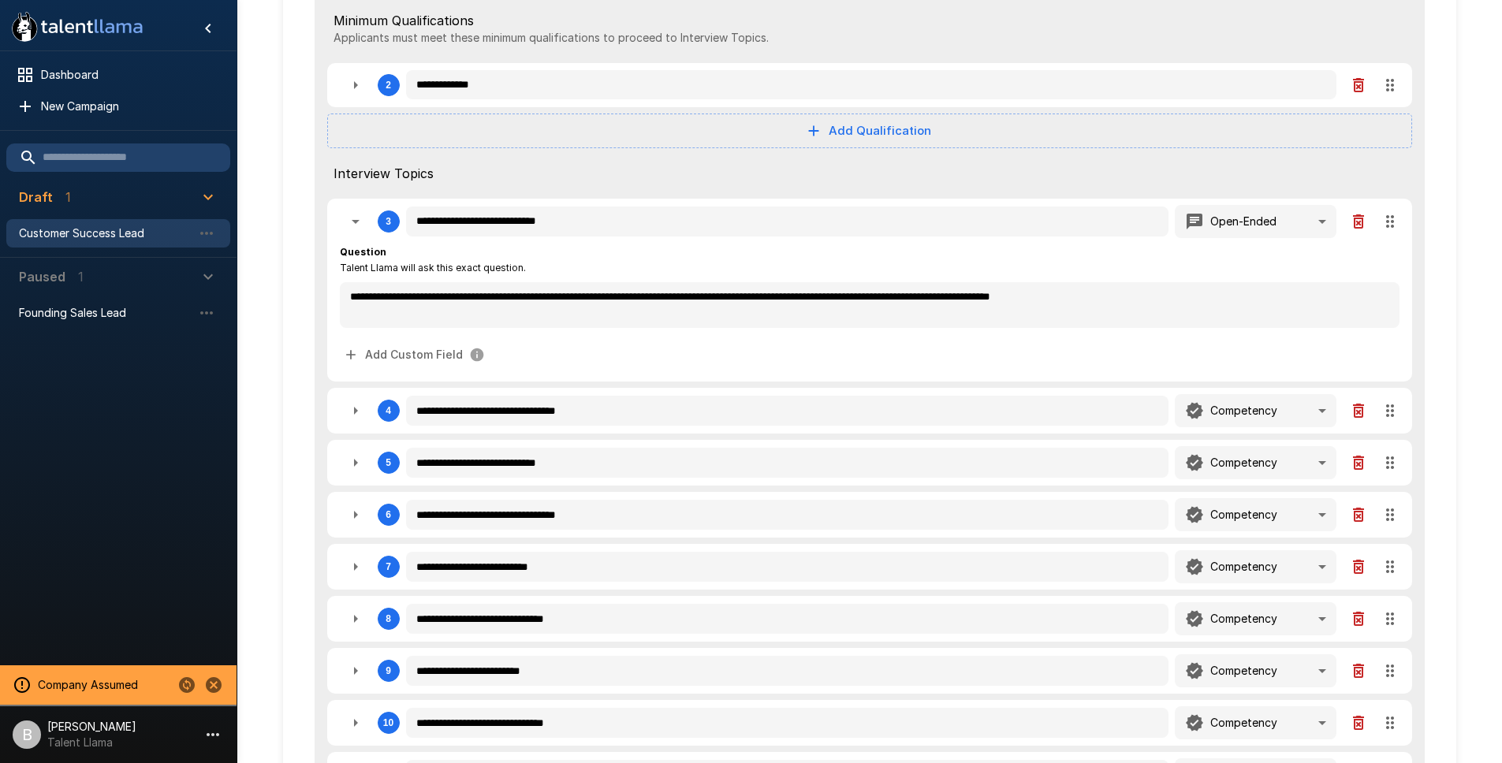
click at [356, 415] on icon "button" at bounding box center [355, 410] width 19 height 19
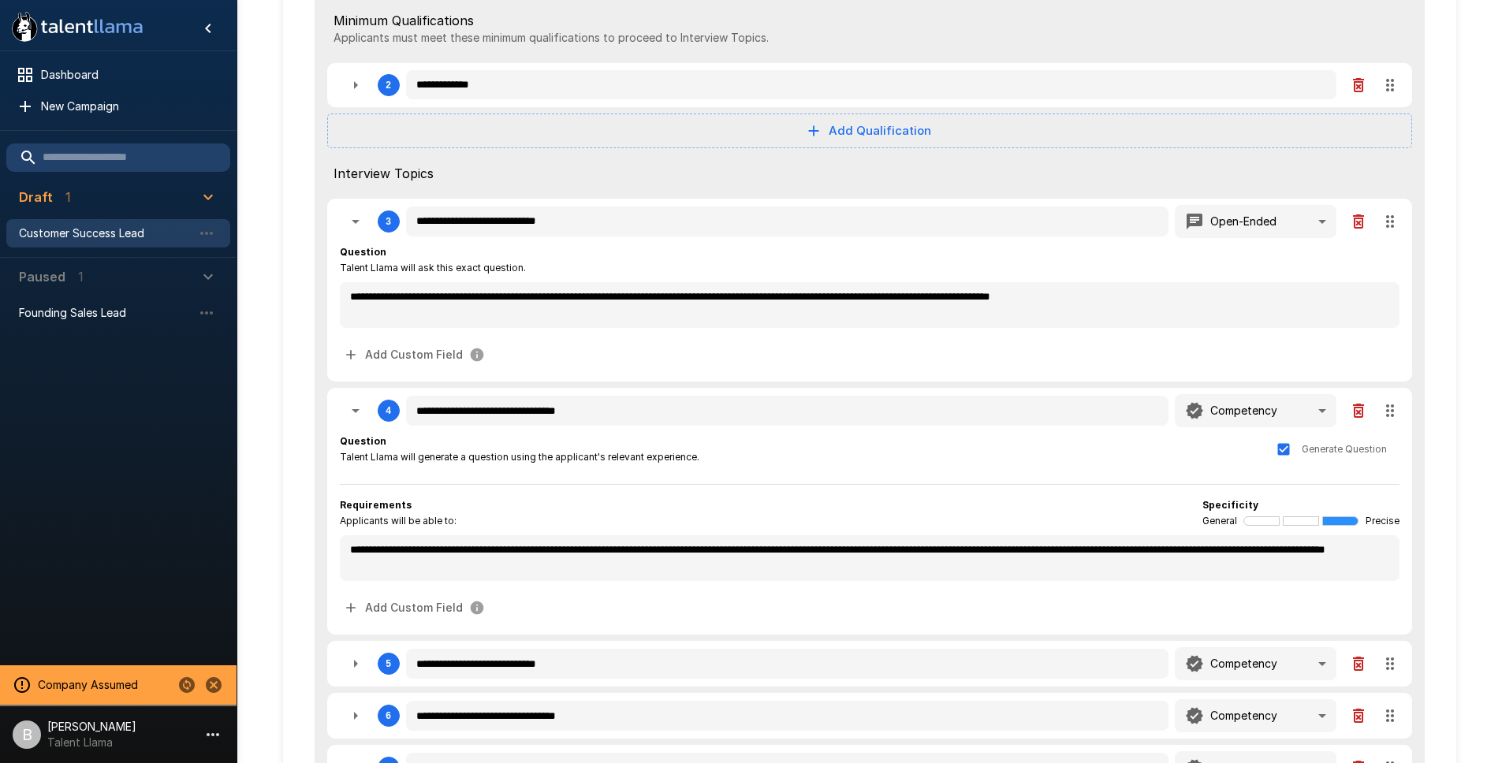
click at [356, 415] on icon "button" at bounding box center [355, 410] width 19 height 19
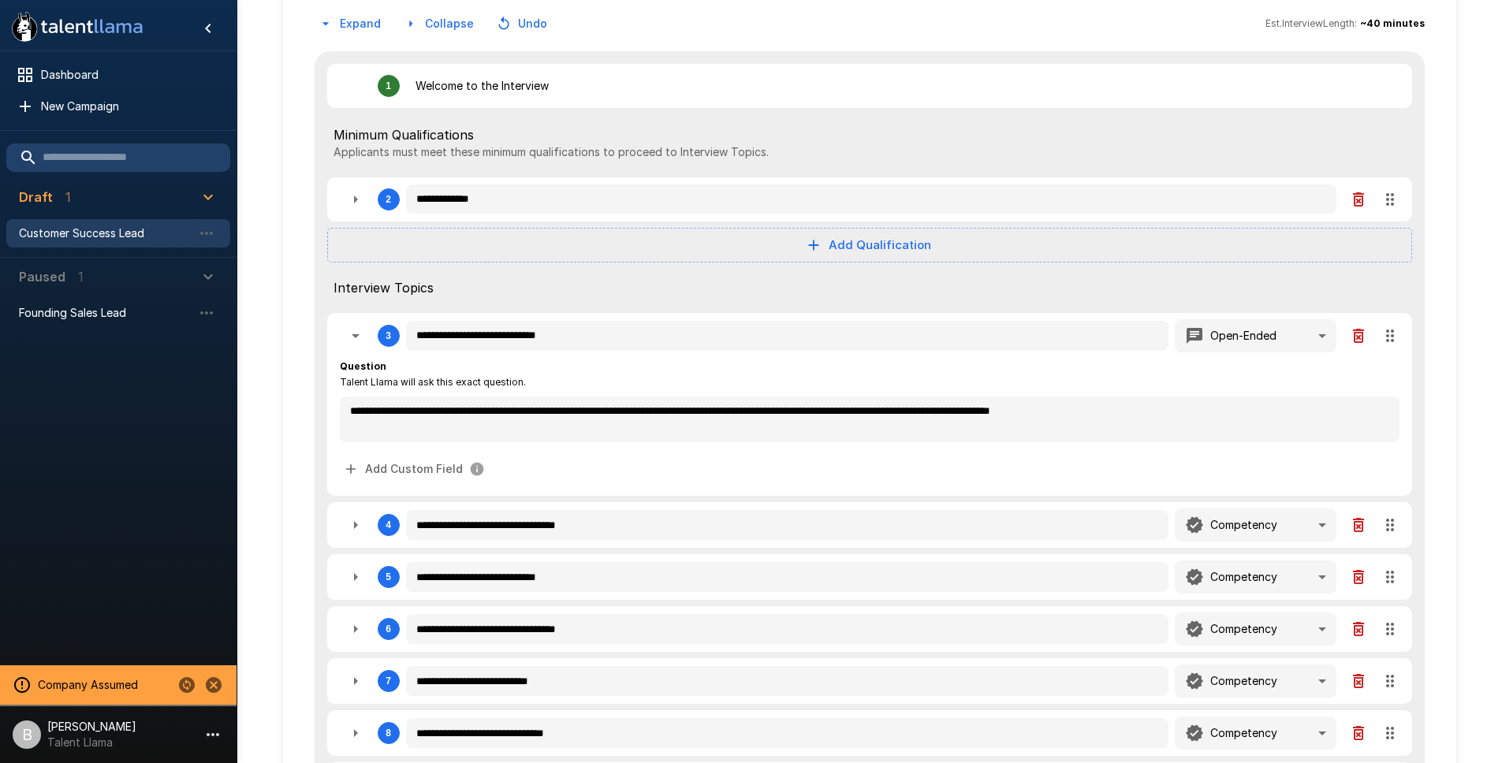
scroll to position [508, 0]
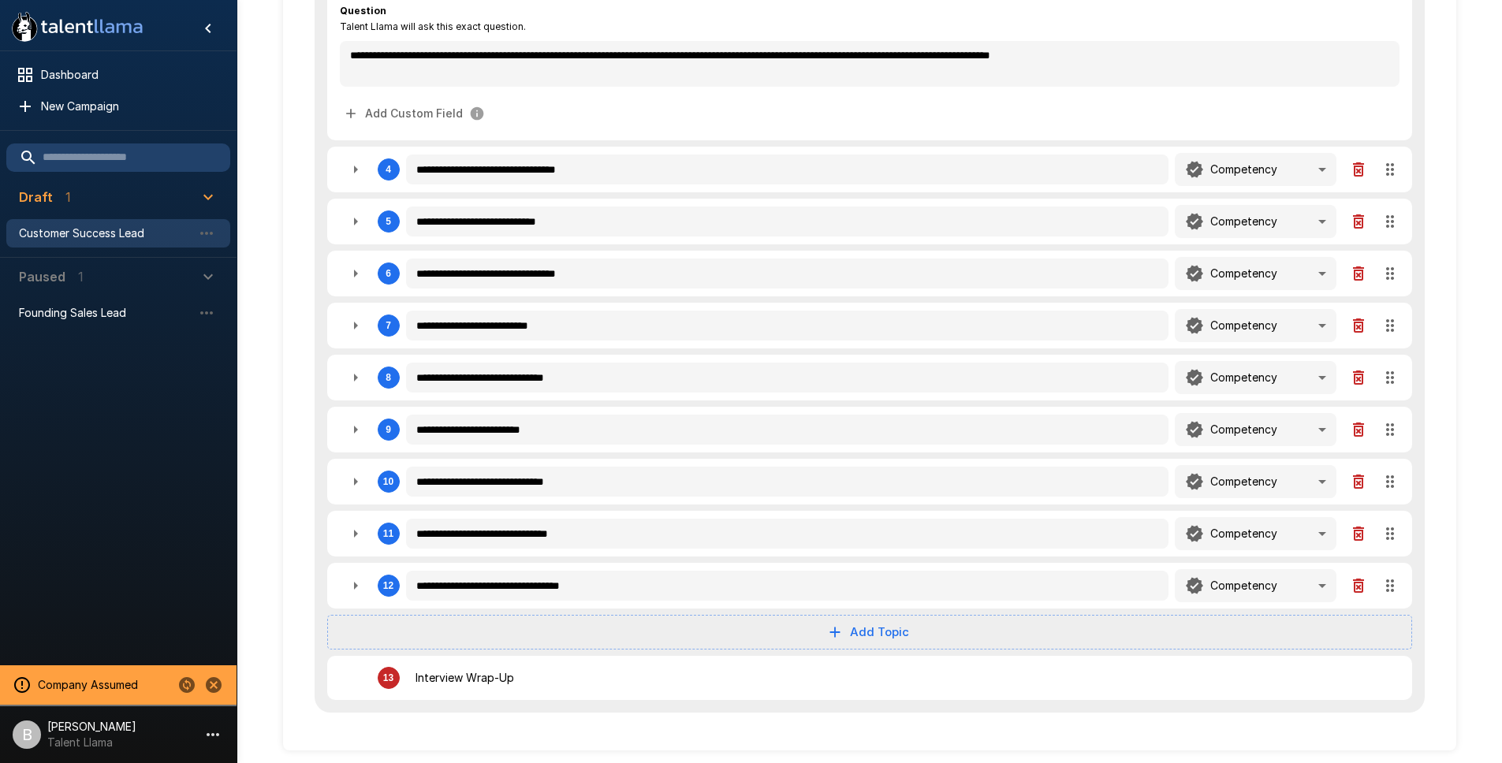
click at [341, 333] on button "button" at bounding box center [356, 326] width 32 height 32
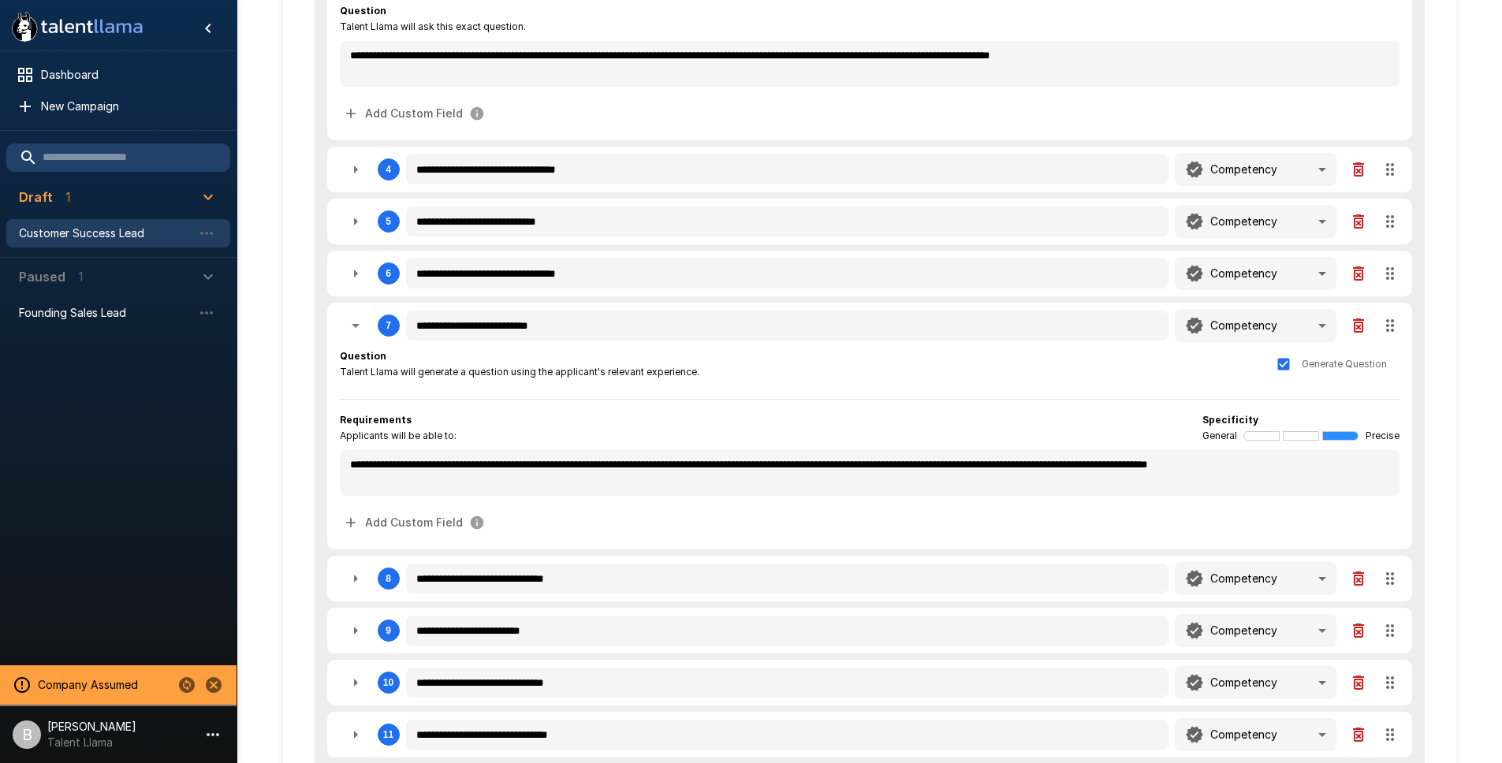
click at [344, 330] on button "button" at bounding box center [356, 326] width 32 height 32
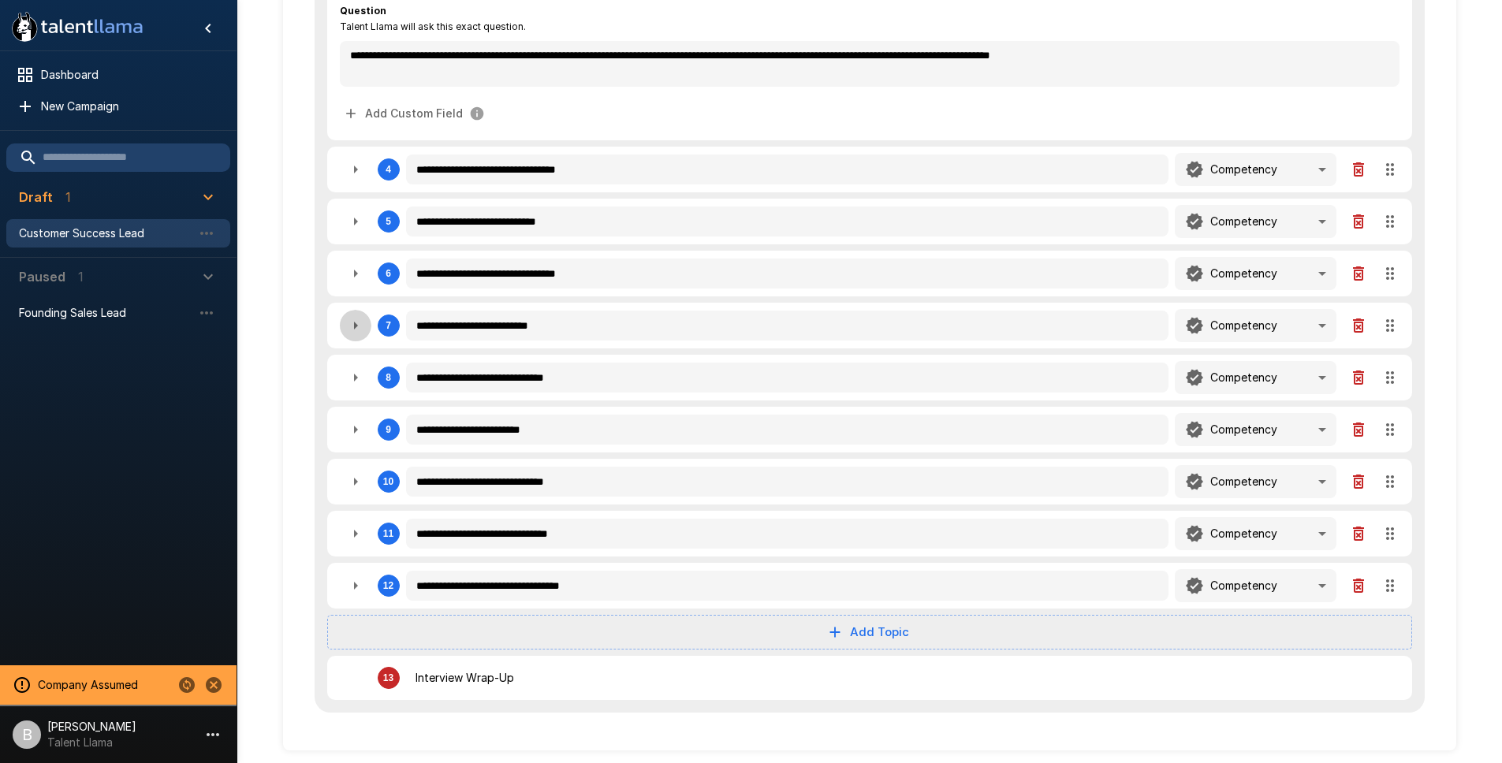
click at [343, 330] on button "button" at bounding box center [356, 326] width 32 height 32
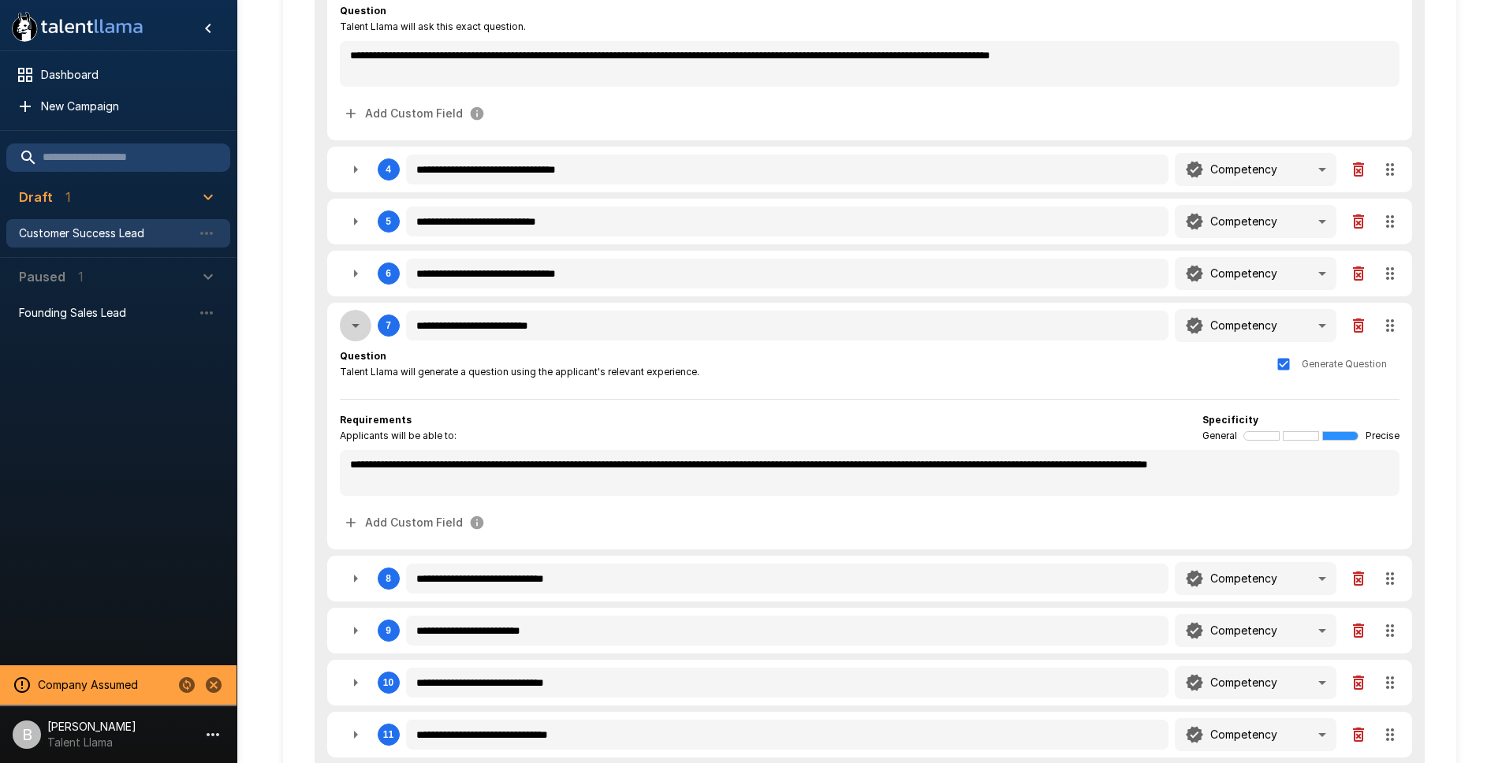
click at [356, 327] on icon "button" at bounding box center [355, 325] width 19 height 19
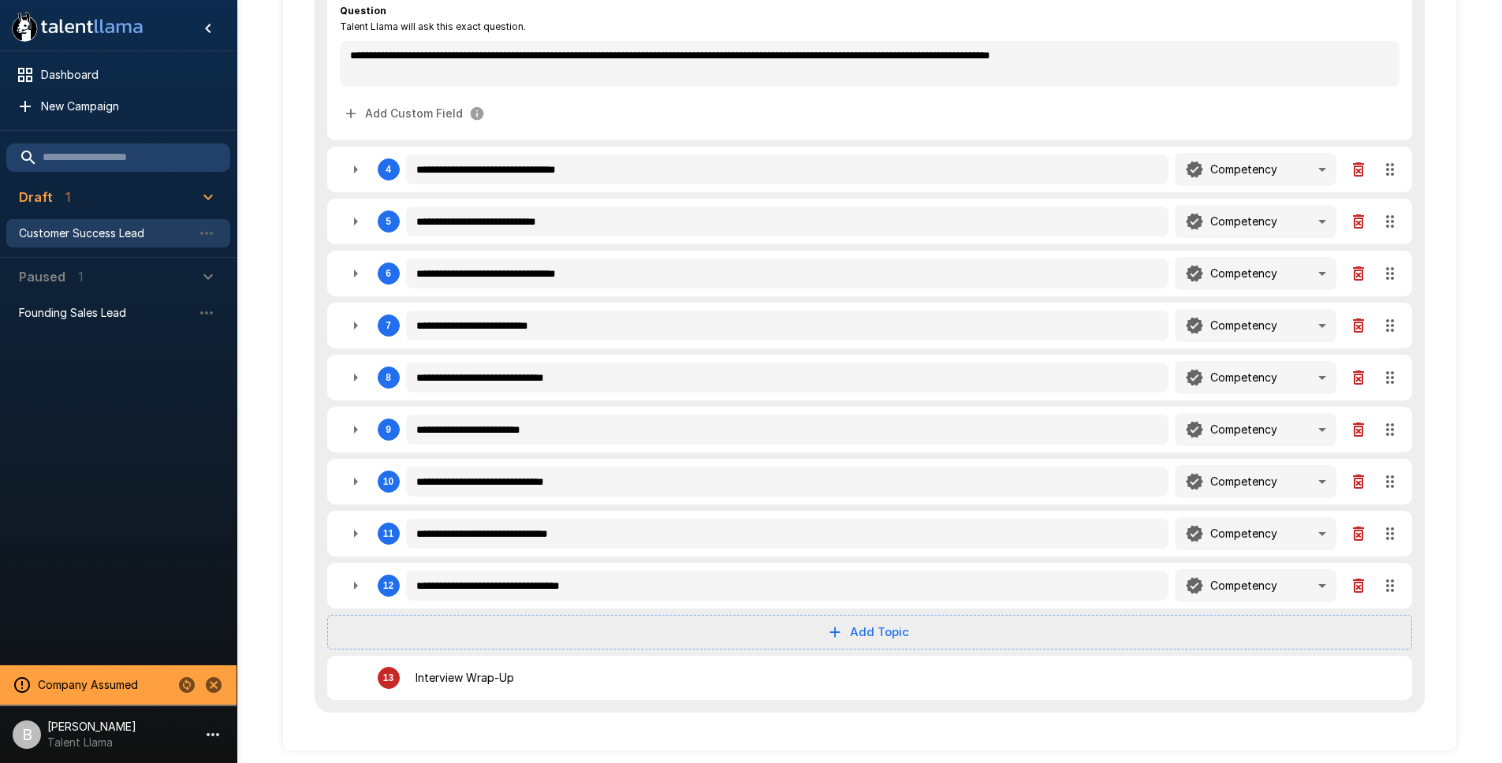
click at [258, 238] on div "**********" at bounding box center [868, 128] width 1265 height 1272
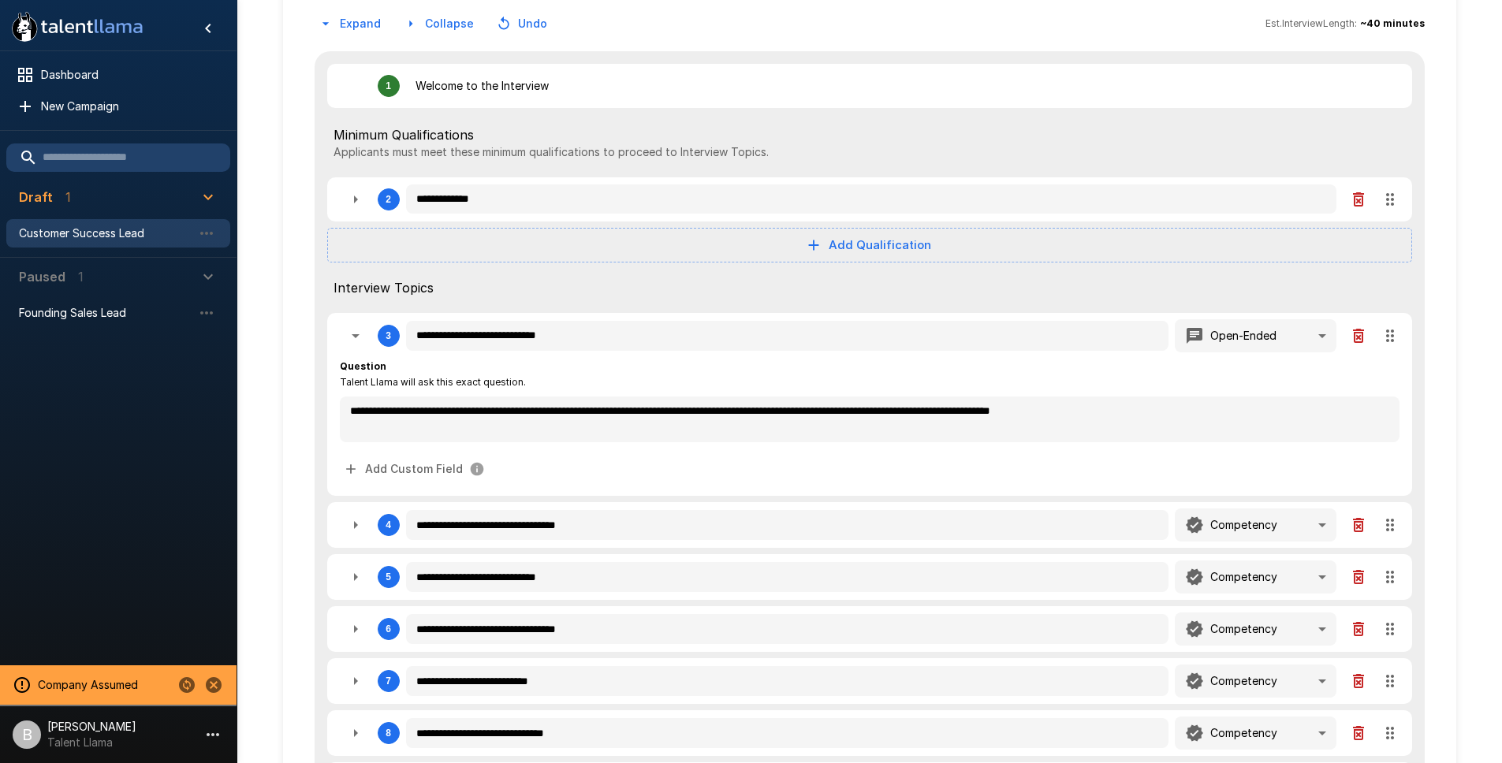
scroll to position [150, 0]
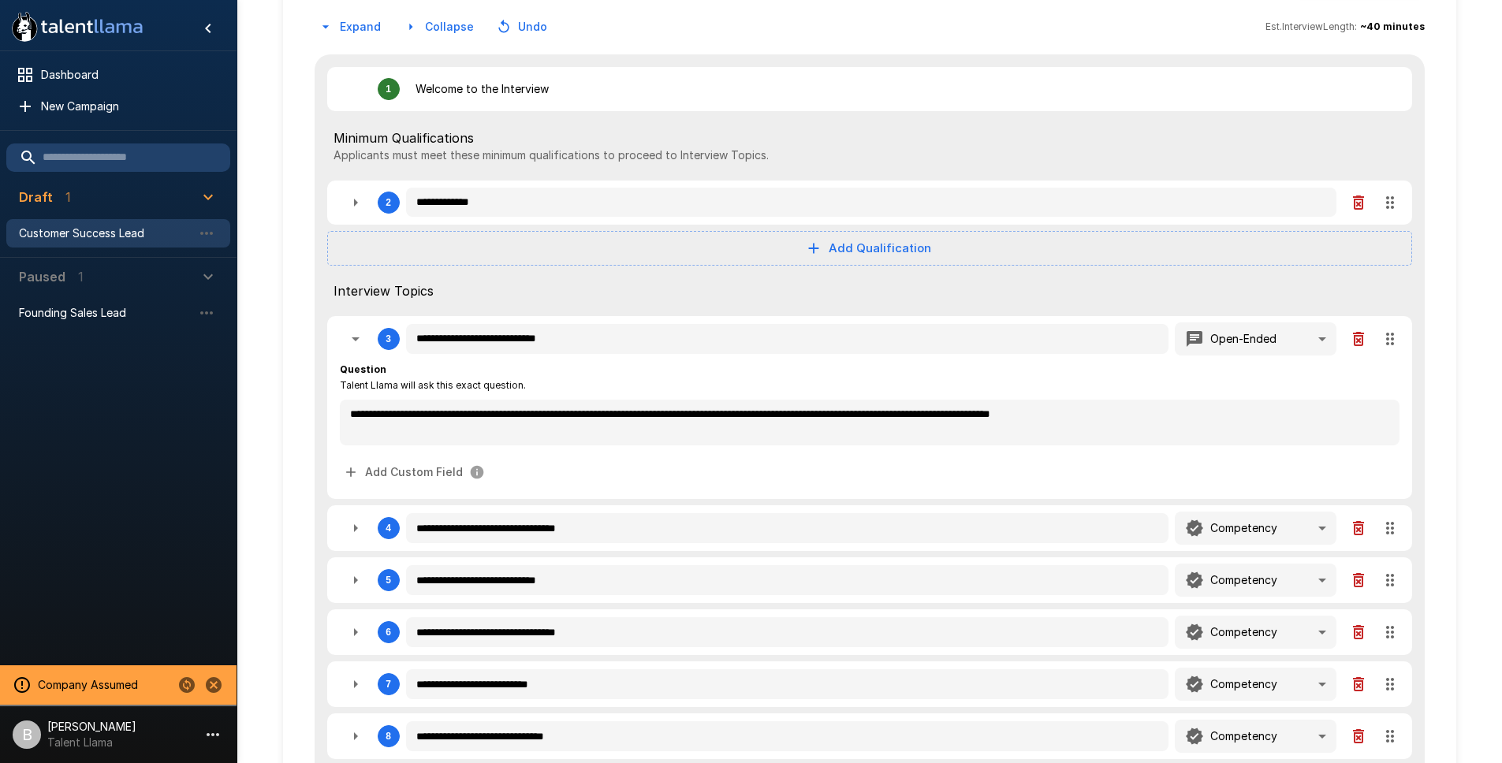
click at [279, 181] on div "**********" at bounding box center [869, 486] width 1211 height 1272
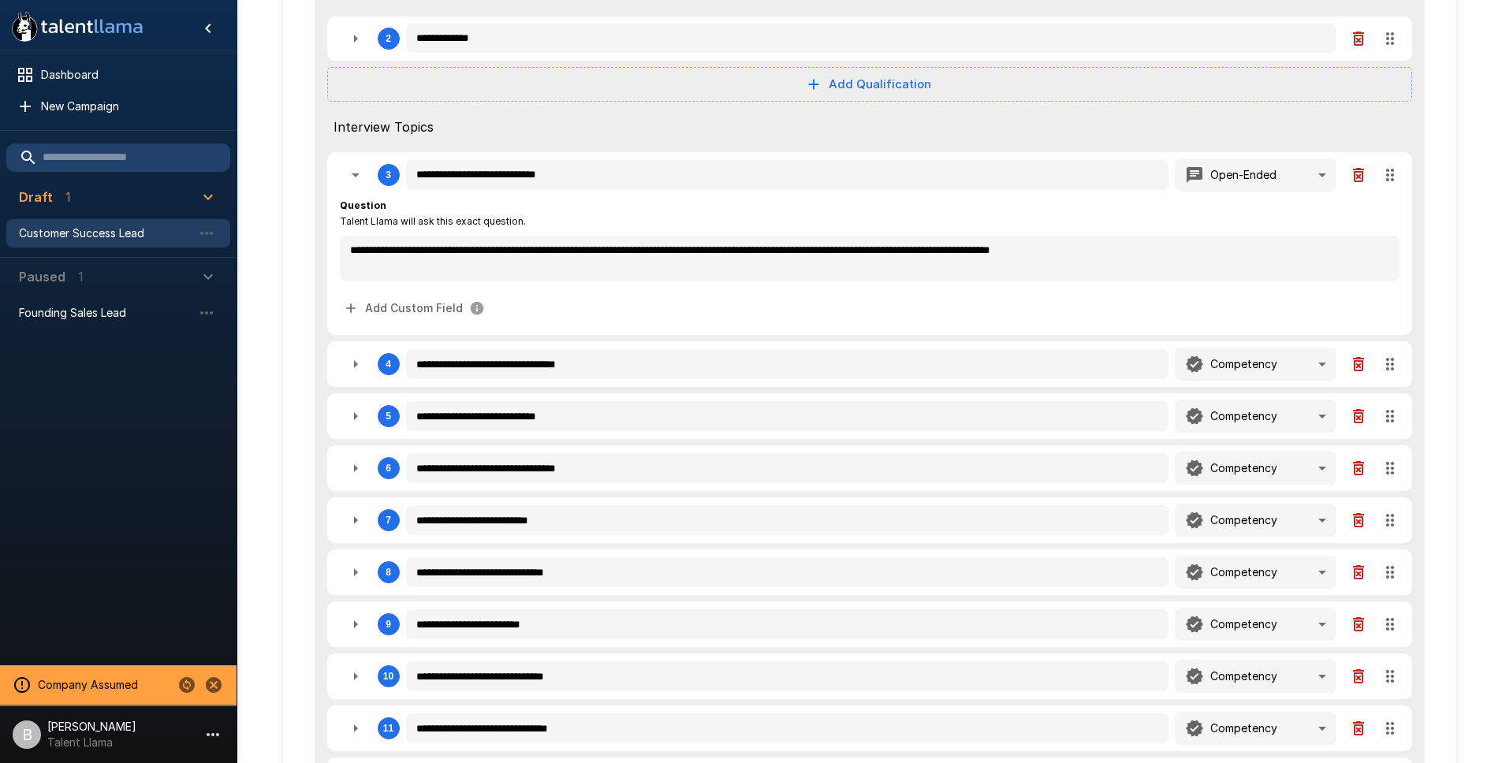
scroll to position [317, 0]
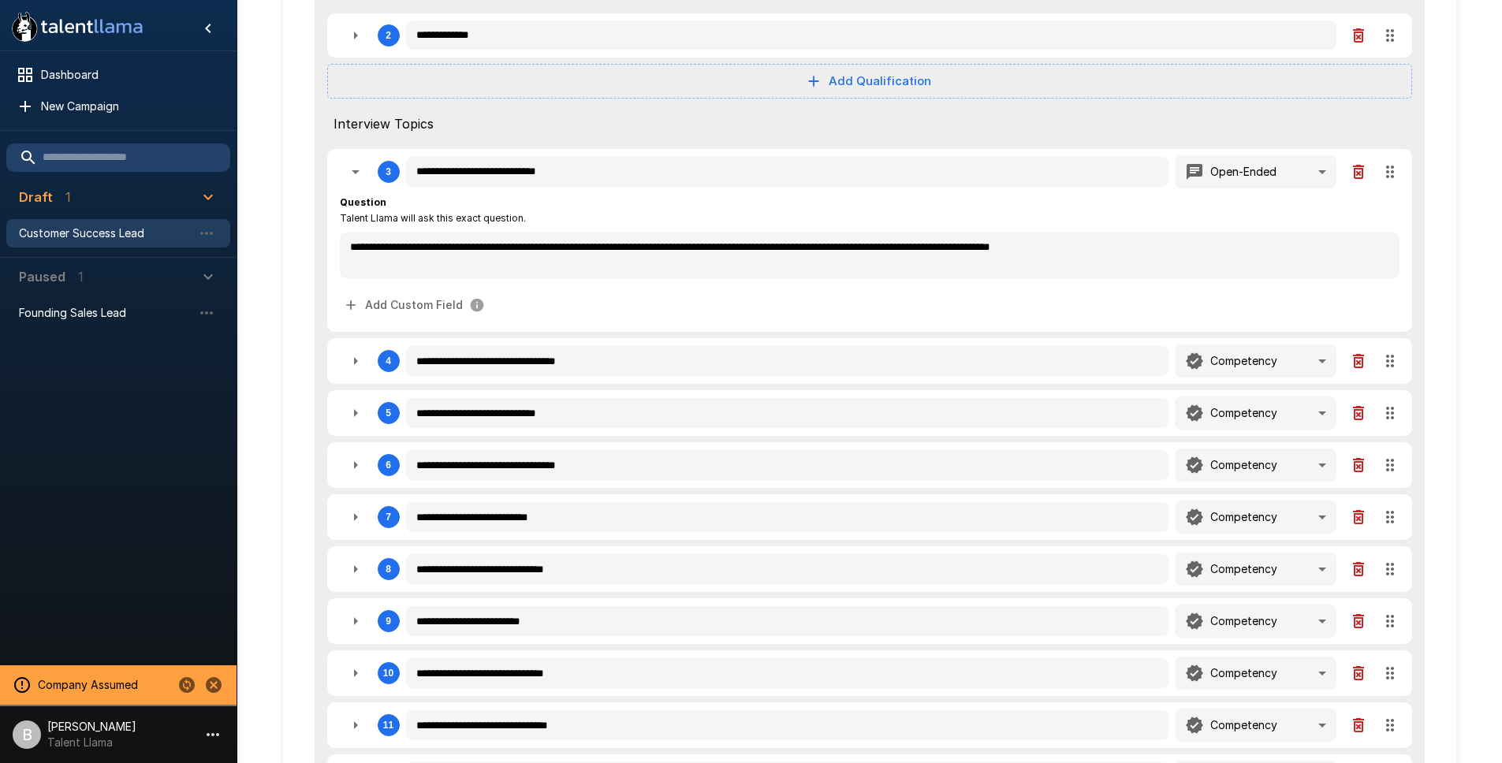
click at [354, 412] on icon "button" at bounding box center [356, 413] width 4 height 8
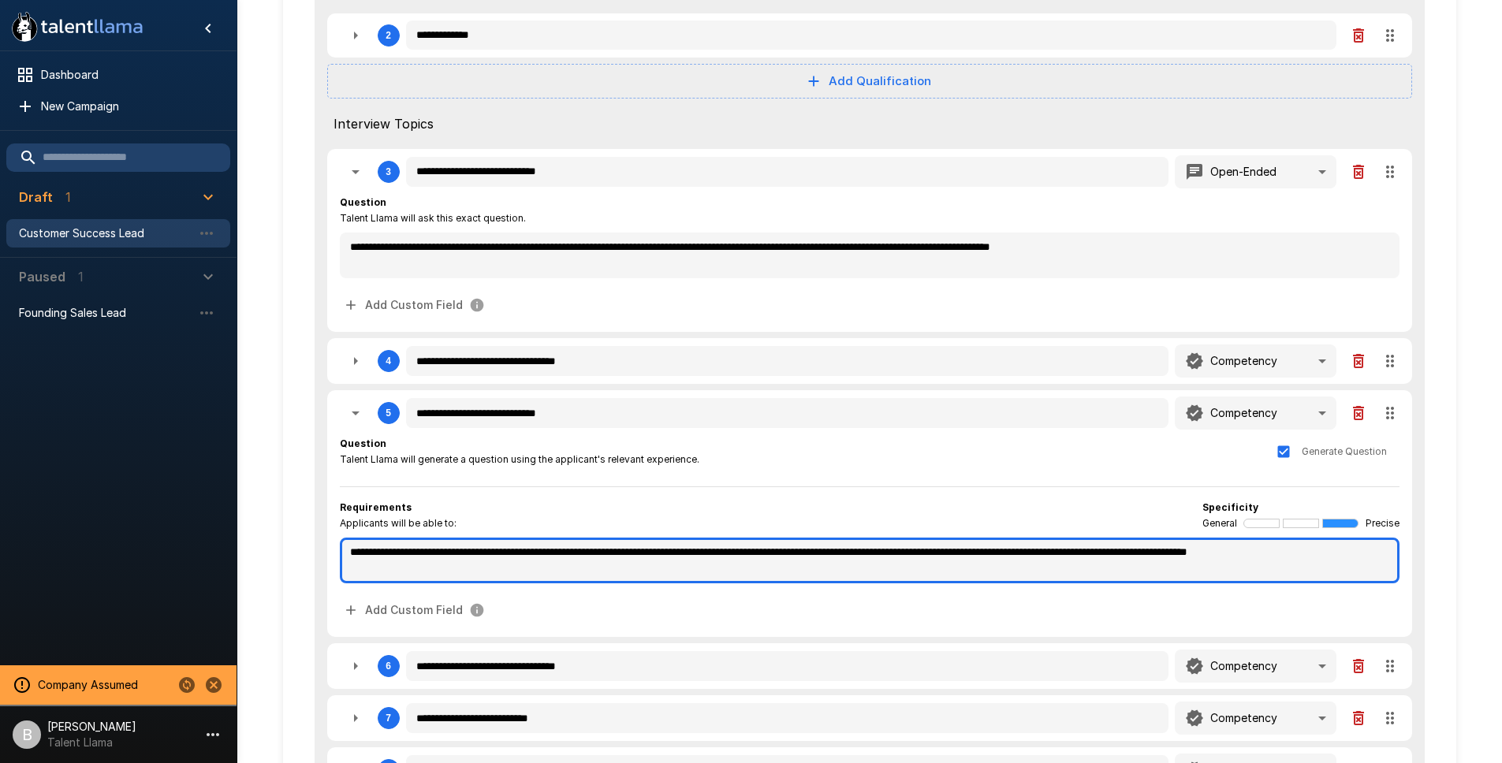
drag, startPoint x: 1101, startPoint y: 554, endPoint x: 1160, endPoint y: 581, distance: 64.9
click at [1160, 581] on textarea "**********" at bounding box center [869, 561] width 1059 height 46
click at [1160, 578] on textarea "**********" at bounding box center [869, 561] width 1059 height 46
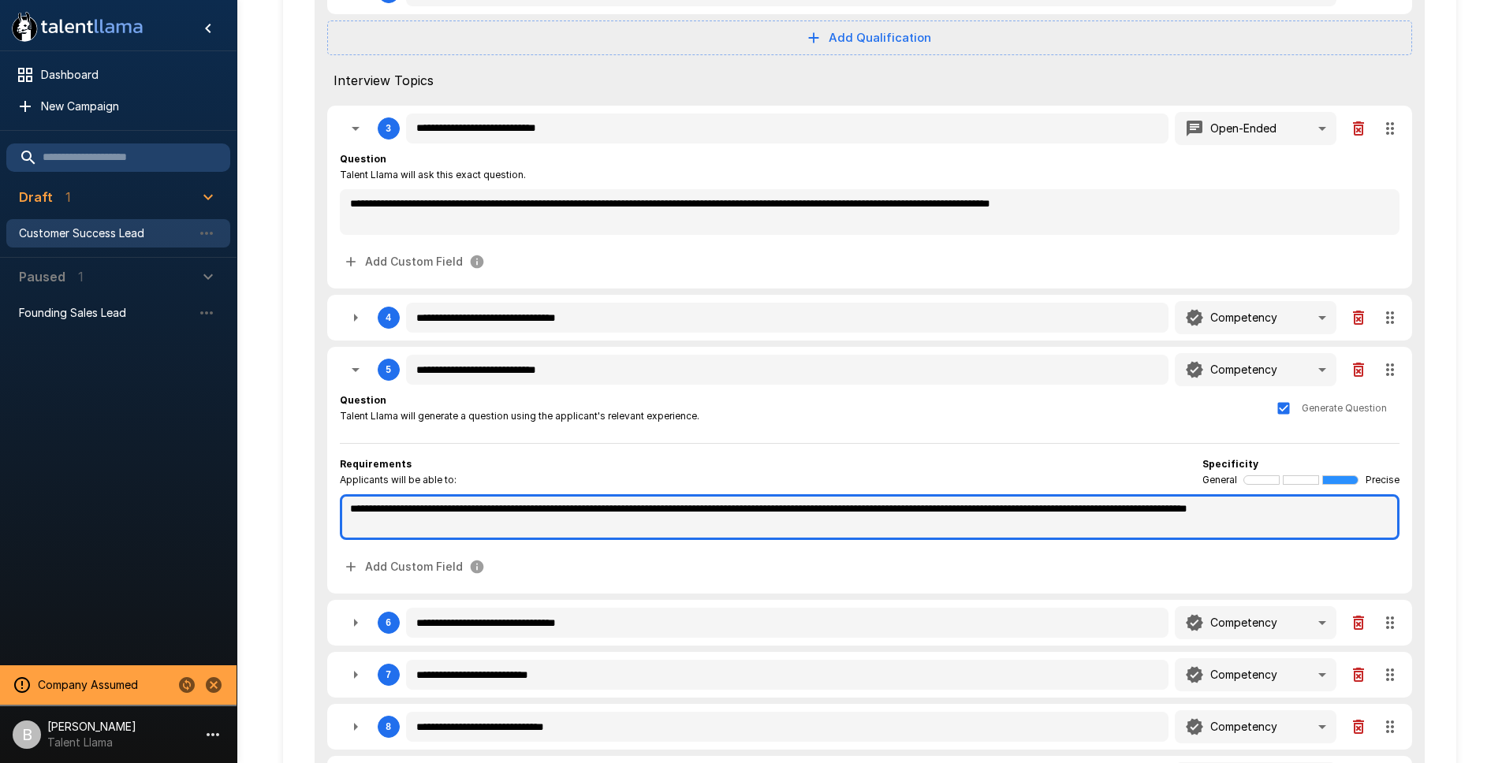
scroll to position [361, 0]
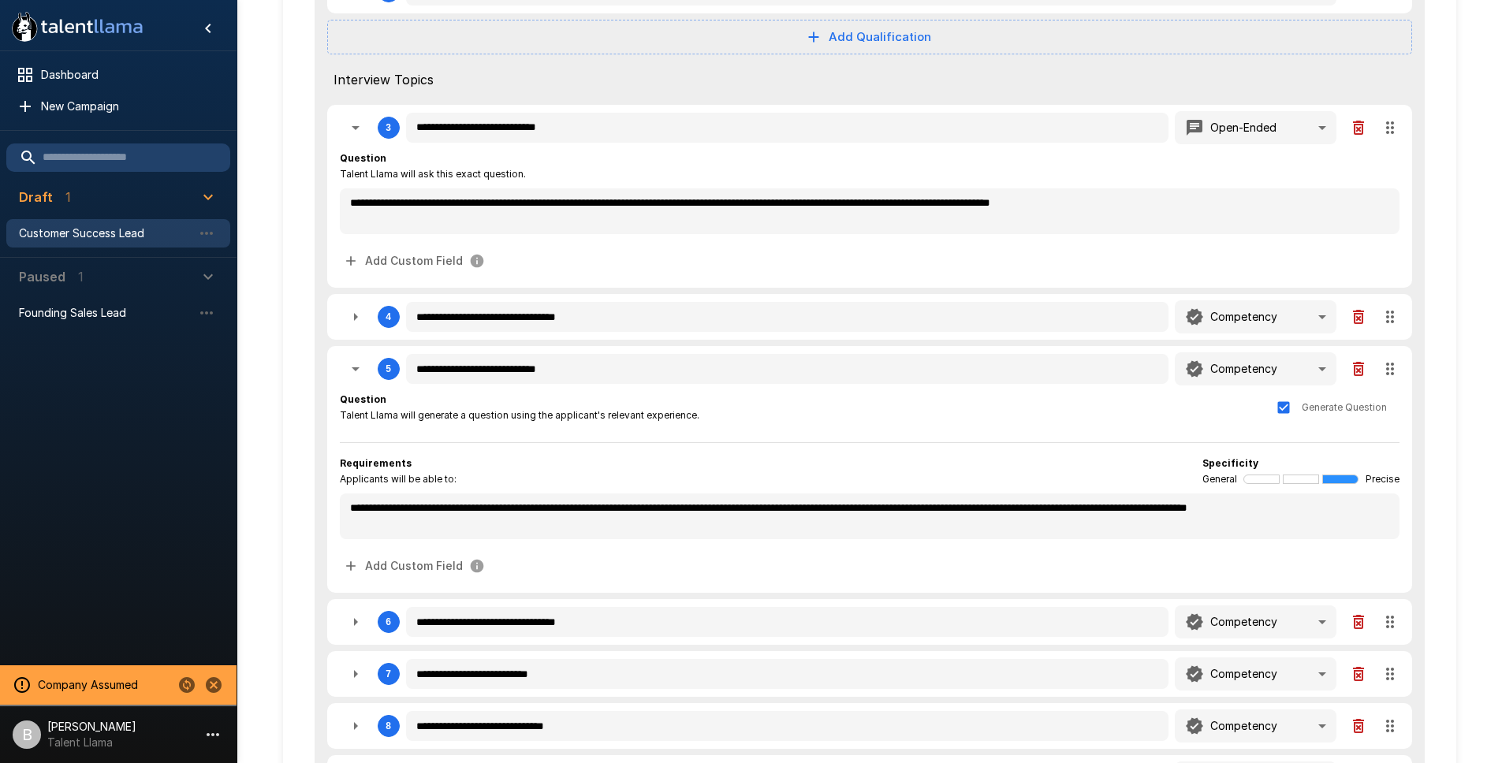
click at [1362, 373] on icon "button" at bounding box center [1358, 368] width 19 height 19
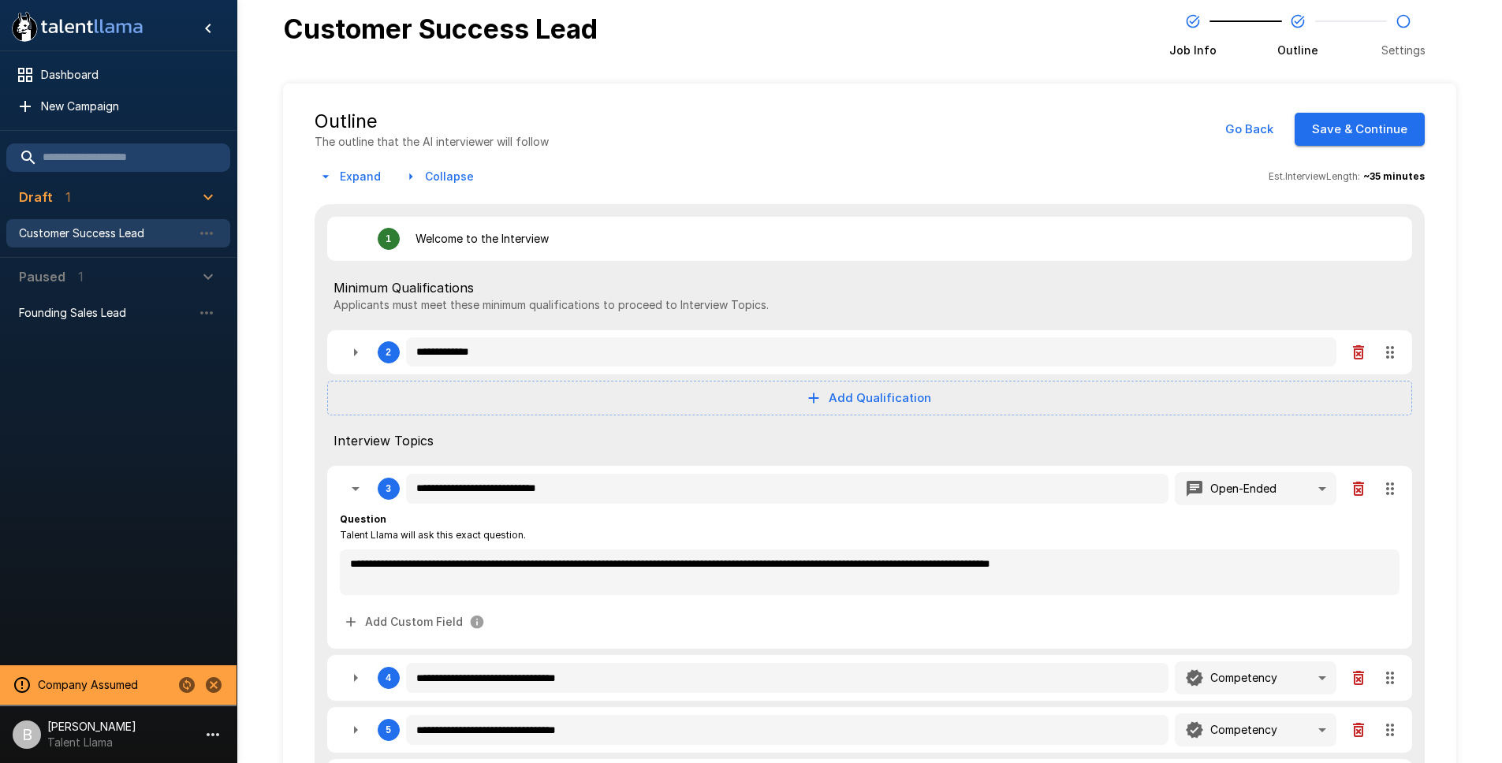
scroll to position [456, 0]
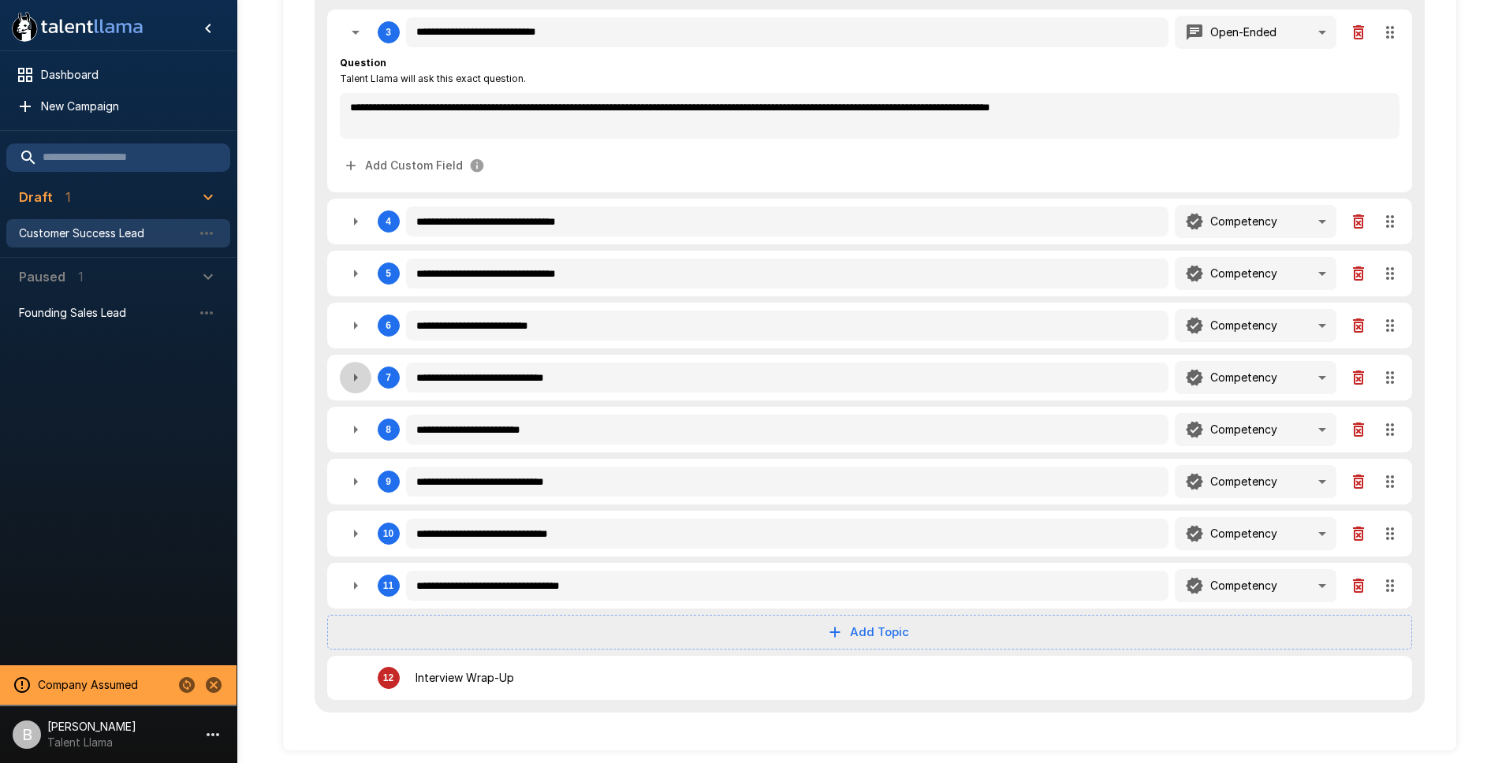
click at [358, 381] on icon "button" at bounding box center [355, 377] width 19 height 19
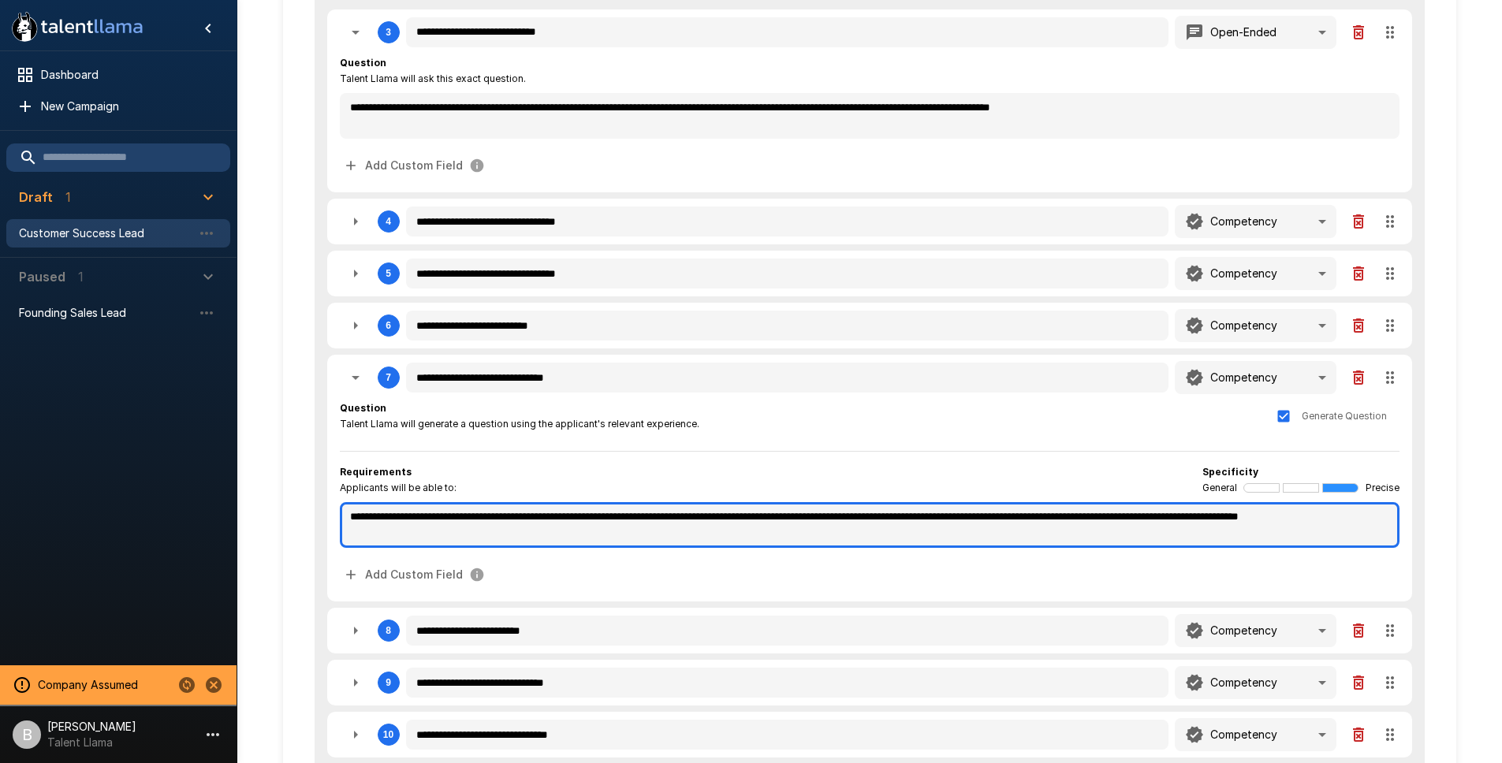
click at [617, 505] on textarea "**********" at bounding box center [869, 525] width 1059 height 46
